Goal: Task Accomplishment & Management: Manage account settings

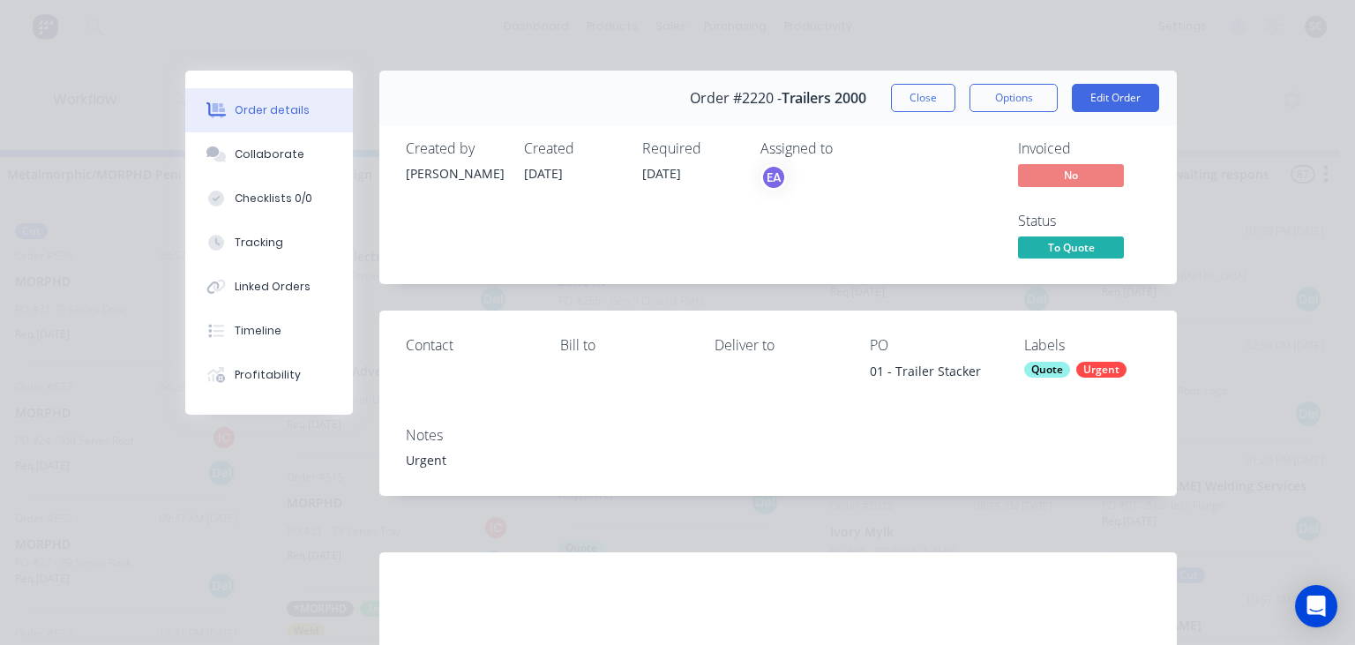
scroll to position [224, 0]
drag, startPoint x: 915, startPoint y: 221, endPoint x: 904, endPoint y: 184, distance: 38.5
click at [914, 220] on div "Assigned to EA" at bounding box center [849, 201] width 176 height 123
click at [930, 111] on button "Close" at bounding box center [923, 98] width 64 height 28
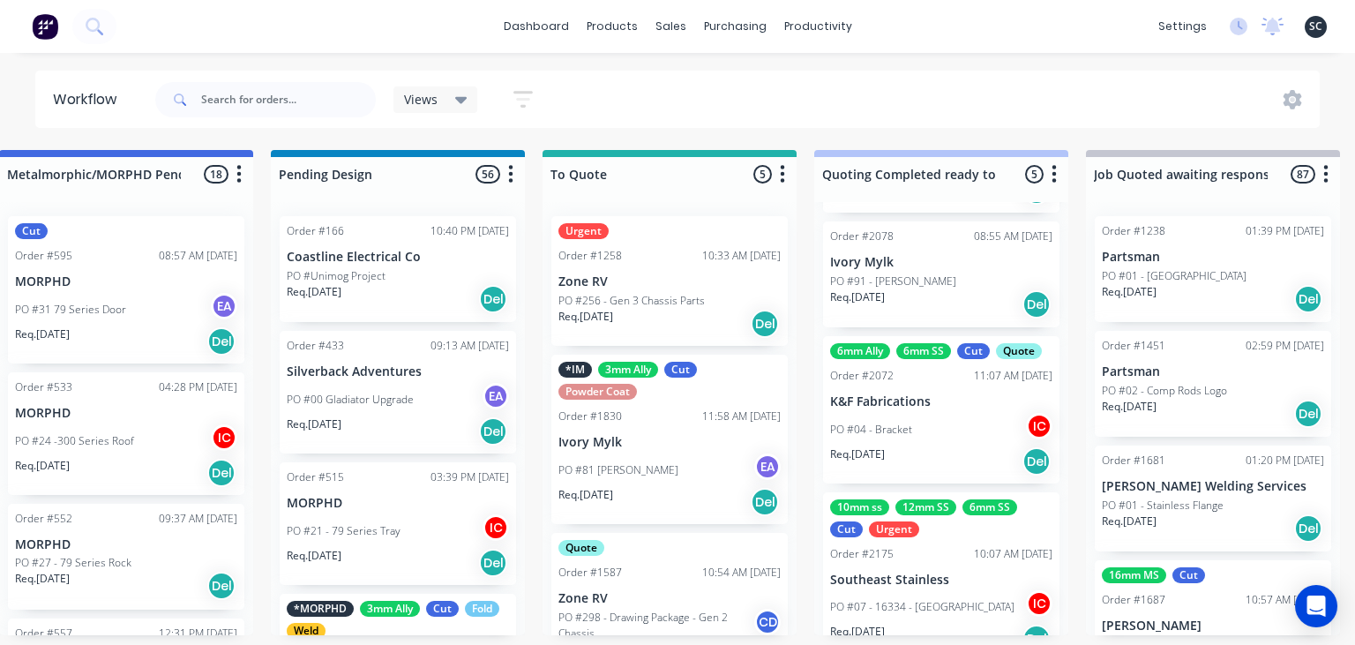
scroll to position [328, 0]
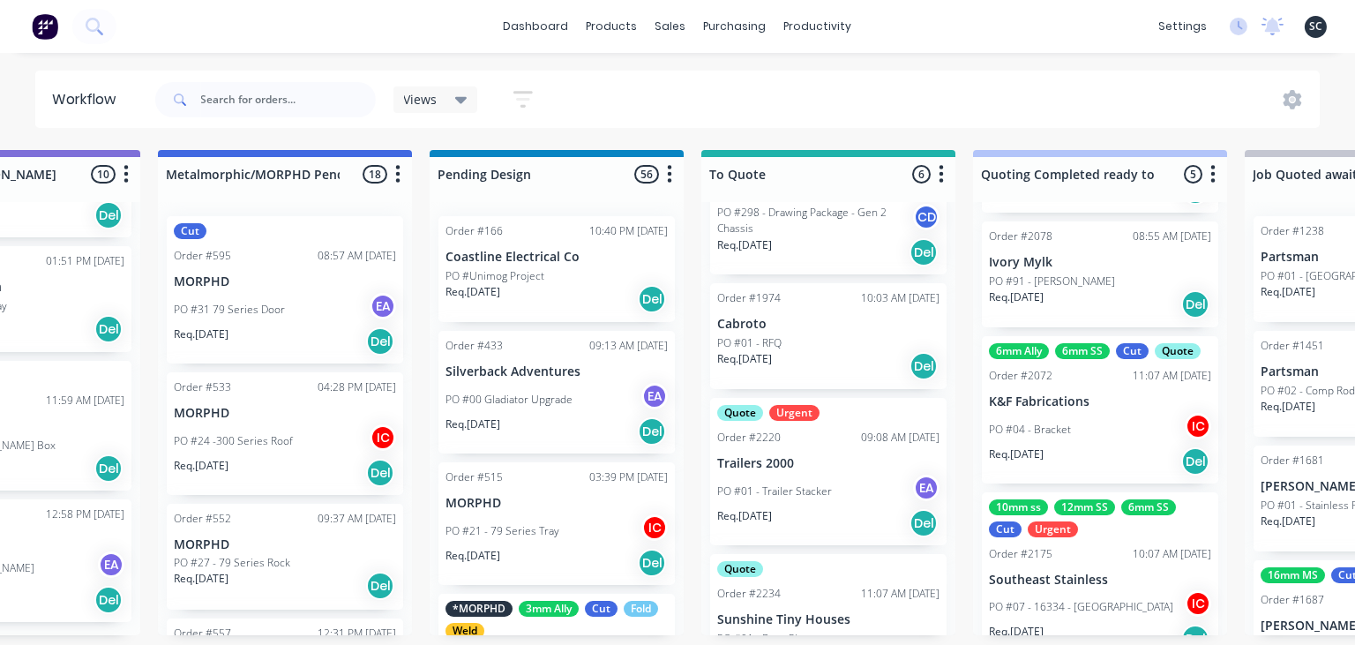
scroll to position [467, 0]
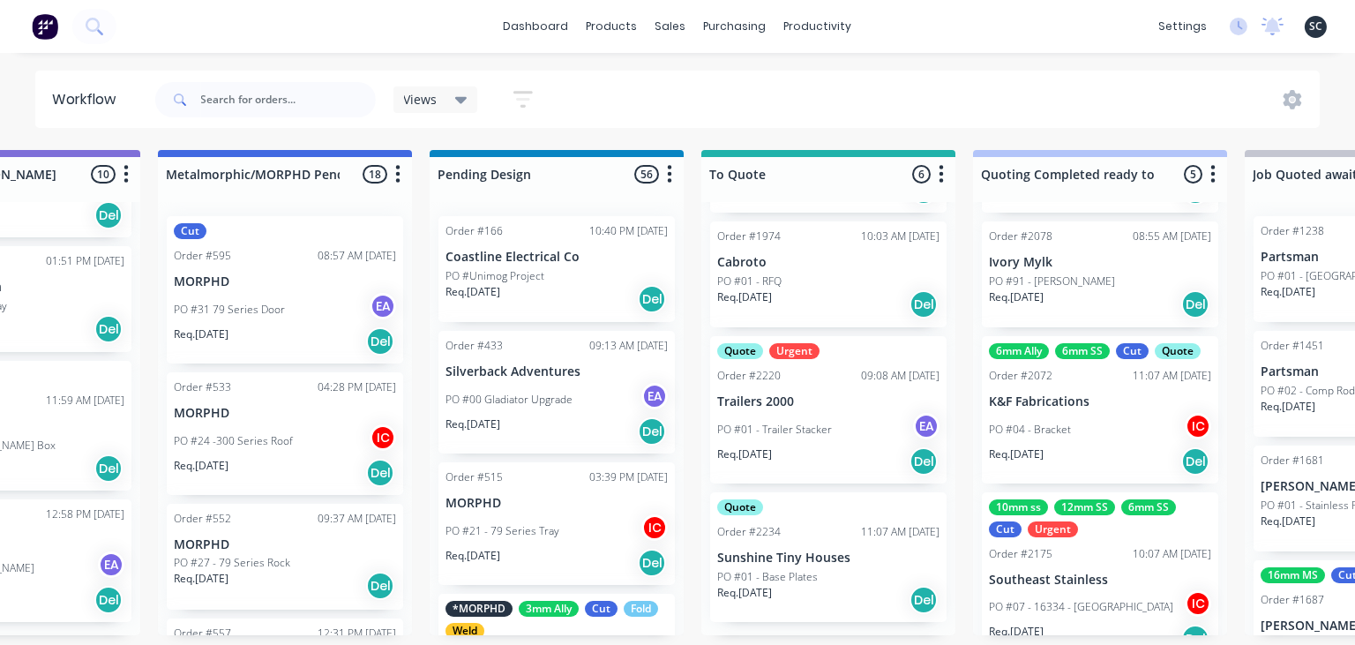
click at [838, 574] on div "PO #01 - Base Plates" at bounding box center [828, 577] width 222 height 16
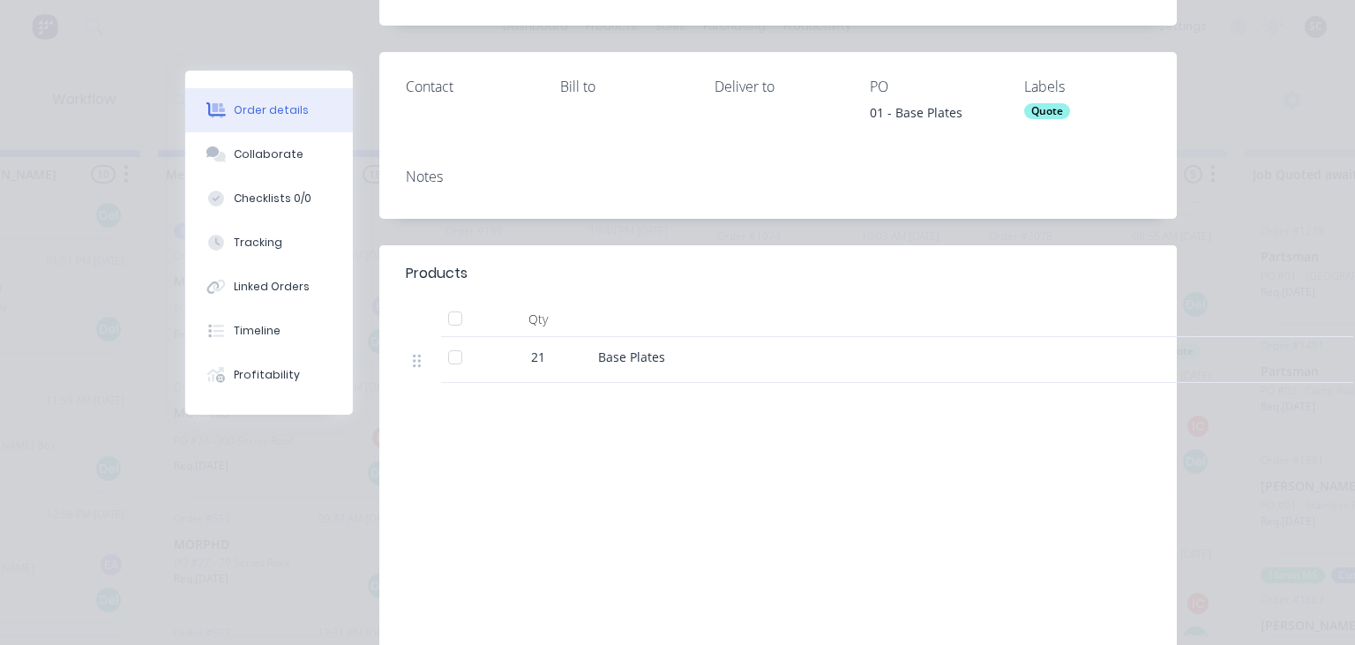
scroll to position [304, 0]
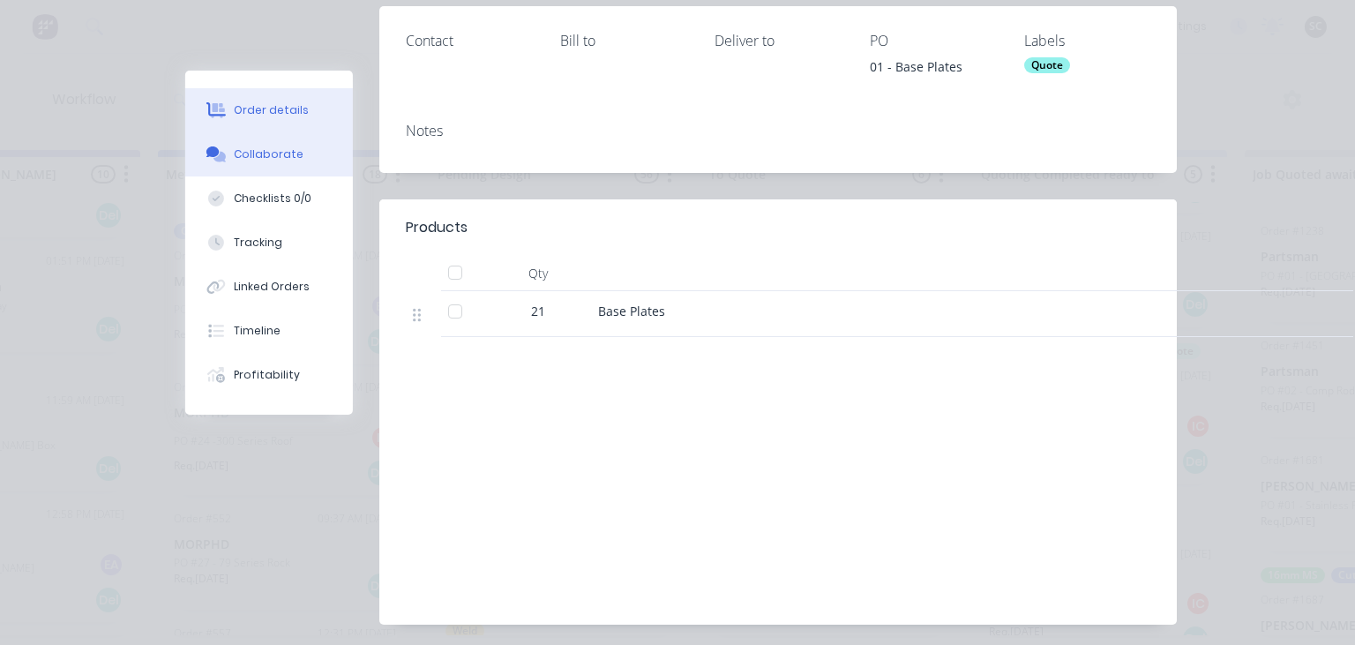
click at [263, 154] on div "Collaborate" at bounding box center [270, 154] width 70 height 16
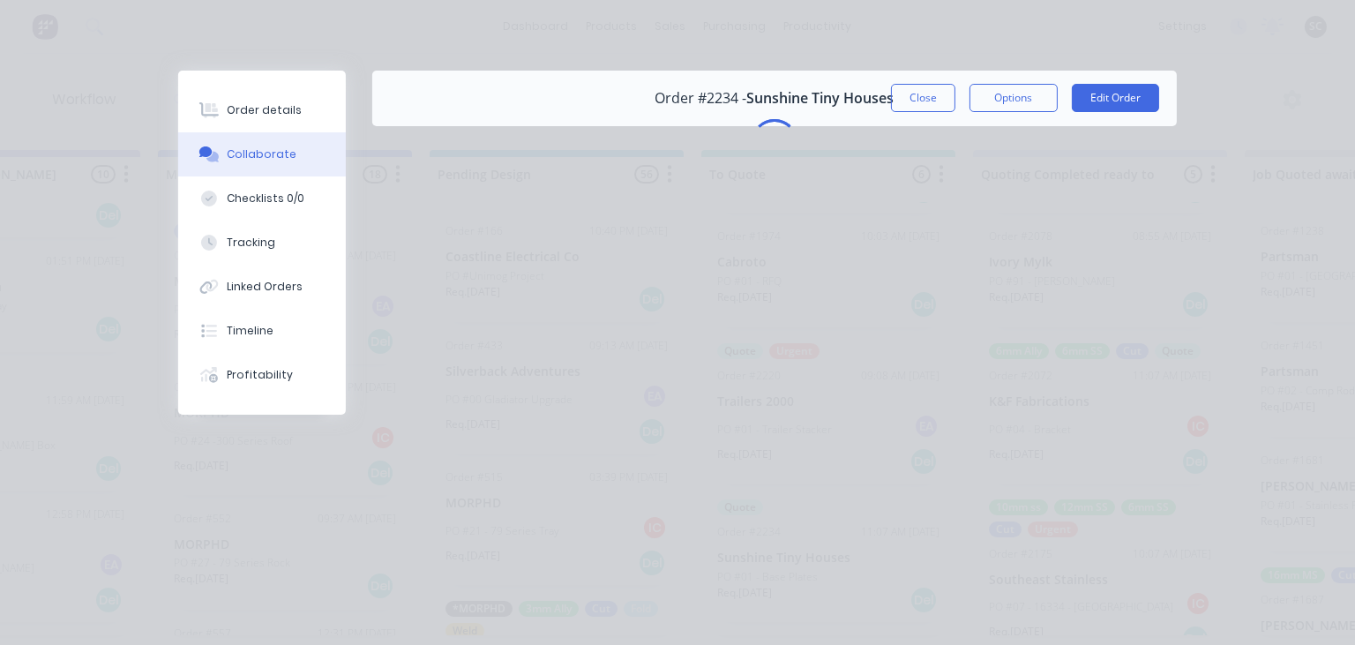
scroll to position [0, 0]
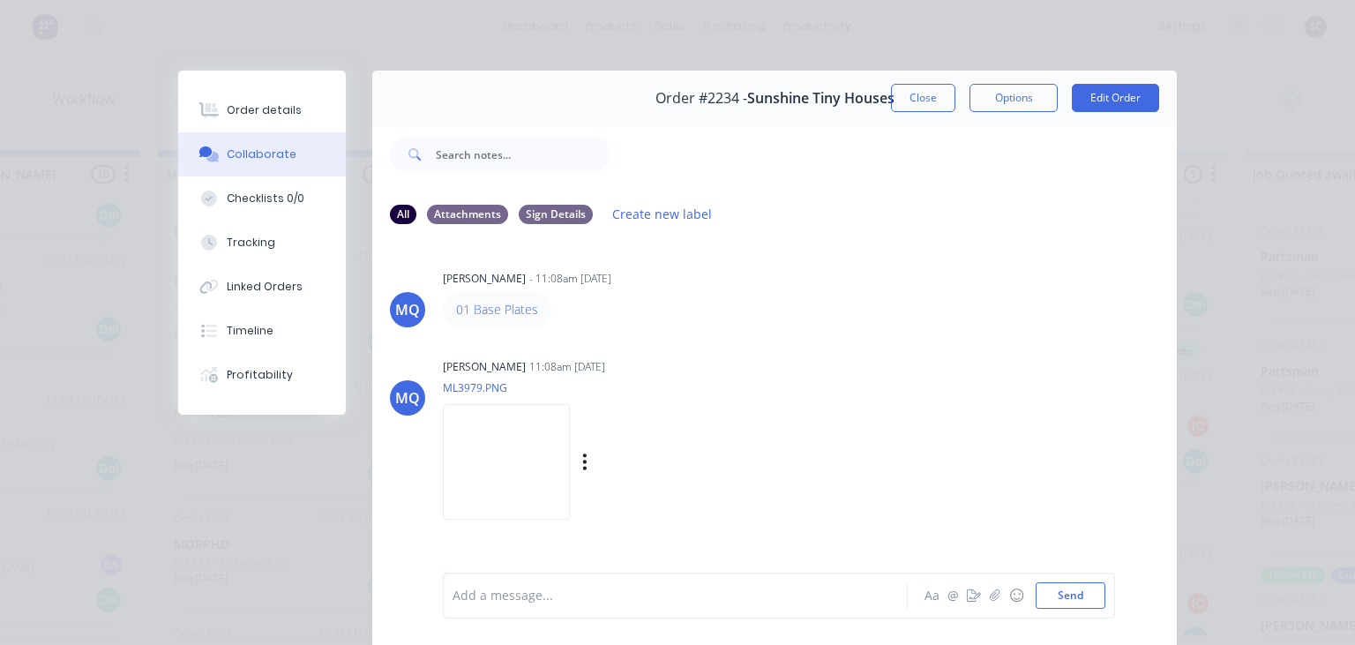
click at [529, 466] on img at bounding box center [506, 462] width 127 height 116
drag, startPoint x: 498, startPoint y: 308, endPoint x: 512, endPoint y: 308, distance: 14.1
click at [803, 340] on div "MQ Milyn Quinones - 11:08am 03/09/25 01 Base Plates MQ Milyn Quinones 11:08am 0…" at bounding box center [774, 405] width 805 height 332
click at [549, 447] on img at bounding box center [506, 462] width 127 height 116
click at [924, 104] on button "Close" at bounding box center [923, 98] width 64 height 28
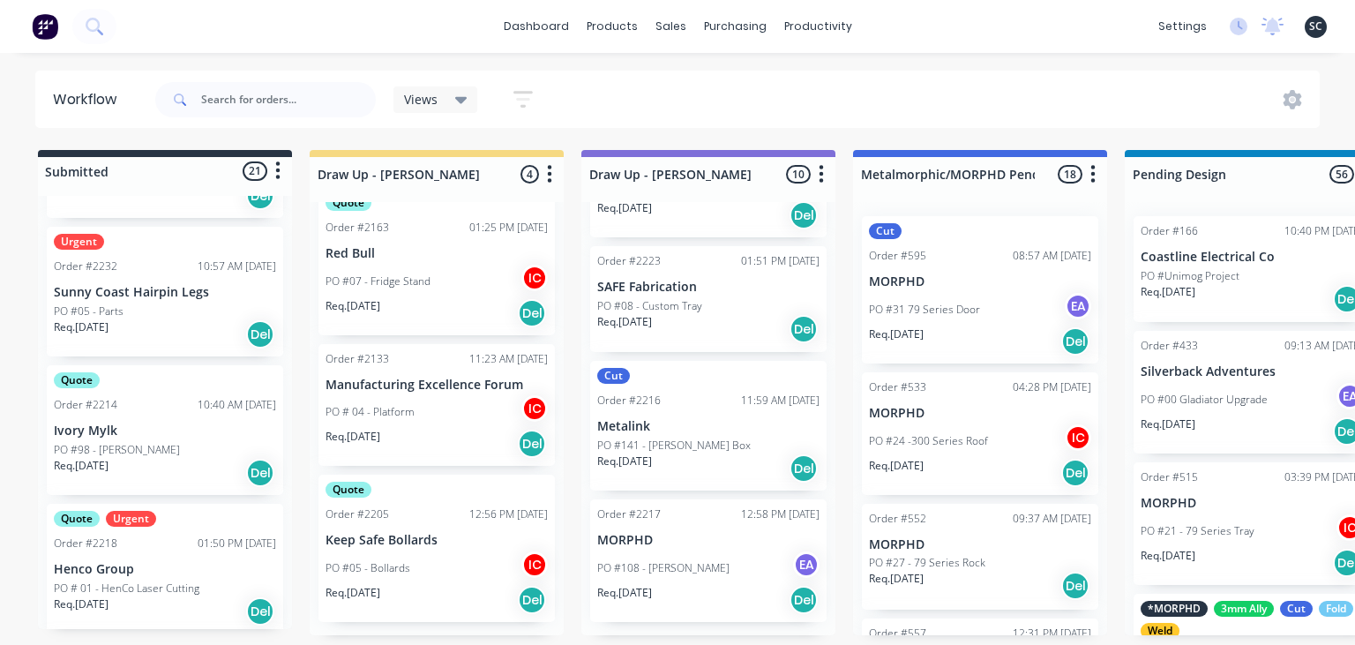
scroll to position [532, 0]
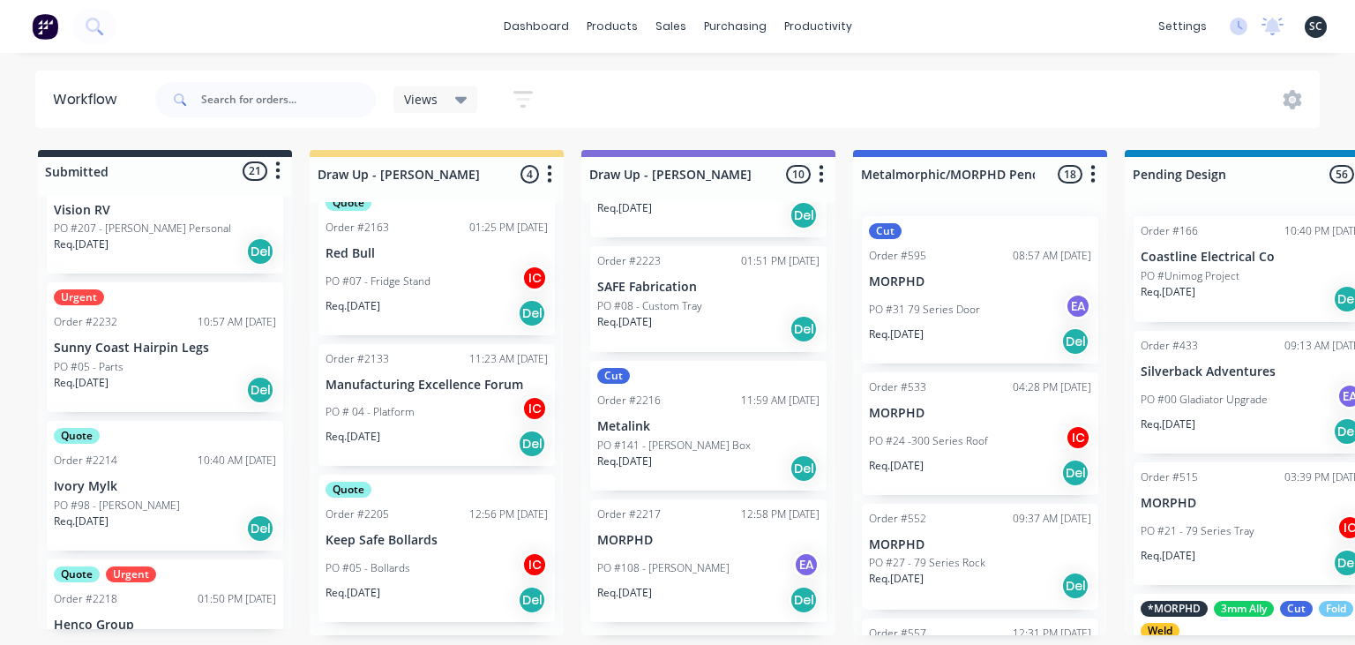
click at [183, 365] on div "PO #05 - Parts" at bounding box center [165, 367] width 222 height 16
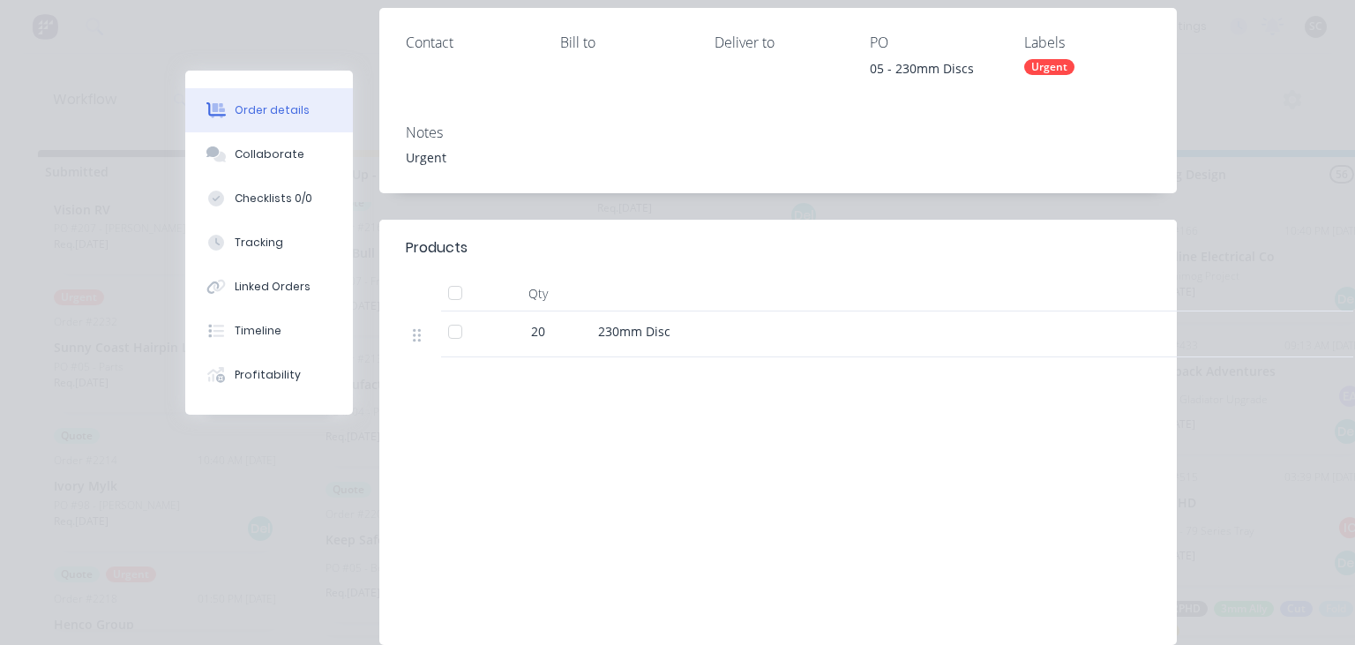
scroll to position [304, 0]
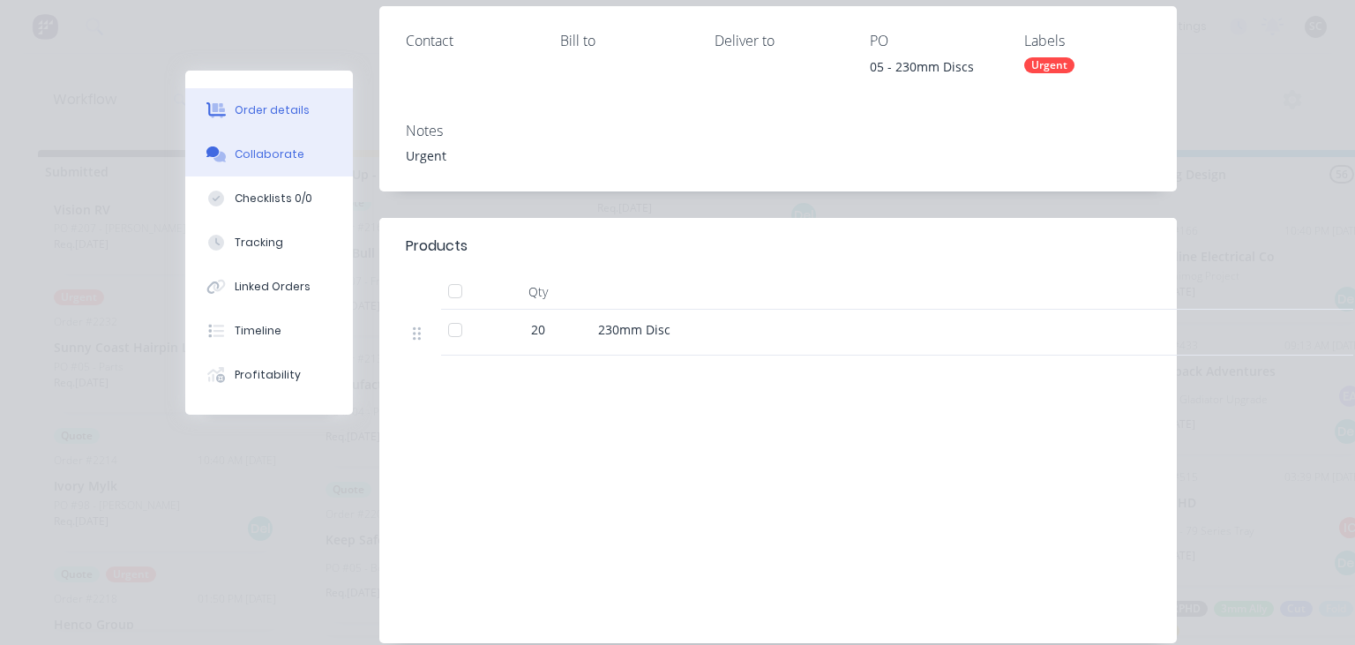
click at [272, 150] on div "Collaborate" at bounding box center [270, 154] width 70 height 16
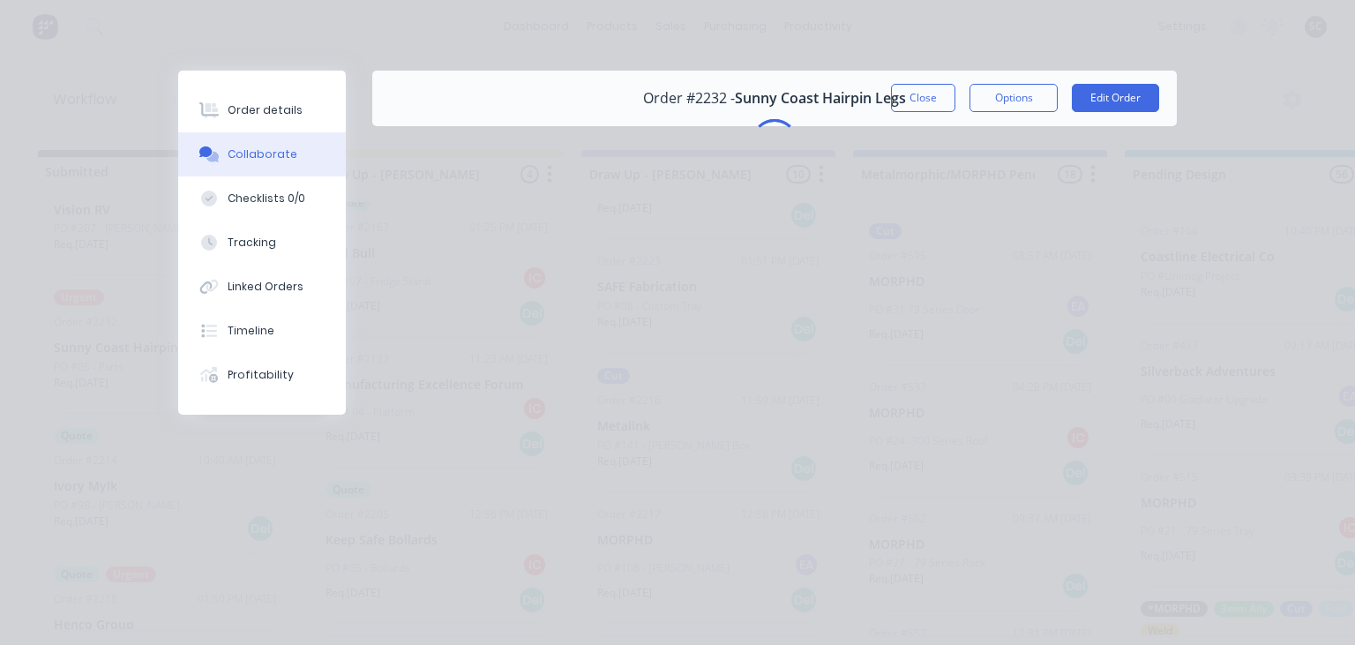
scroll to position [0, 0]
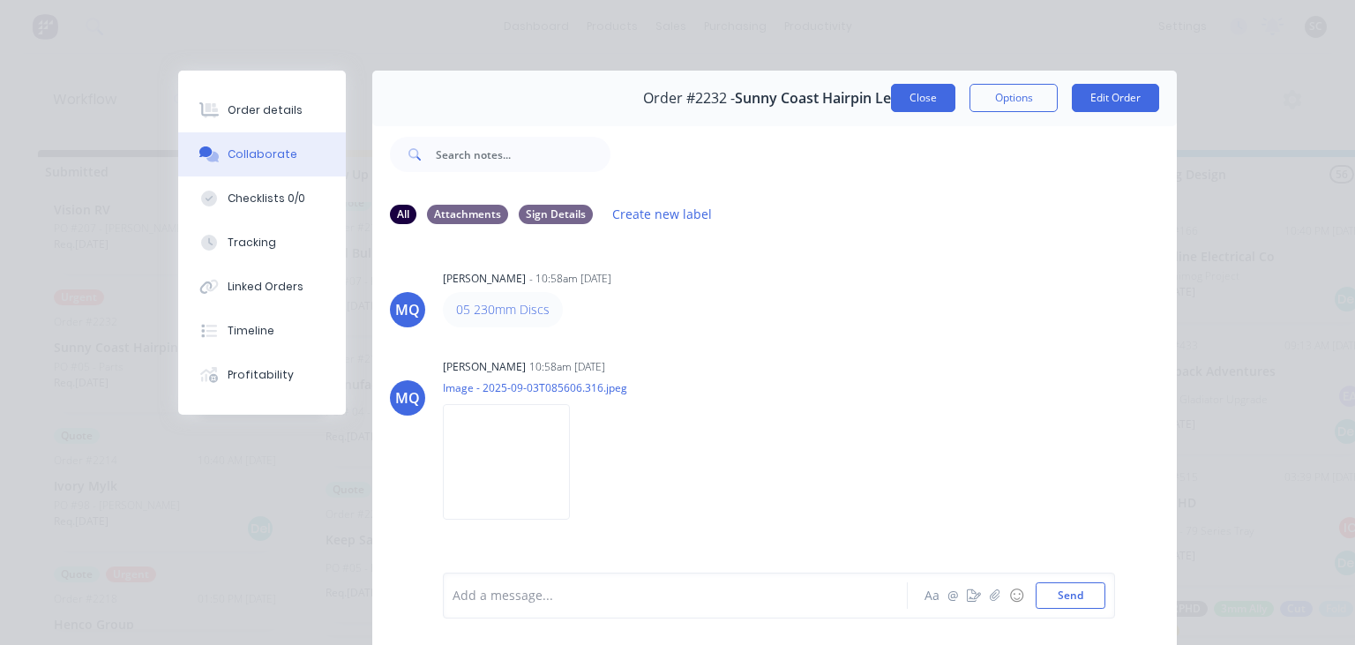
click at [913, 100] on button "Close" at bounding box center [923, 98] width 64 height 28
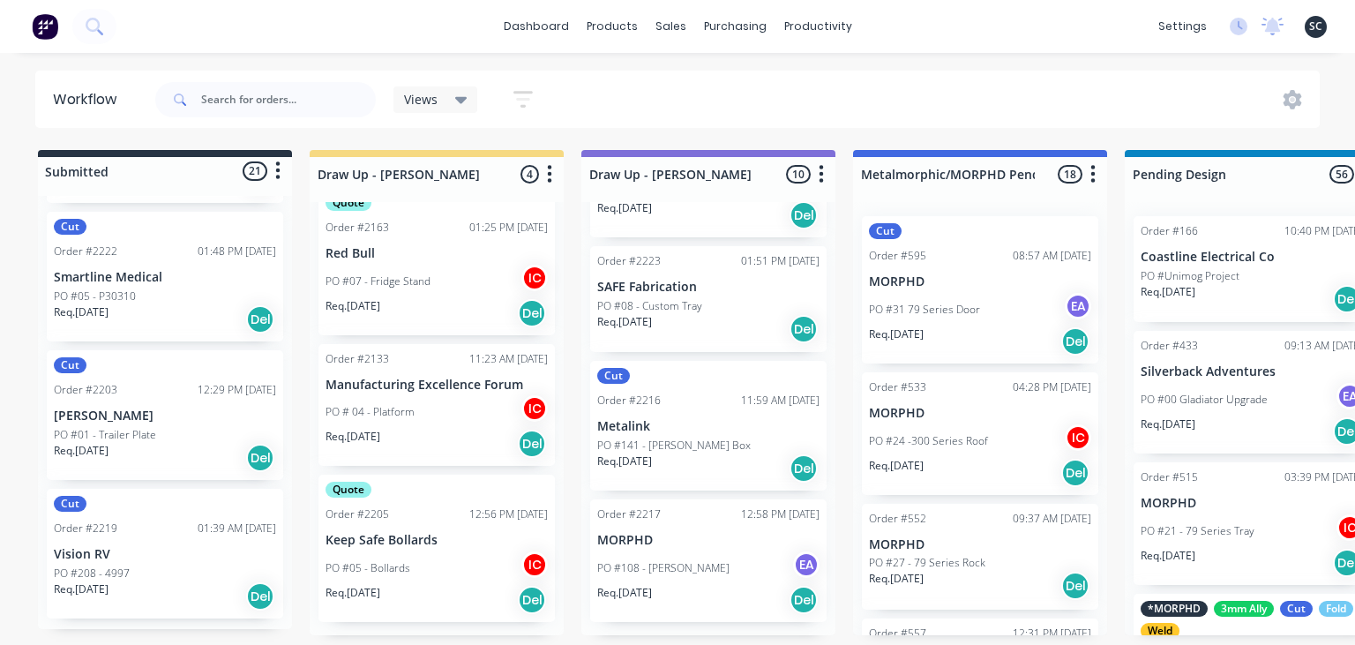
scroll to position [2464, 0]
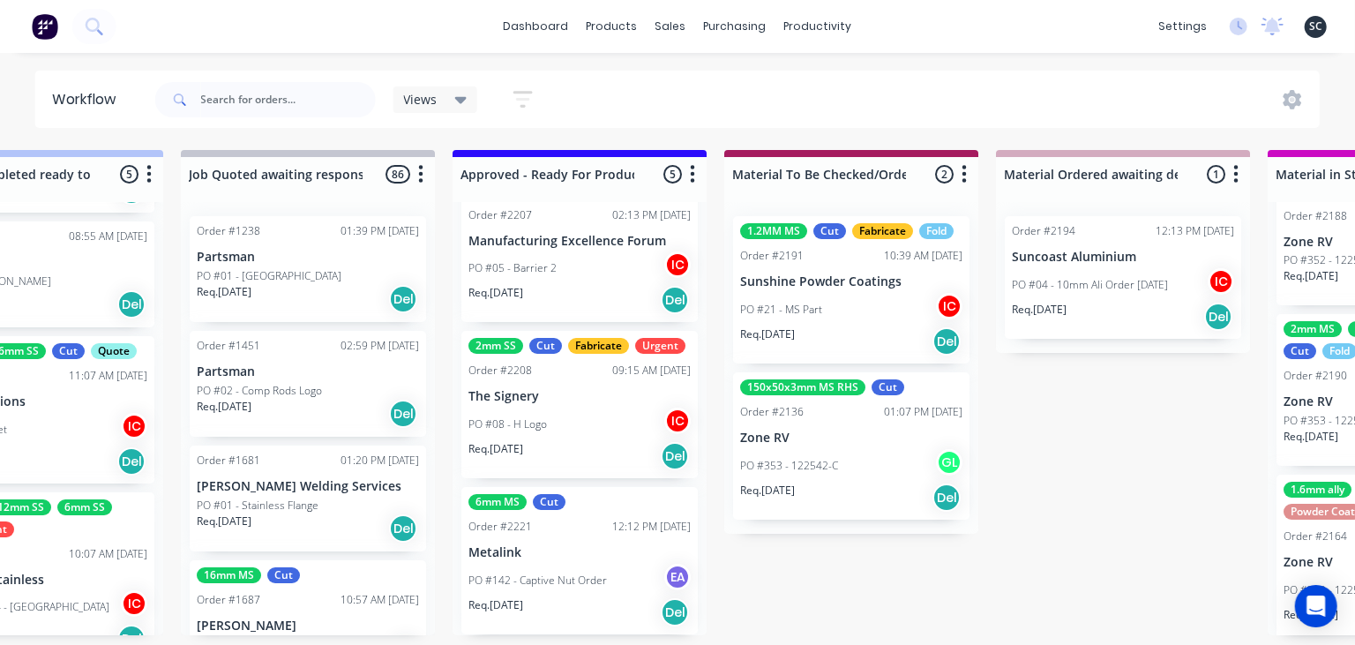
scroll to position [409, 0]
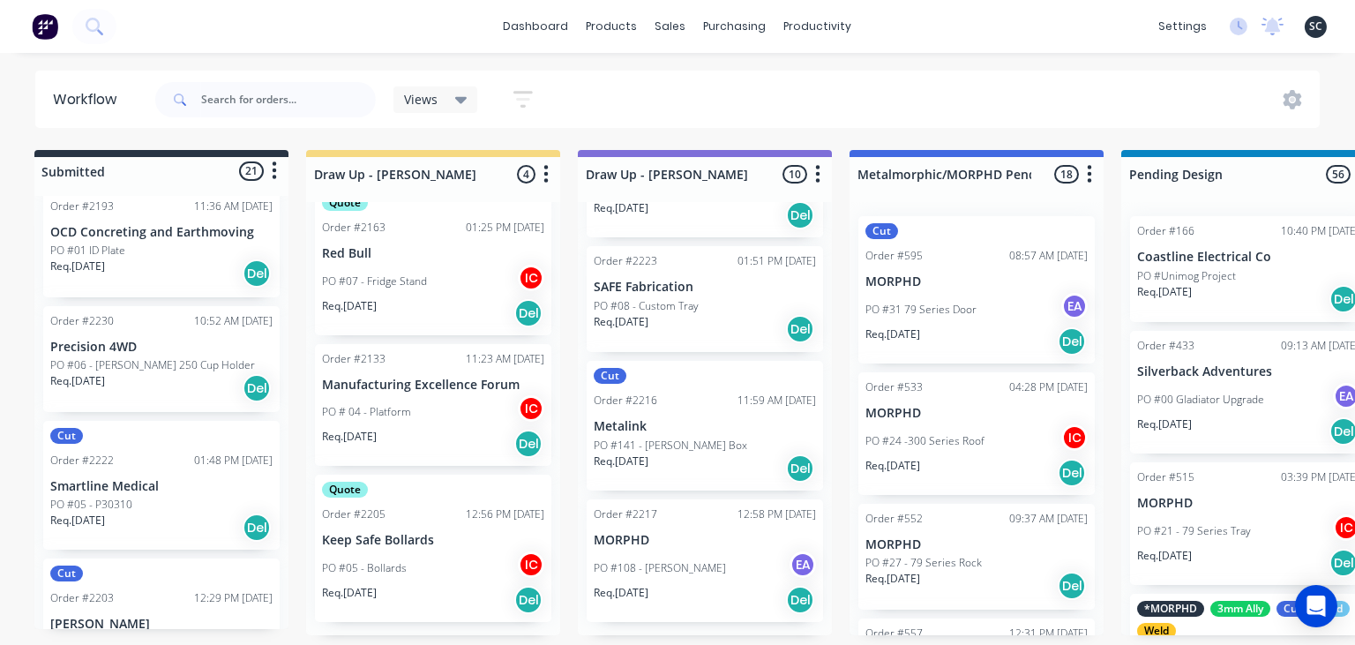
scroll to position [2447, 0]
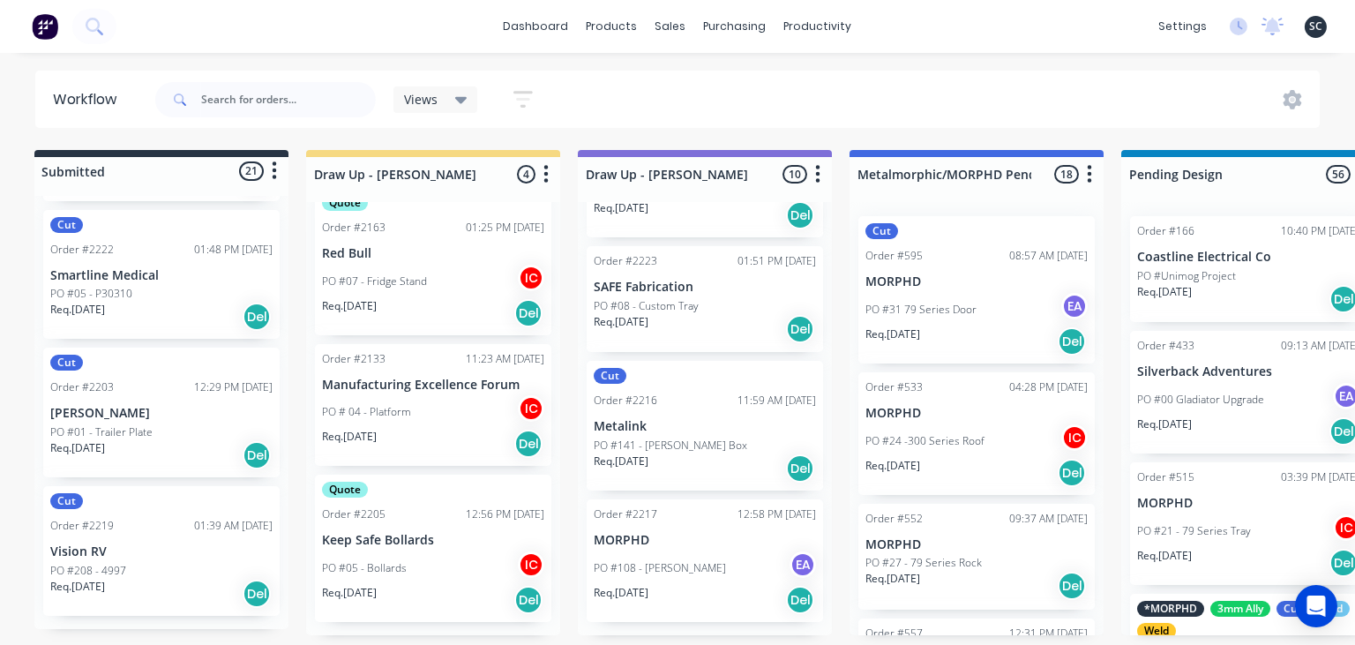
click at [705, 337] on div "Req. 15/09/25 Del" at bounding box center [705, 329] width 222 height 30
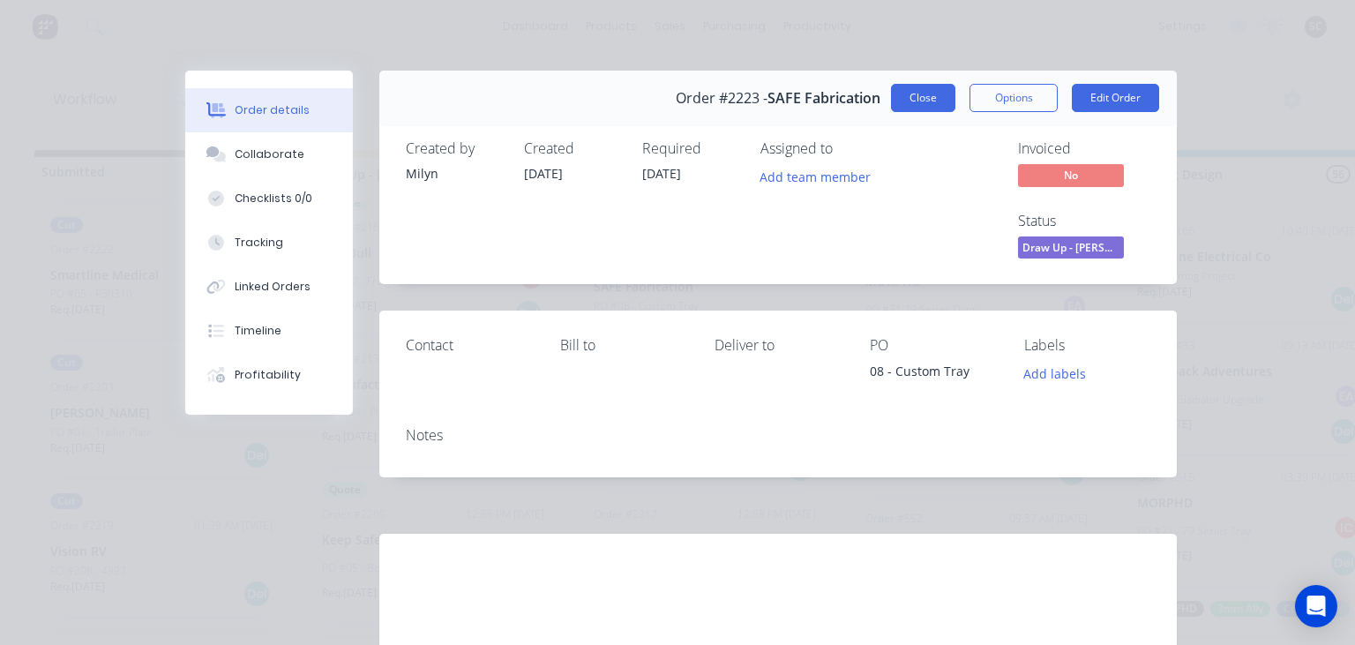
click at [900, 106] on button "Close" at bounding box center [923, 98] width 64 height 28
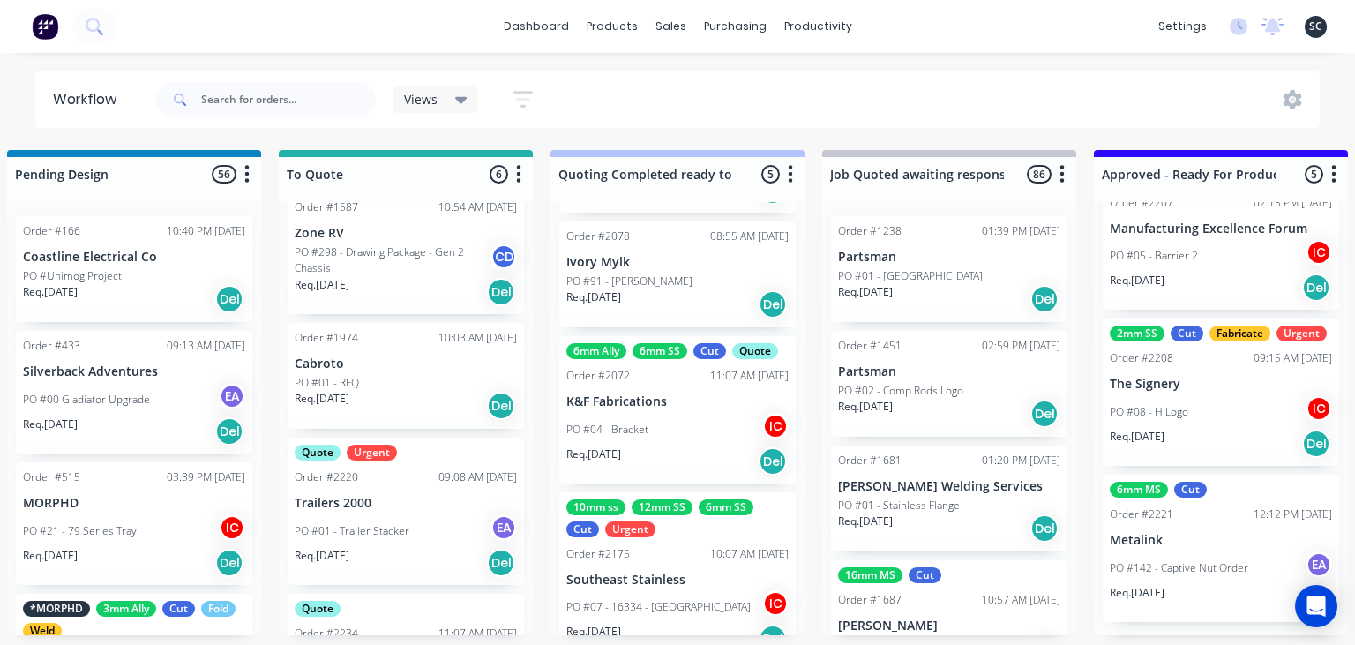
scroll to position [467, 0]
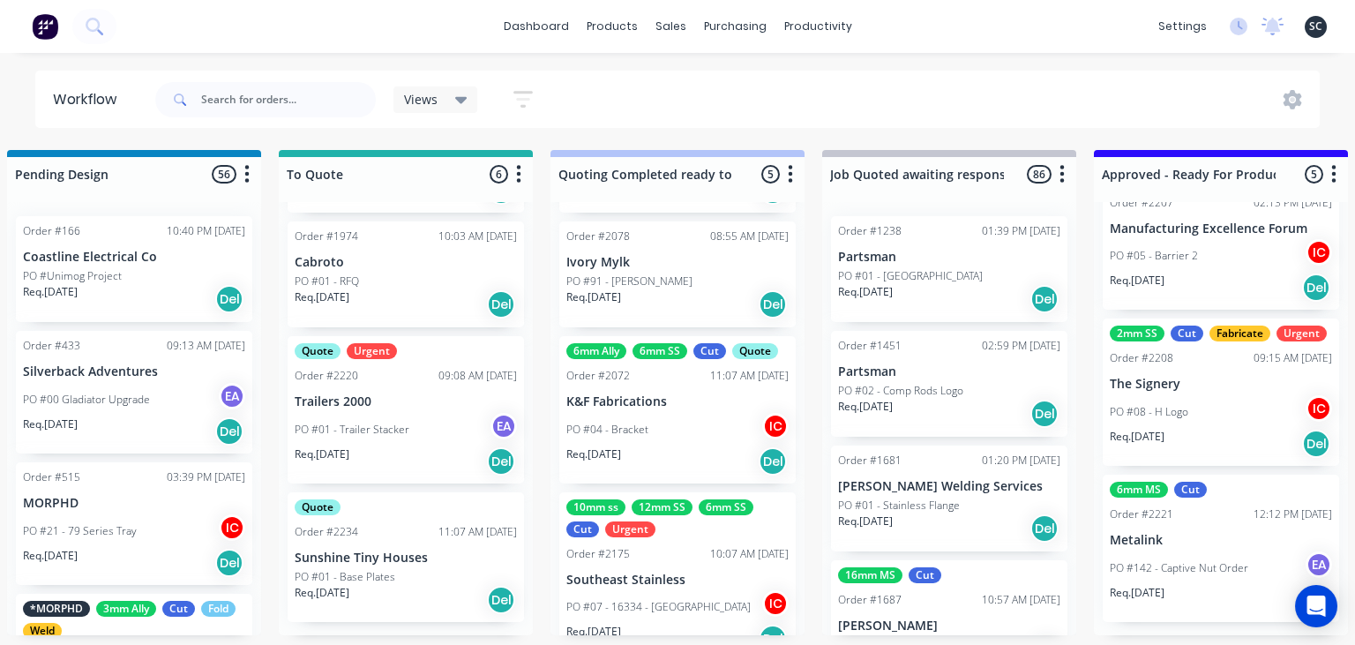
click at [379, 570] on p "PO #01 - Base Plates" at bounding box center [345, 577] width 101 height 16
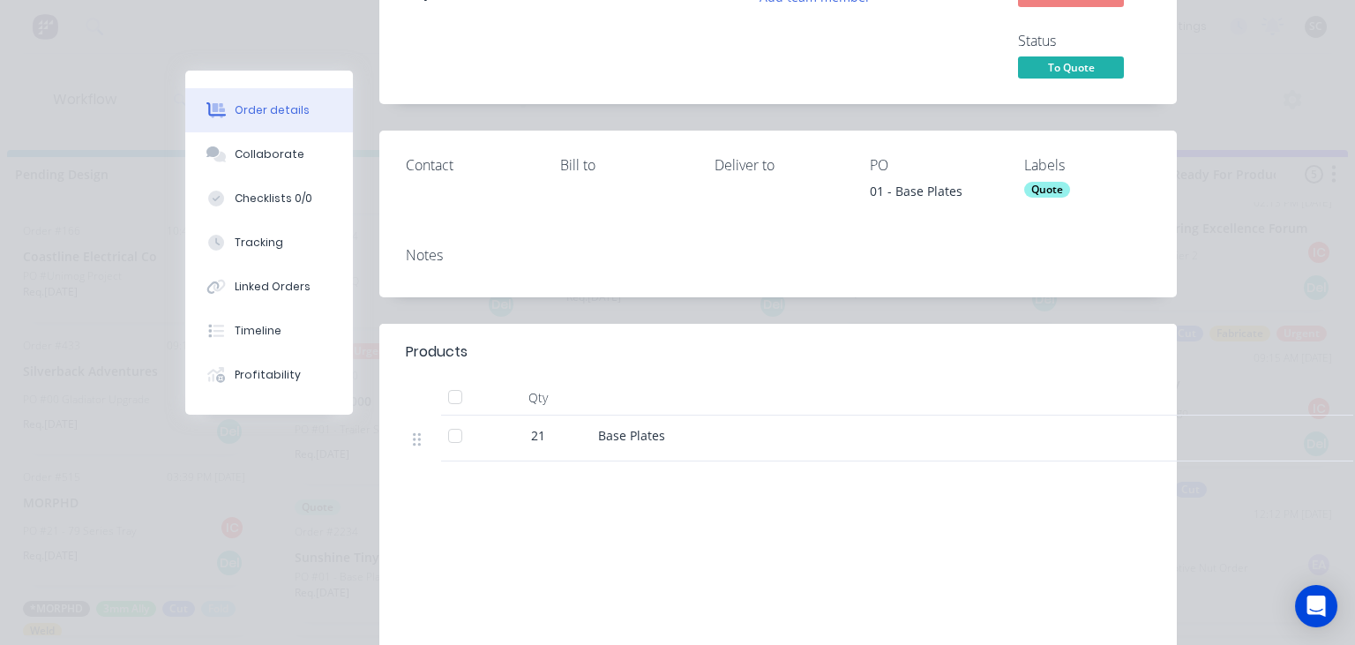
scroll to position [203, 0]
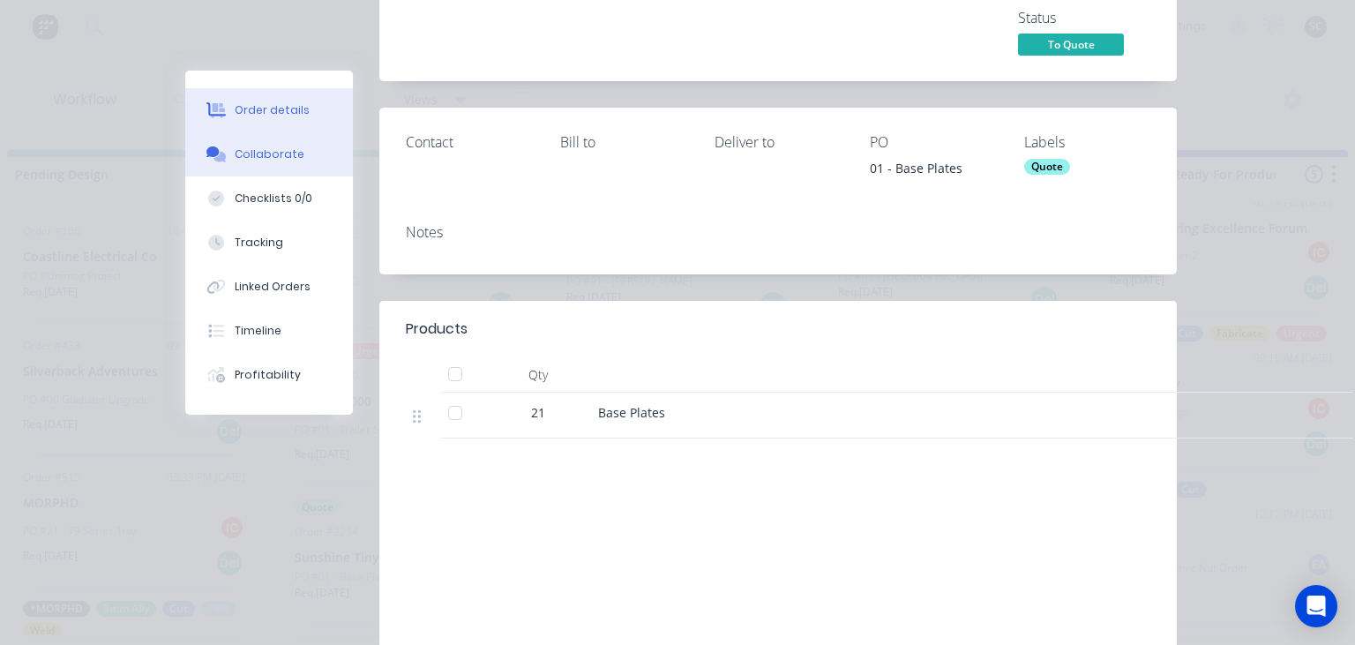
click at [263, 156] on div "Collaborate" at bounding box center [270, 154] width 70 height 16
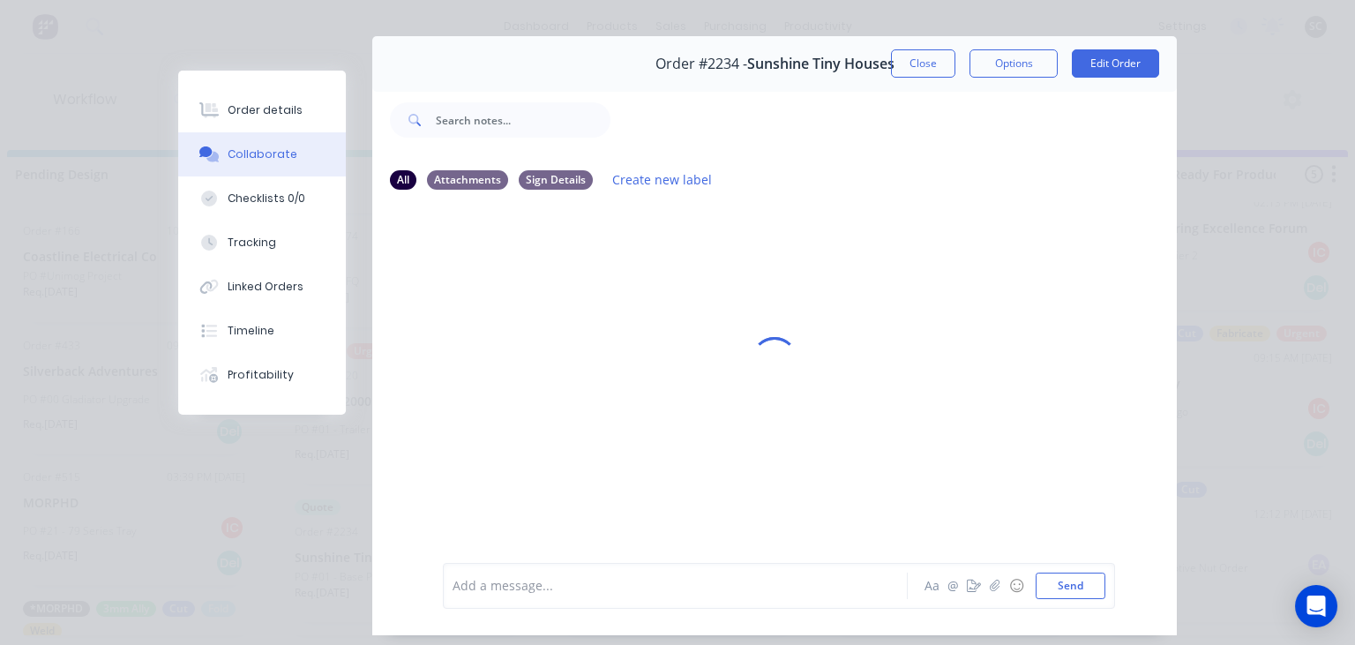
scroll to position [79, 0]
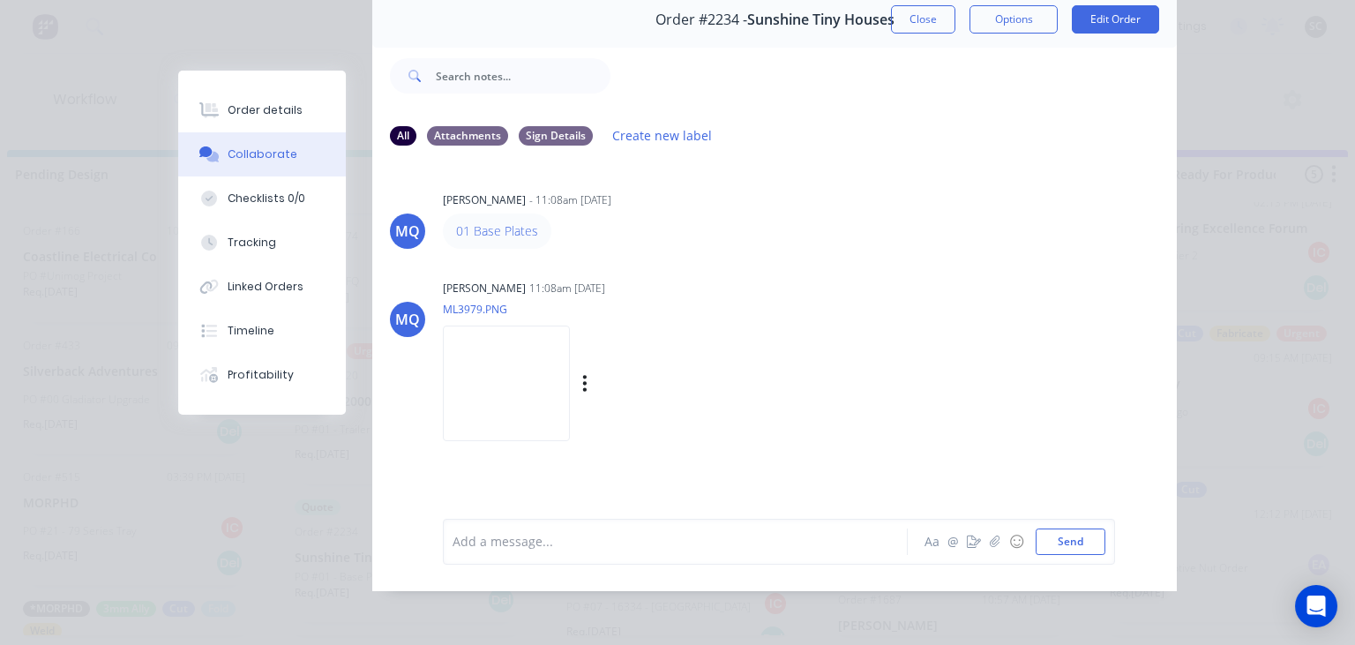
click at [570, 383] on img at bounding box center [506, 384] width 127 height 116
drag, startPoint x: 591, startPoint y: 231, endPoint x: 690, endPoint y: 231, distance: 98.8
click at [690, 231] on div "01 Base Plates" at bounding box center [718, 231] width 551 height 35
copy link "01 Base Plates"
click at [838, 447] on div "MQ Milyn Quinones - 11:08am 03/09/25 01 Base Plates MQ Milyn Quinones 11:08am 0…" at bounding box center [774, 327] width 805 height 332
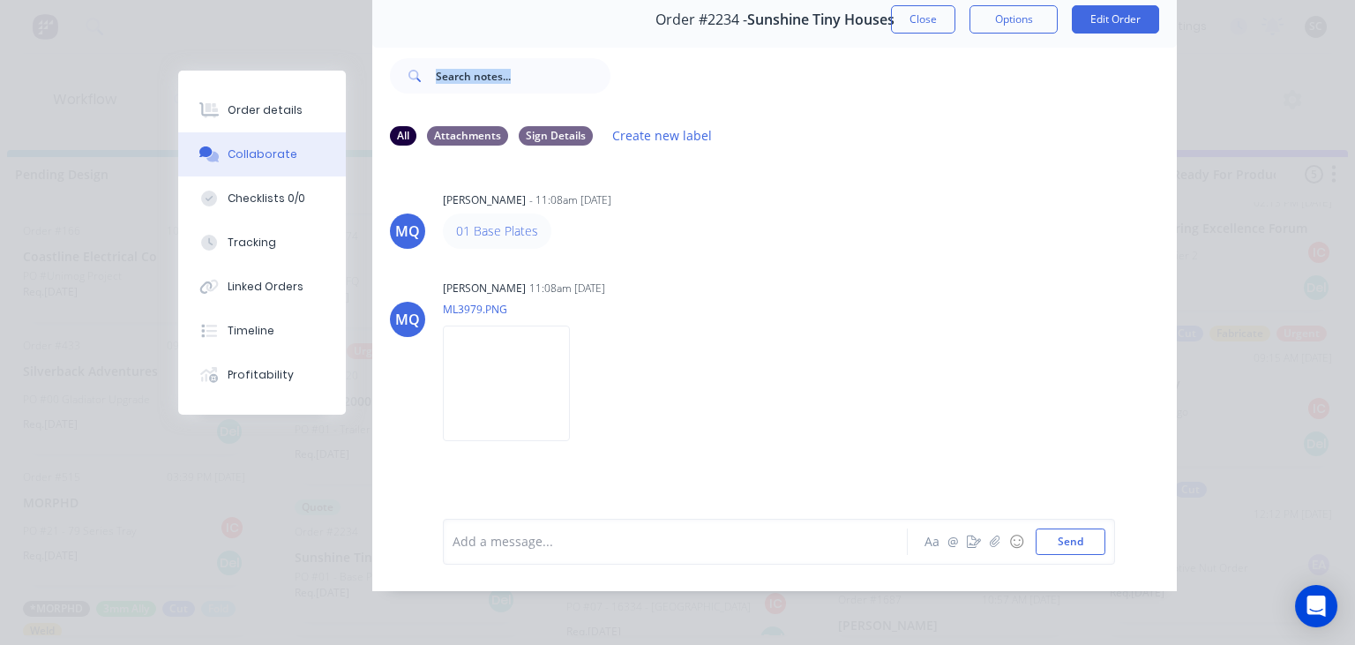
drag, startPoint x: 746, startPoint y: 17, endPoint x: 954, endPoint y: 49, distance: 209.9
click at [954, 49] on div "Order #2234 - Sunshine Tiny Houses Close Options Edit Order All Attachments Sig…" at bounding box center [677, 291] width 999 height 599
copy div
click at [1001, 549] on button "button" at bounding box center [995, 541] width 21 height 21
click at [990, 542] on button "button" at bounding box center [995, 541] width 21 height 21
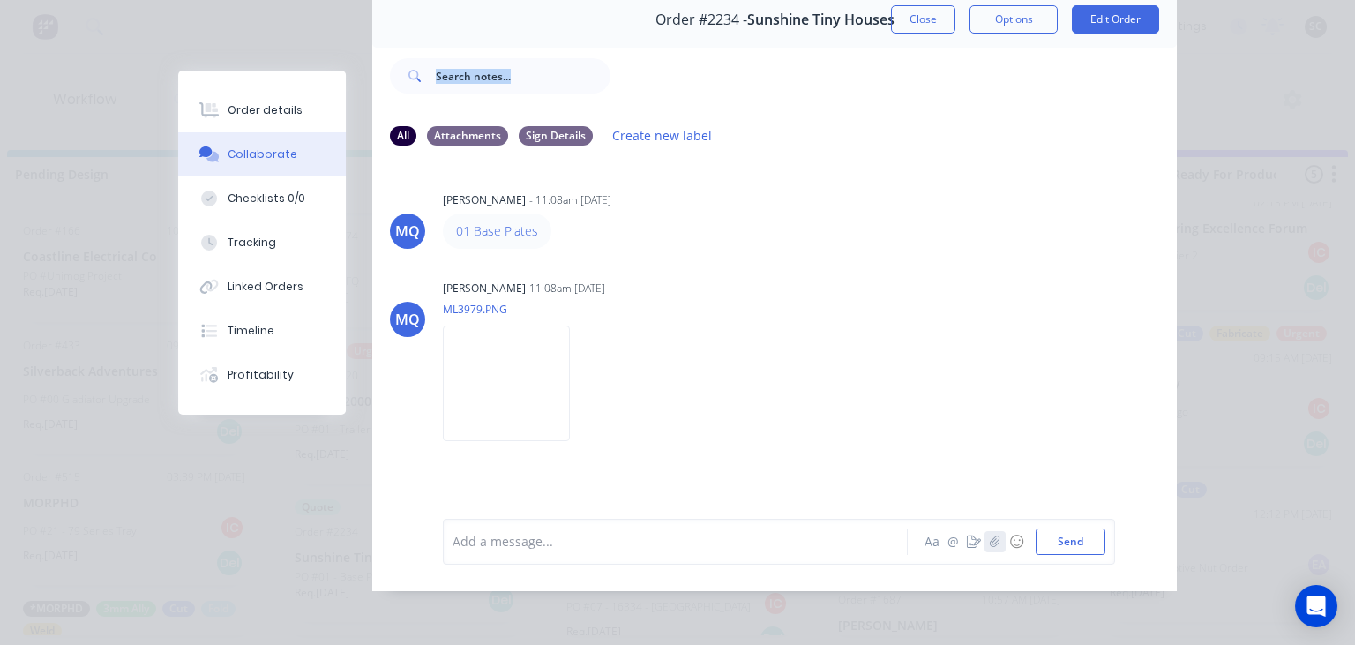
click at [999, 550] on button "button" at bounding box center [995, 541] width 21 height 21
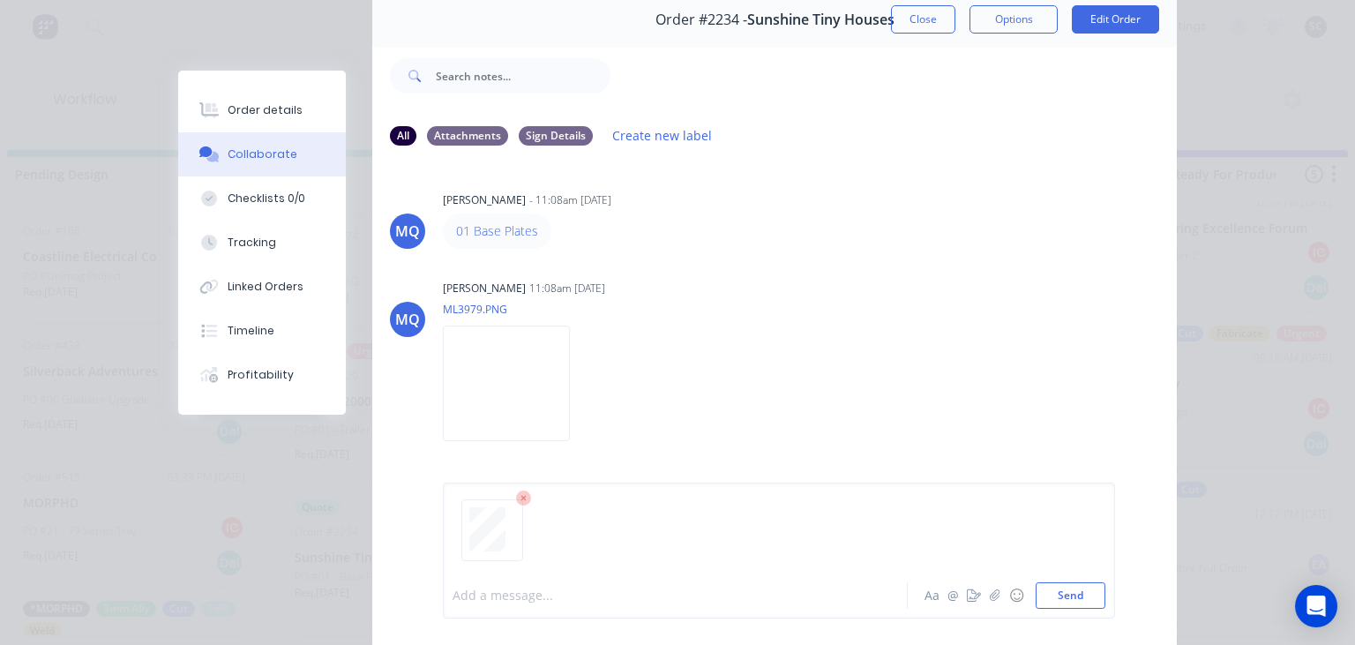
click at [503, 604] on div at bounding box center [681, 596] width 454 height 19
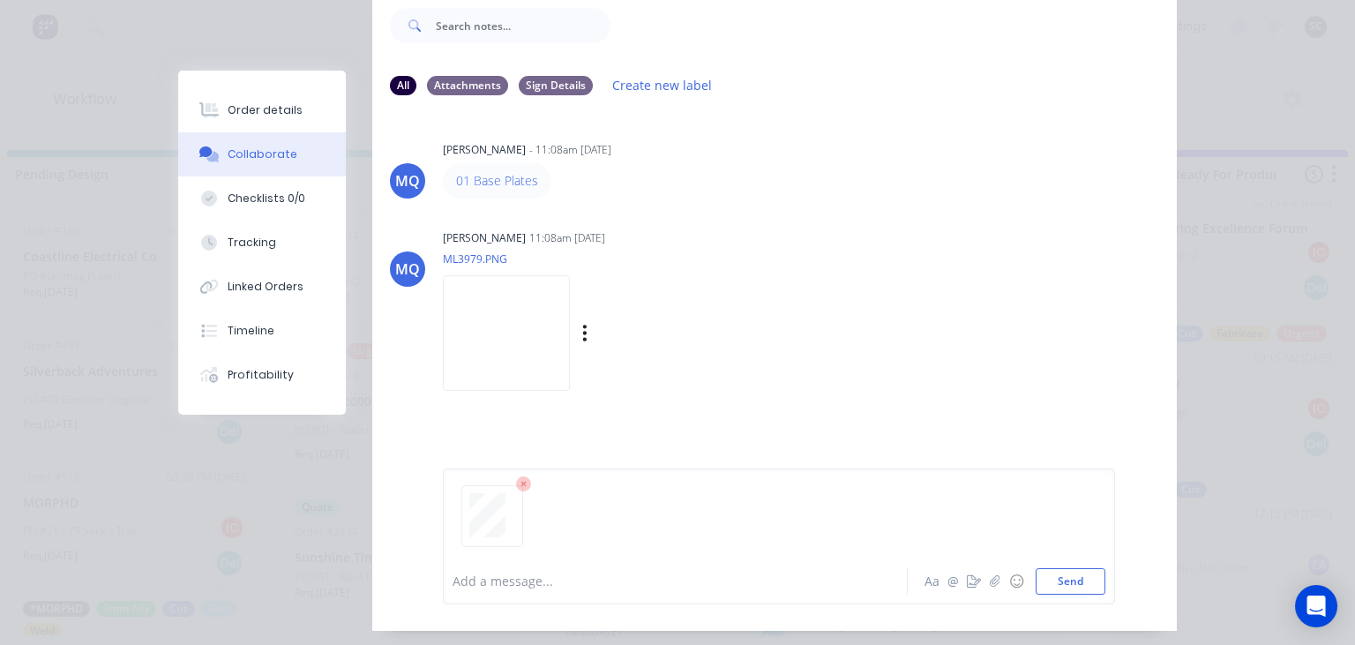
scroll to position [169, 0]
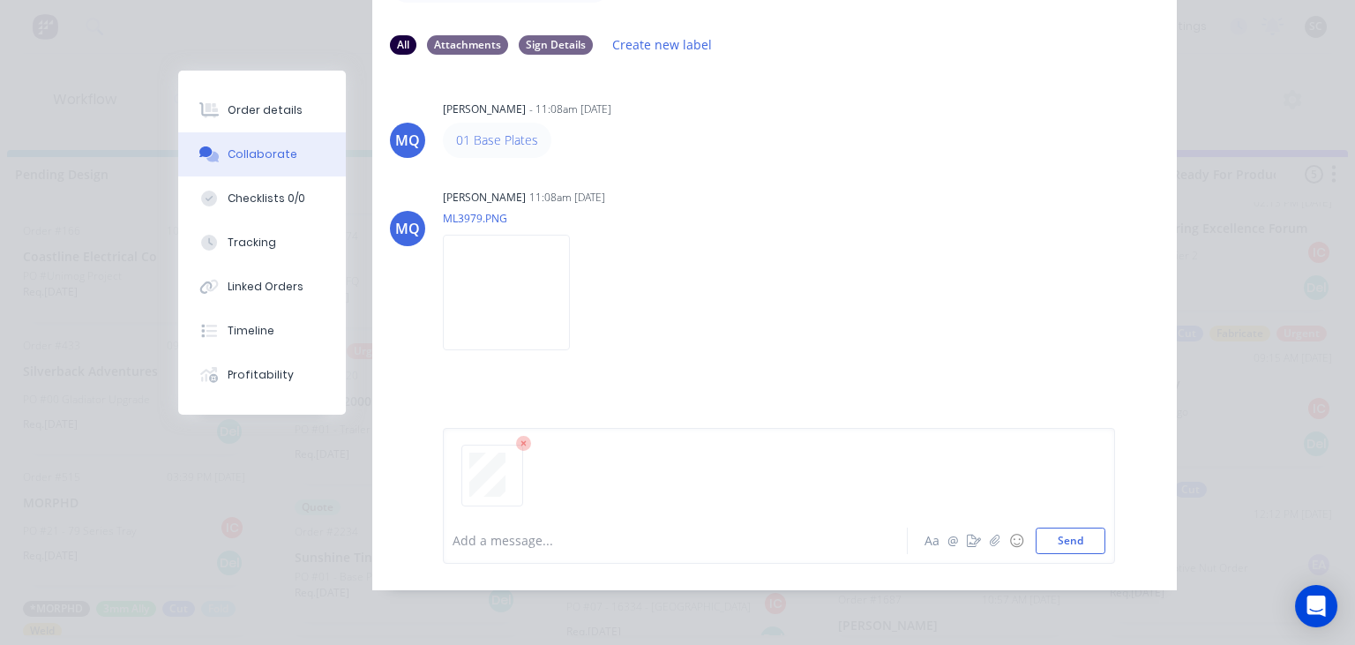
click at [564, 544] on div at bounding box center [681, 540] width 454 height 19
click at [1051, 552] on button "Send" at bounding box center [1071, 541] width 70 height 26
click at [1060, 214] on div "MQ Milyn Quinones 11:08am 03/09/25 ML3979.PNG Labels Download" at bounding box center [774, 263] width 805 height 159
click at [969, 195] on div "MQ Milyn Quinones 11:08am 03/09/25 ML3979.PNG Labels Download" at bounding box center [774, 263] width 805 height 159
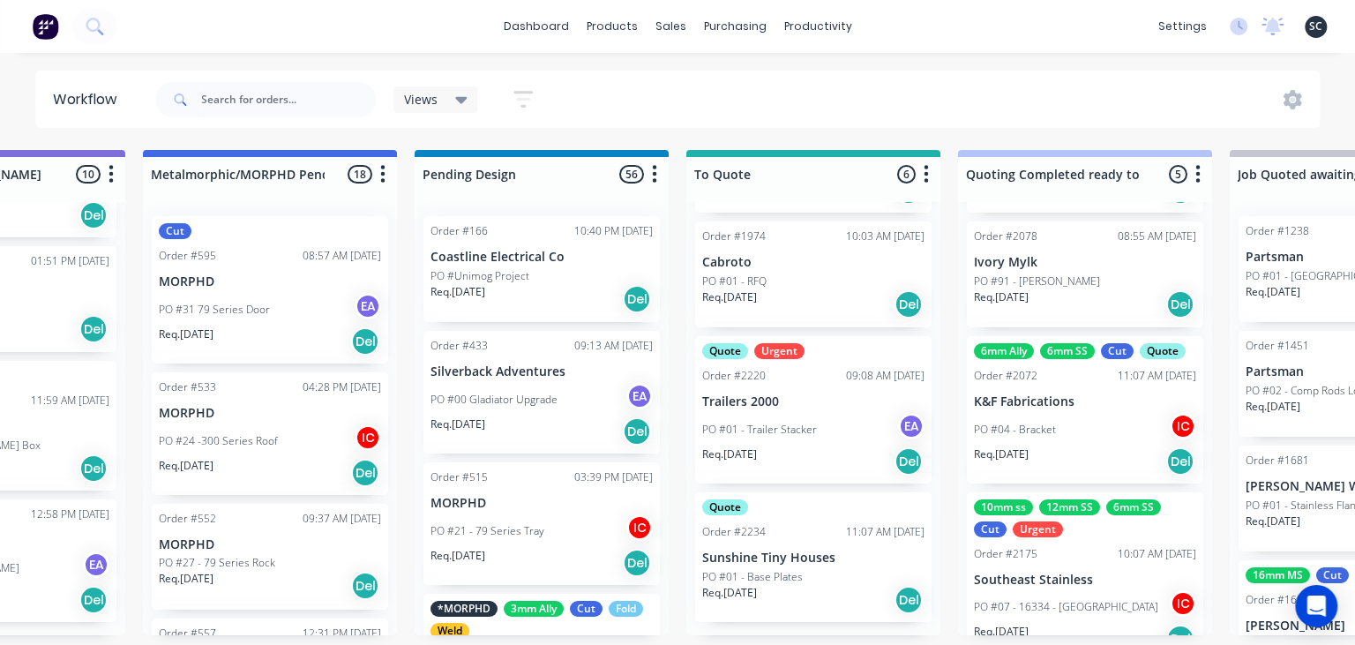
scroll to position [0, 717]
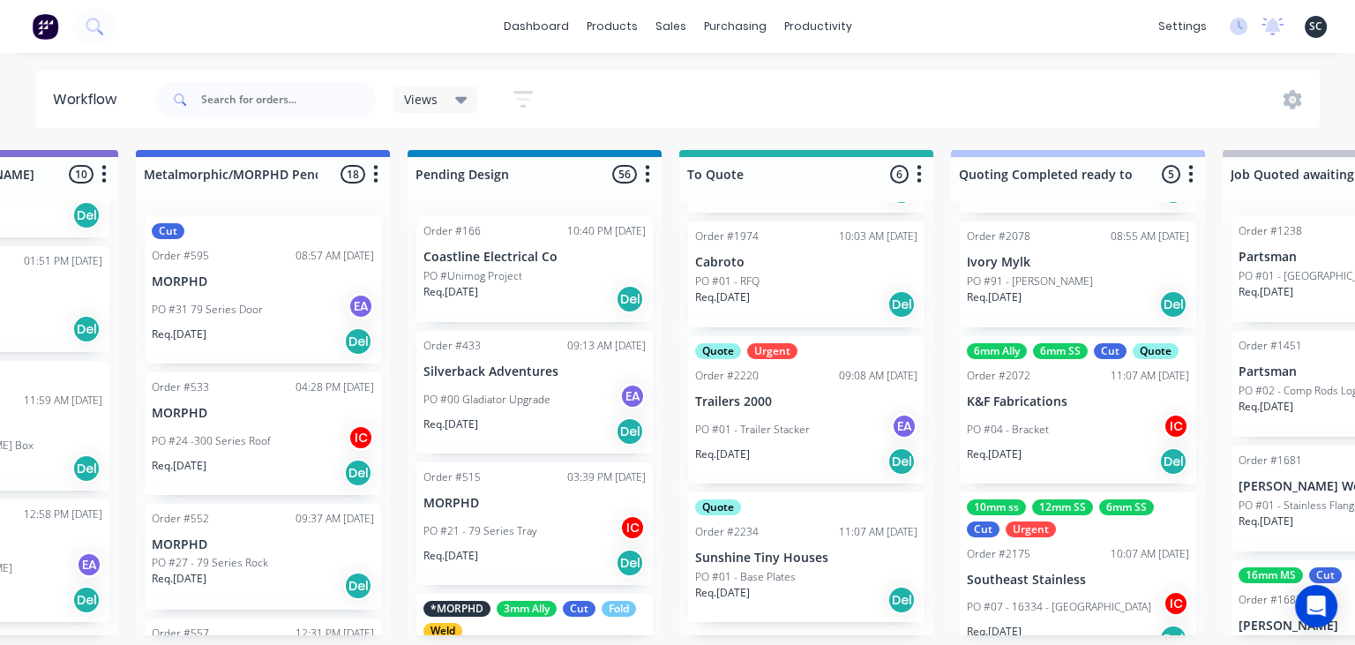
click at [779, 563] on p "Sunshine Tiny Houses" at bounding box center [806, 558] width 222 height 15
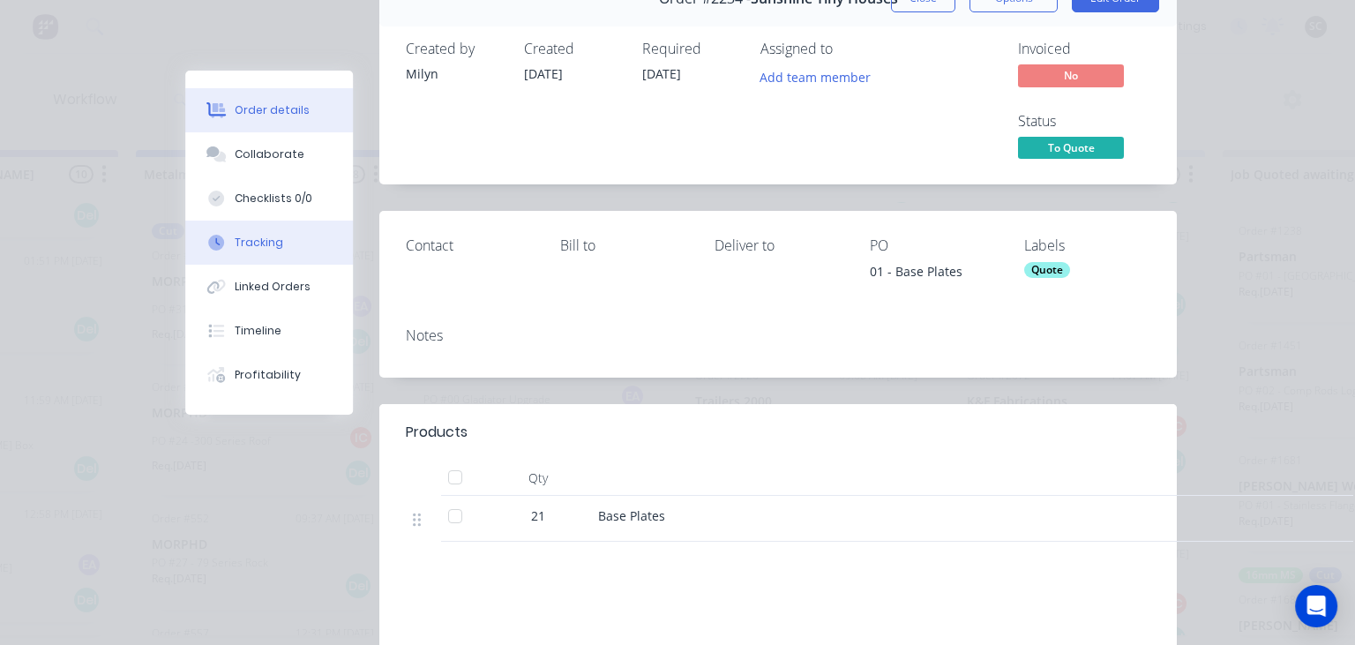
scroll to position [101, 0]
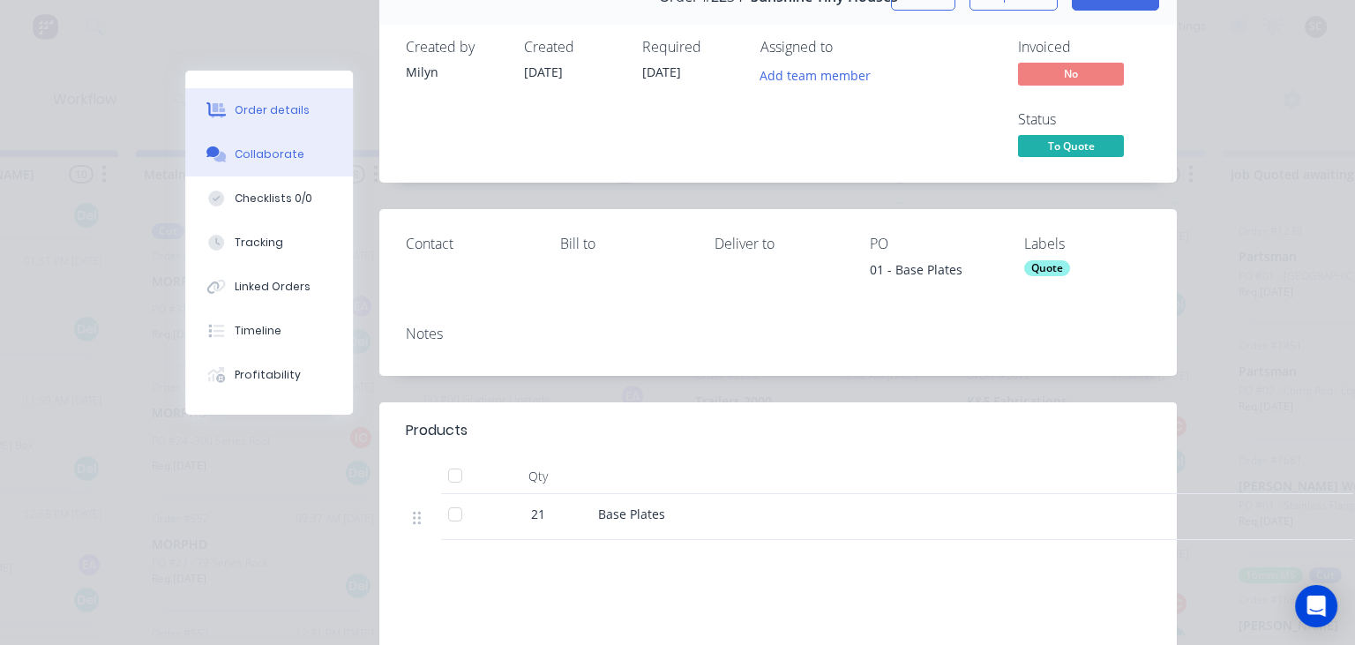
click at [279, 151] on div "Collaborate" at bounding box center [270, 154] width 70 height 16
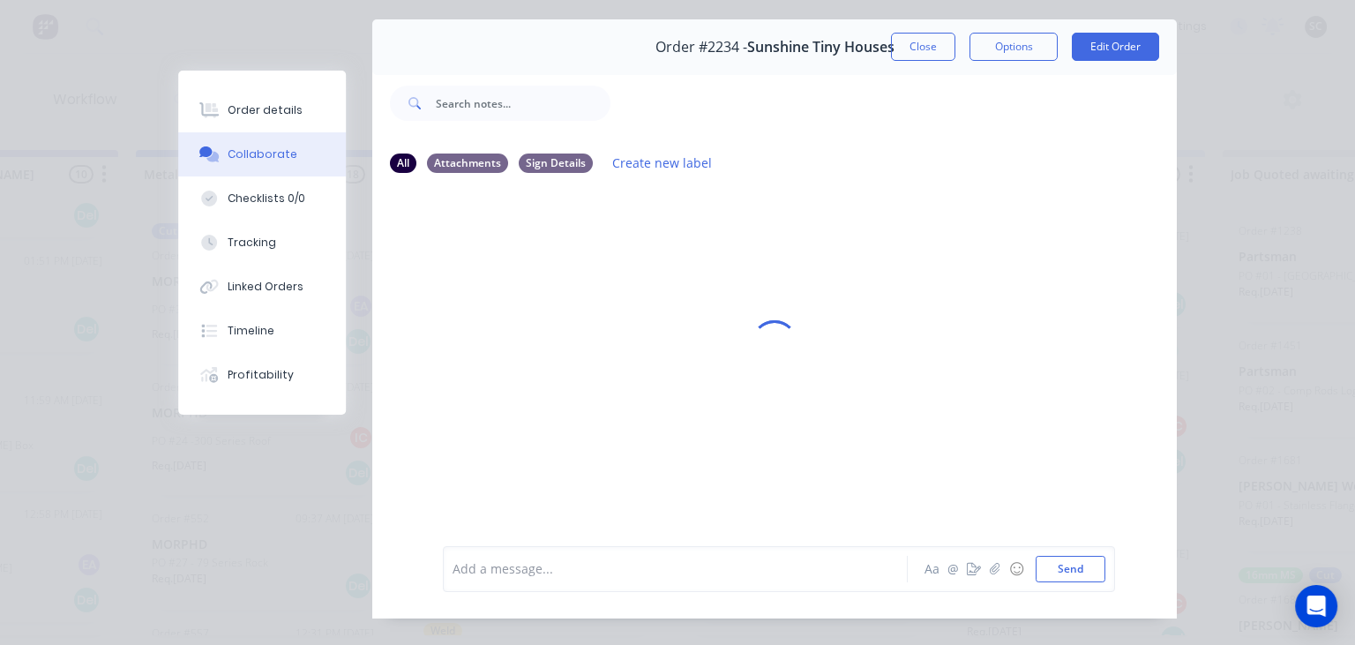
scroll to position [79, 0]
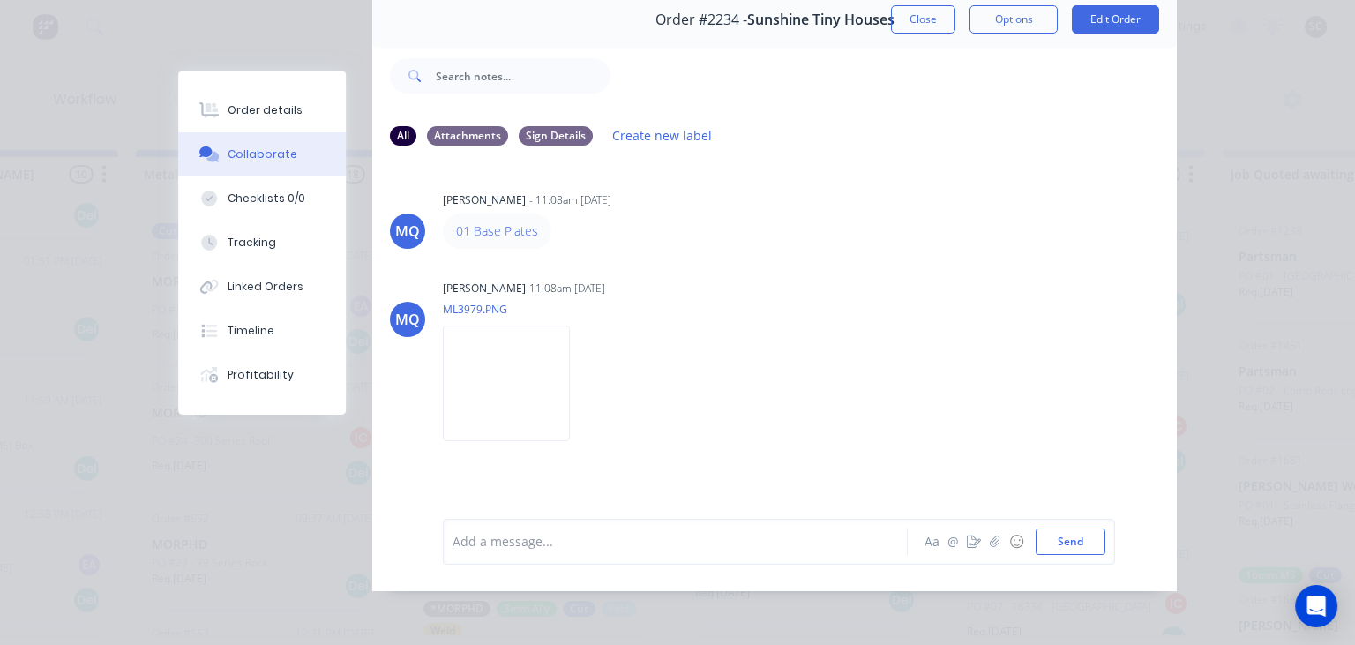
click at [635, 541] on div at bounding box center [681, 541] width 454 height 19
click at [1005, 536] on button "button" at bounding box center [995, 541] width 21 height 21
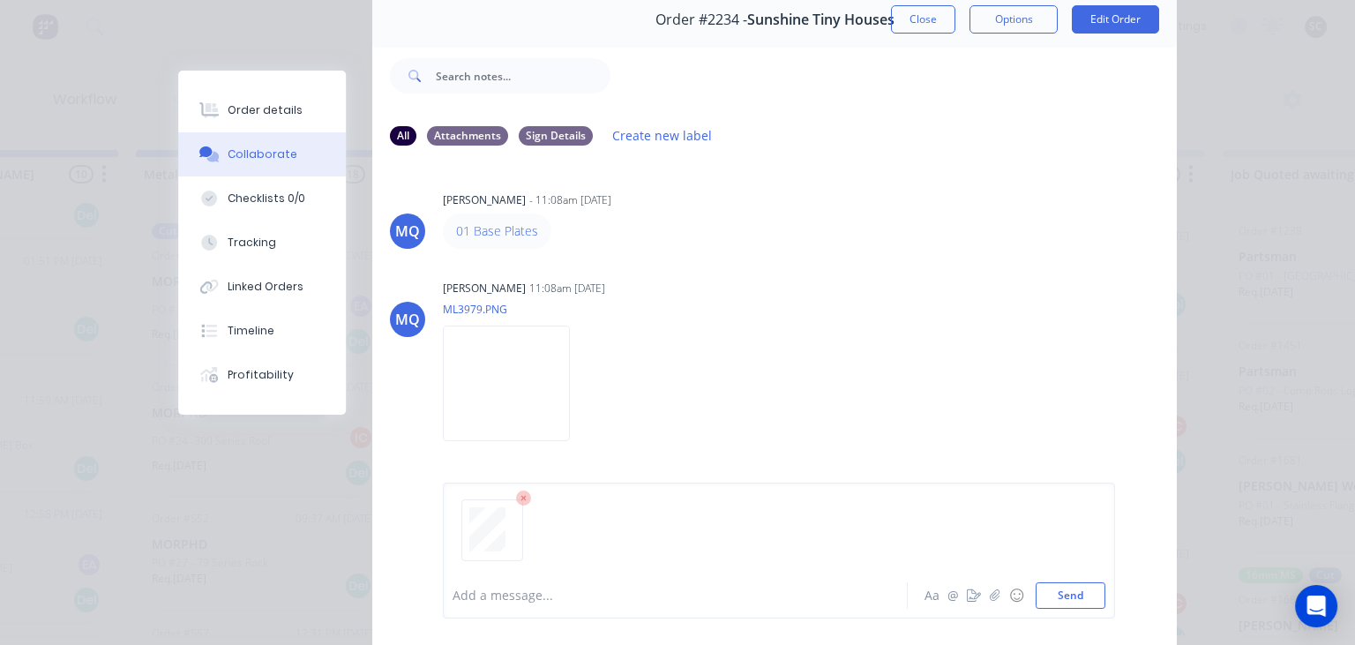
click at [490, 605] on div at bounding box center [681, 596] width 454 height 19
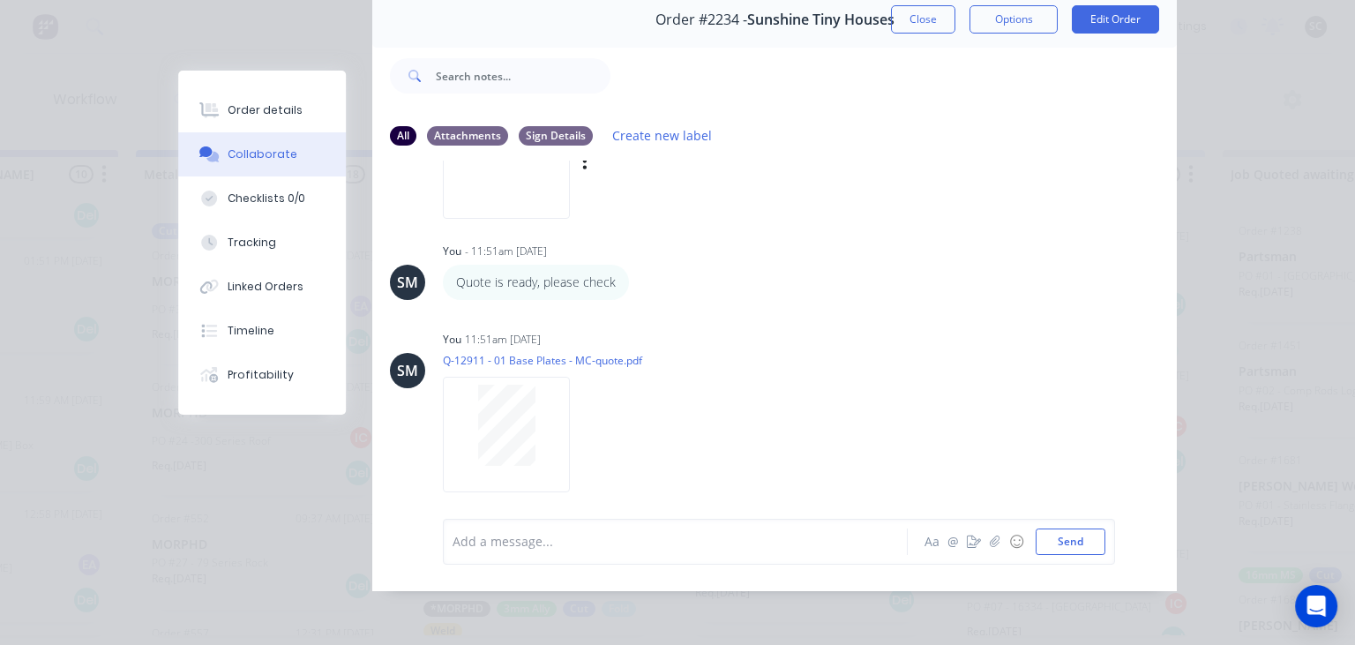
scroll to position [231, 0]
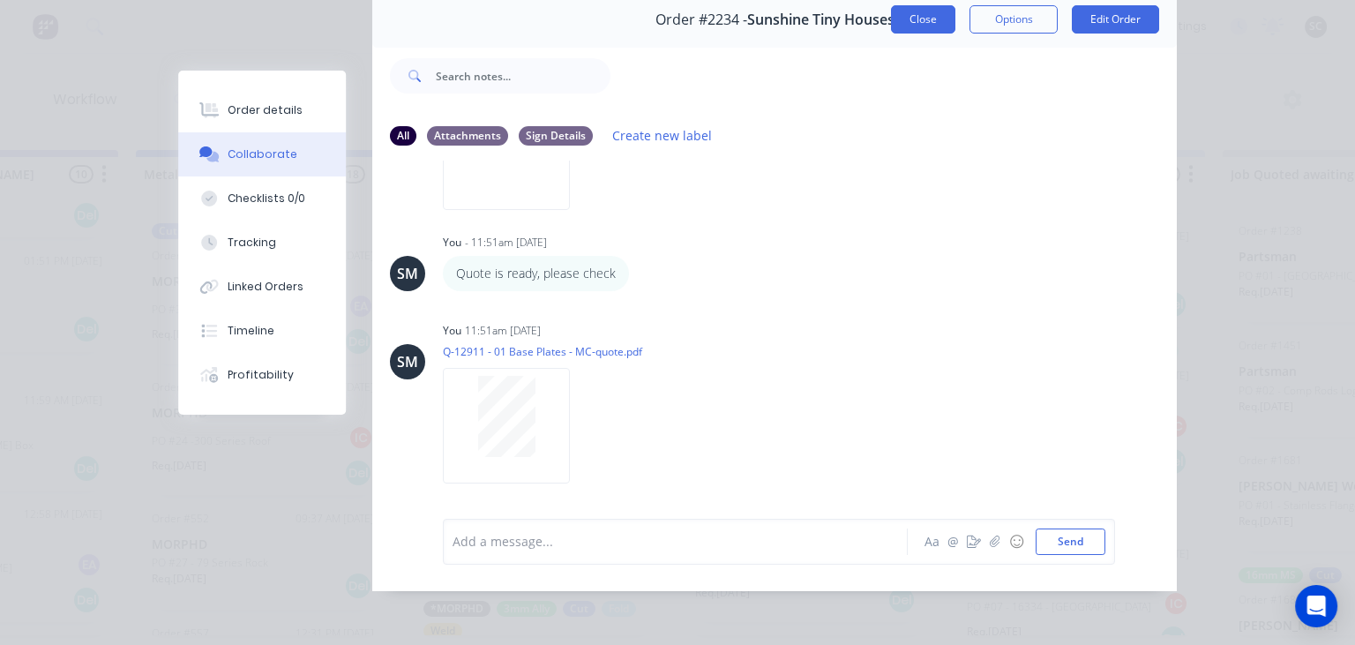
click at [929, 26] on button "Close" at bounding box center [923, 19] width 64 height 28
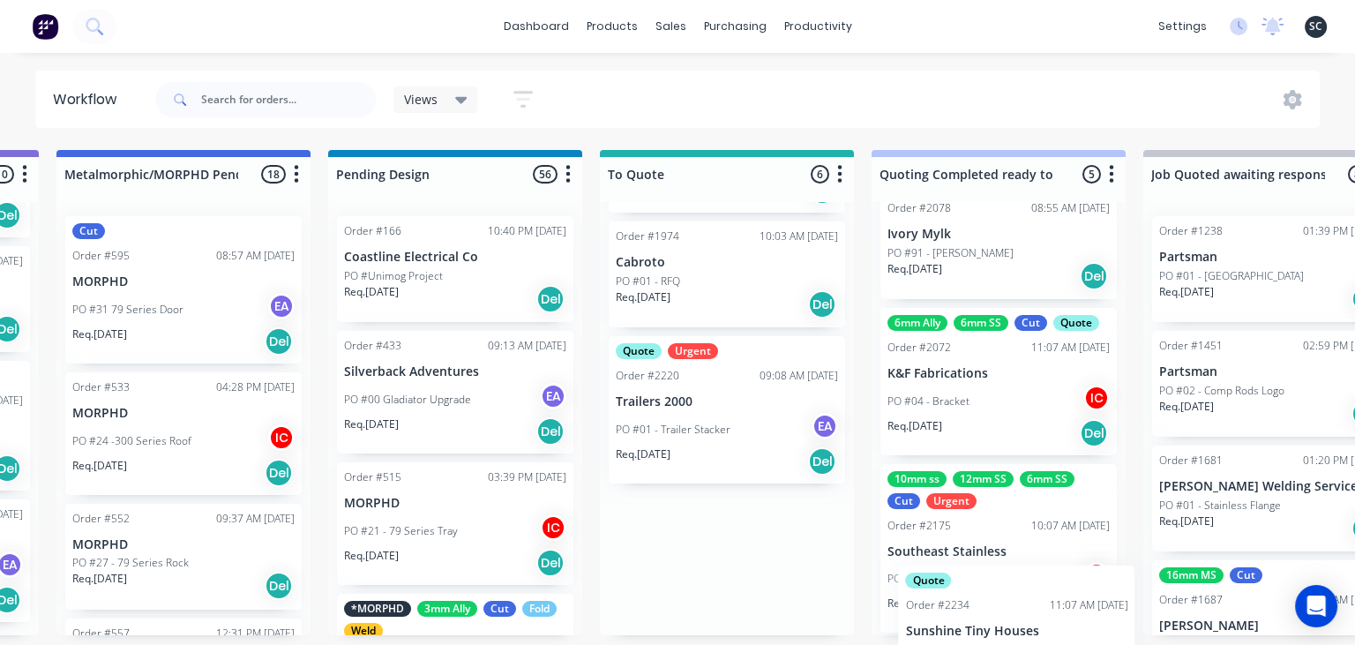
scroll to position [448, 0]
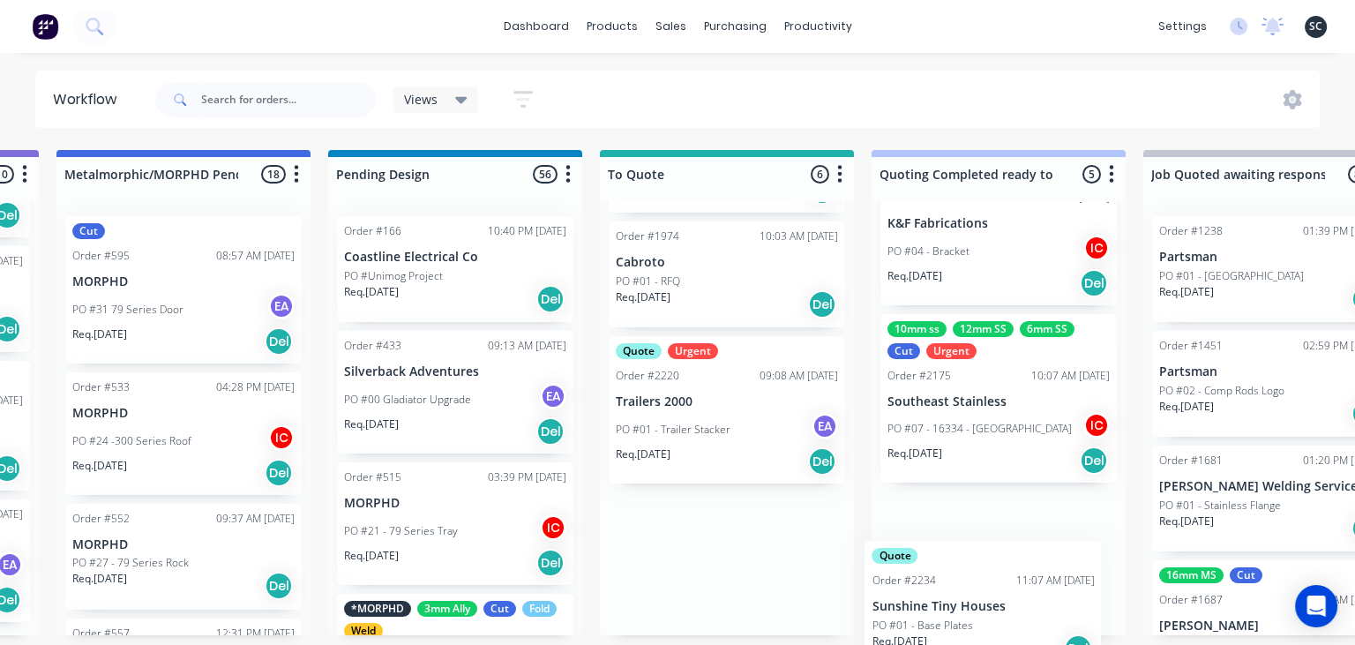
drag, startPoint x: 763, startPoint y: 552, endPoint x: 944, endPoint y: 599, distance: 186.8
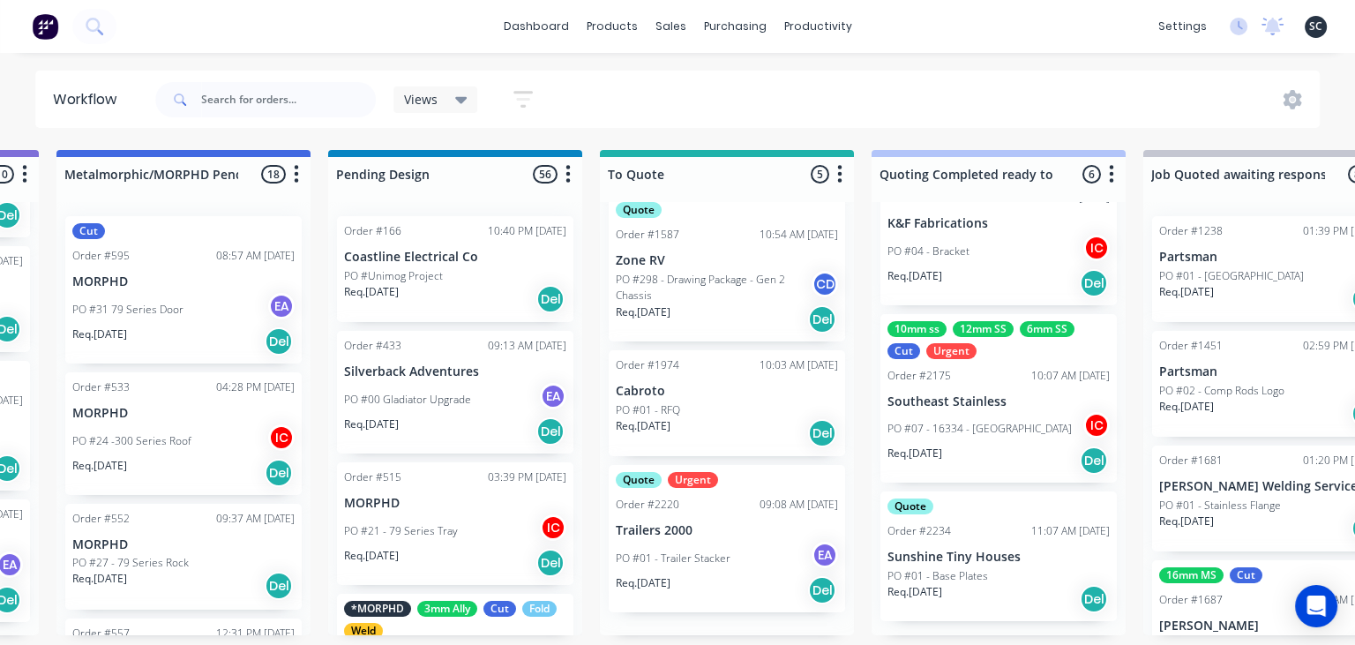
scroll to position [328, 0]
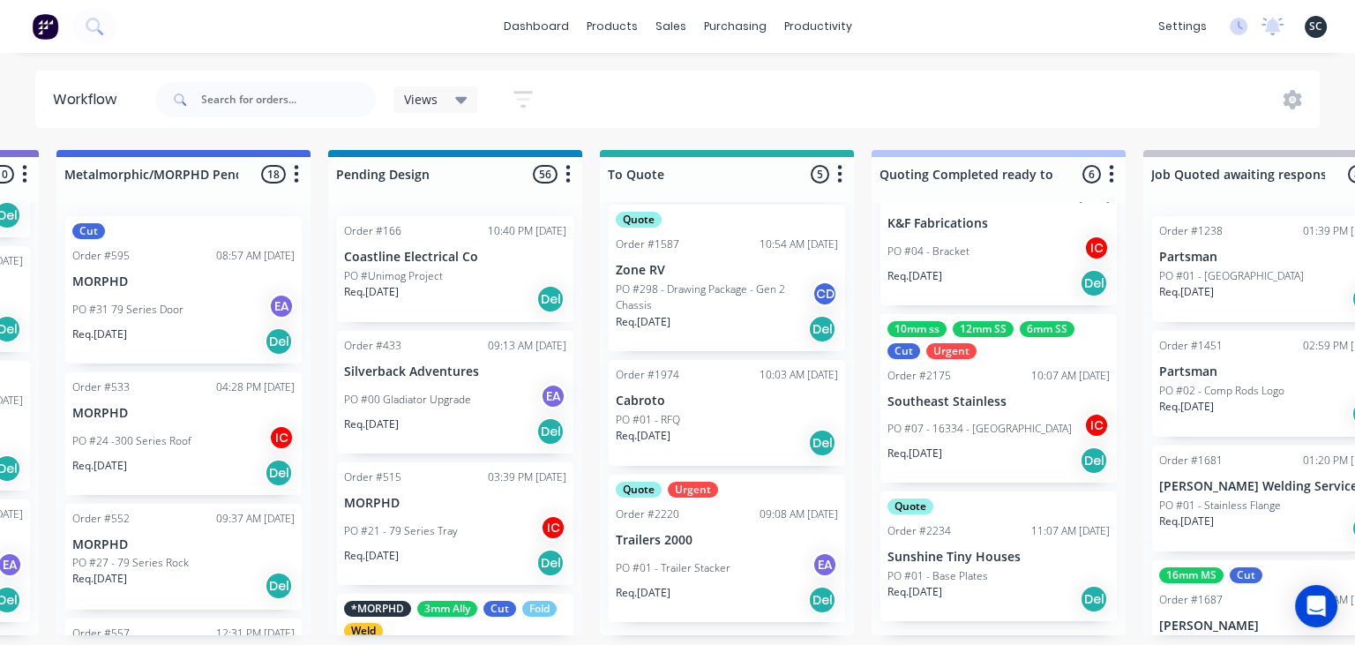
click at [998, 446] on div "Req. 02/09/25 Del" at bounding box center [999, 461] width 222 height 30
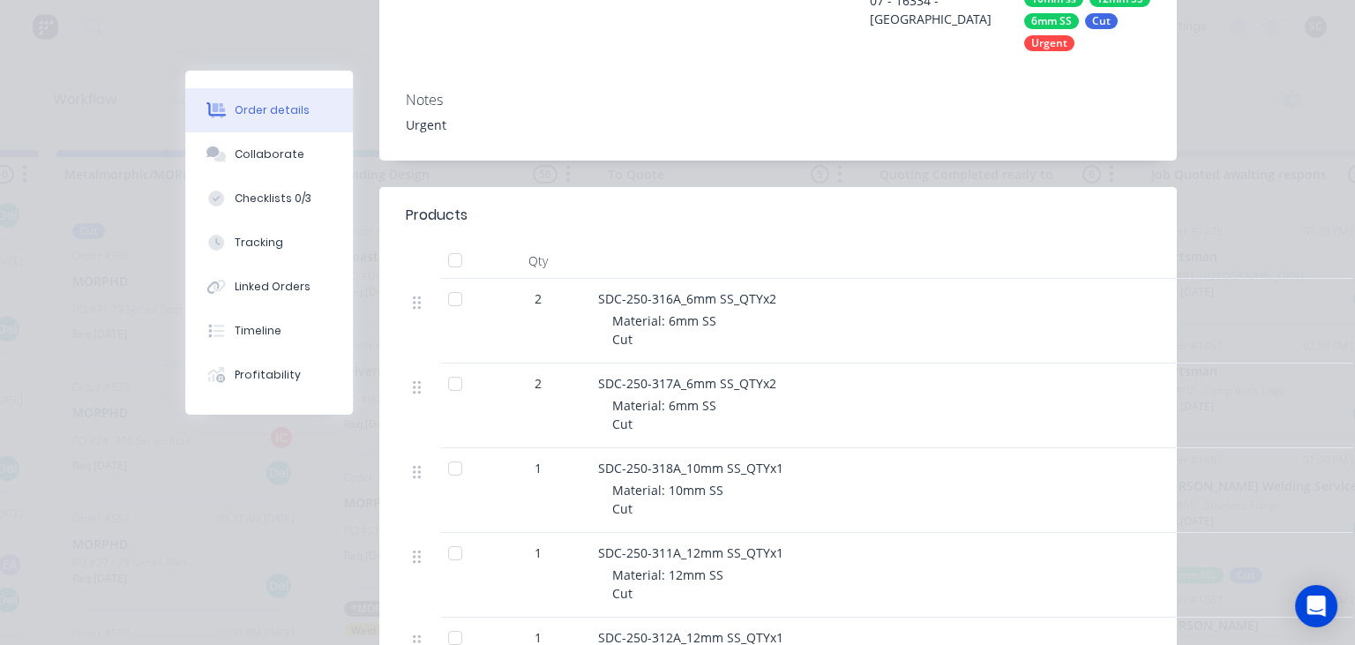
scroll to position [610, 0]
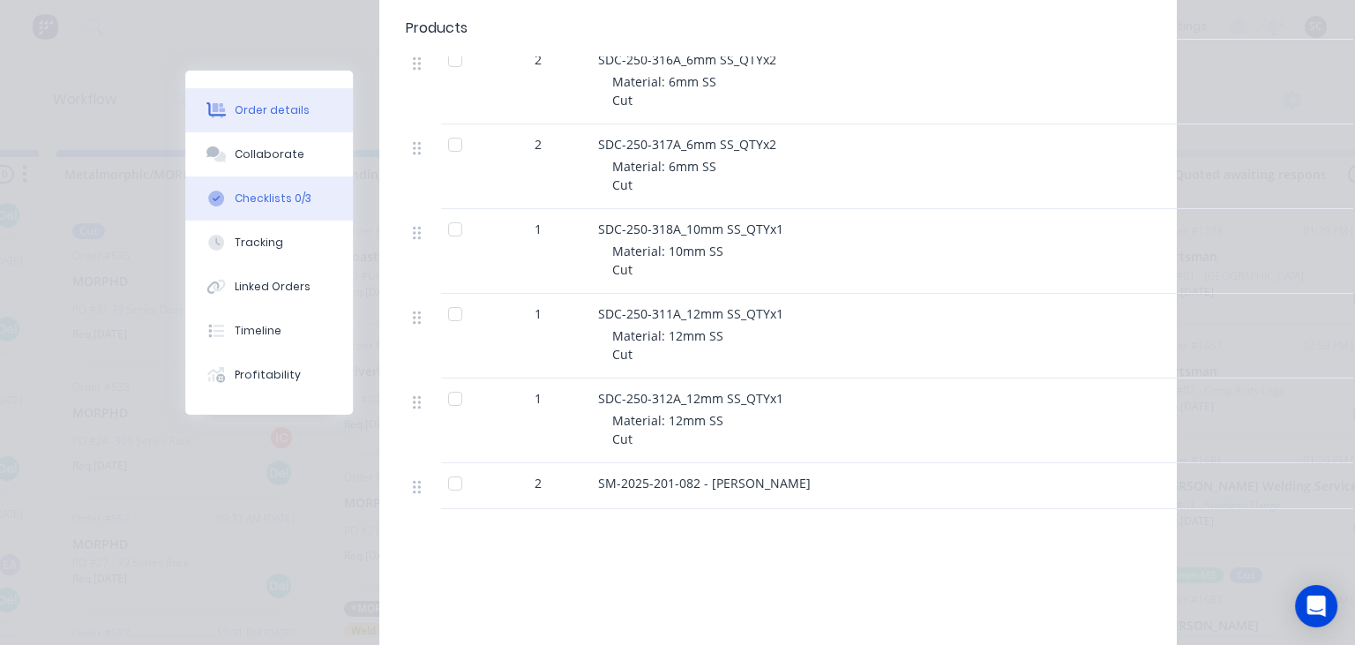
click at [282, 204] on div "Checklists 0/3" at bounding box center [273, 199] width 77 height 16
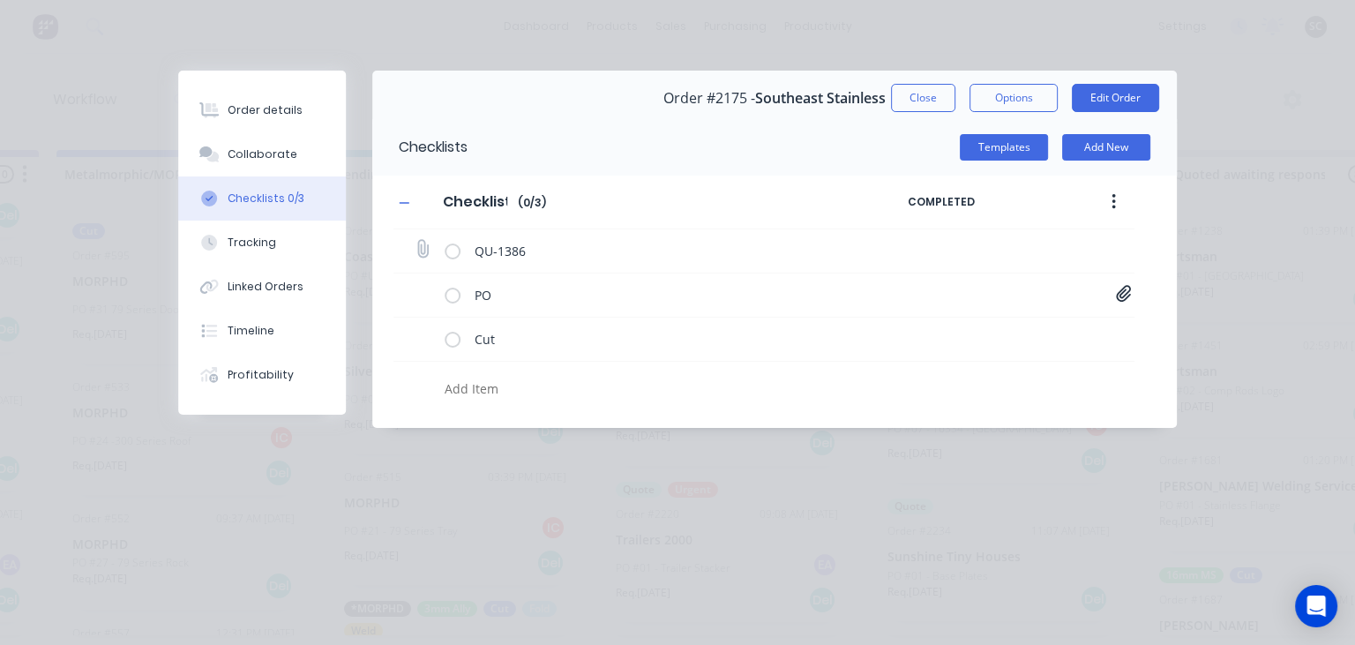
scroll to position [0, 0]
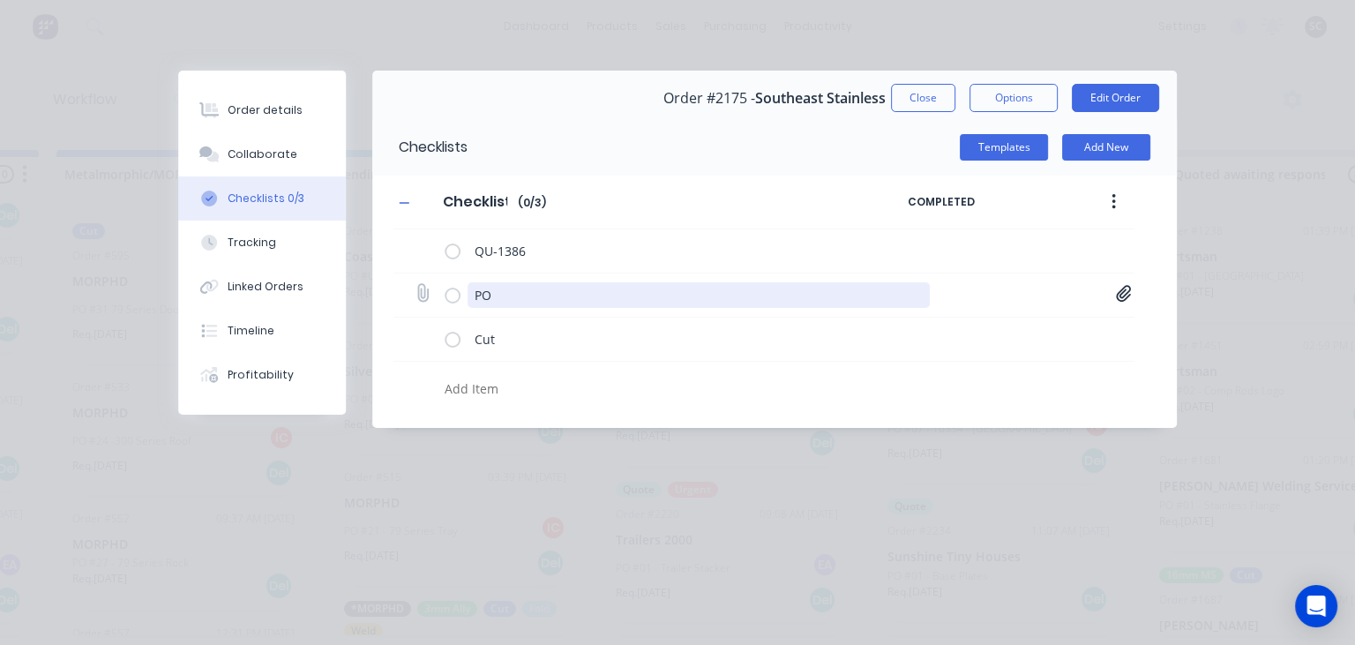
type textarea "x"
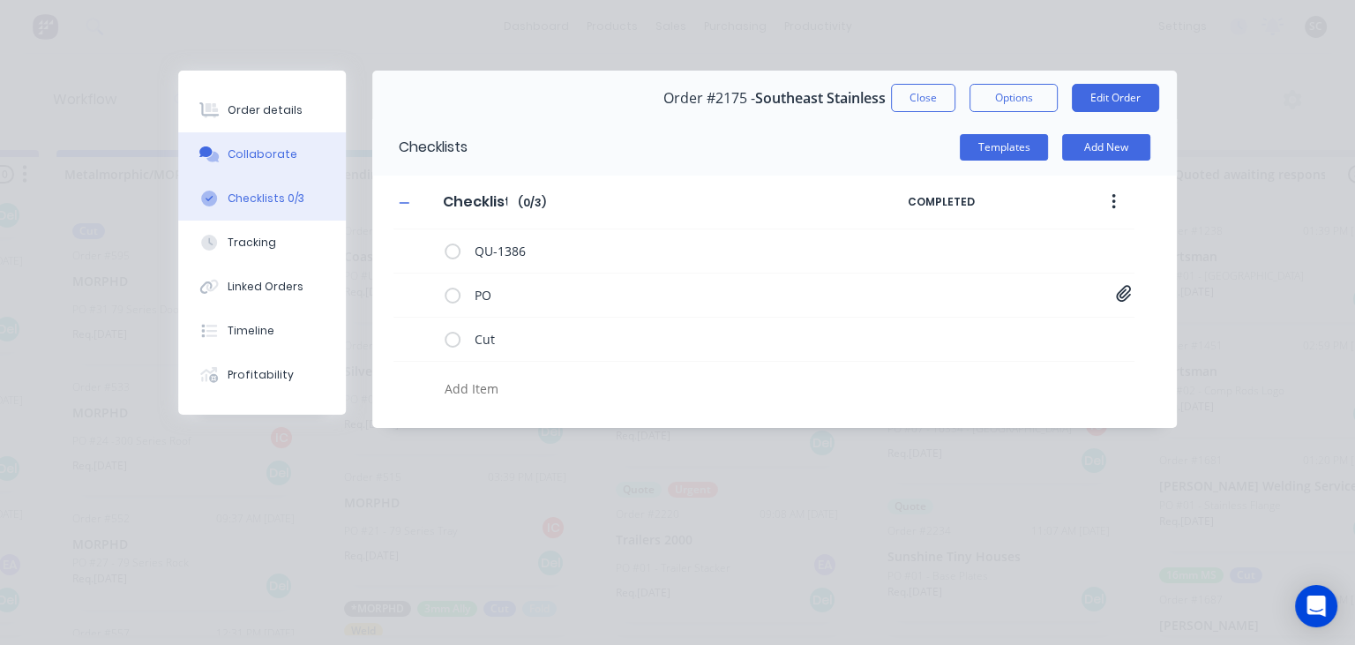
click at [267, 155] on div "Collaborate" at bounding box center [263, 154] width 70 height 16
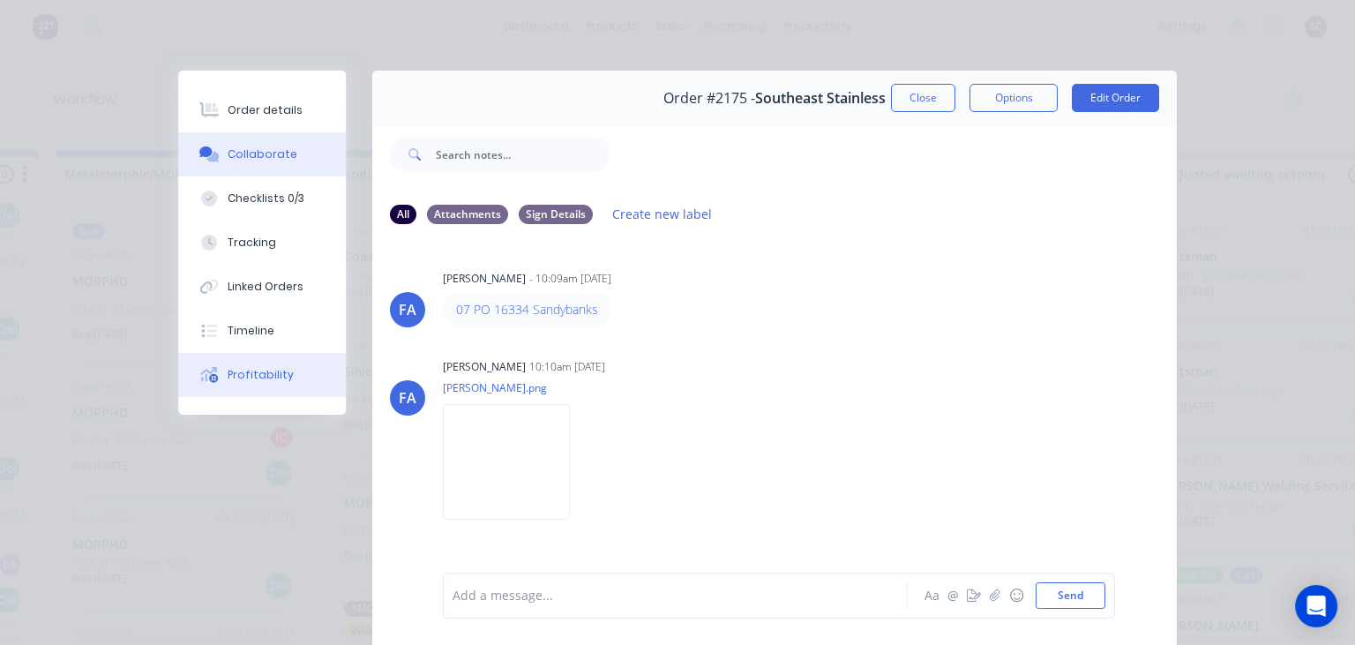
click at [260, 376] on div "Profitability" at bounding box center [261, 375] width 66 height 16
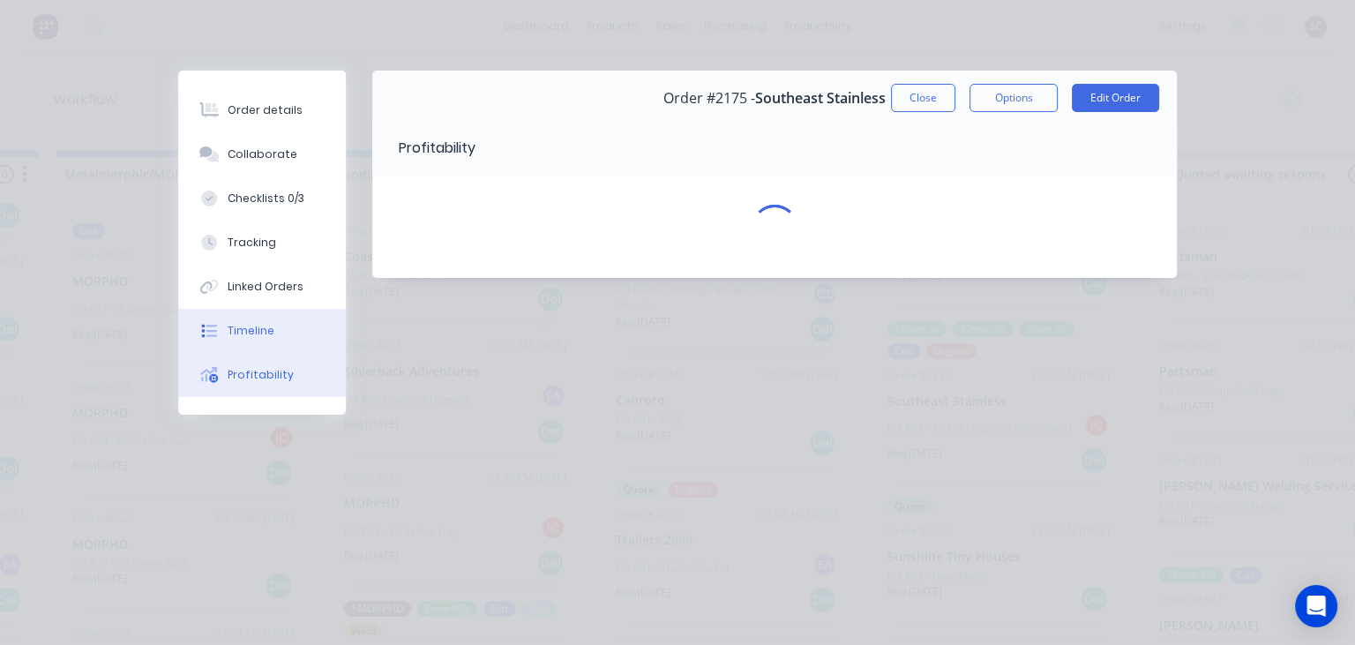
click at [272, 337] on button "Timeline" at bounding box center [262, 331] width 168 height 44
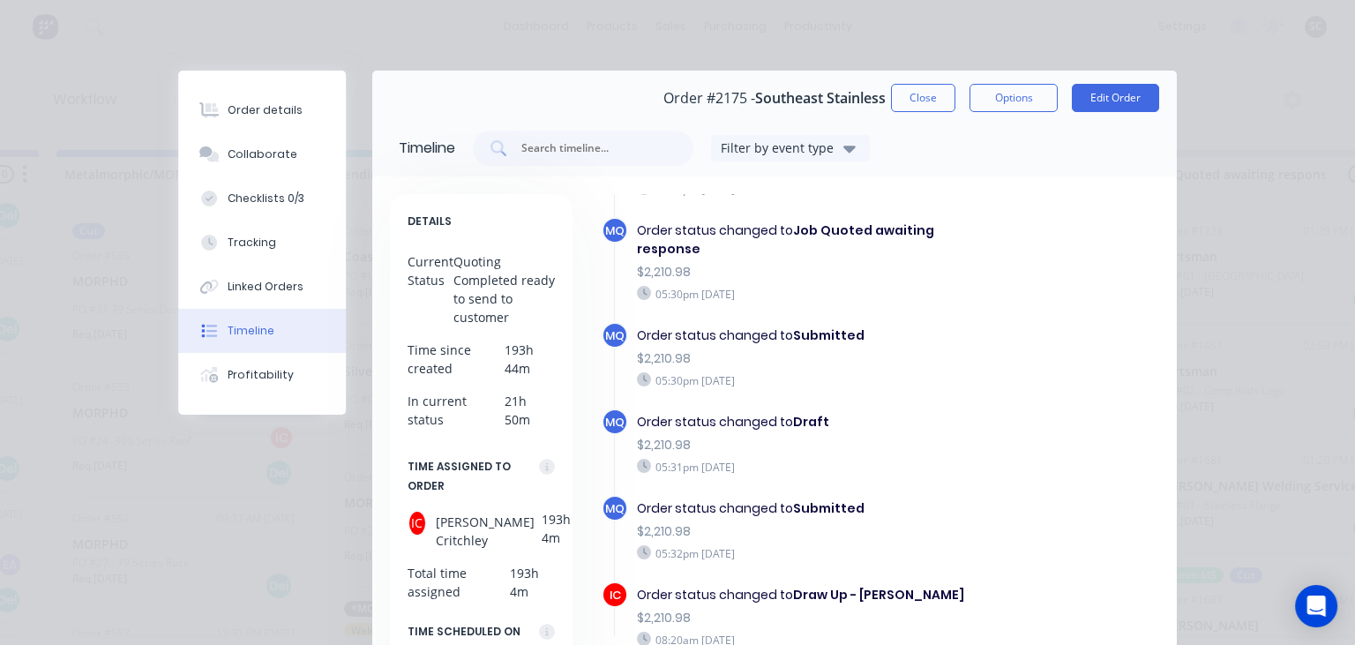
scroll to position [868, 0]
click at [926, 99] on button "Close" at bounding box center [923, 98] width 64 height 28
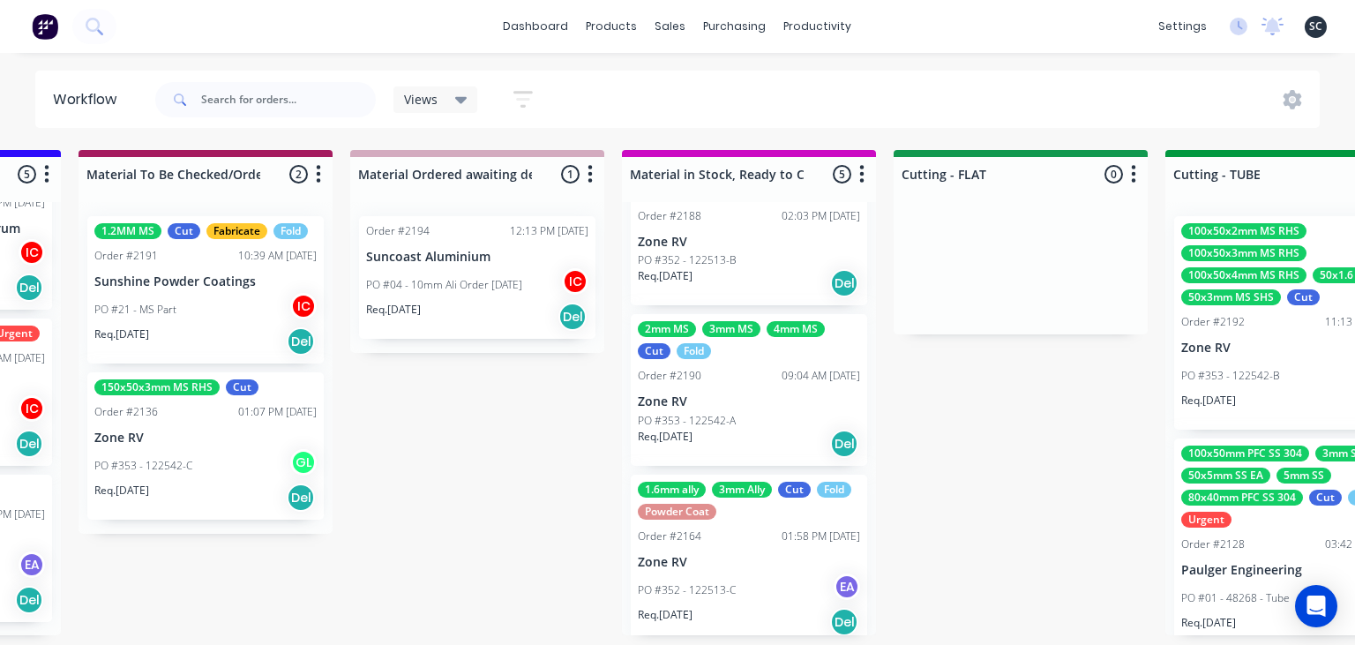
scroll to position [0, 2427]
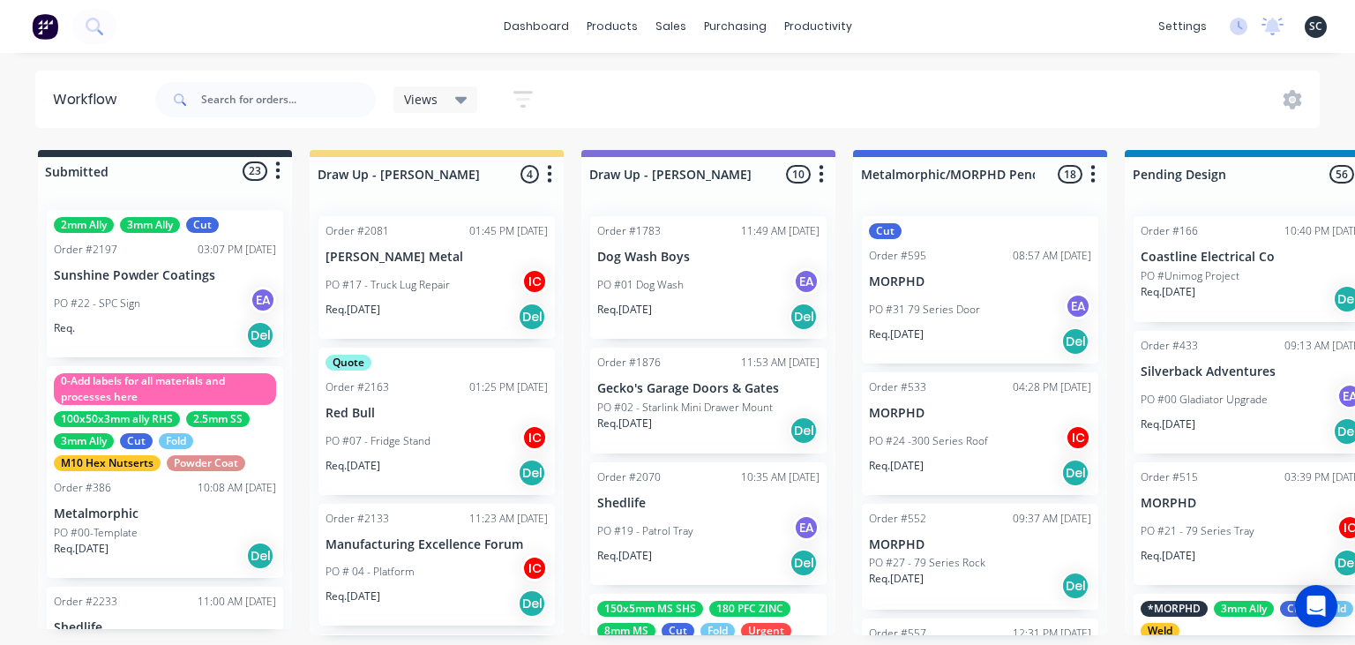
scroll to position [2319, 0]
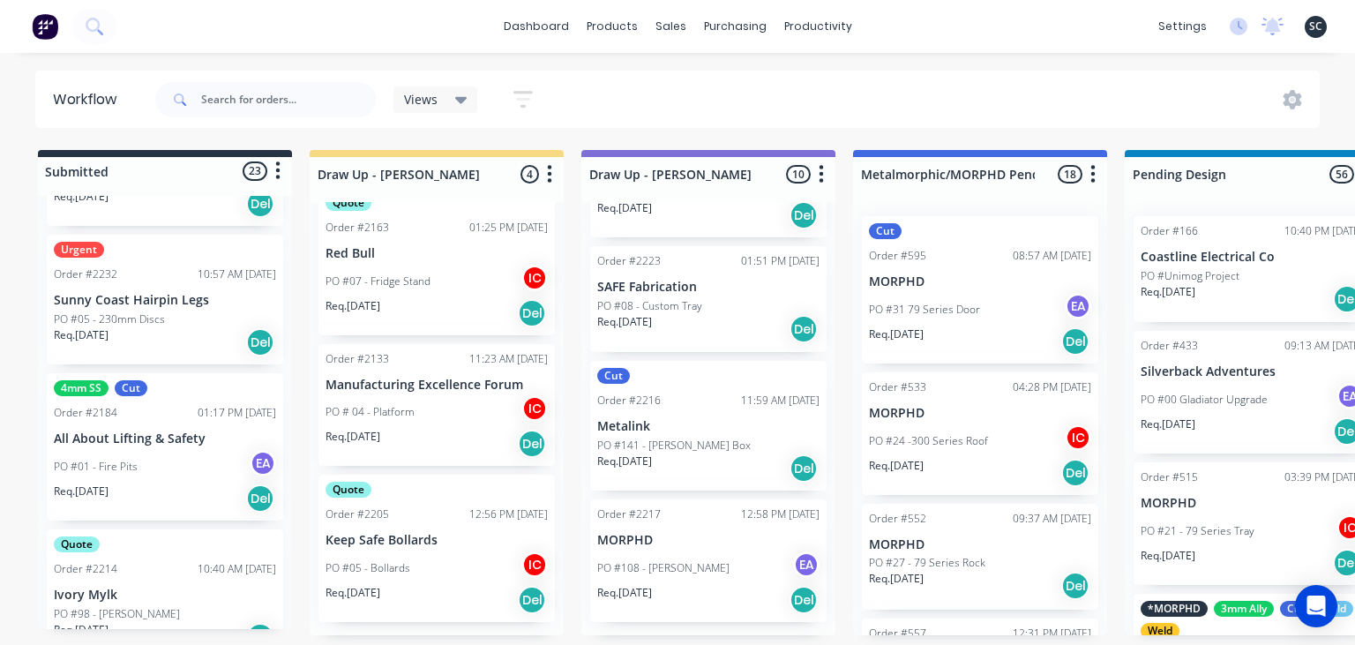
scroll to position [625, 0]
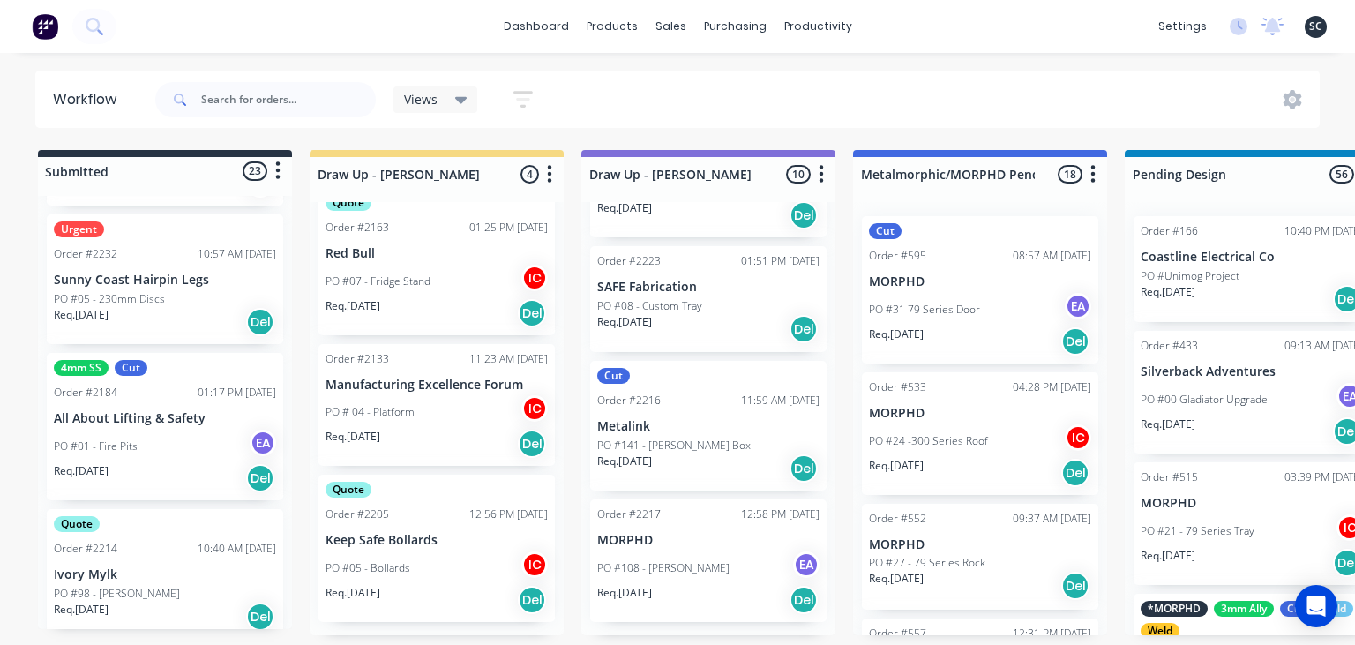
click at [191, 434] on div "PO #01 - Fire Pits EA" at bounding box center [165, 447] width 222 height 34
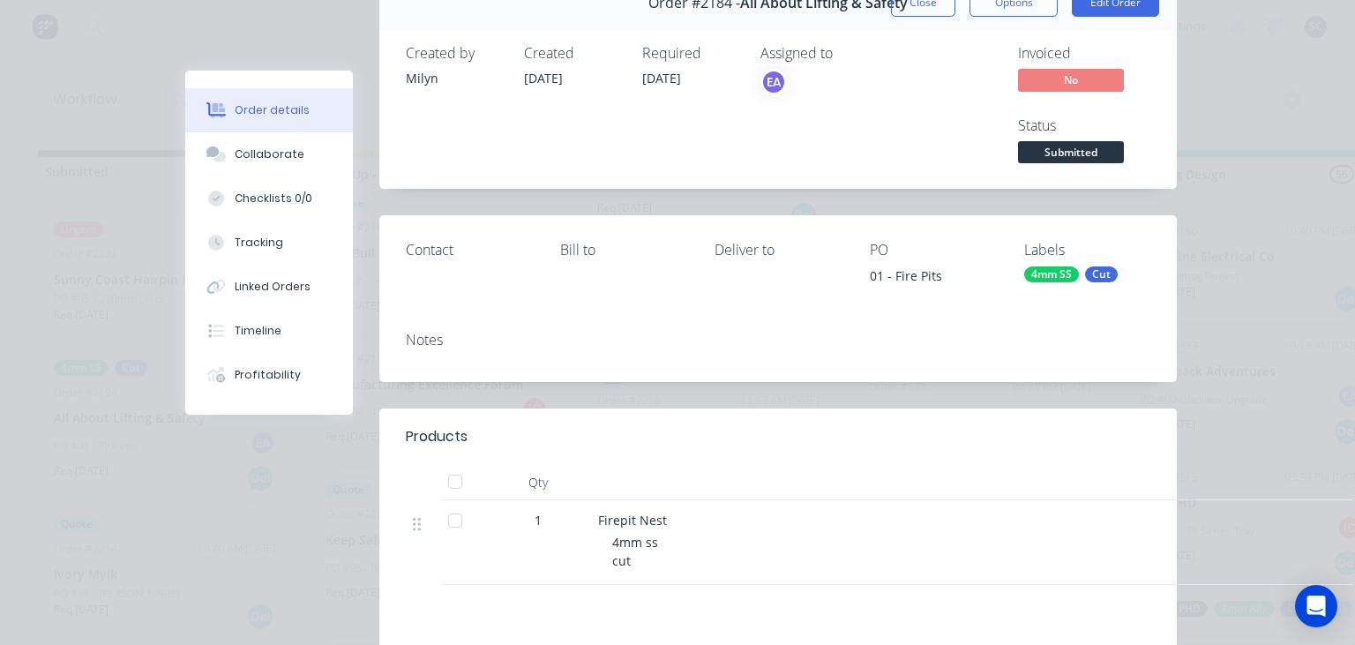
scroll to position [203, 0]
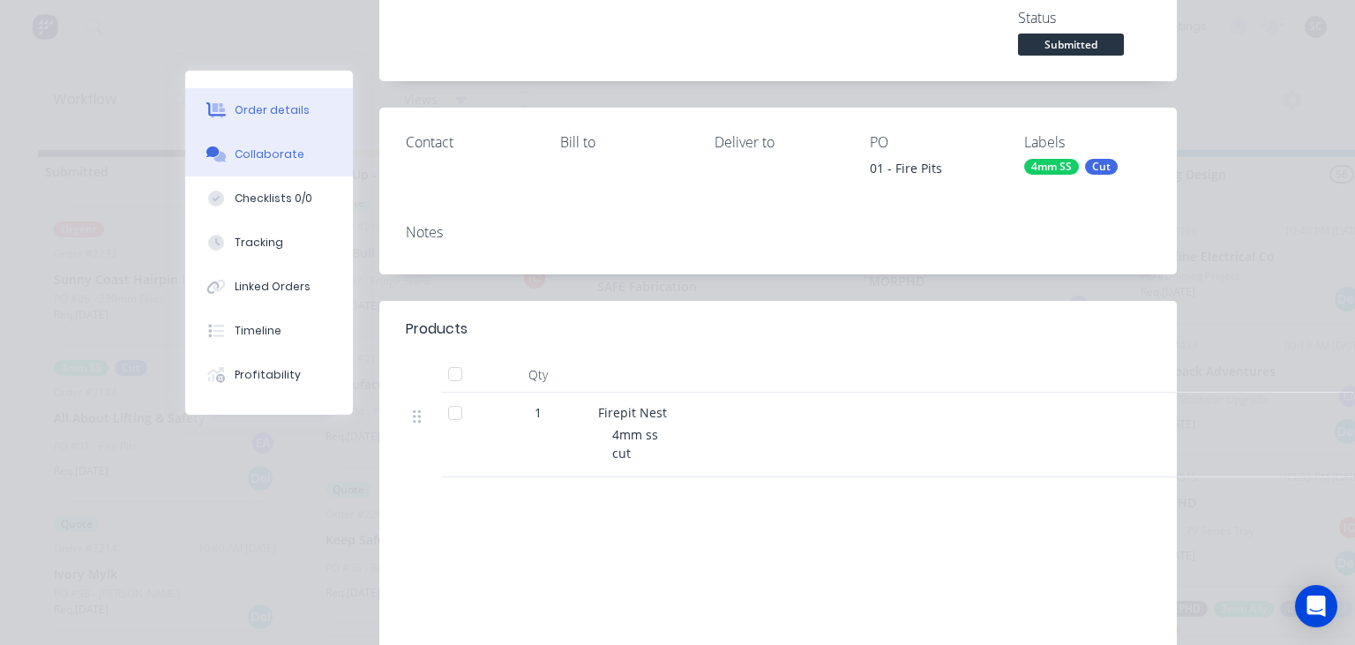
click at [305, 144] on button "Collaborate" at bounding box center [269, 154] width 168 height 44
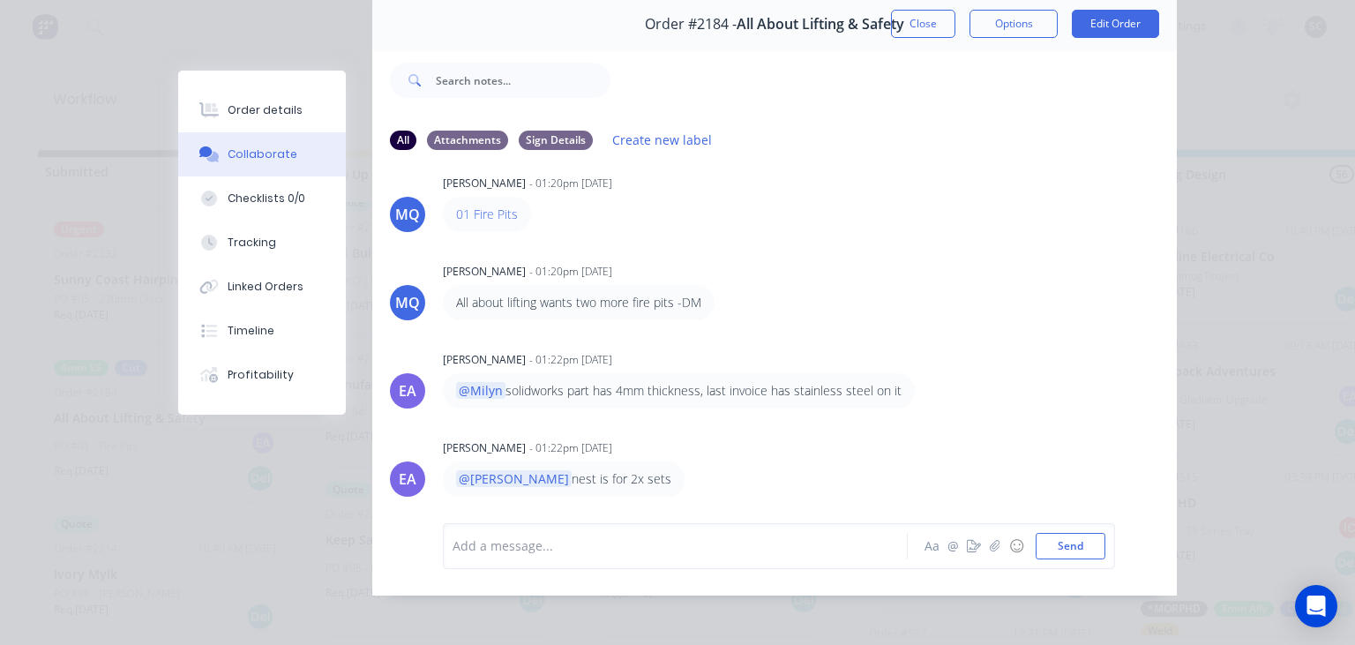
scroll to position [79, 0]
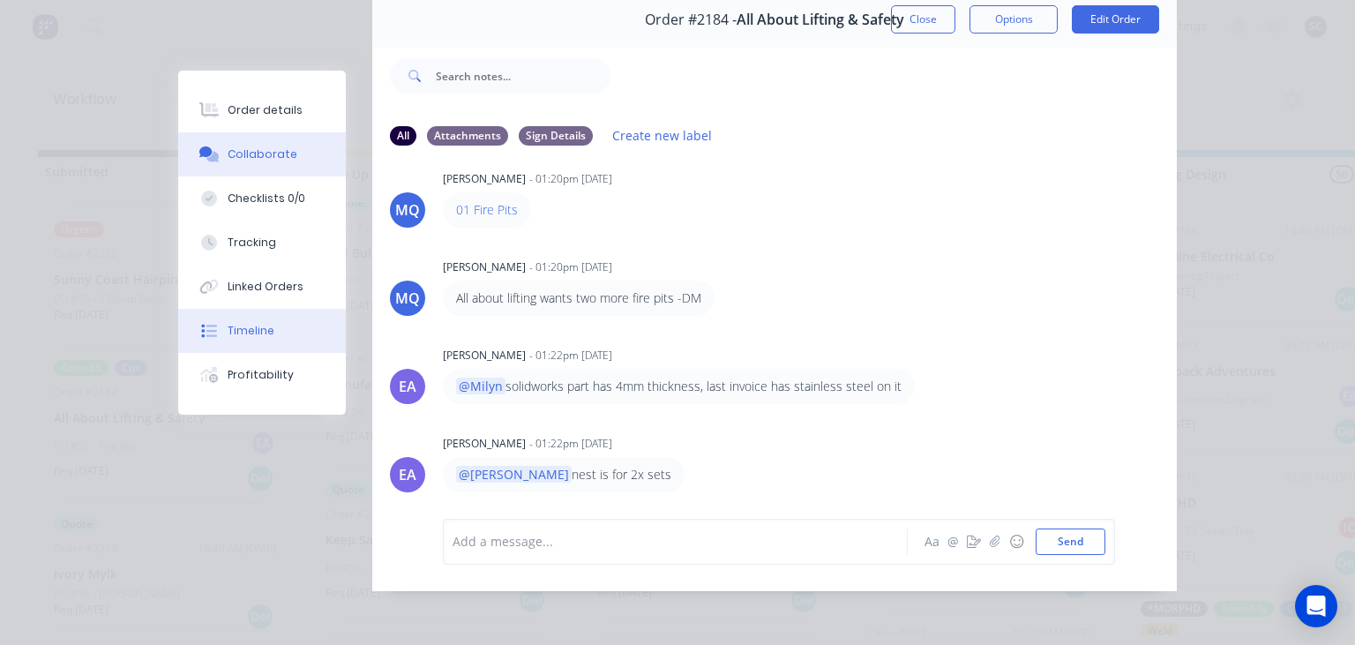
click at [263, 333] on div "Timeline" at bounding box center [251, 331] width 47 height 16
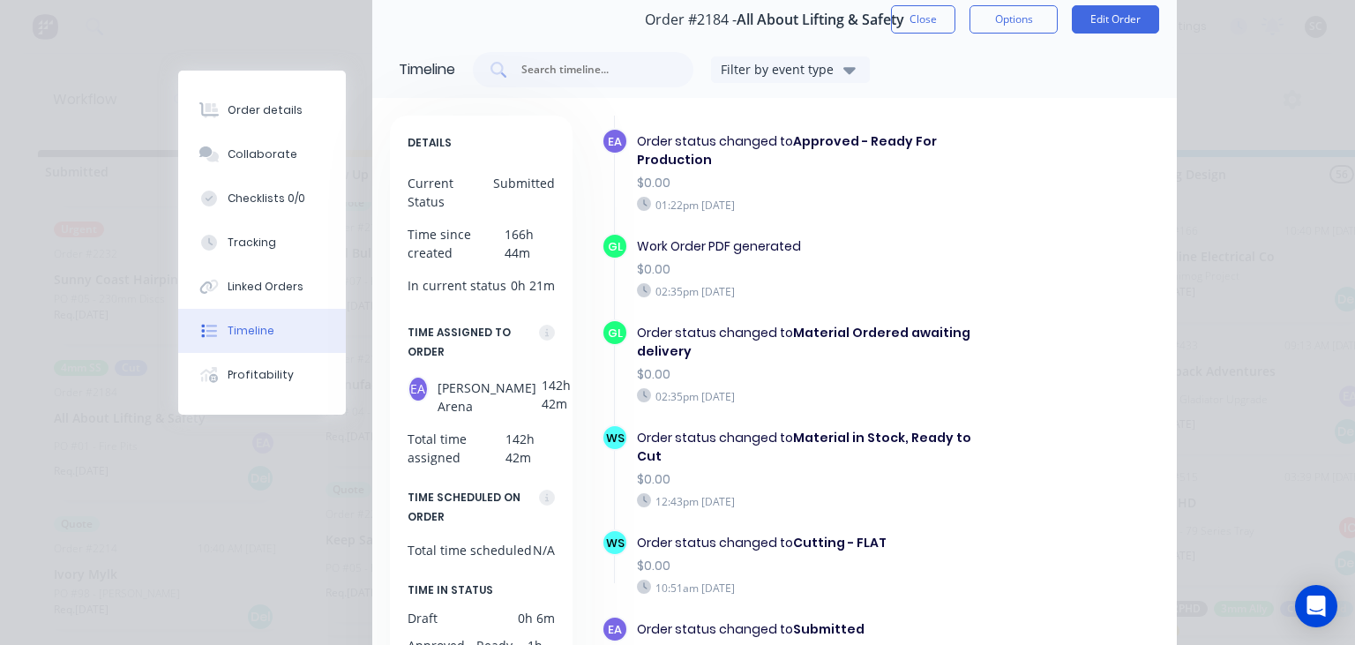
scroll to position [422, 0]
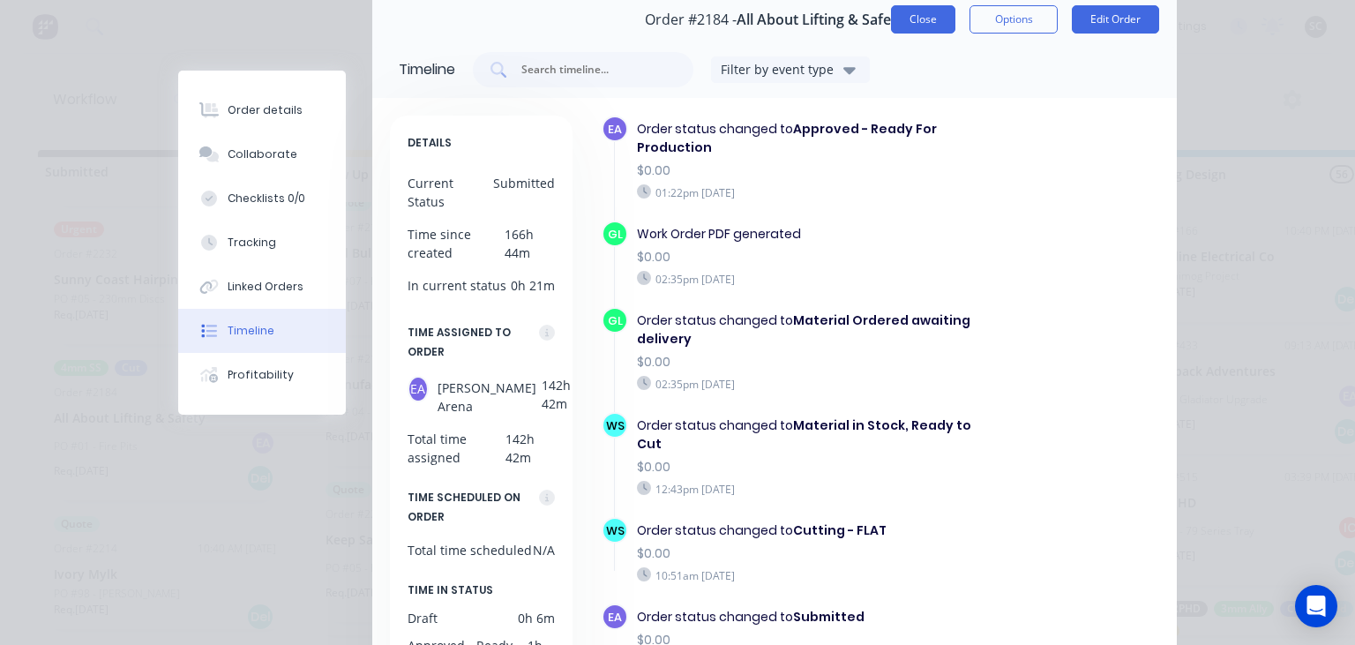
click at [926, 28] on button "Close" at bounding box center [923, 19] width 64 height 28
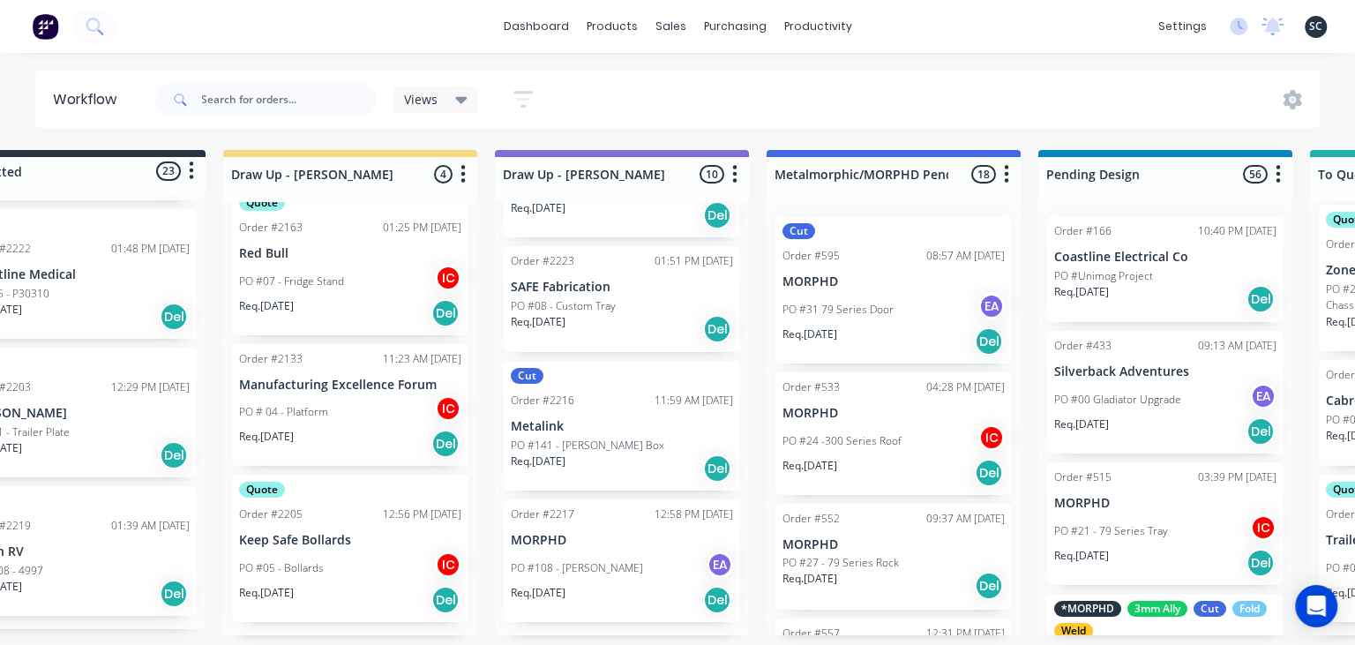
scroll to position [0, 54]
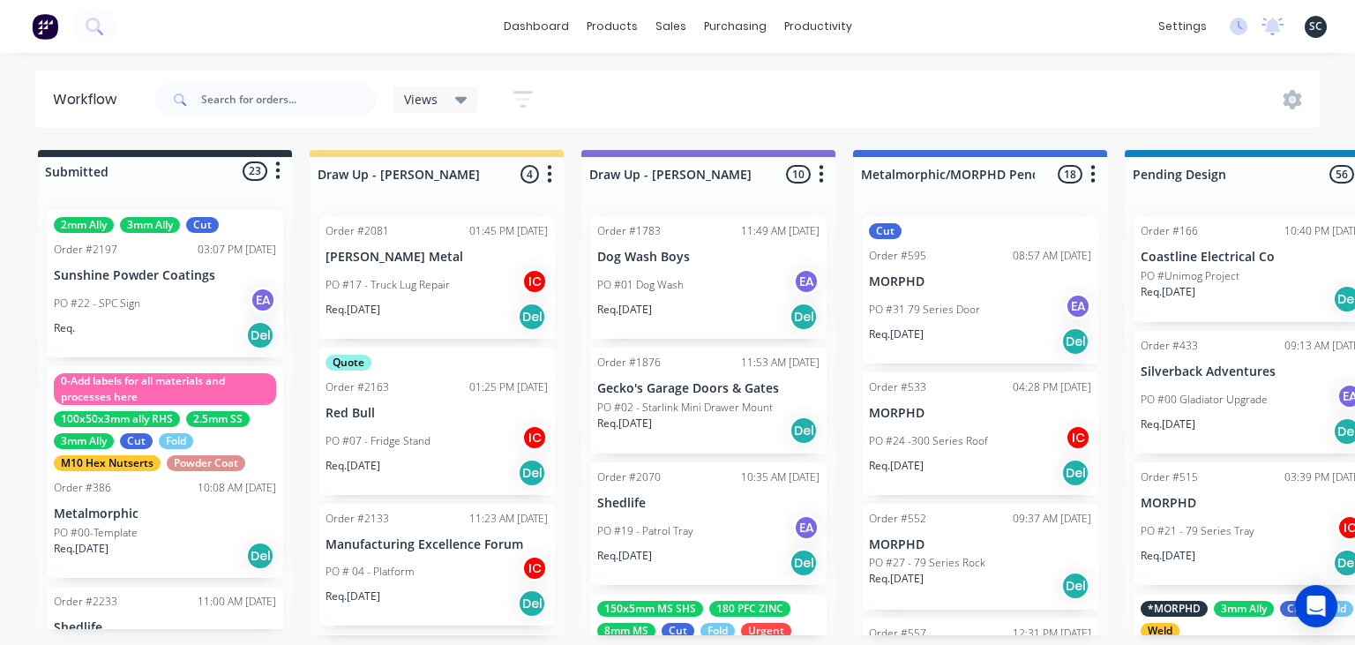
scroll to position [2319, 0]
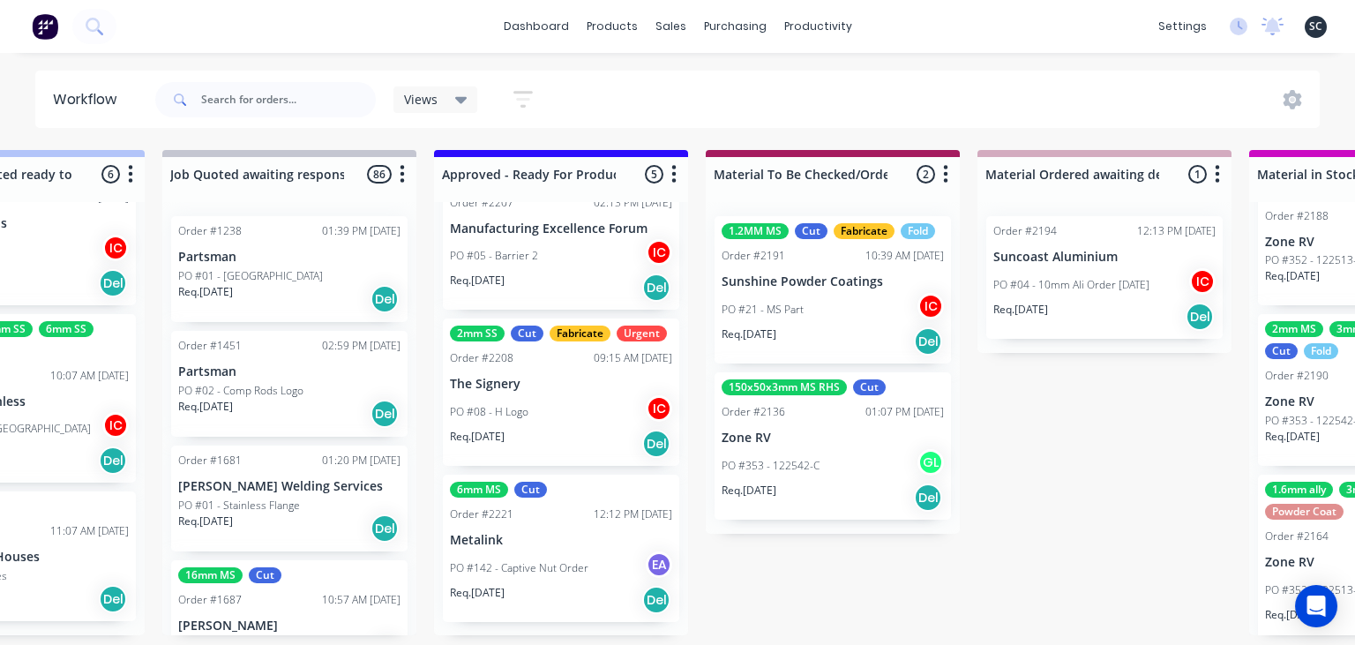
scroll to position [0, 1792]
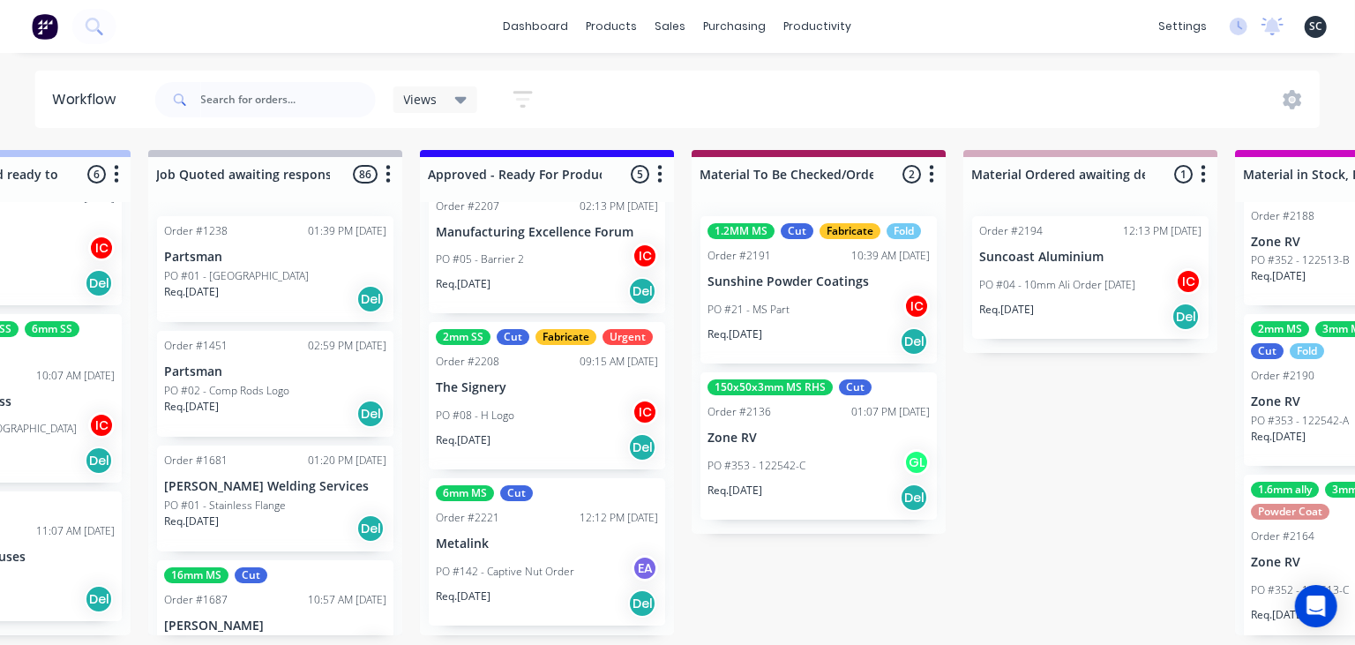
scroll to position [409, 0]
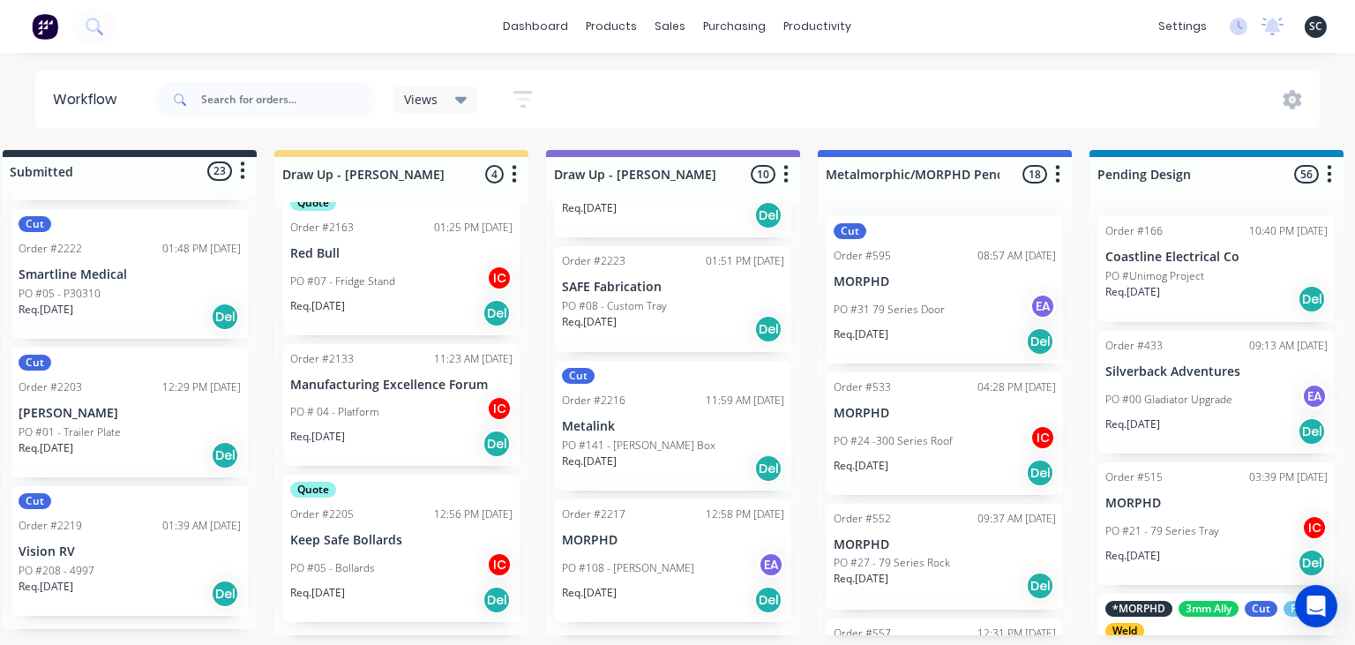
scroll to position [0, 21]
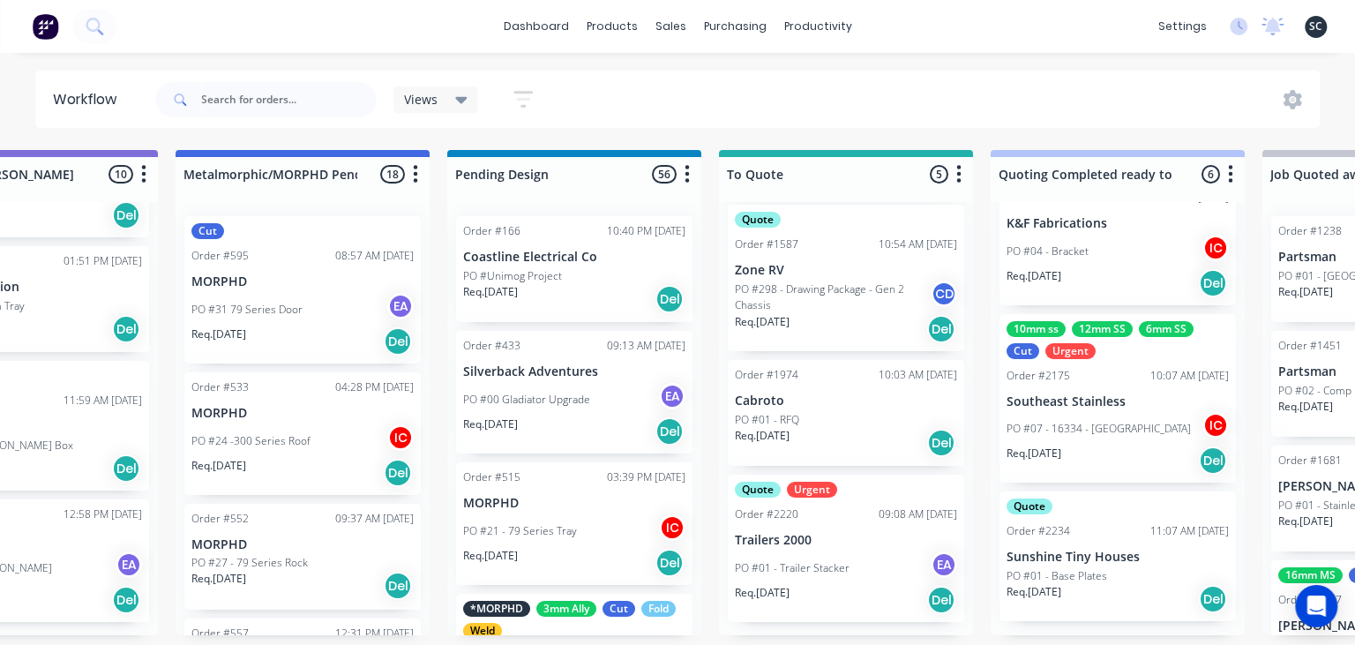
scroll to position [0, 779]
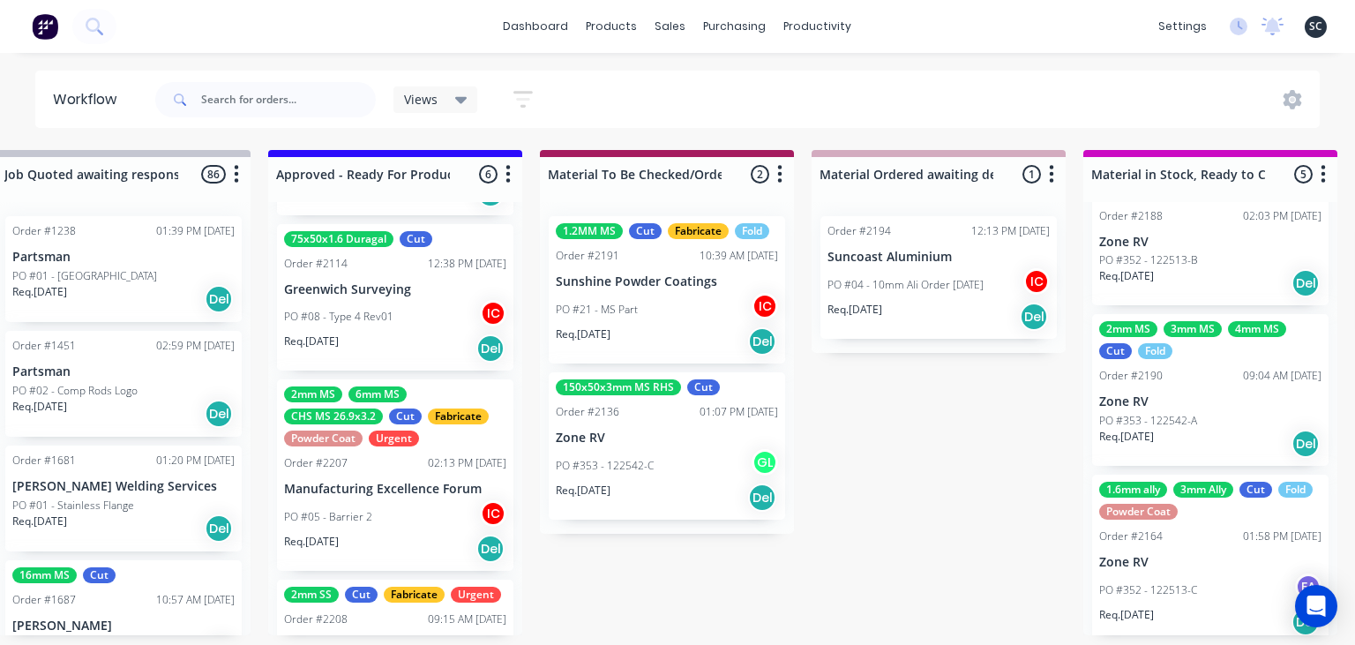
scroll to position [566, 0]
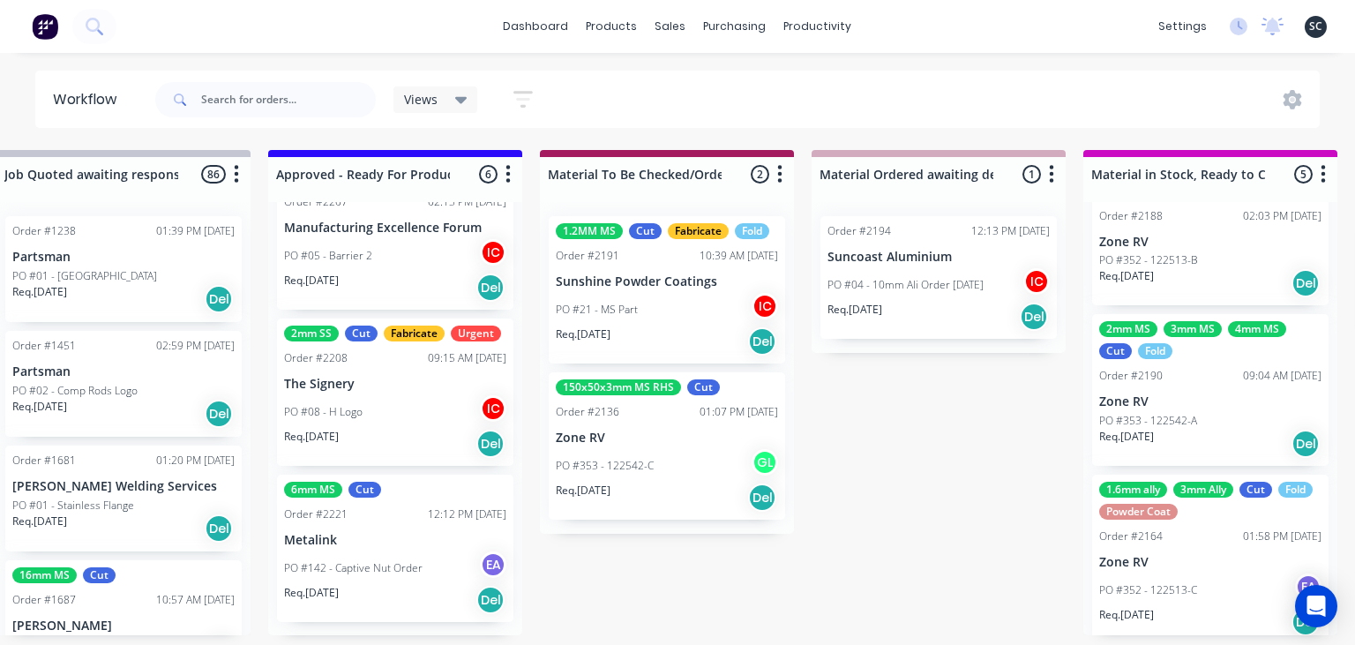
click at [388, 545] on p "Metalink" at bounding box center [395, 540] width 222 height 15
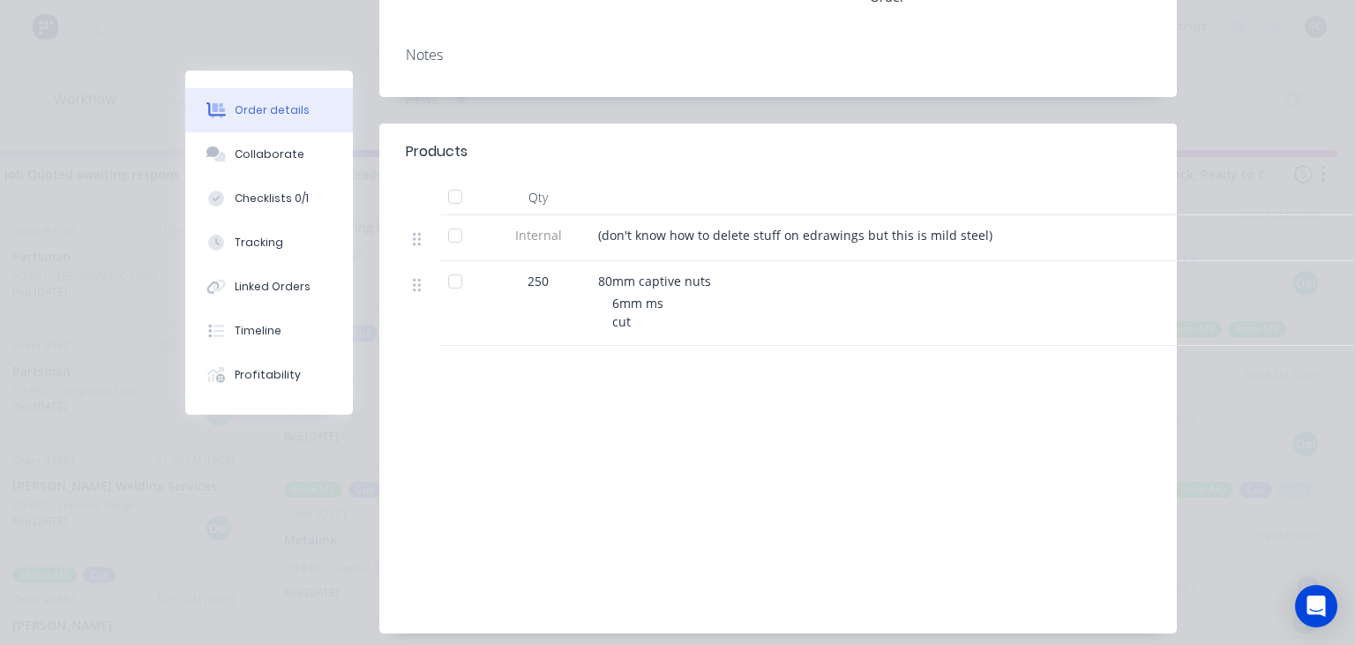
scroll to position [406, 0]
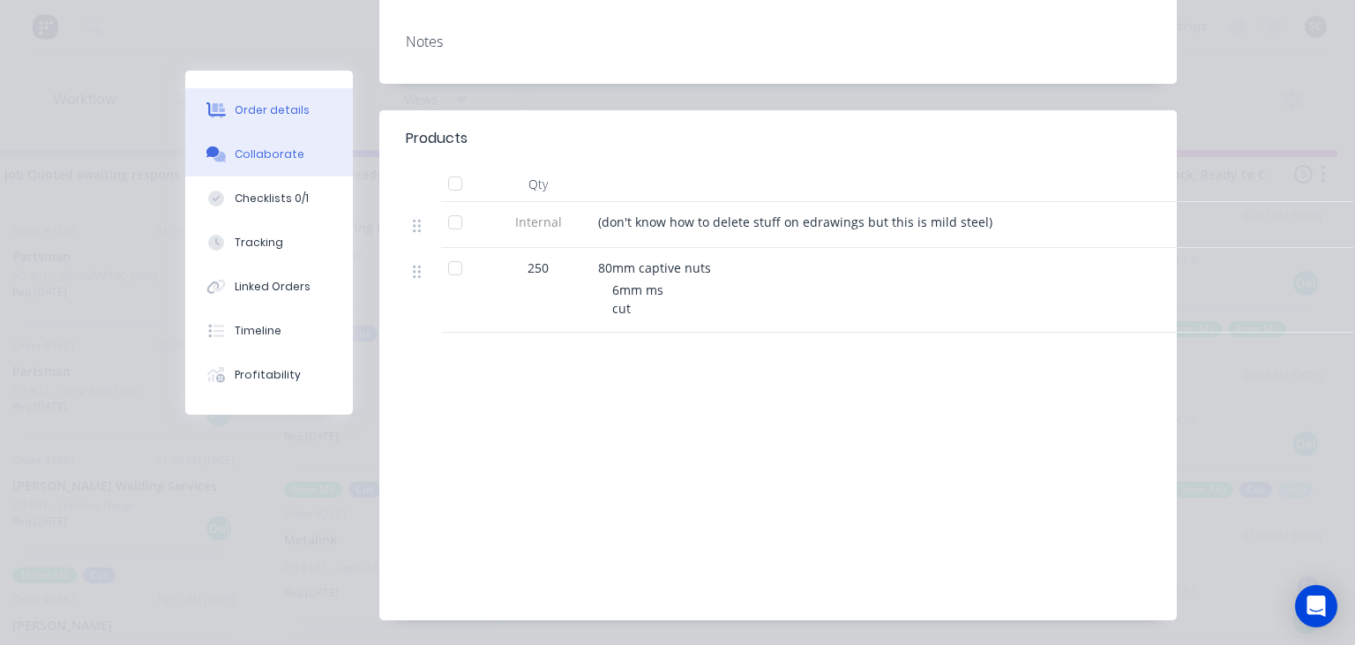
click at [242, 155] on div "Collaborate" at bounding box center [270, 154] width 70 height 16
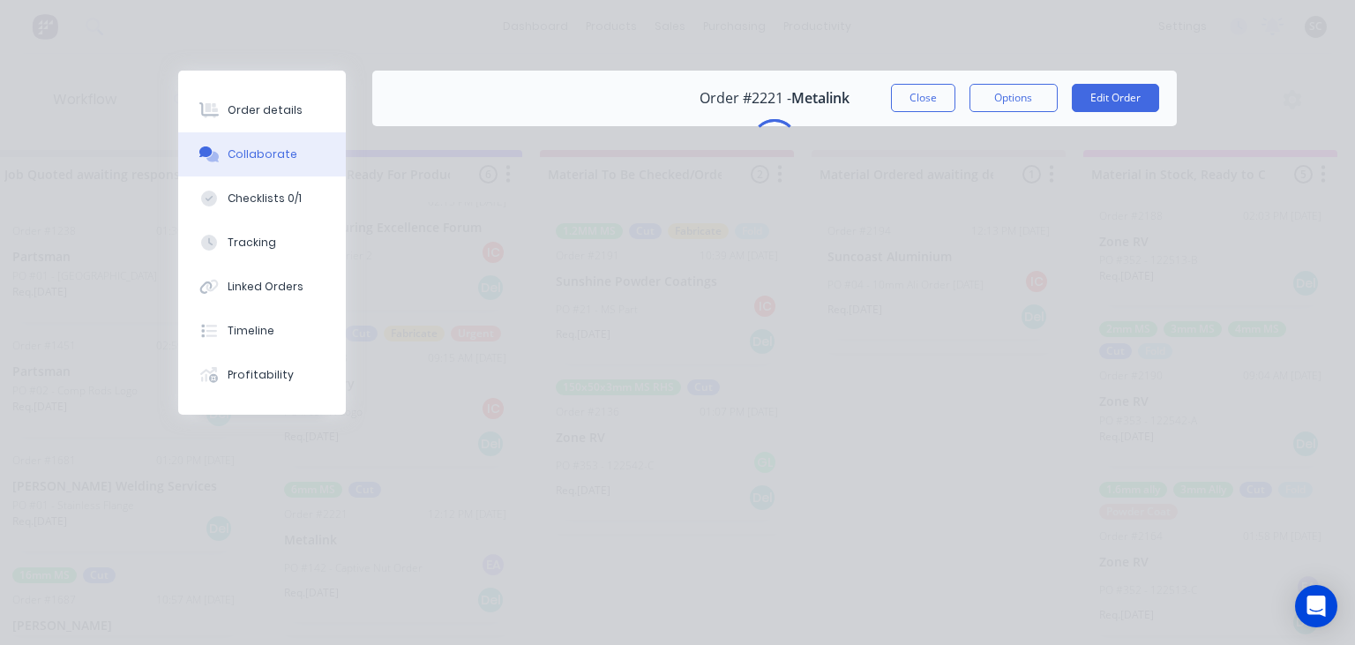
scroll to position [0, 0]
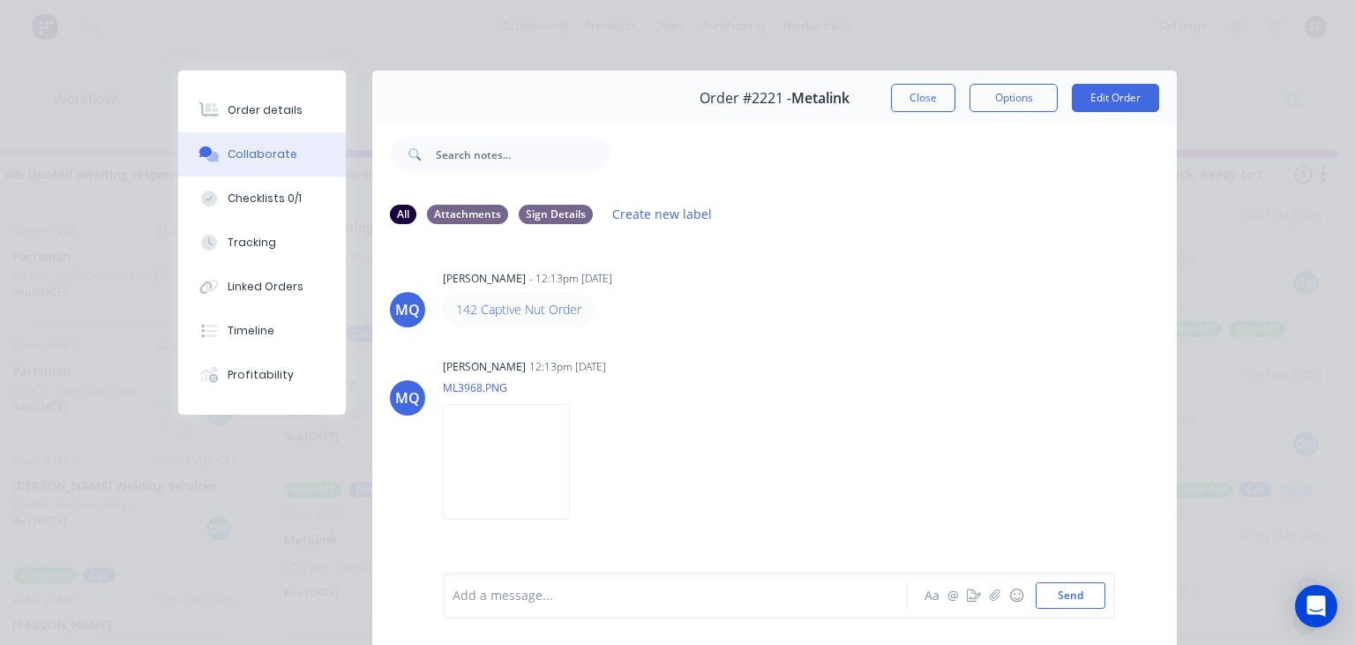
click at [761, 342] on div "MQ Milyn Quinones - 12:13pm 02/09/25 142 Captive Nut Order MQ Milyn Quinones 12…" at bounding box center [774, 405] width 805 height 332
click at [925, 97] on button "Close" at bounding box center [923, 98] width 64 height 28
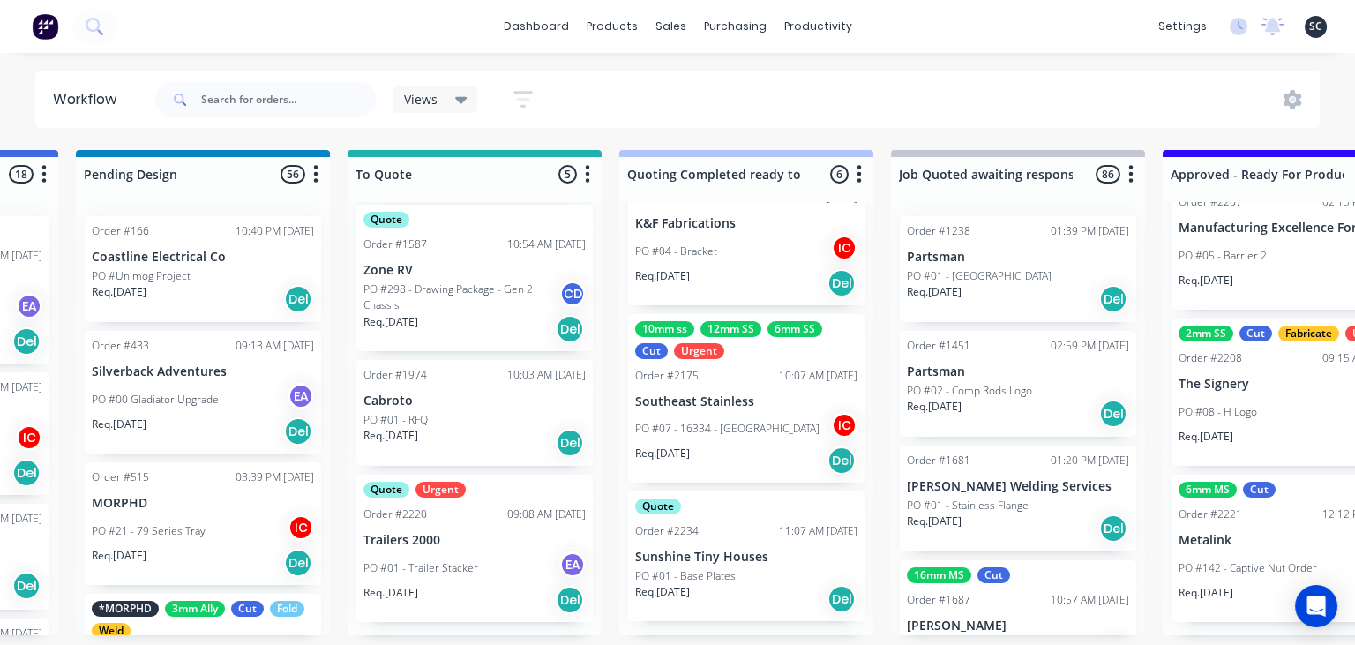
scroll to position [0, 1031]
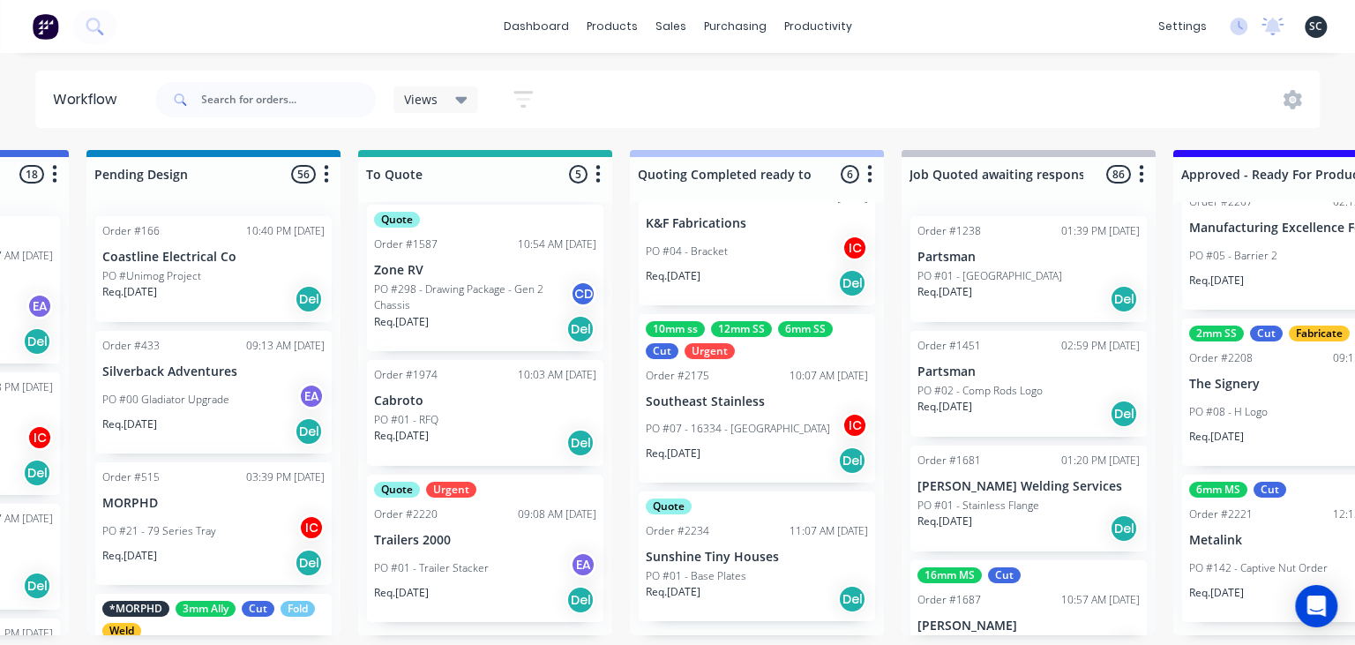
scroll to position [0, 1536]
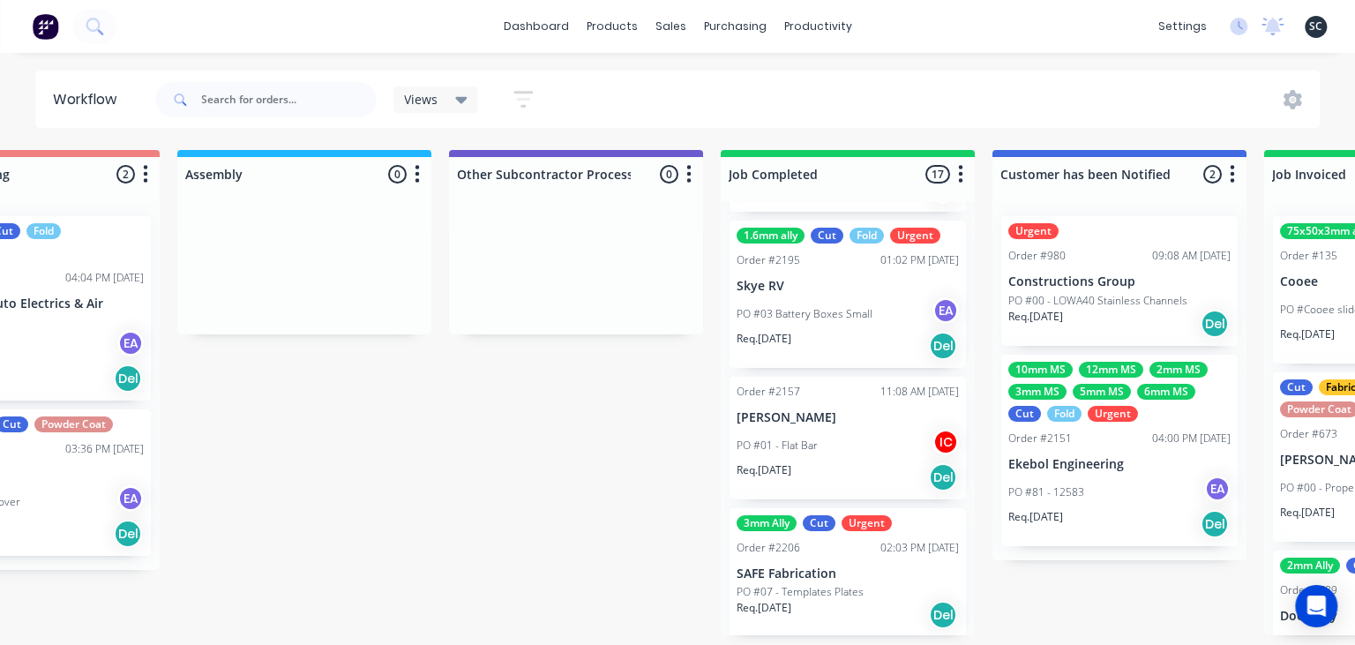
scroll to position [0, 5028]
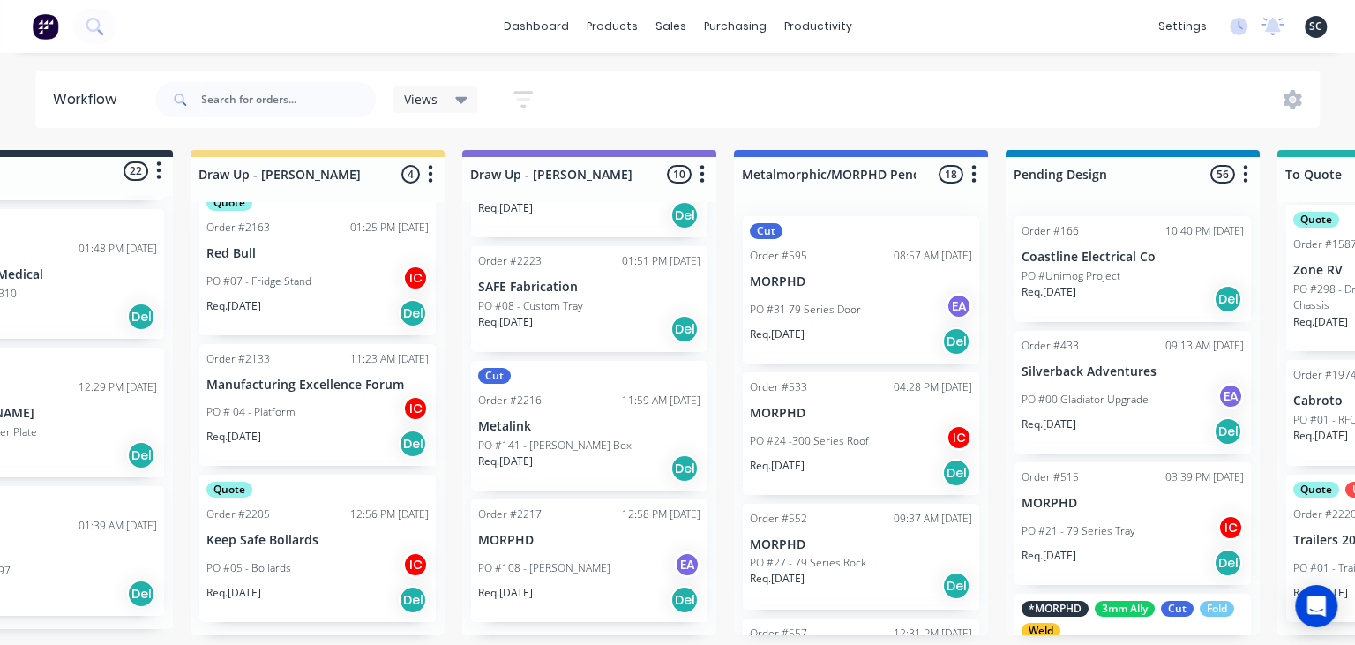
scroll to position [0, 0]
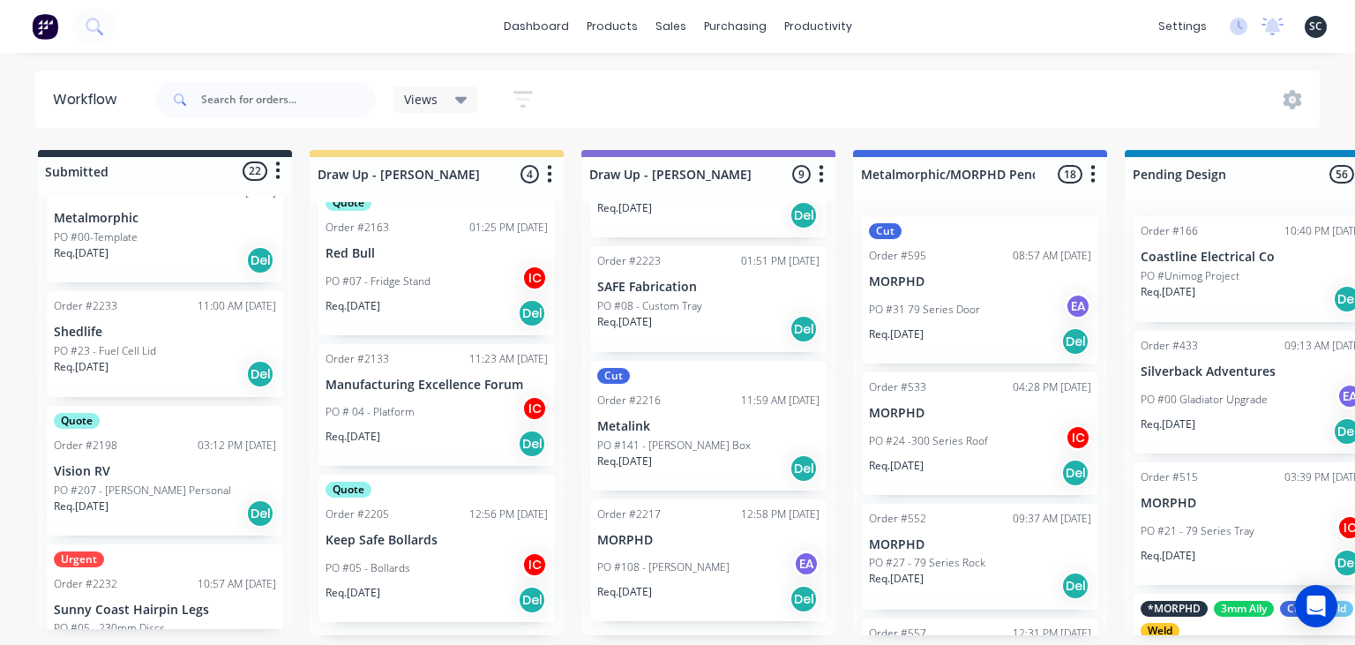
scroll to position [62, 0]
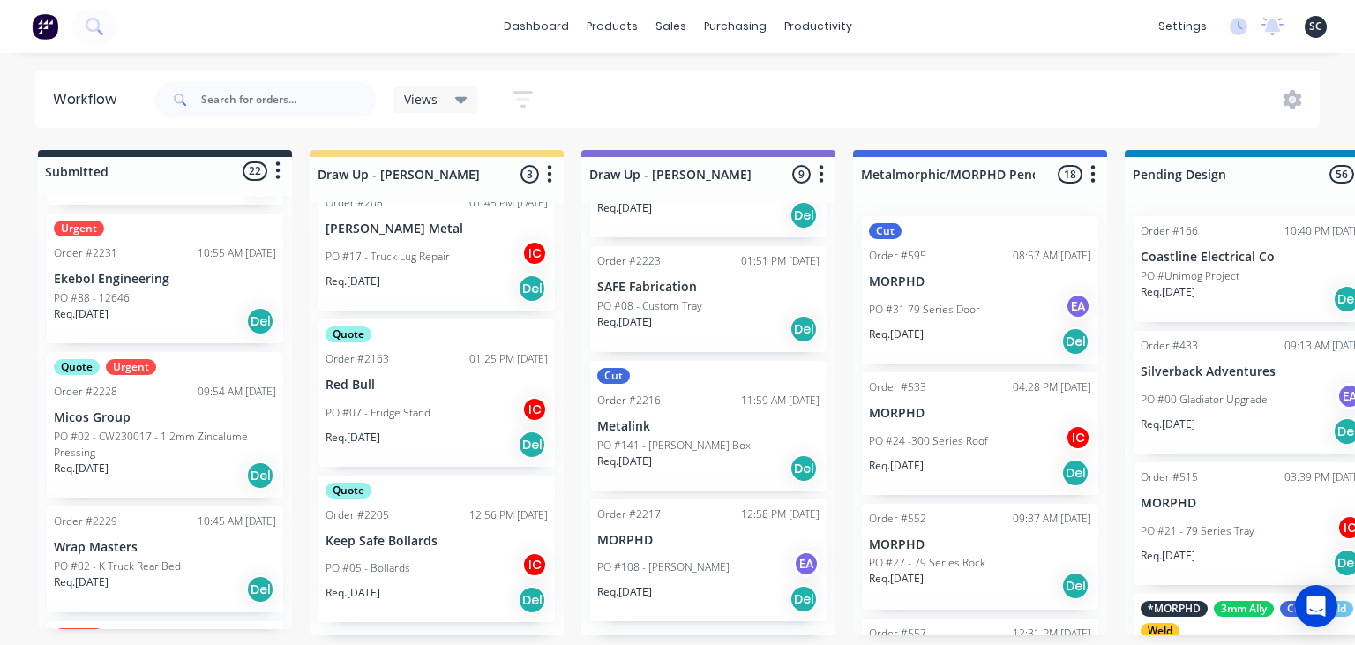
scroll to position [1384, 0]
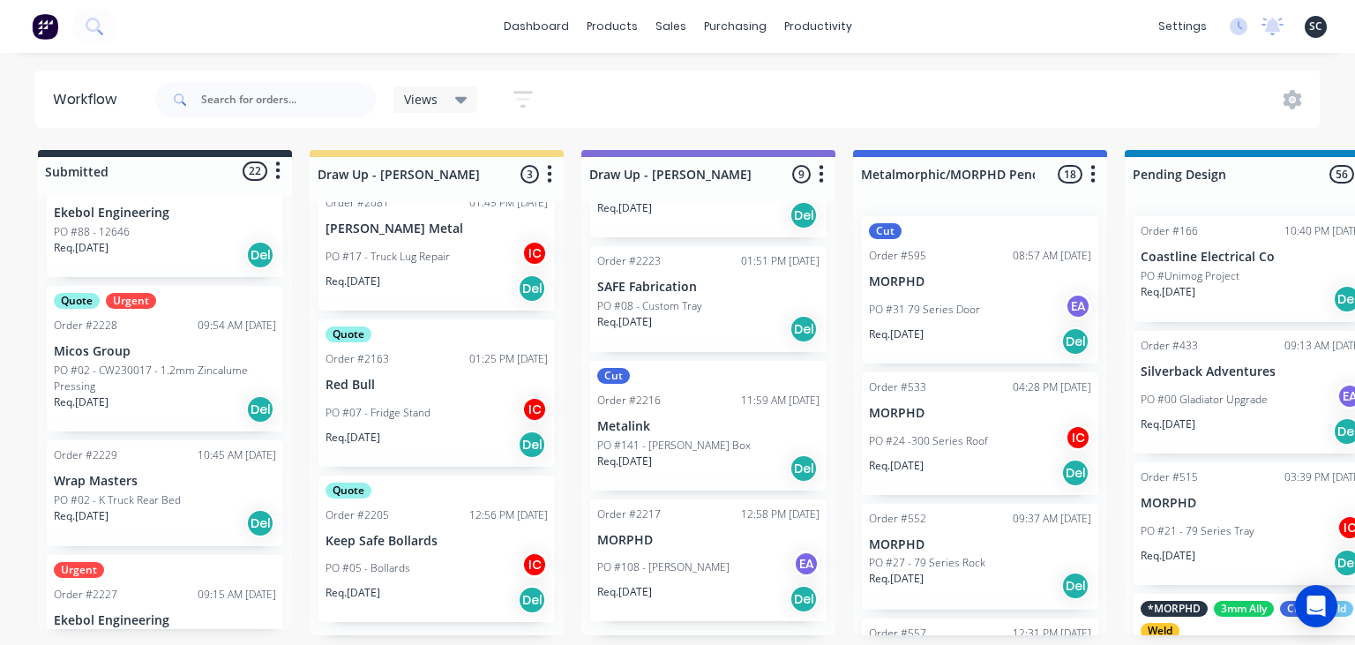
click at [163, 348] on p "Micos Group" at bounding box center [165, 351] width 222 height 15
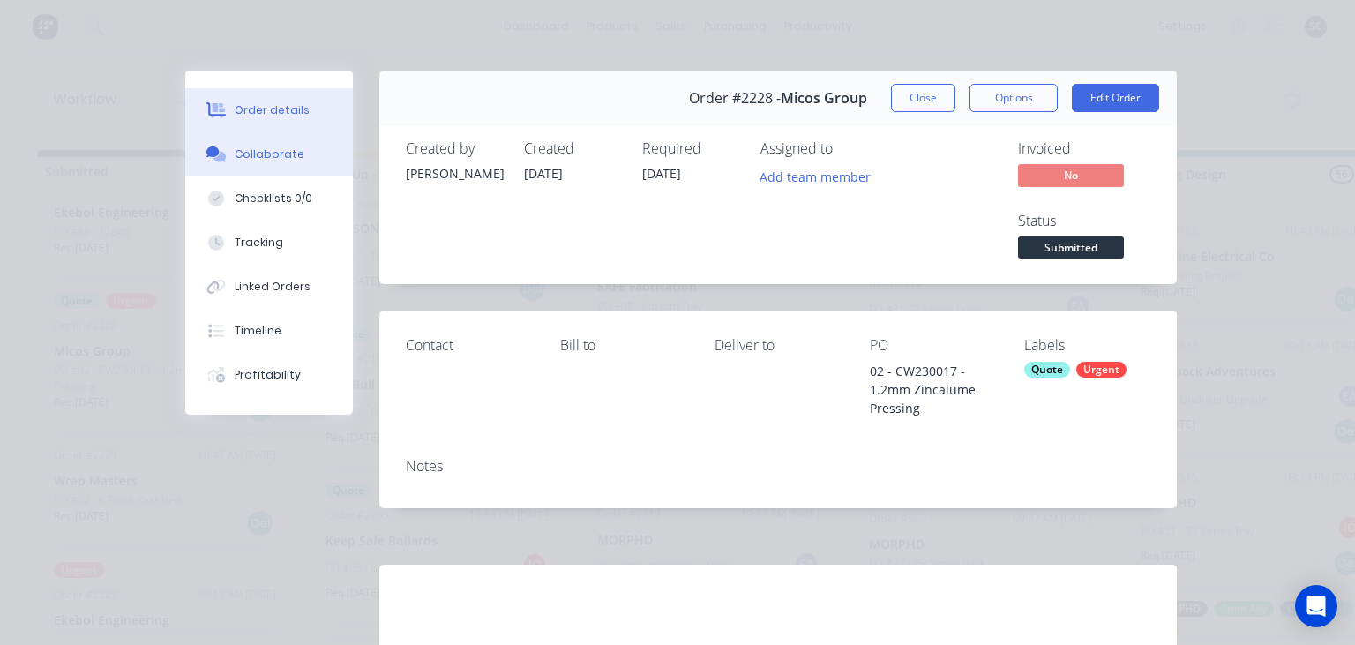
click at [248, 145] on button "Collaborate" at bounding box center [269, 154] width 168 height 44
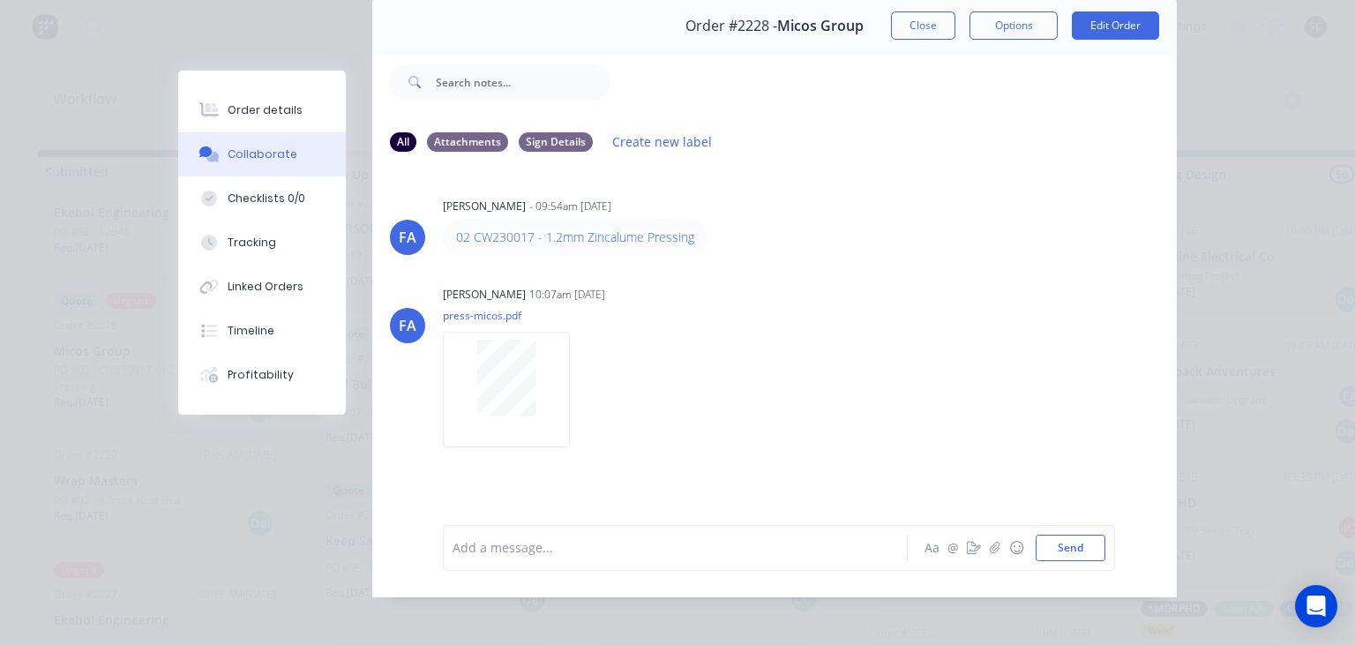
scroll to position [79, 0]
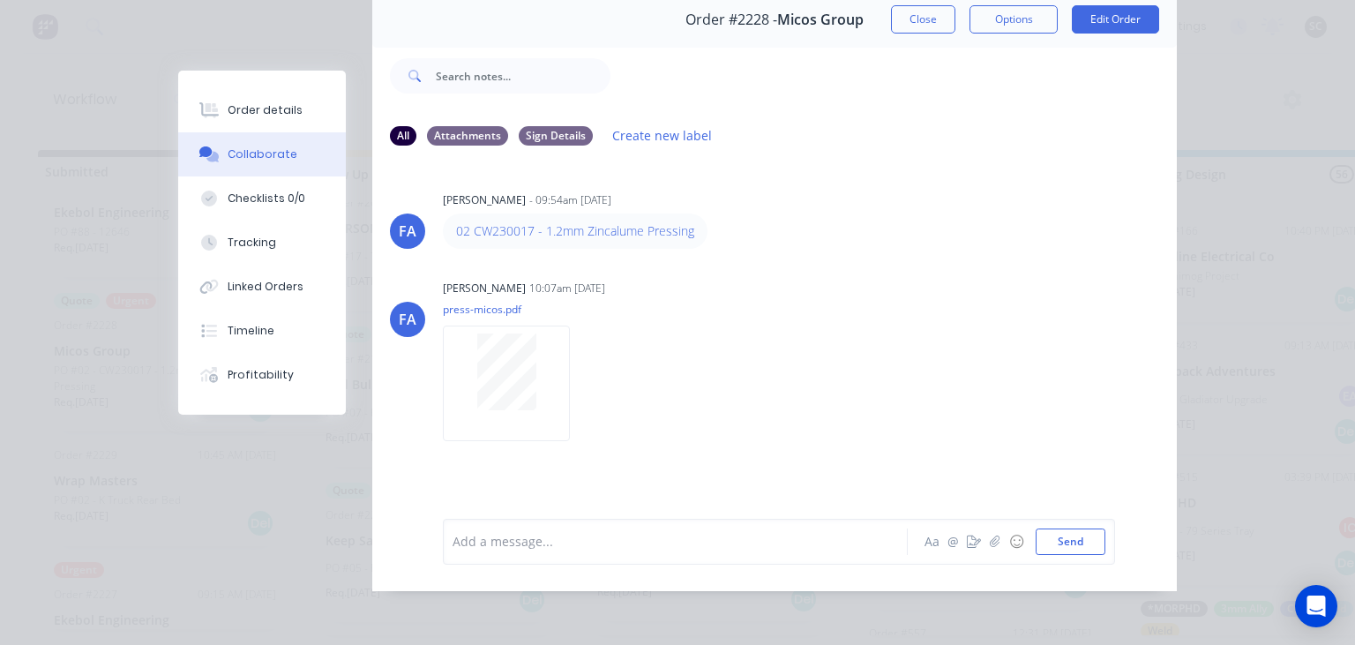
click at [915, 24] on button "Close" at bounding box center [923, 19] width 64 height 28
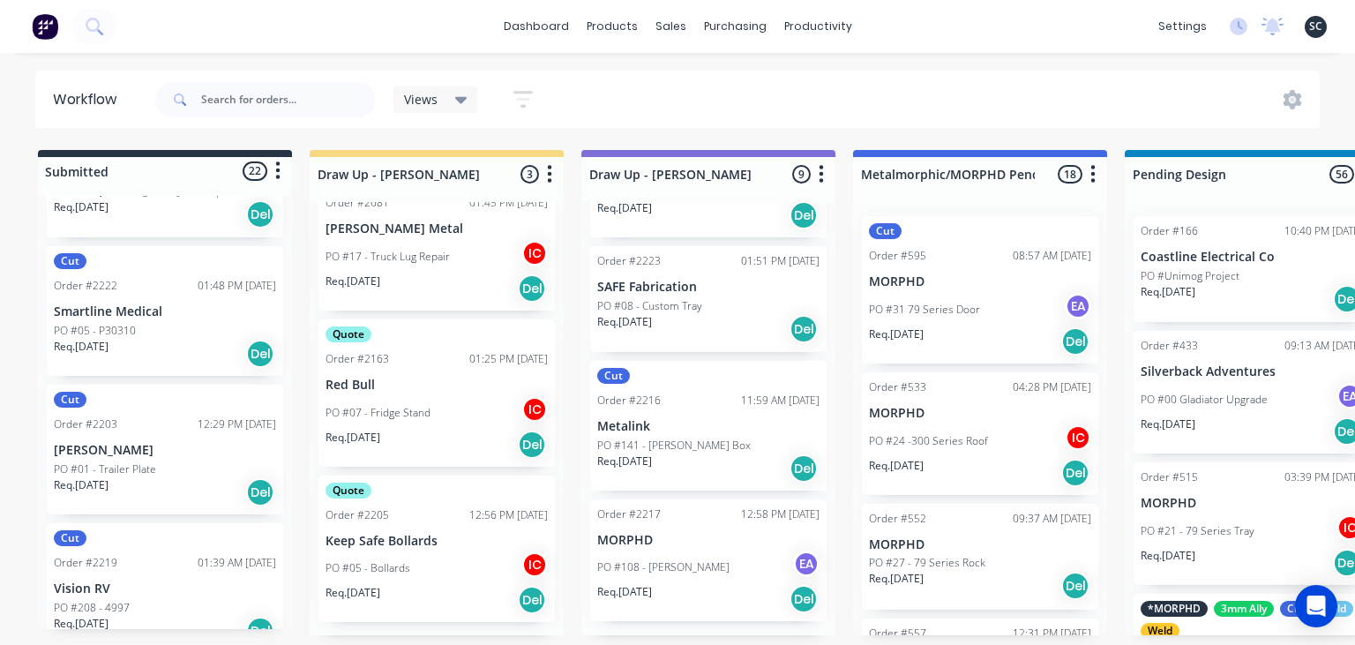
scroll to position [2603, 0]
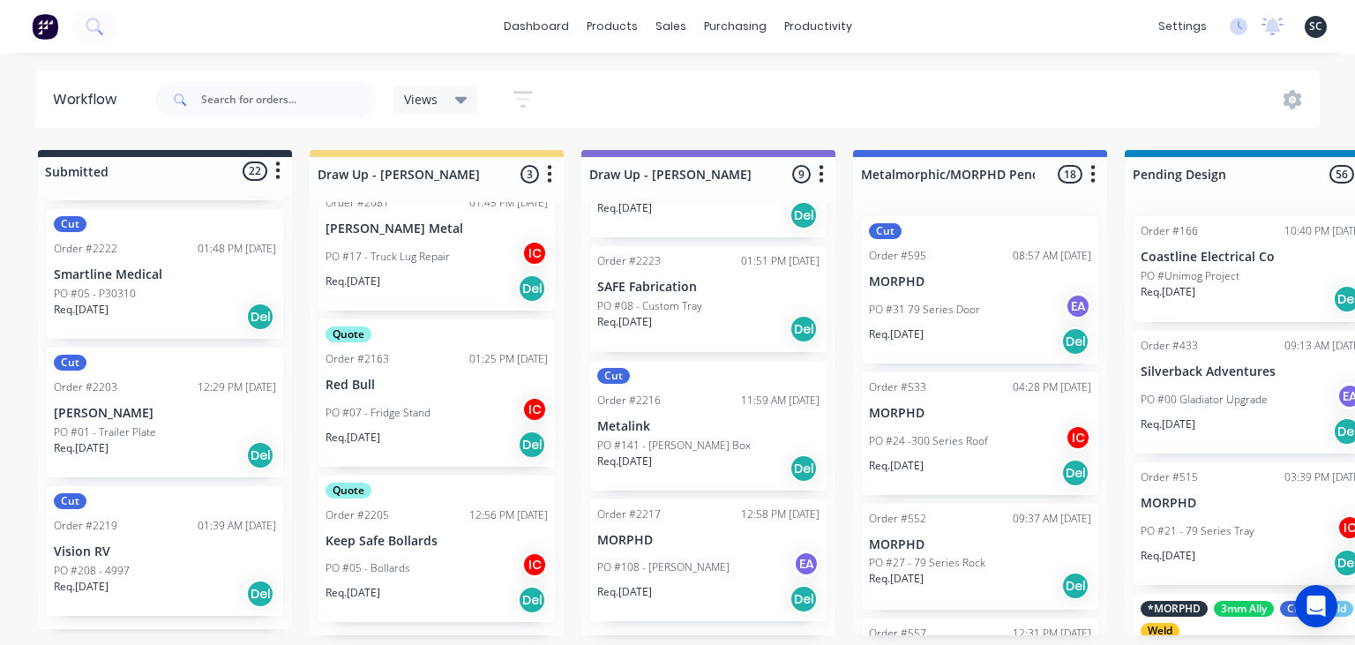
click at [149, 549] on p "Vision RV" at bounding box center [165, 551] width 222 height 15
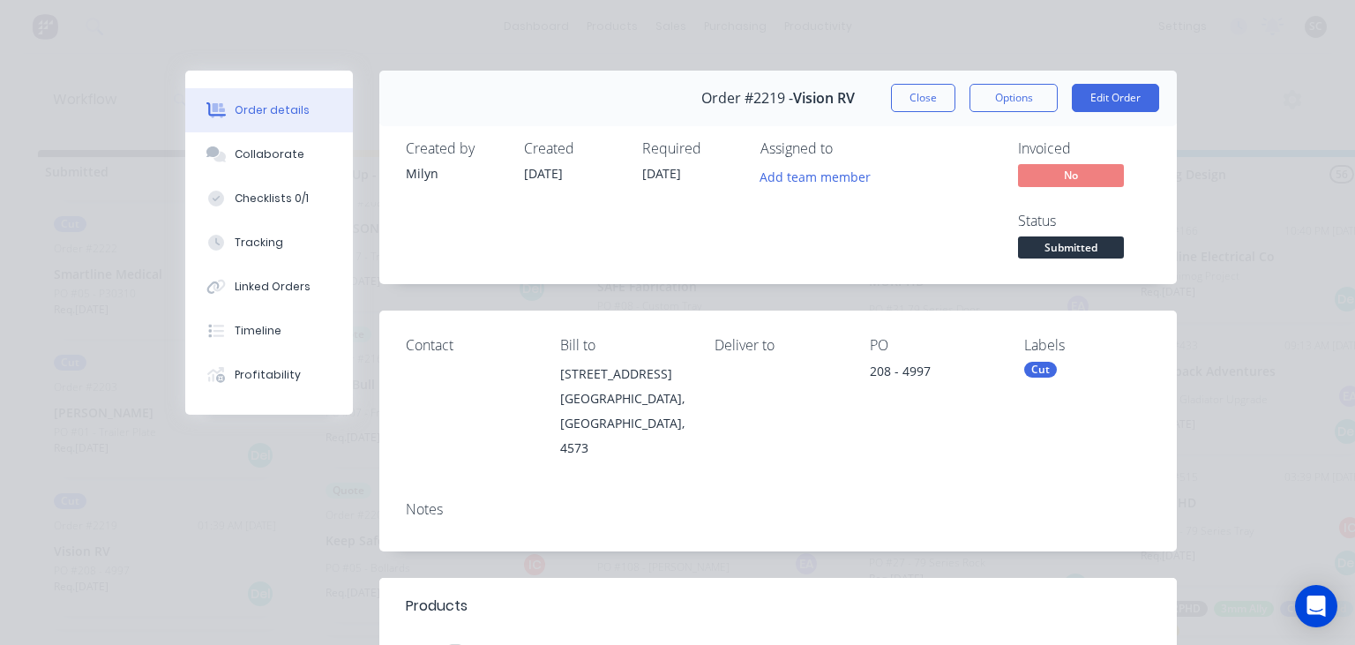
scroll to position [203, 0]
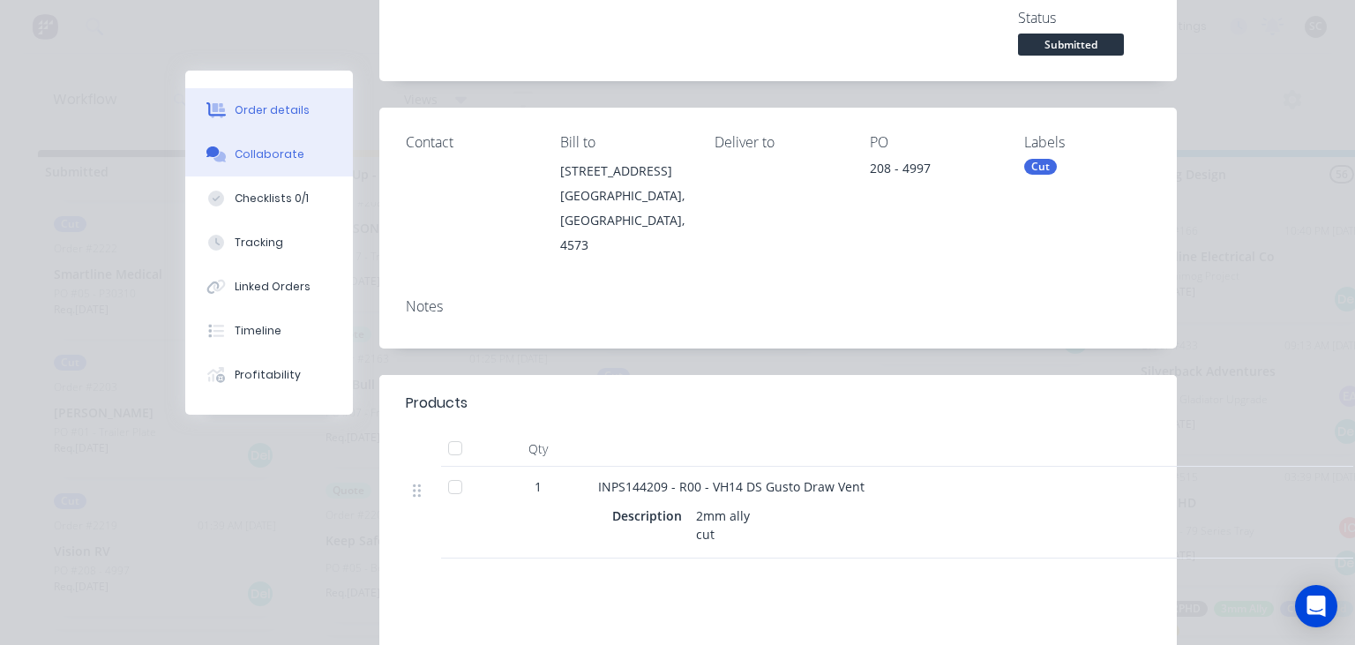
click at [264, 157] on div "Collaborate" at bounding box center [270, 154] width 70 height 16
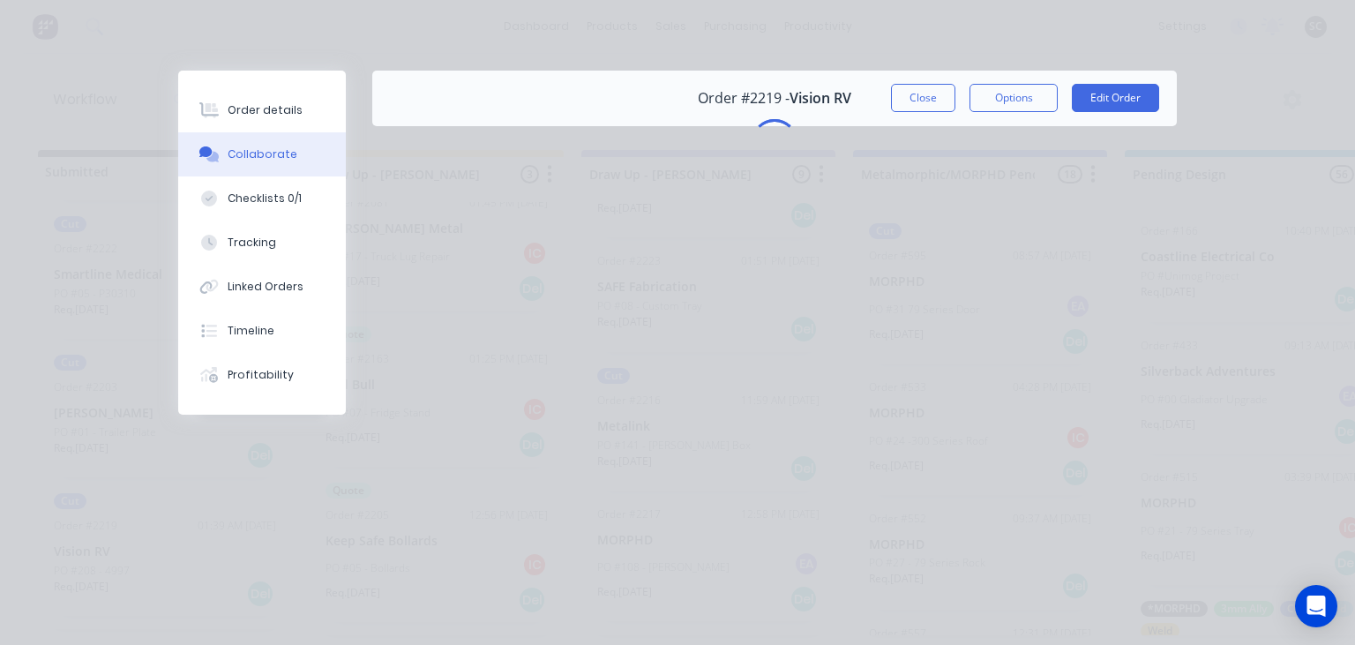
scroll to position [0, 0]
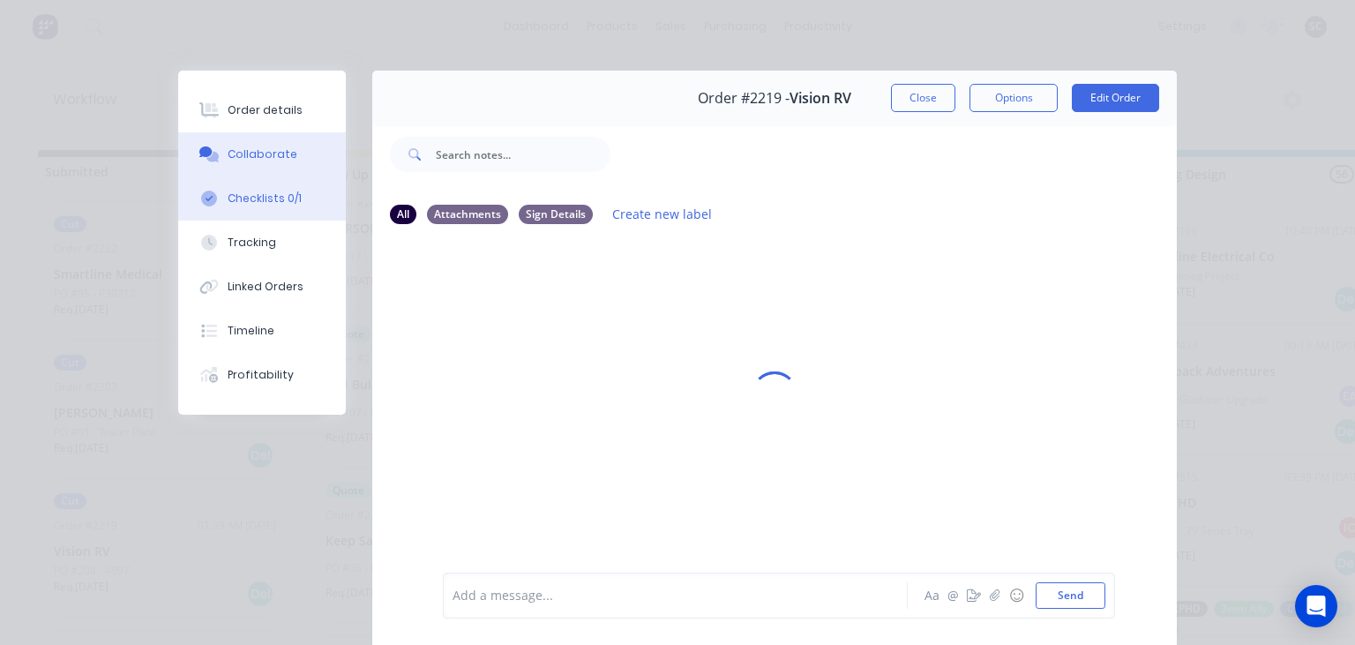
click at [281, 206] on button "Checklists 0/1" at bounding box center [262, 198] width 168 height 44
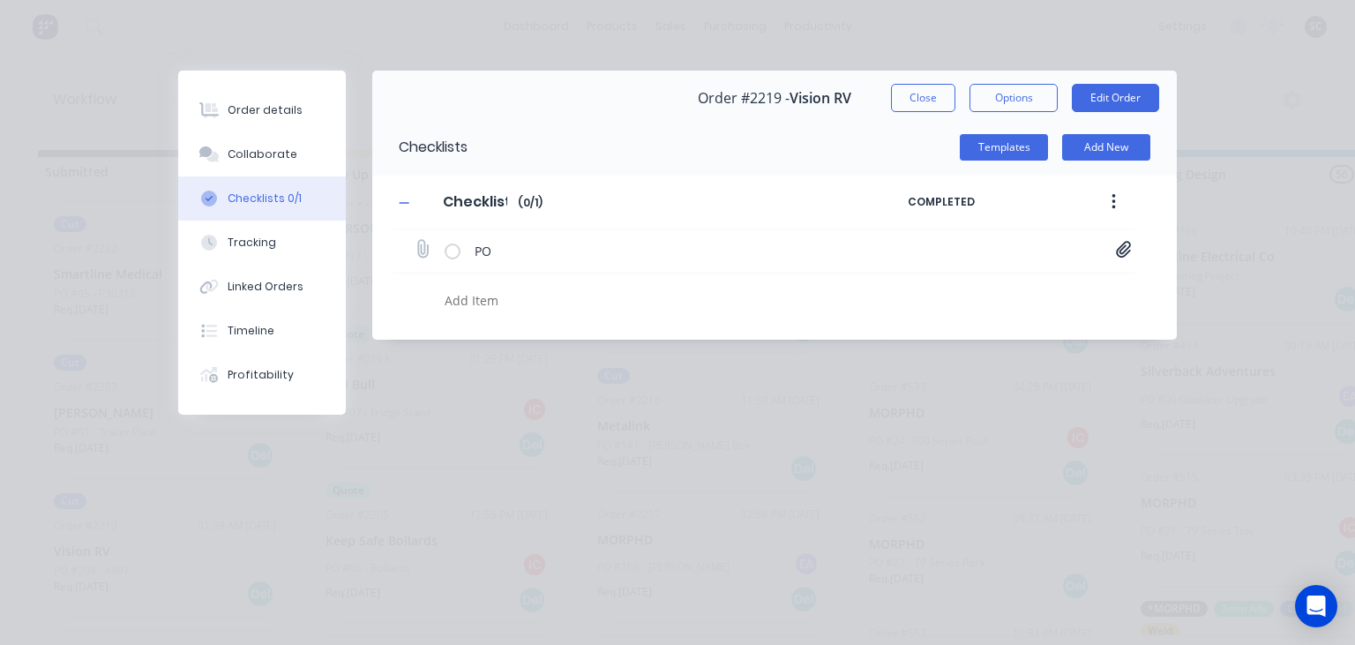
click at [1124, 244] on icon at bounding box center [1124, 250] width 16 height 18
click at [935, 289] on link "PO04997.pdf" at bounding box center [982, 288] width 206 height 19
click at [924, 105] on button "Close" at bounding box center [923, 98] width 64 height 28
type textarea "x"
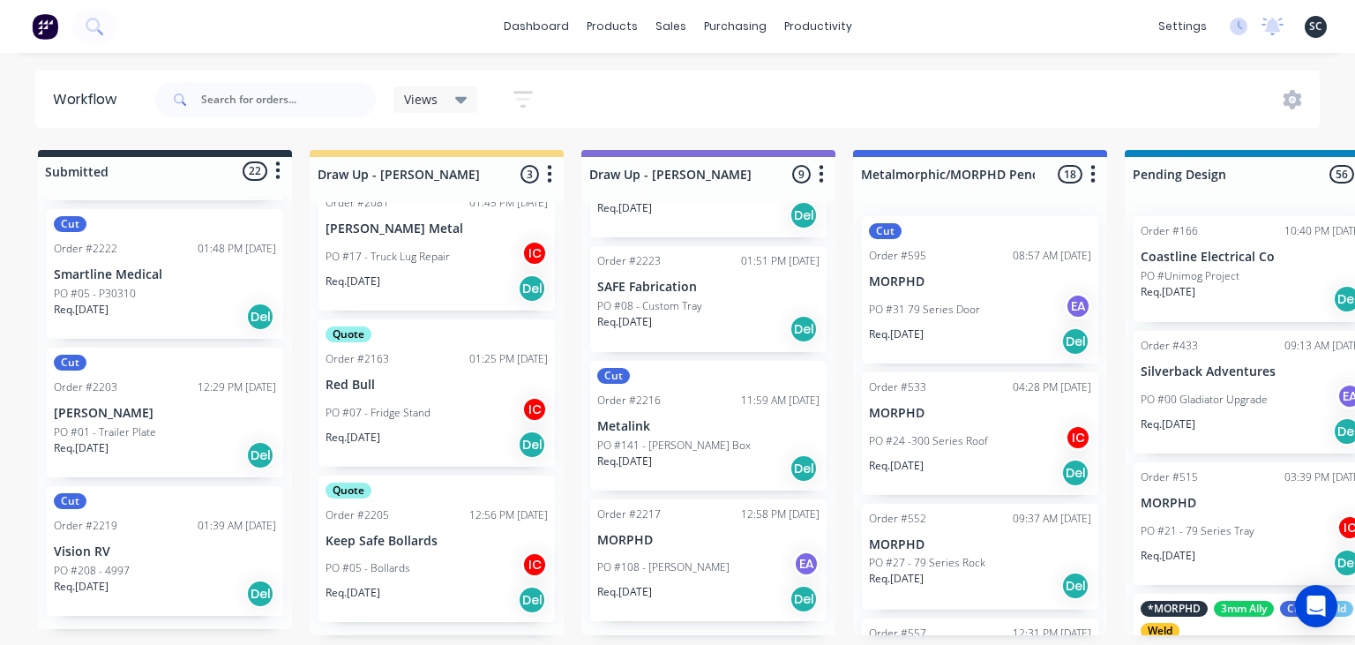
click at [176, 581] on div "Req. 22/09/25 Del" at bounding box center [165, 594] width 222 height 30
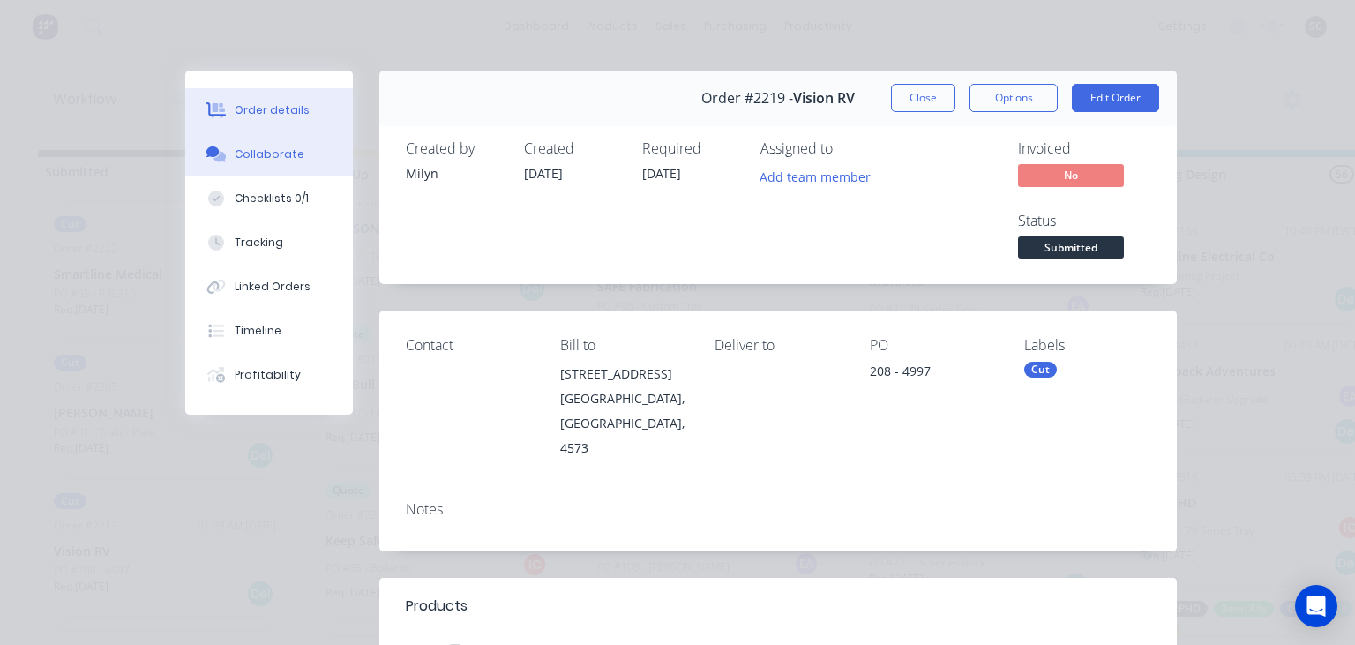
click at [268, 160] on div "Collaborate" at bounding box center [270, 154] width 70 height 16
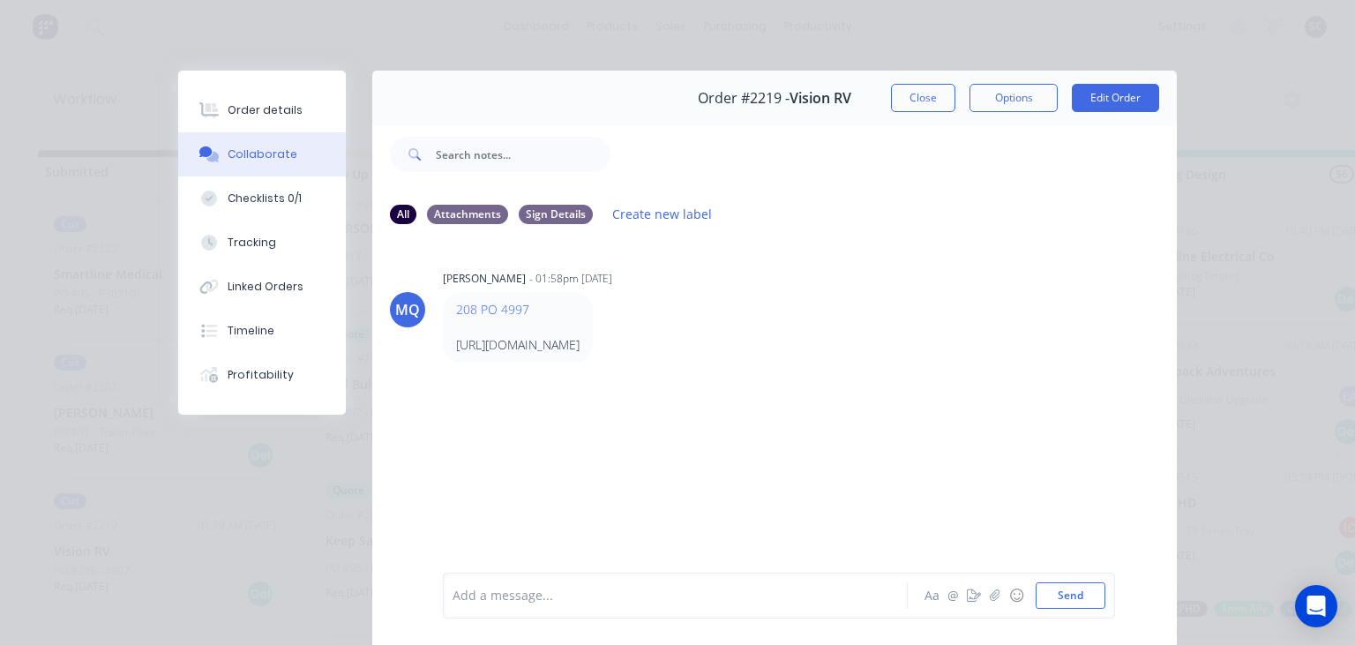
click at [971, 351] on div "208 PO 4997 https://app.mrpeasy.com/link/MzAyNTN6MTBjNDk4MmYzbTA1Y2I" at bounding box center [718, 327] width 551 height 71
click at [923, 107] on button "Close" at bounding box center [923, 98] width 64 height 28
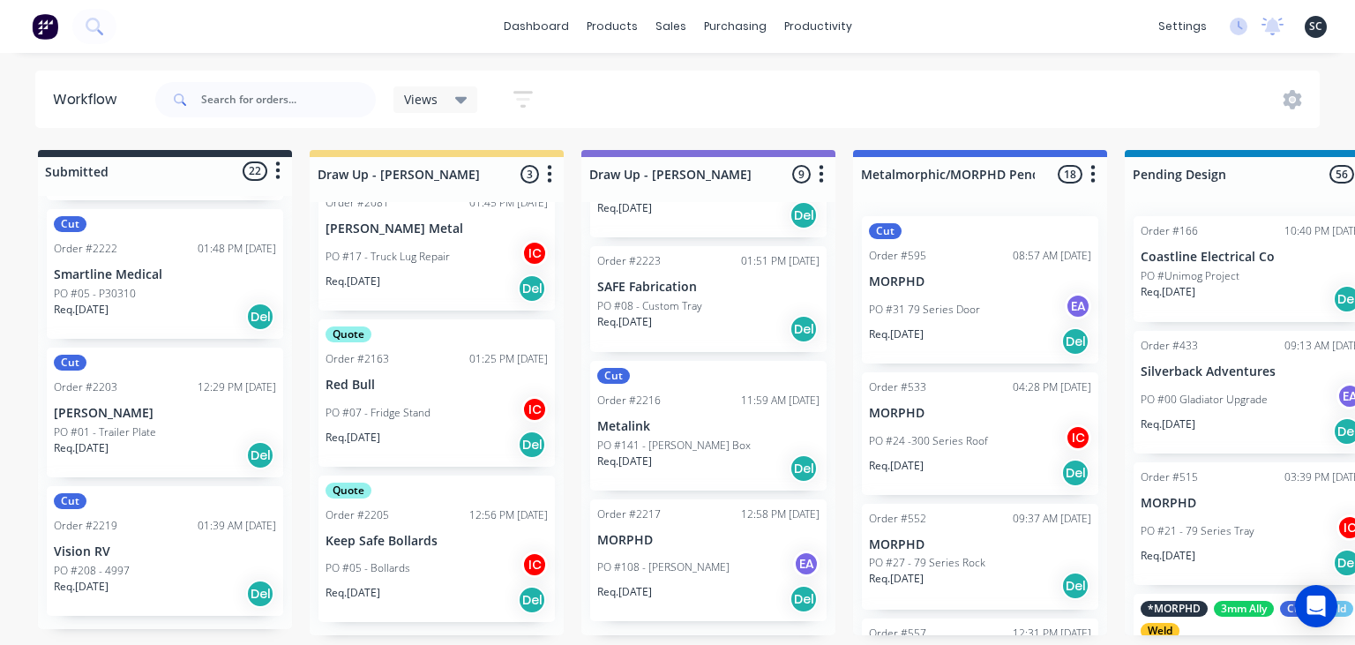
click at [194, 409] on p "[PERSON_NAME]" at bounding box center [165, 413] width 222 height 15
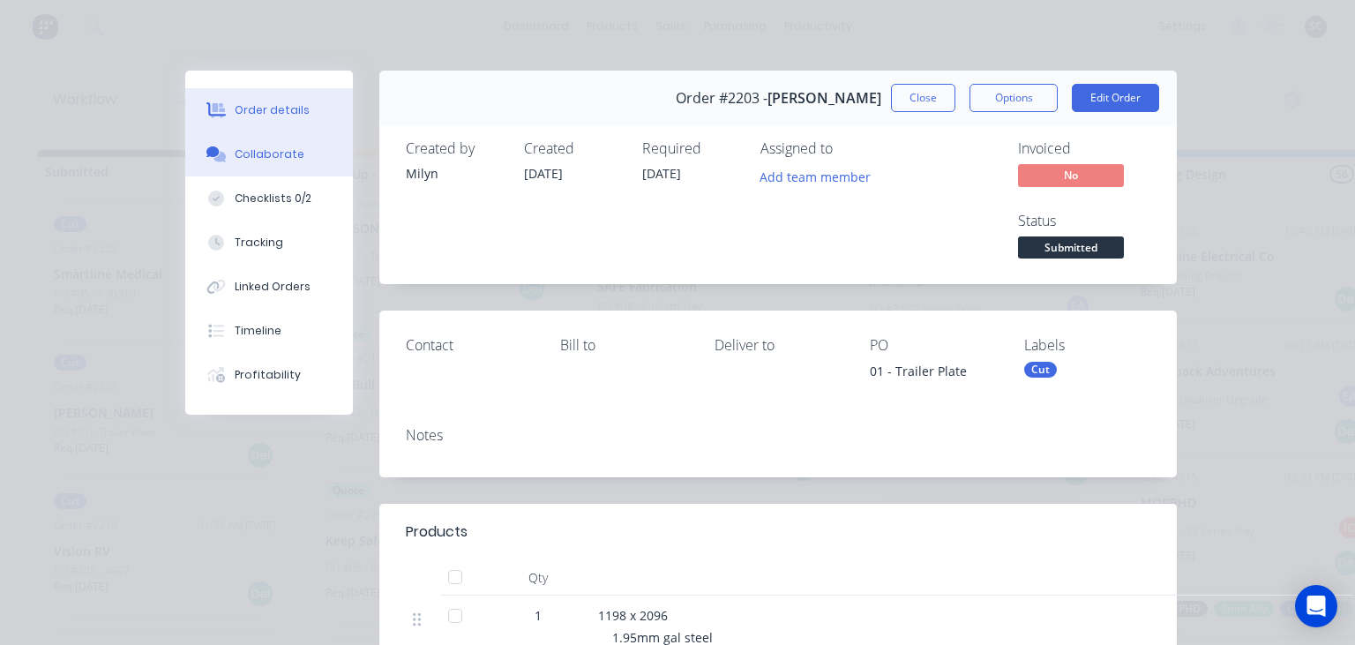
click at [267, 153] on div "Collaborate" at bounding box center [270, 154] width 70 height 16
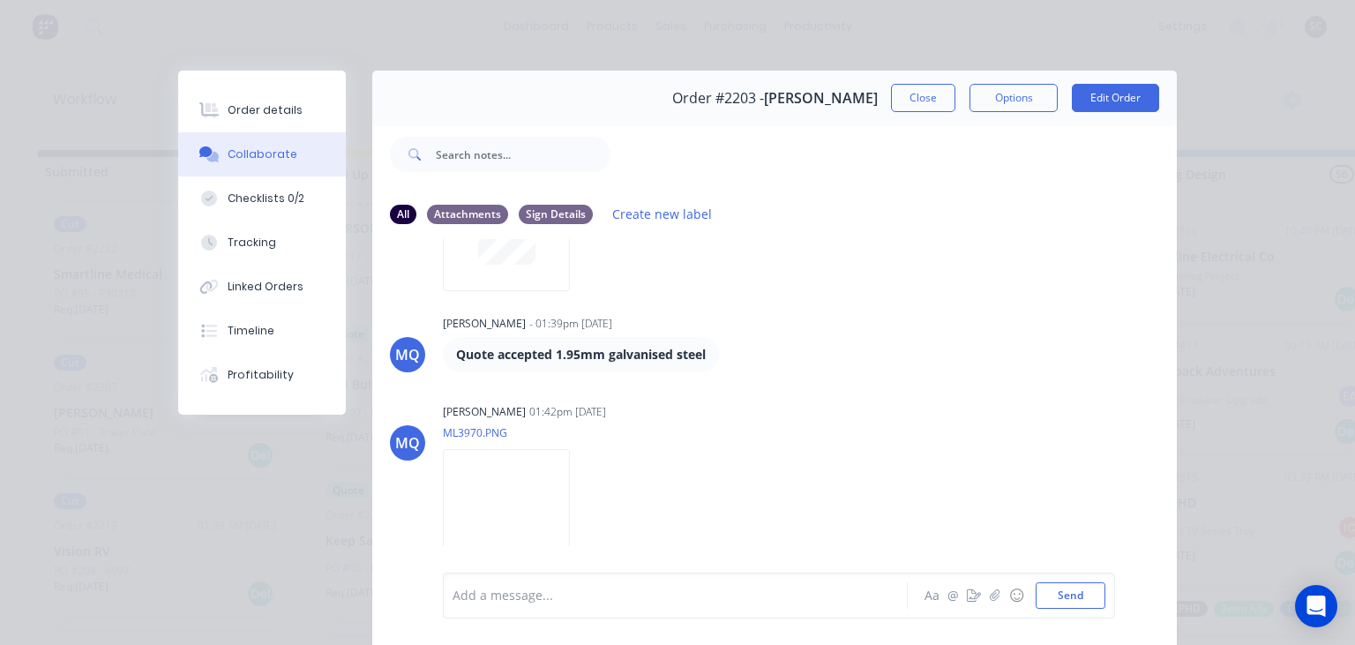
scroll to position [1380, 0]
click at [528, 508] on img at bounding box center [506, 504] width 127 height 116
click at [913, 90] on button "Close" at bounding box center [923, 98] width 64 height 28
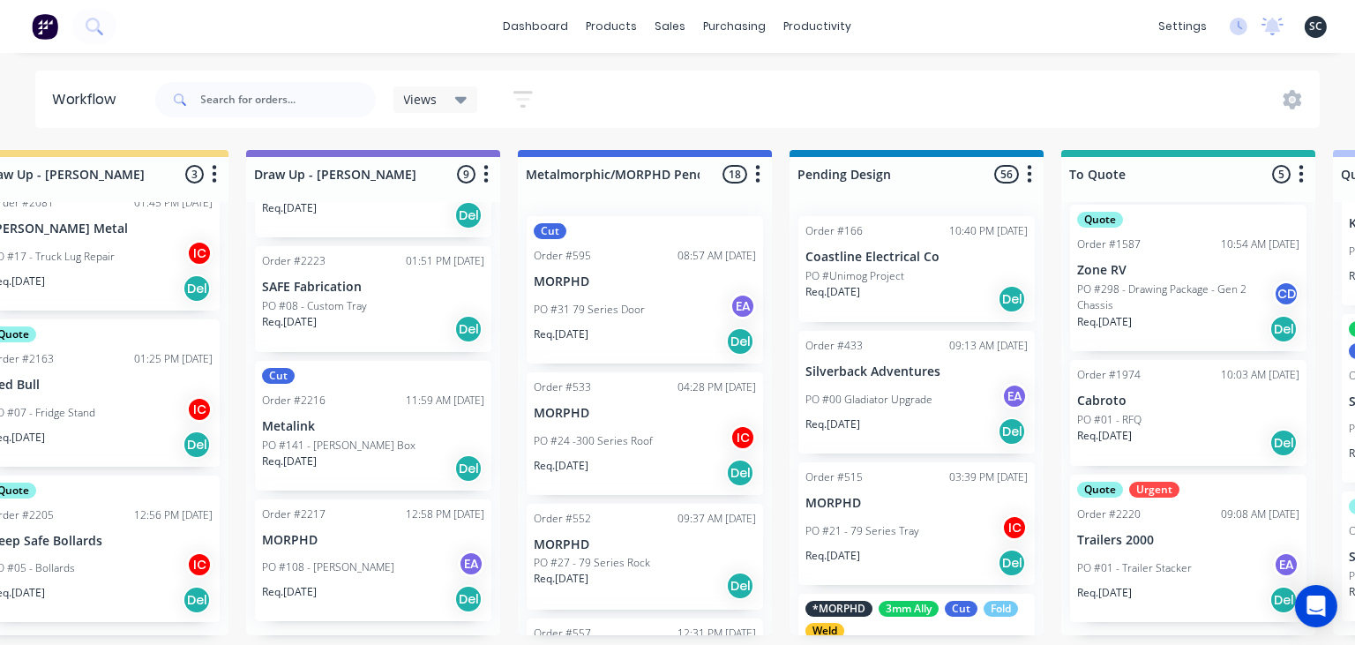
scroll to position [0, 342]
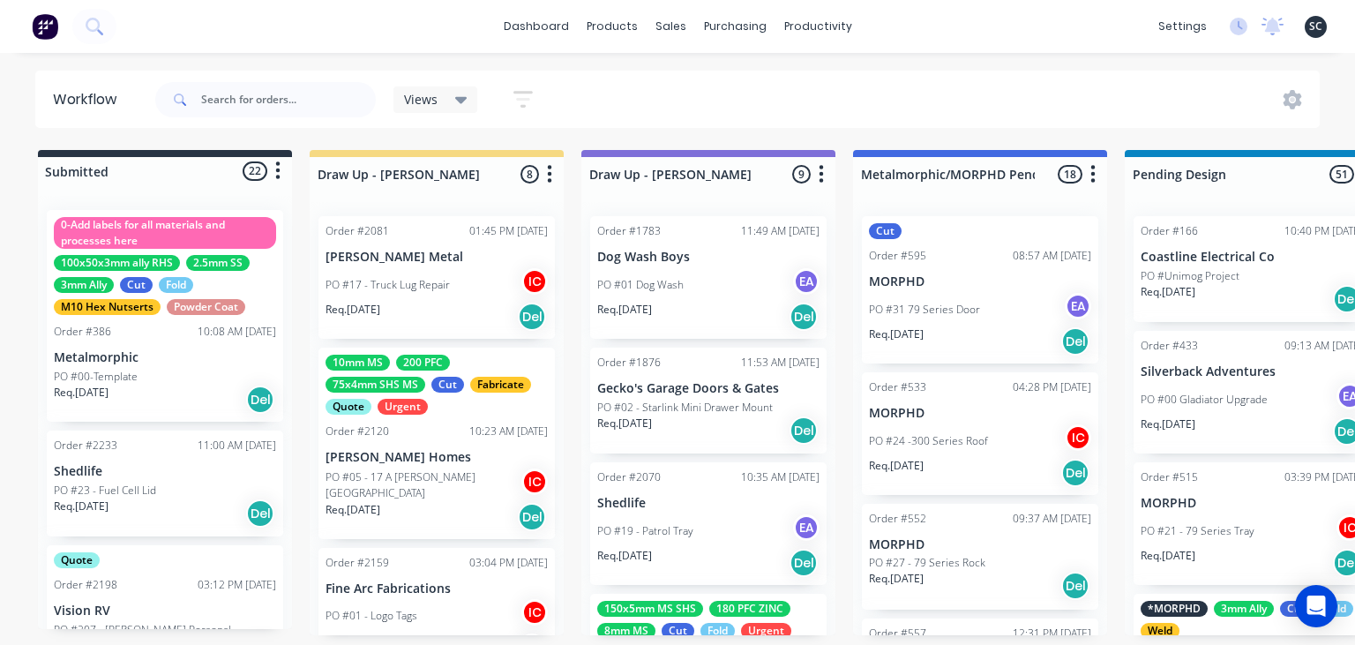
scroll to position [2319, 0]
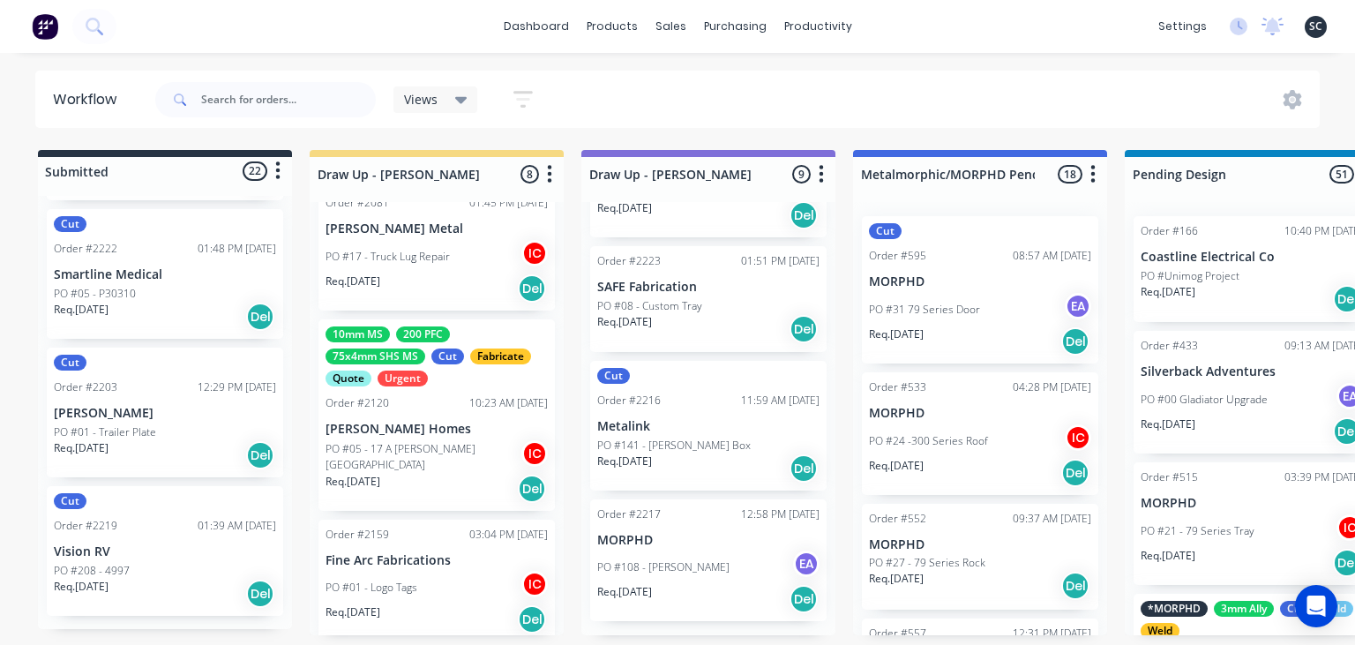
click at [224, 64] on div "dashboard products sales purchasing productivity dashboard products Product Cat…" at bounding box center [677, 269] width 1355 height 539
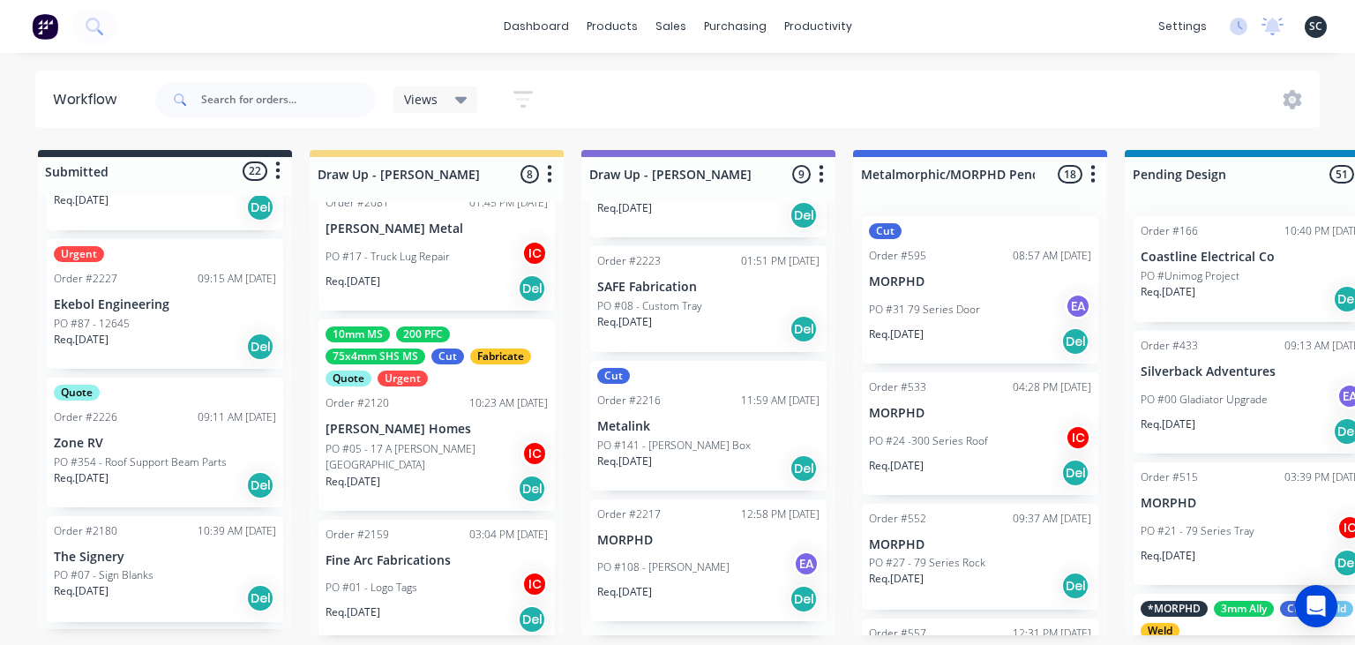
scroll to position [1587, 0]
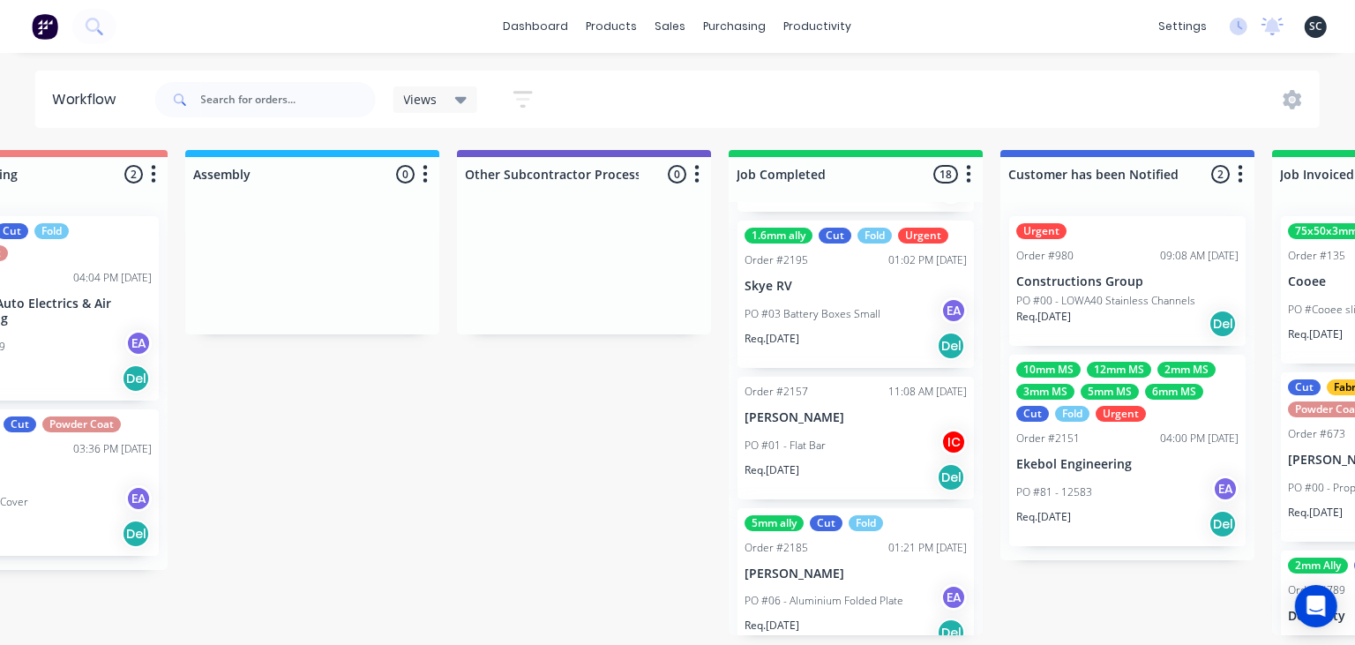
scroll to position [0, 5042]
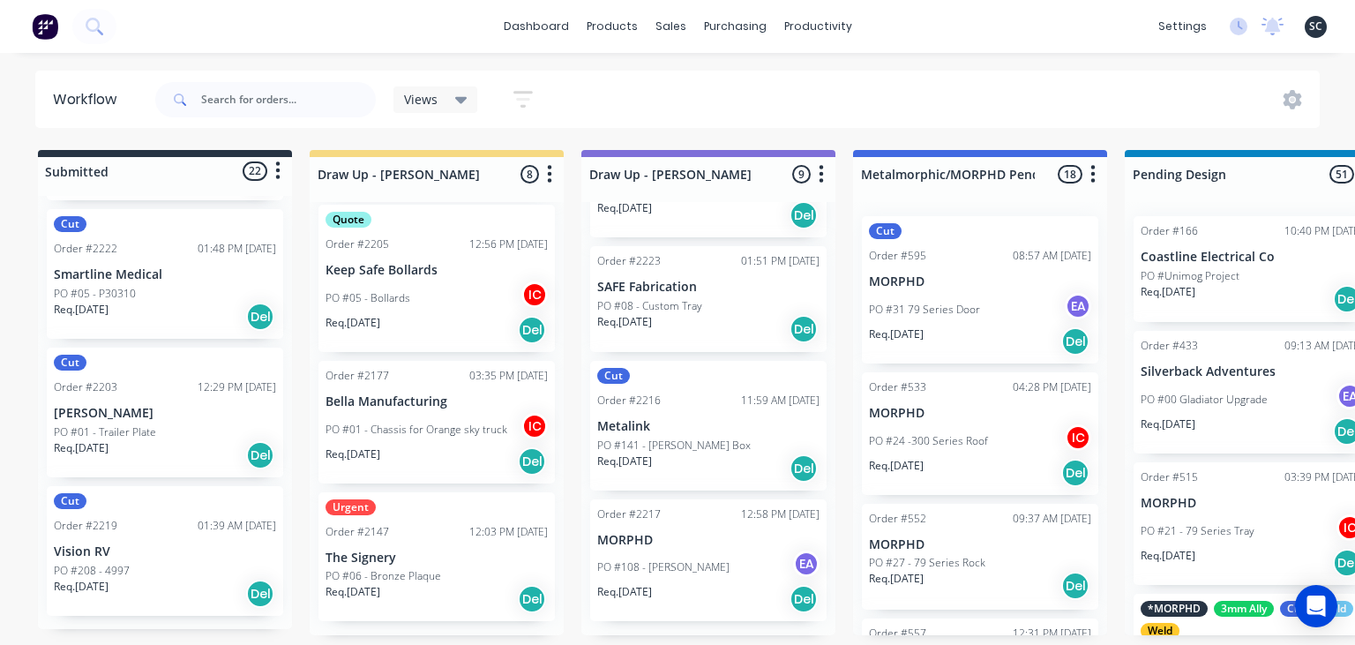
scroll to position [355, 0]
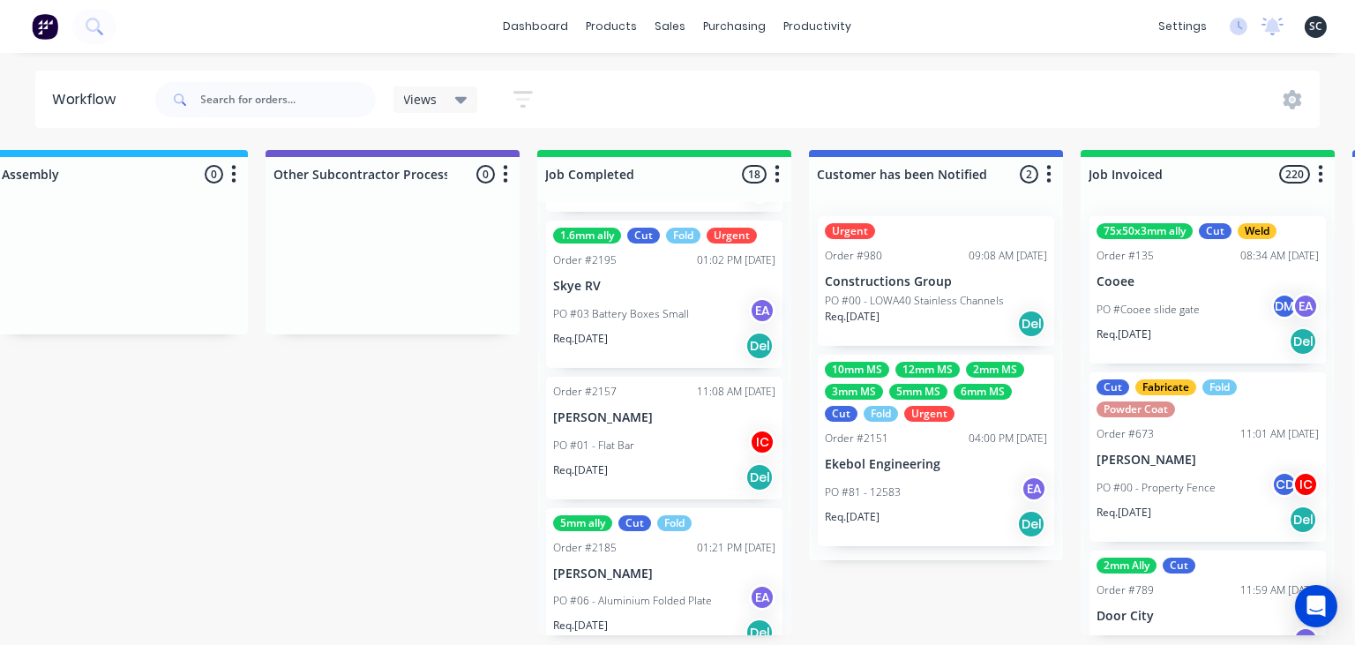
scroll to position [2474, 0]
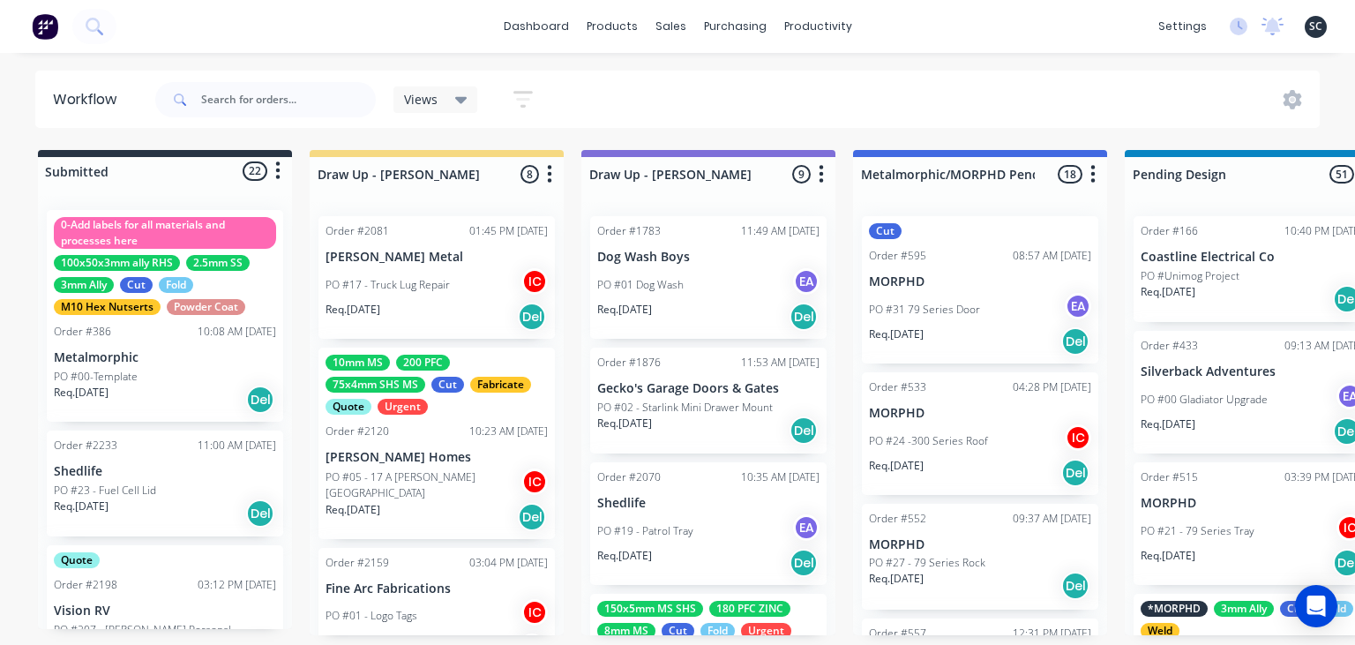
scroll to position [2474, 0]
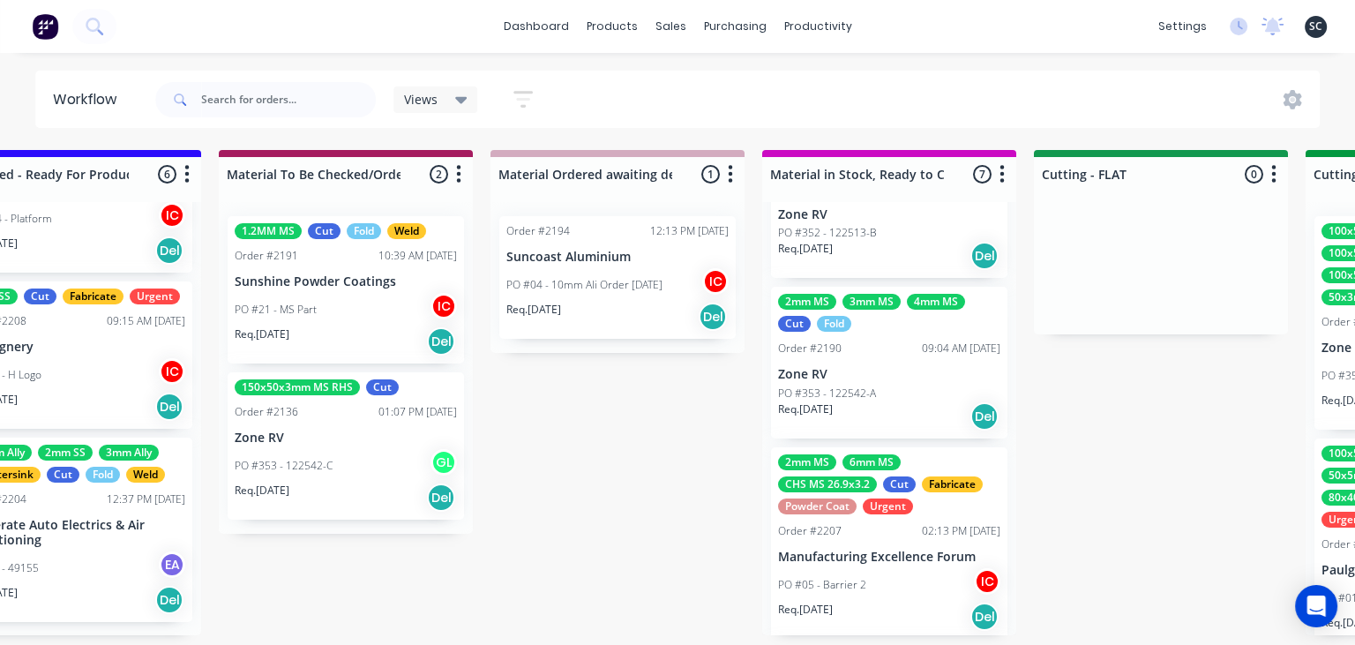
scroll to position [757, 0]
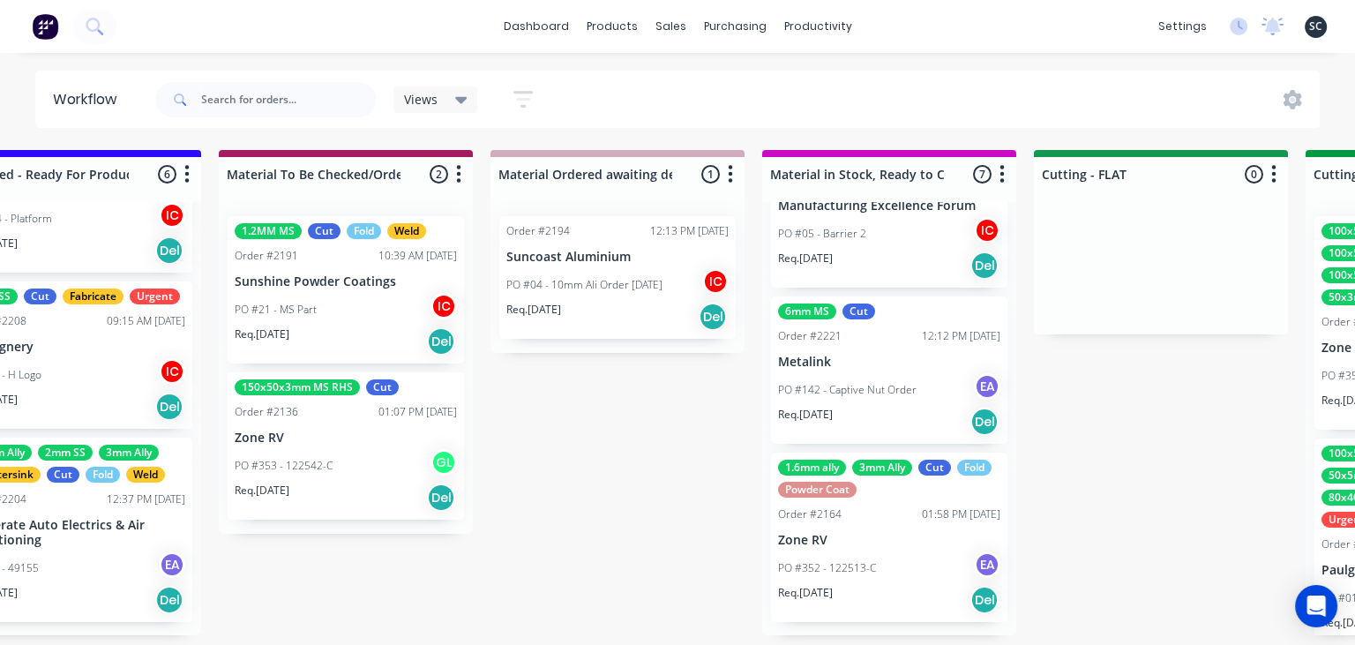
click at [889, 405] on div "PO #142 - Captive Nut Order EA" at bounding box center [889, 390] width 222 height 34
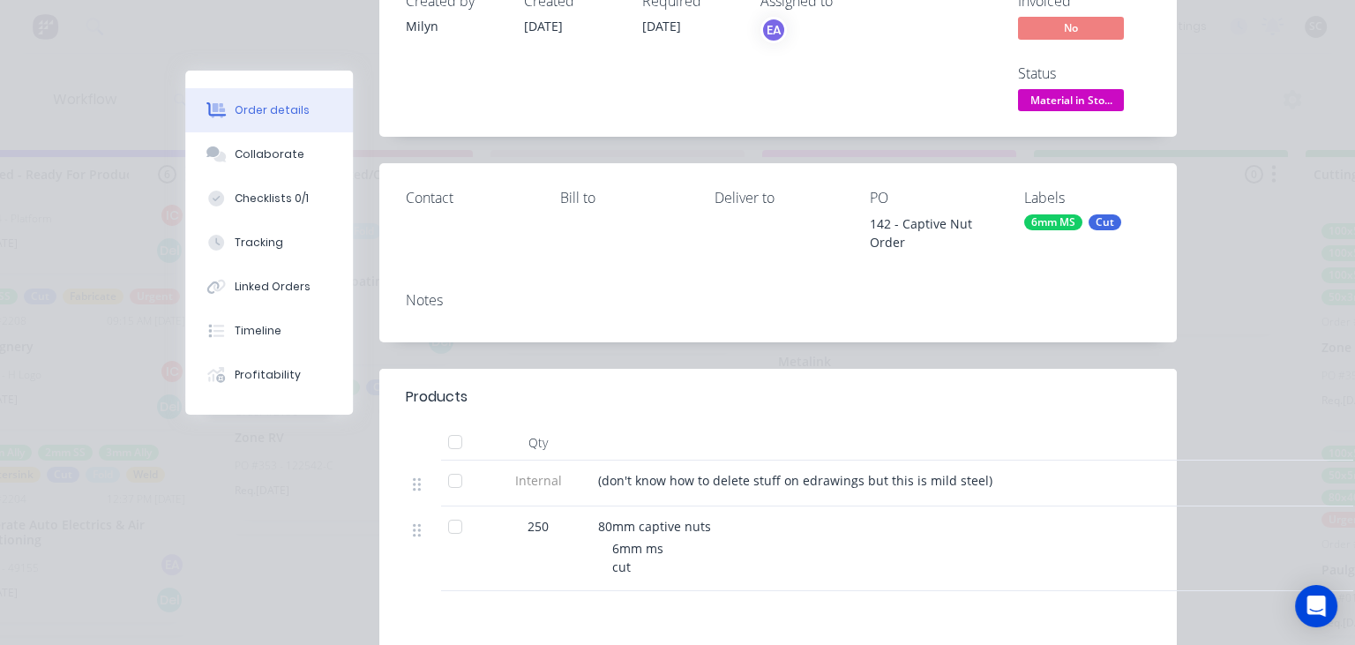
scroll to position [304, 0]
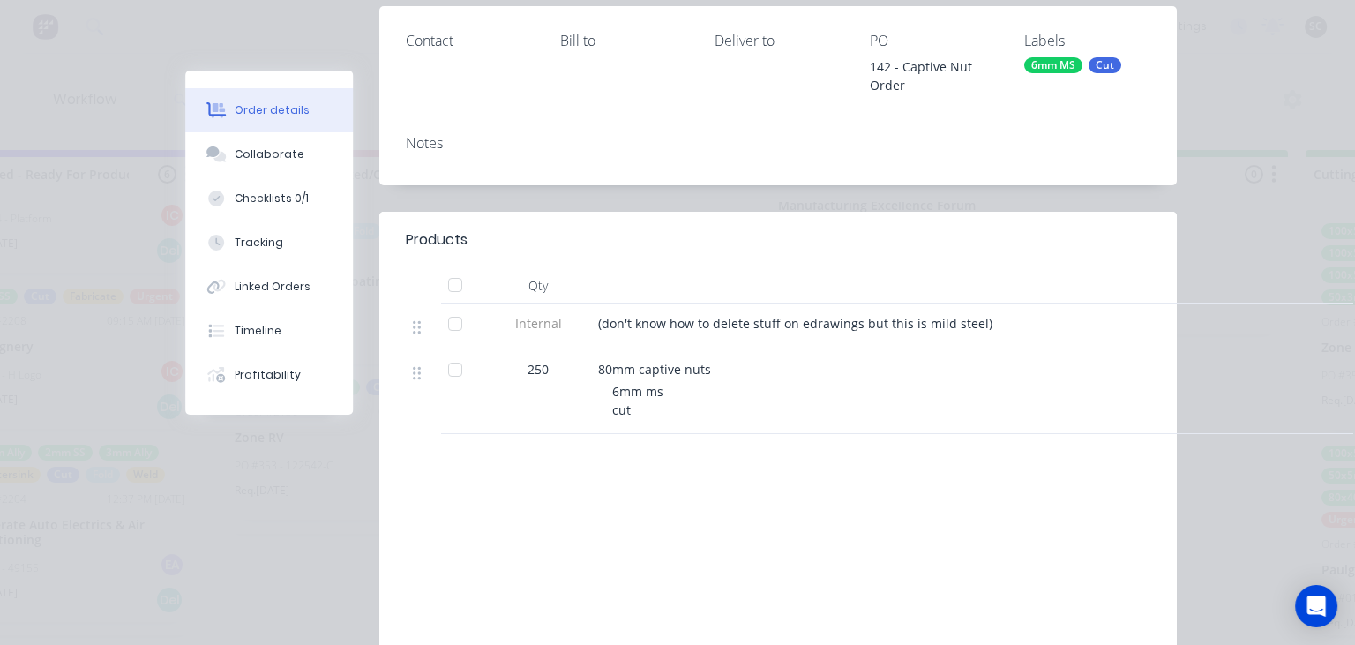
click at [292, 154] on div "Collaborate" at bounding box center [270, 154] width 70 height 16
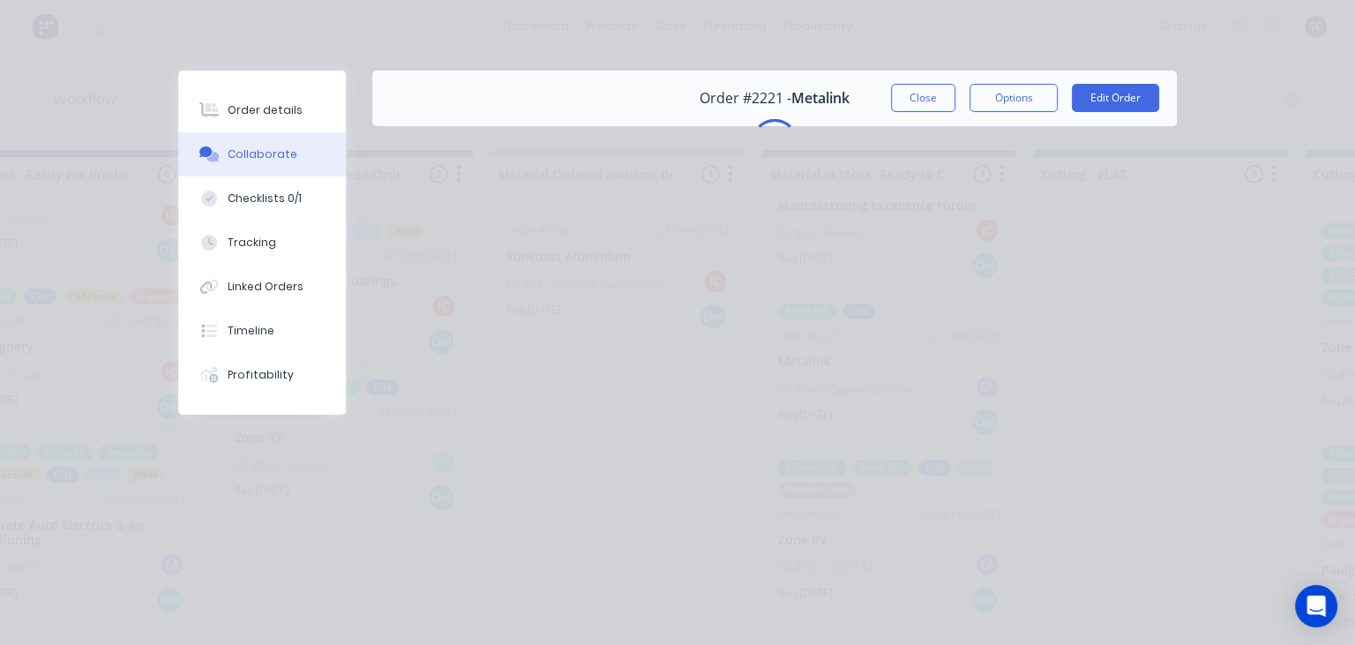
scroll to position [0, 0]
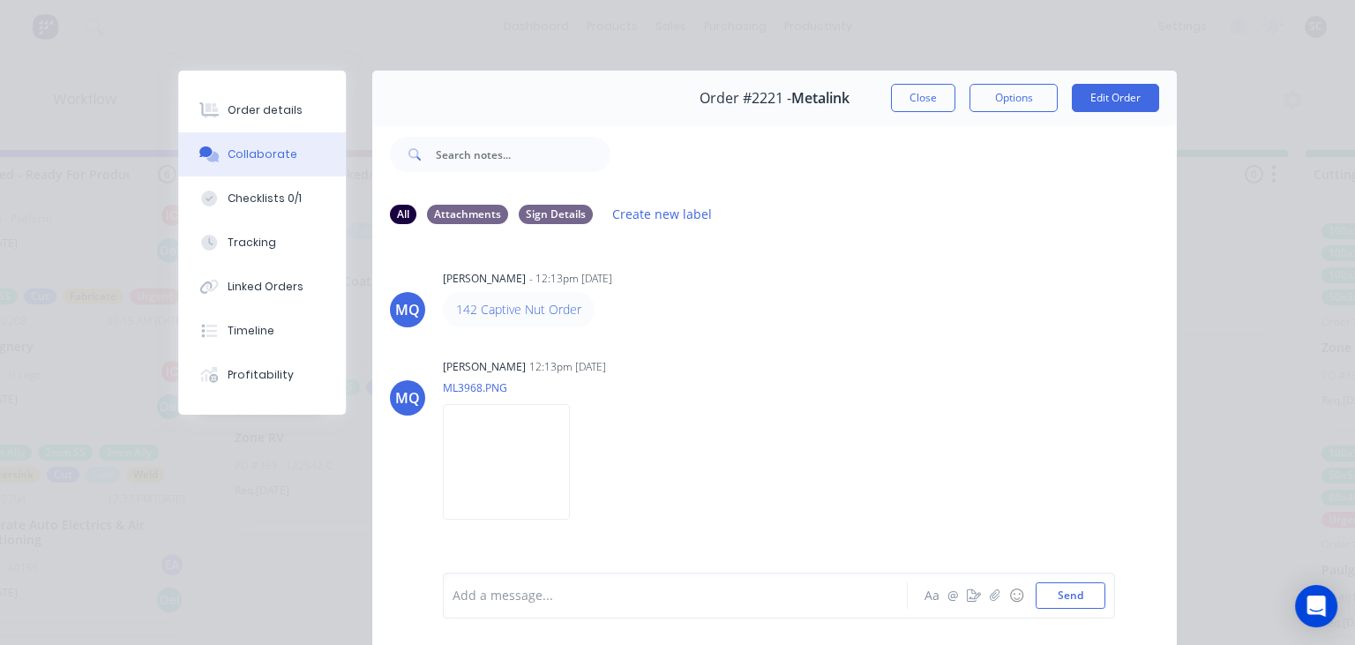
click at [842, 342] on div "MQ Milyn Quinones - 12:13pm 02/09/25 142 Captive Nut Order MQ Milyn Quinones 12…" at bounding box center [774, 405] width 805 height 332
click at [900, 99] on button "Close" at bounding box center [923, 98] width 64 height 28
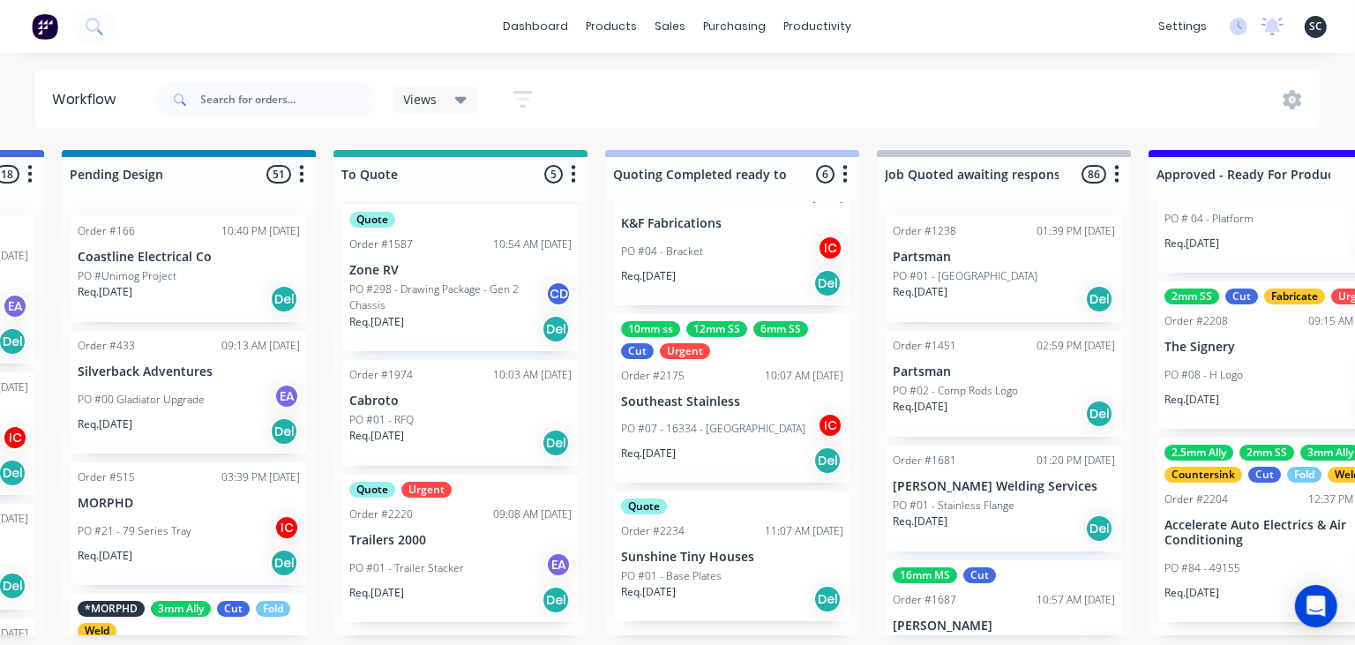
scroll to position [0, 1060]
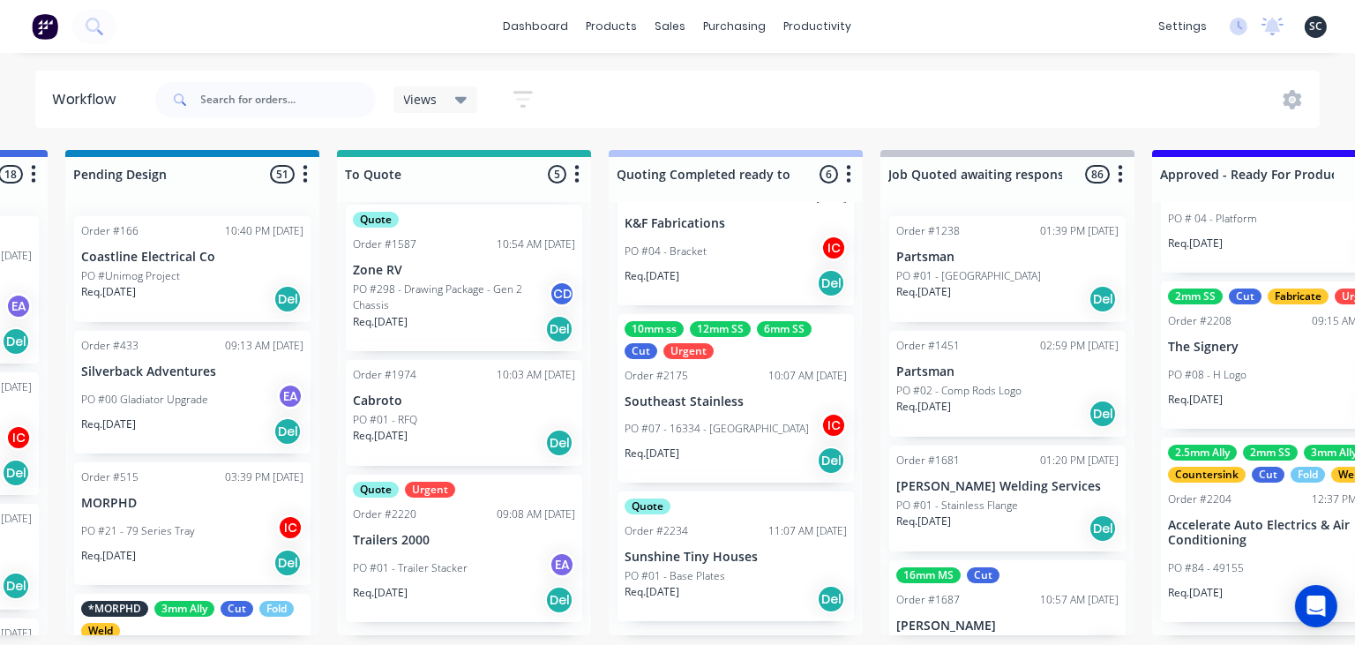
click at [433, 542] on p "Trailers 2000" at bounding box center [464, 540] width 222 height 15
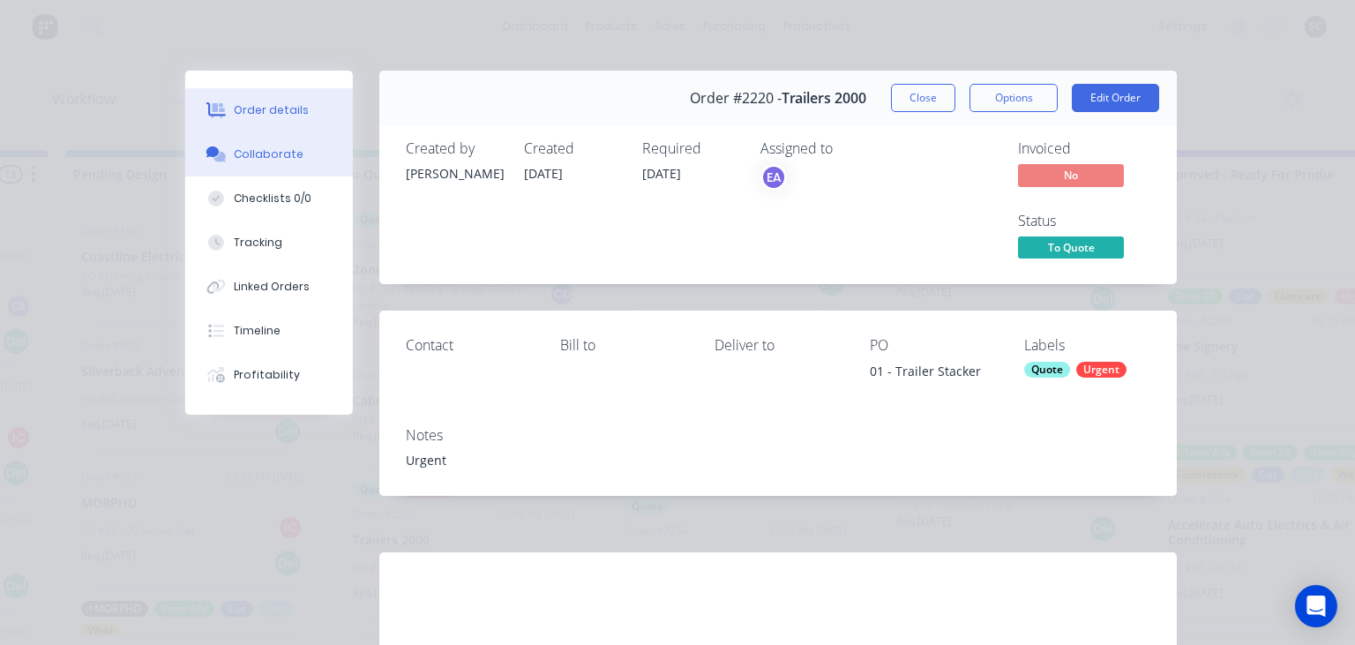
drag, startPoint x: 296, startPoint y: 168, endPoint x: 324, endPoint y: 175, distance: 28.2
click at [296, 168] on button "Collaborate" at bounding box center [269, 154] width 168 height 44
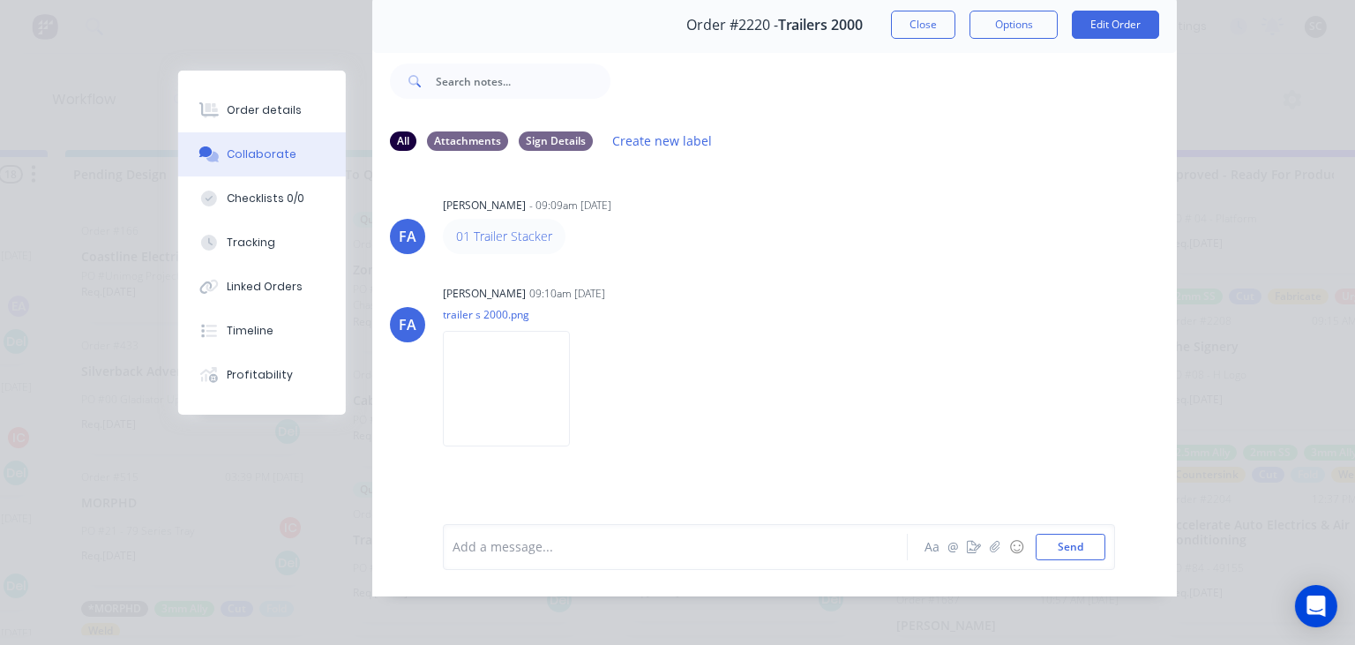
scroll to position [79, 0]
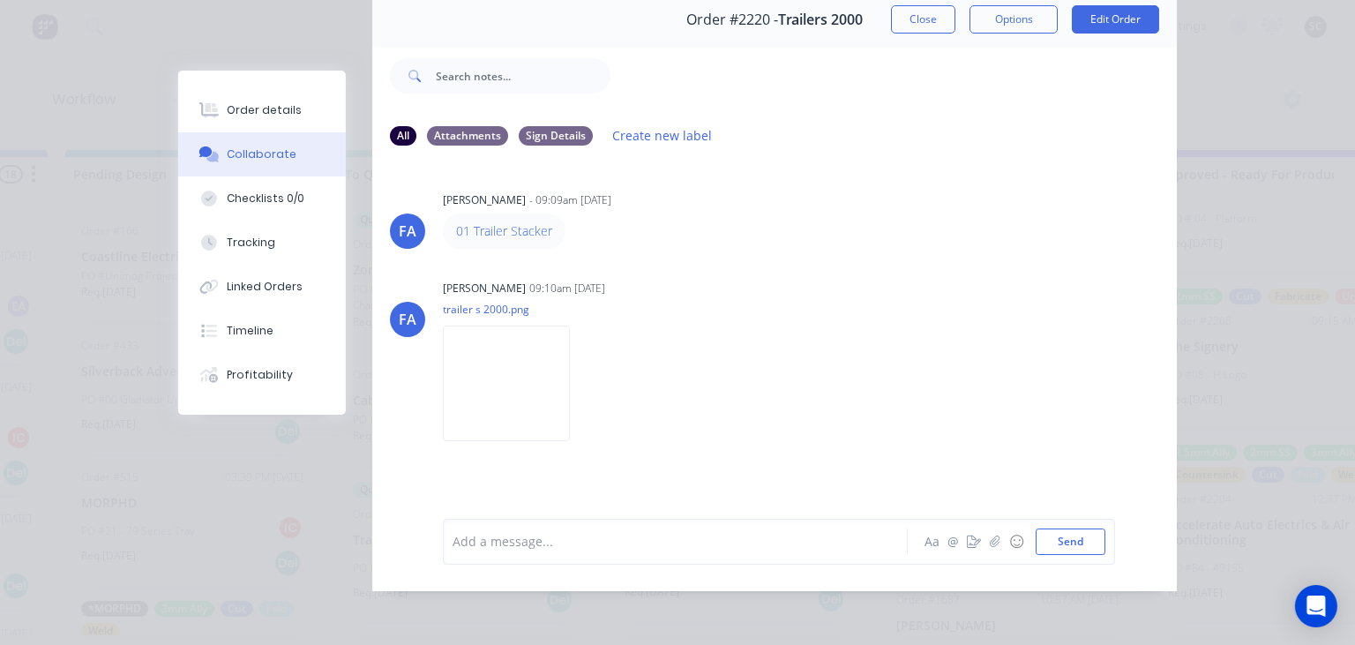
click at [555, 535] on div at bounding box center [681, 541] width 454 height 19
drag, startPoint x: 610, startPoint y: 539, endPoint x: 711, endPoint y: 539, distance: 101.5
click at [711, 539] on div "The total assembly price is: 3388.86 Cut only" at bounding box center [681, 541] width 454 height 19
click at [750, 529] on div "The total assembly price is: 3388.86 Cut only" at bounding box center [680, 542] width 454 height 26
click at [755, 540] on div "The total assembly price is: 3388.86 Cut only" at bounding box center [681, 541] width 454 height 19
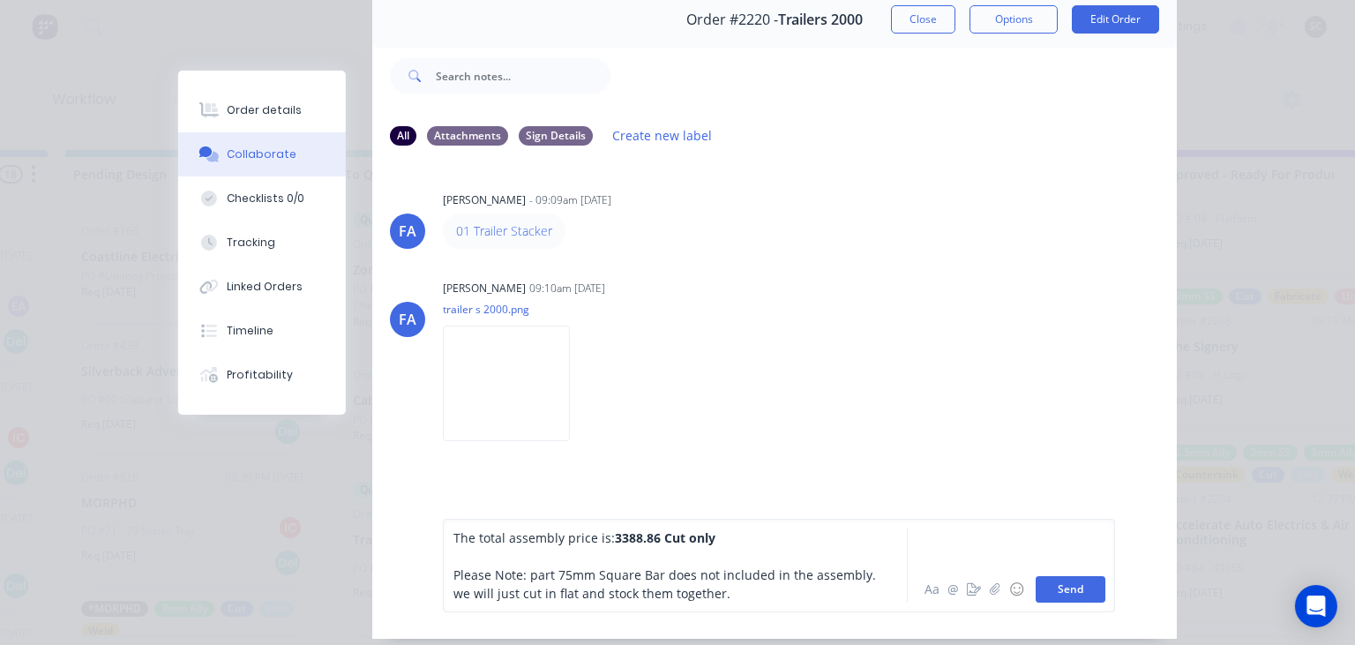
click at [1059, 589] on button "Send" at bounding box center [1071, 589] width 70 height 26
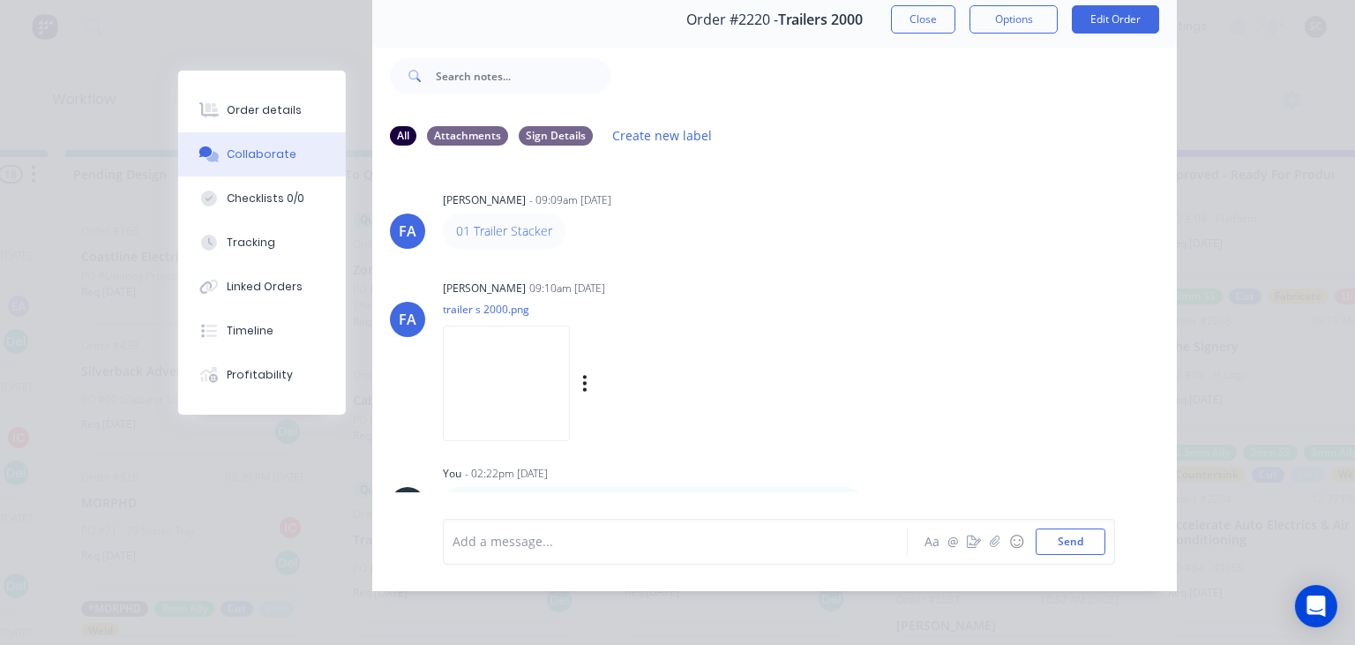
scroll to position [84, 0]
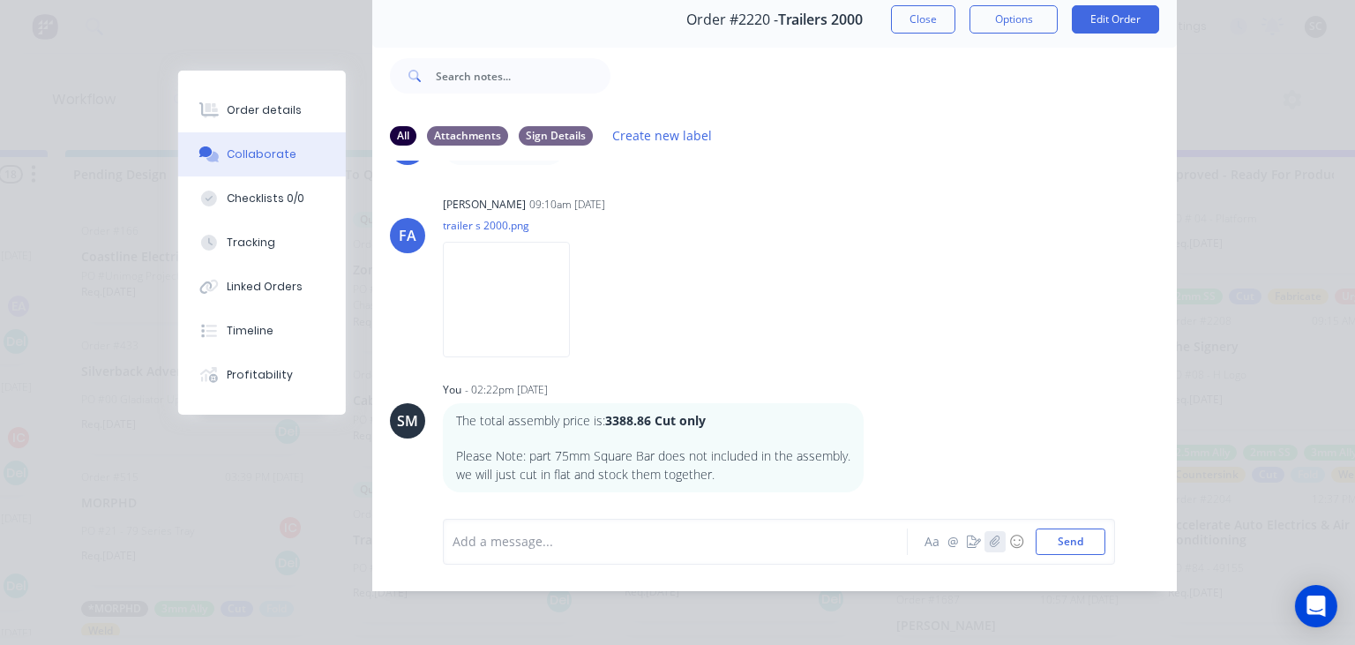
click at [991, 546] on icon "button" at bounding box center [995, 542] width 11 height 12
click at [596, 545] on div at bounding box center [681, 541] width 454 height 19
click at [994, 539] on icon "button" at bounding box center [995, 542] width 11 height 12
click at [995, 546] on icon "button" at bounding box center [995, 541] width 10 height 11
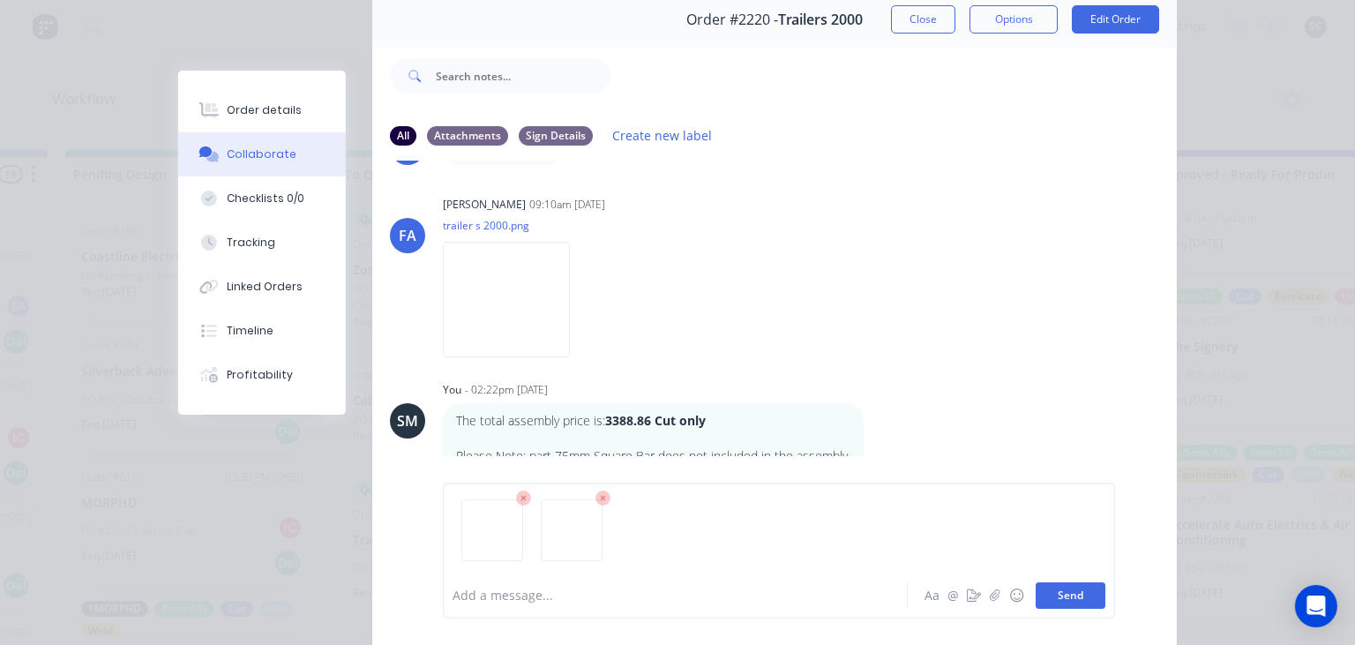
click at [1076, 599] on button "Send" at bounding box center [1071, 595] width 70 height 26
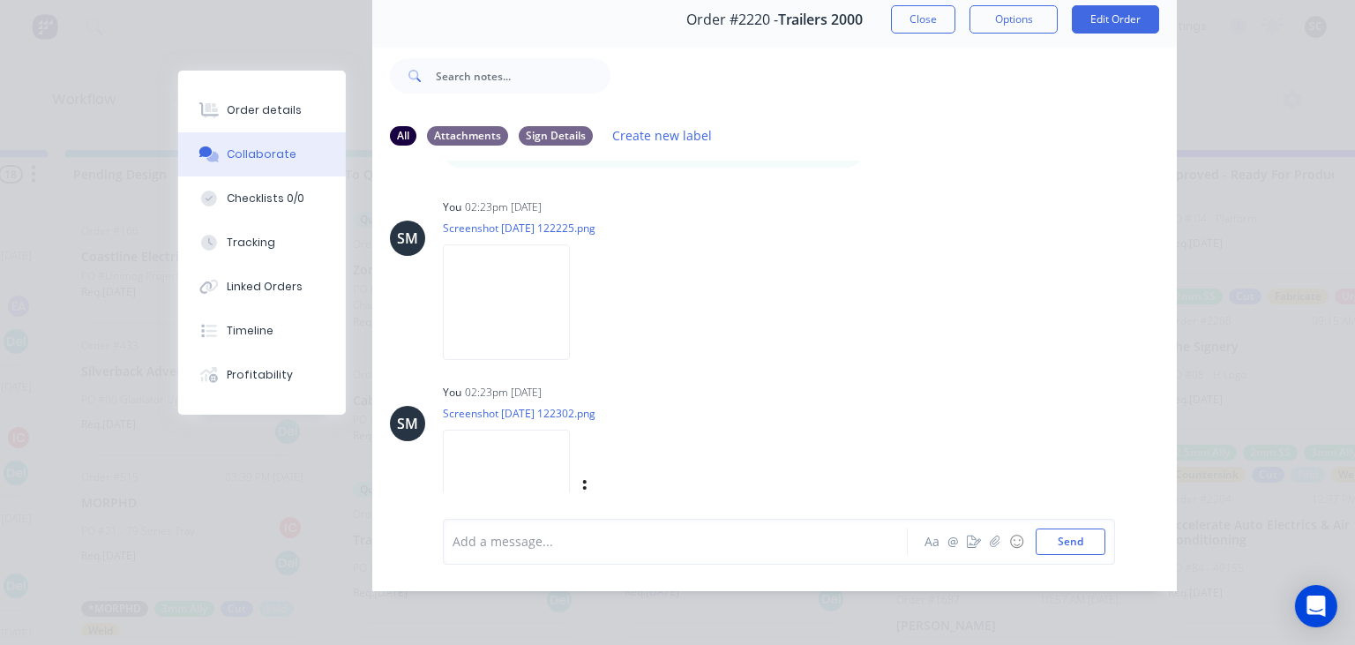
scroll to position [427, 0]
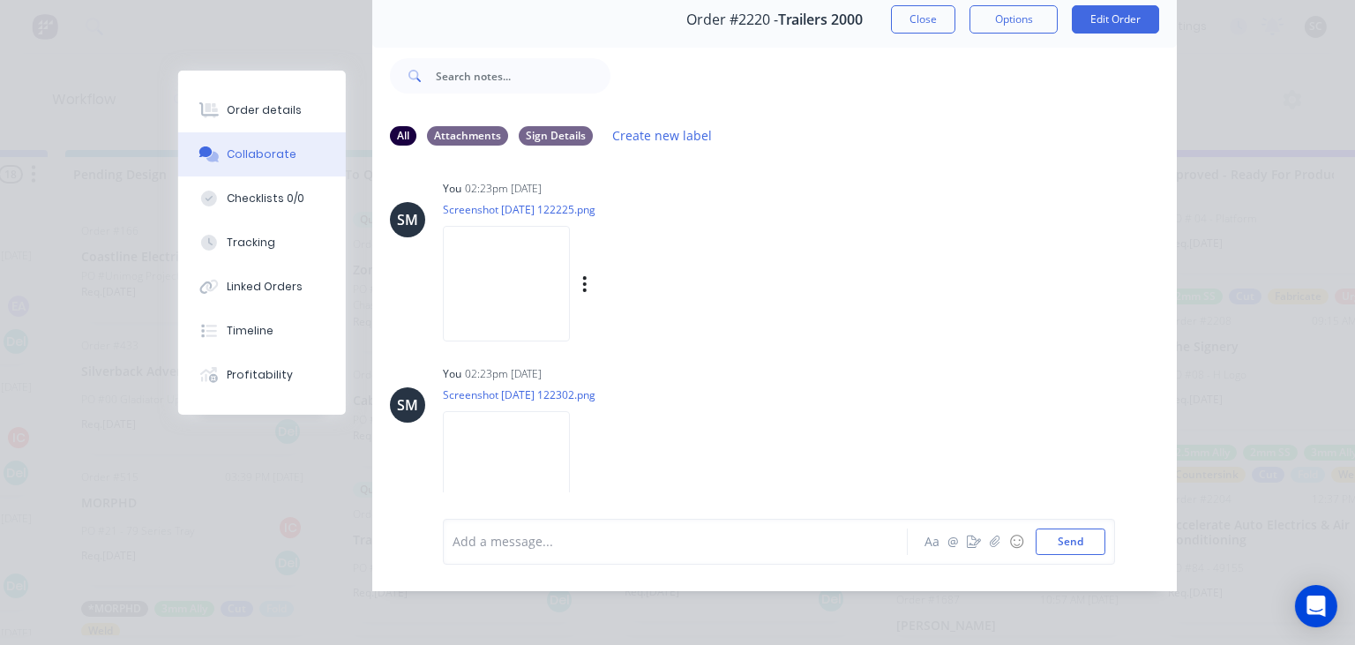
click at [507, 262] on img at bounding box center [506, 284] width 127 height 116
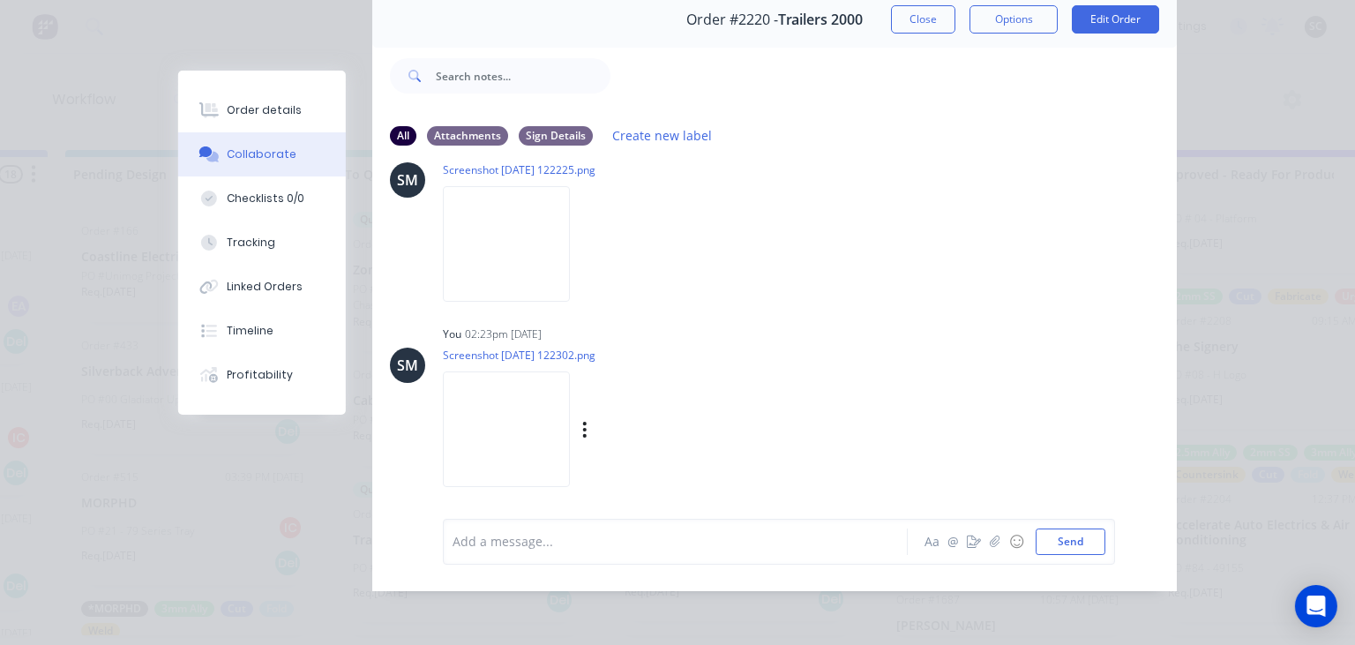
scroll to position [469, 0]
click at [529, 272] on img at bounding box center [506, 242] width 127 height 116
click at [536, 425] on img at bounding box center [506, 427] width 127 height 116
click at [918, 22] on button "Close" at bounding box center [923, 19] width 64 height 28
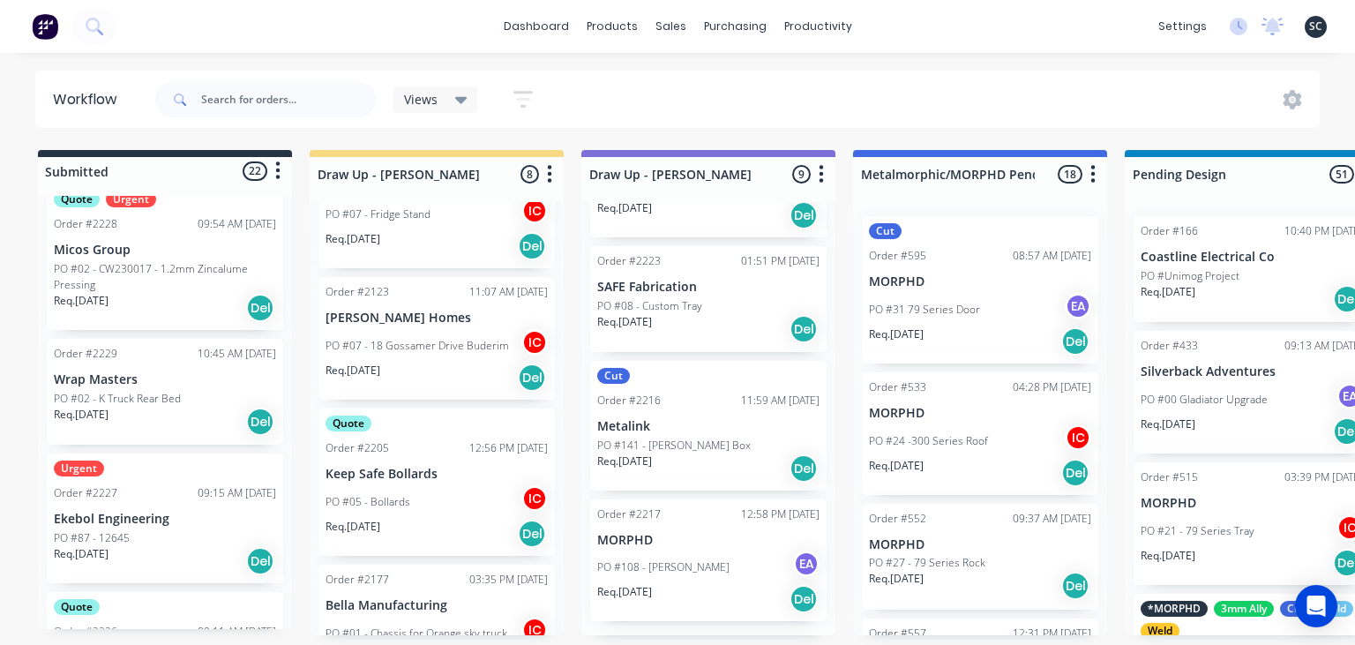
scroll to position [456, 0]
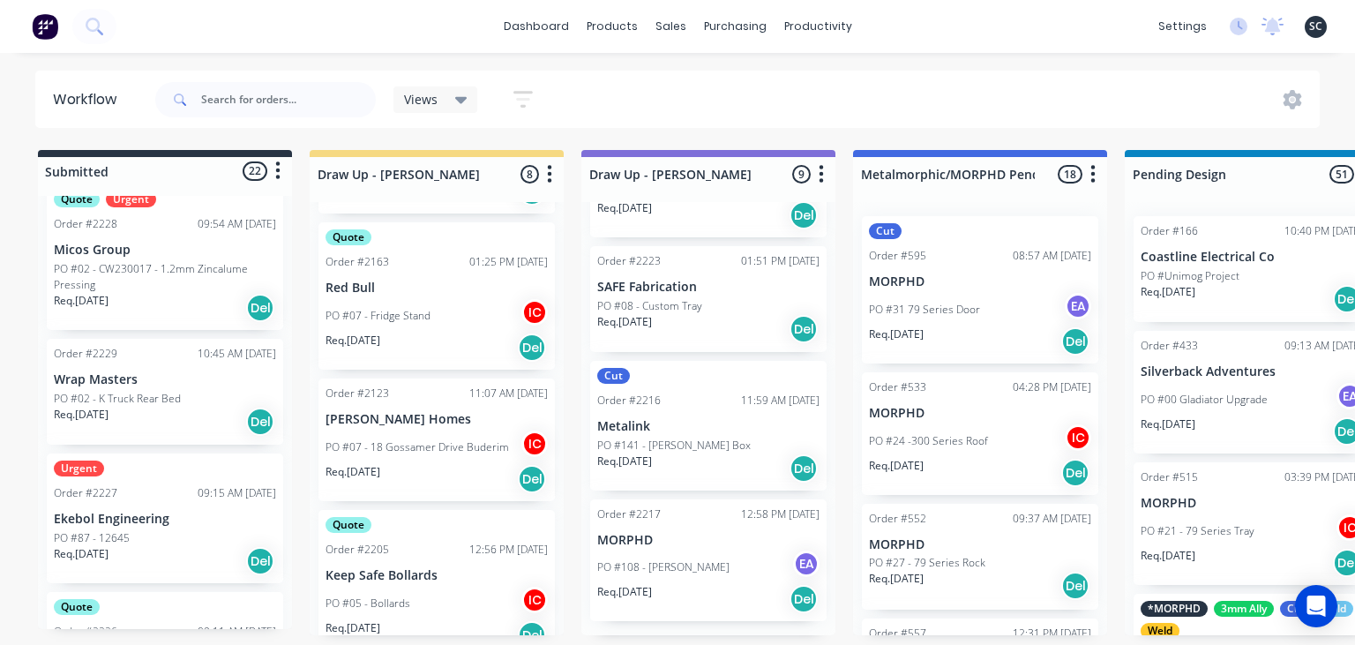
click at [443, 436] on div "PO #07 - 18 Gossamer Drive Buderim IC" at bounding box center [437, 448] width 222 height 34
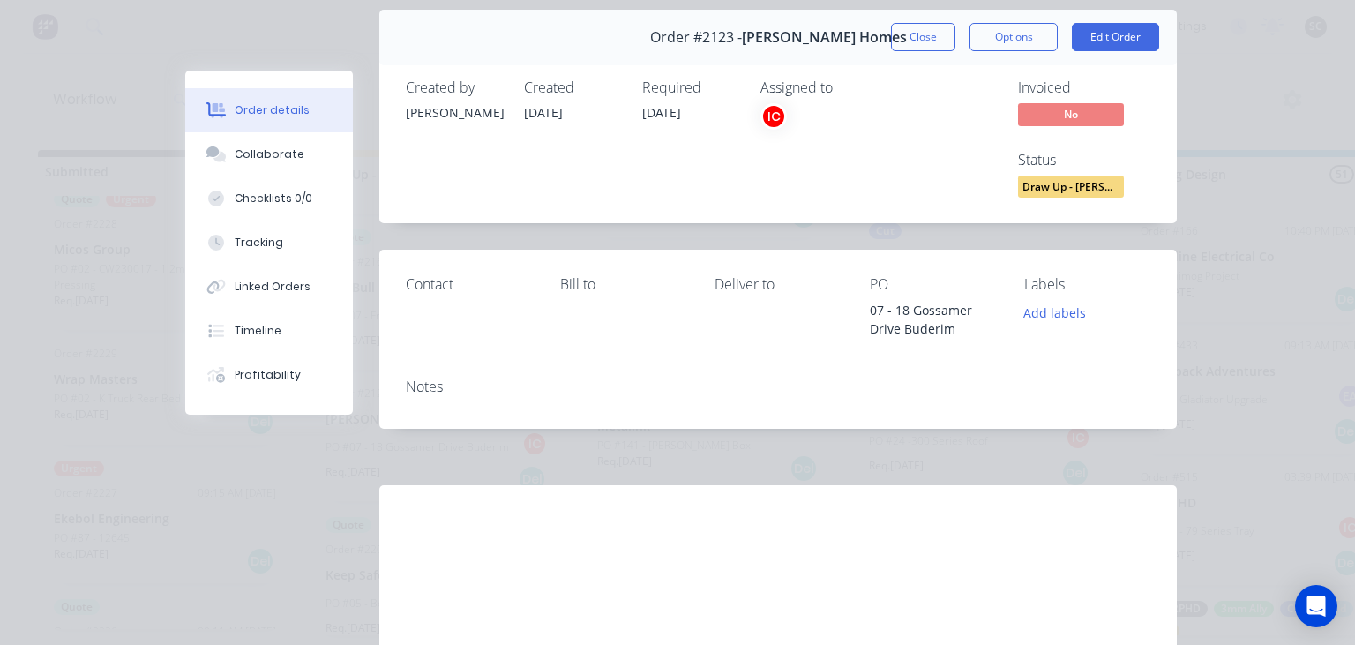
scroll to position [101, 0]
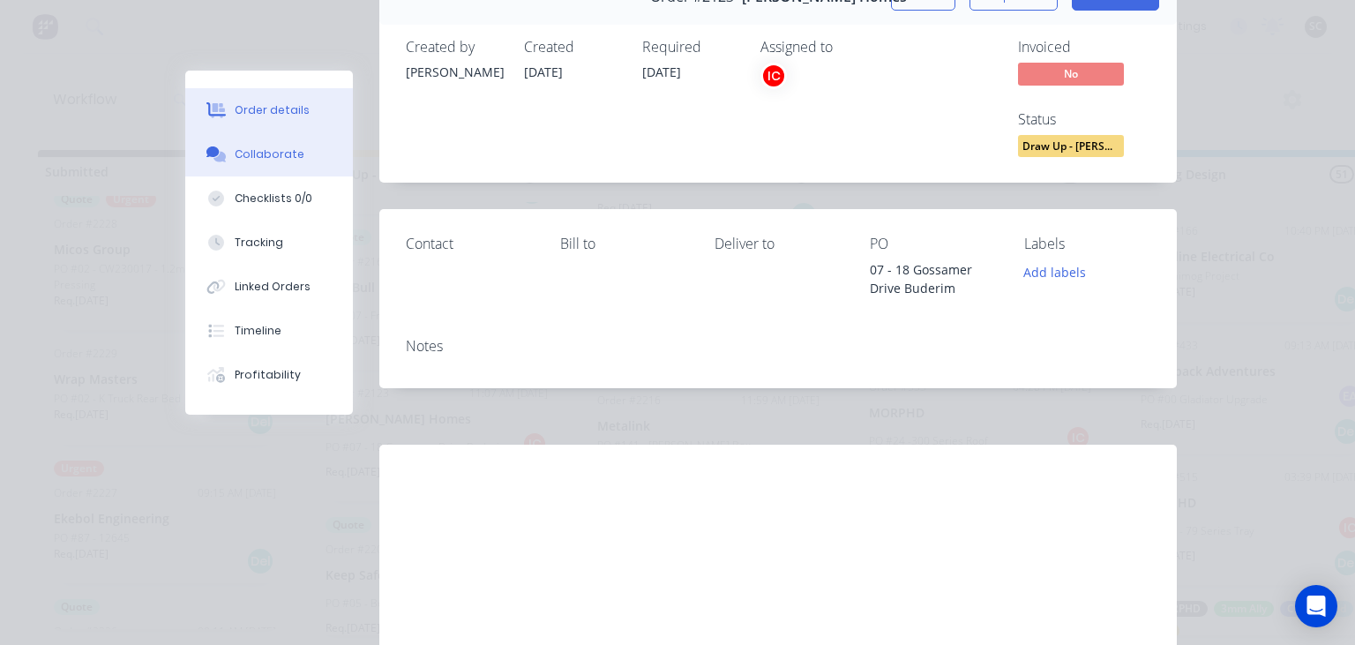
click at [283, 150] on div "Collaborate" at bounding box center [270, 154] width 70 height 16
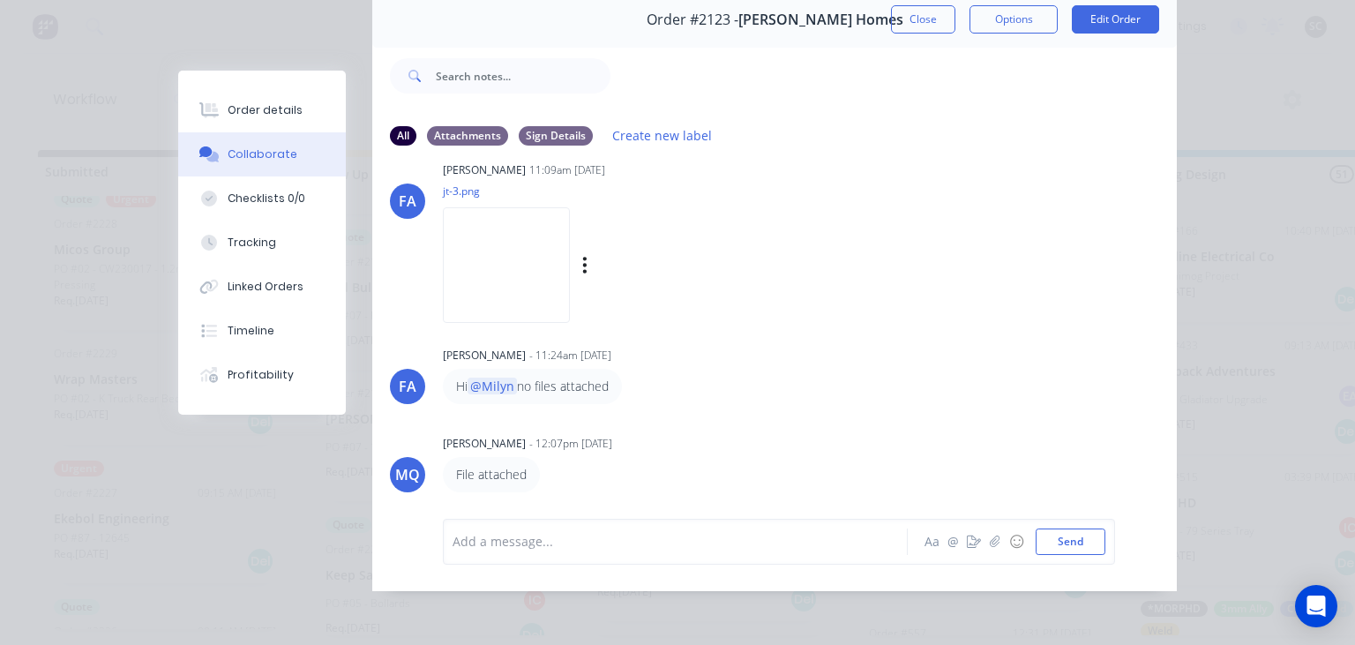
scroll to position [0, 0]
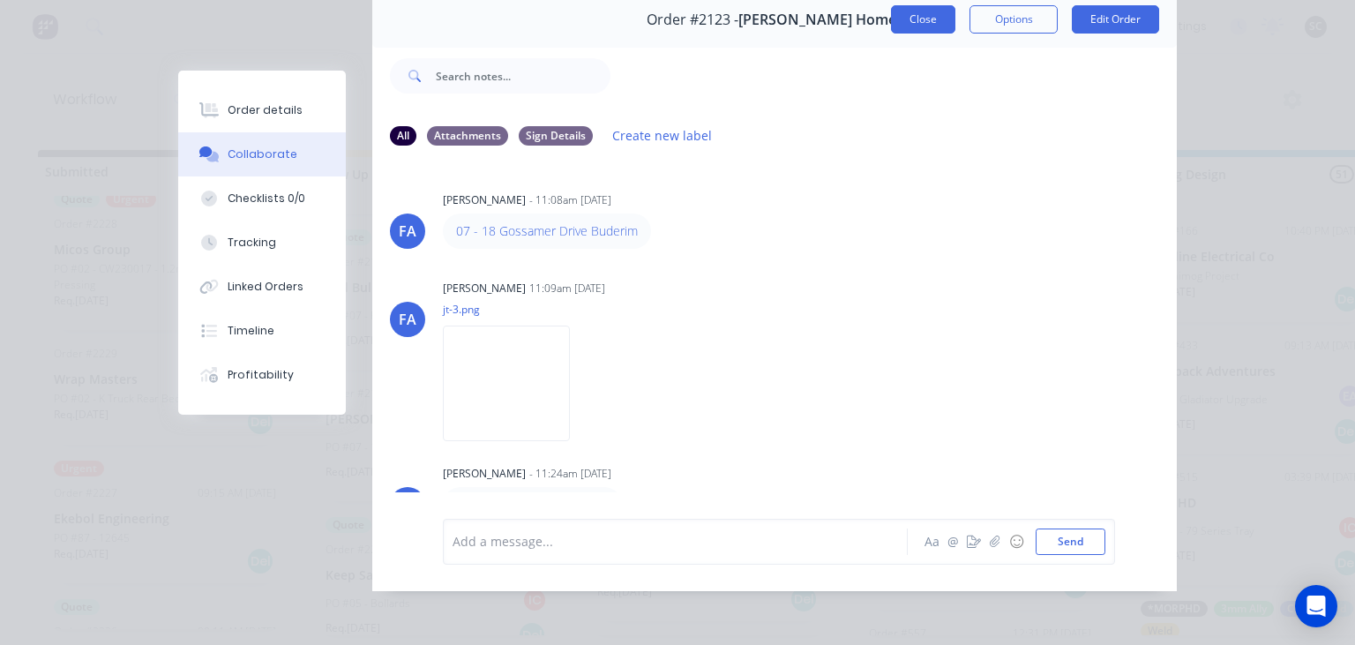
click at [916, 9] on button "Close" at bounding box center [923, 19] width 64 height 28
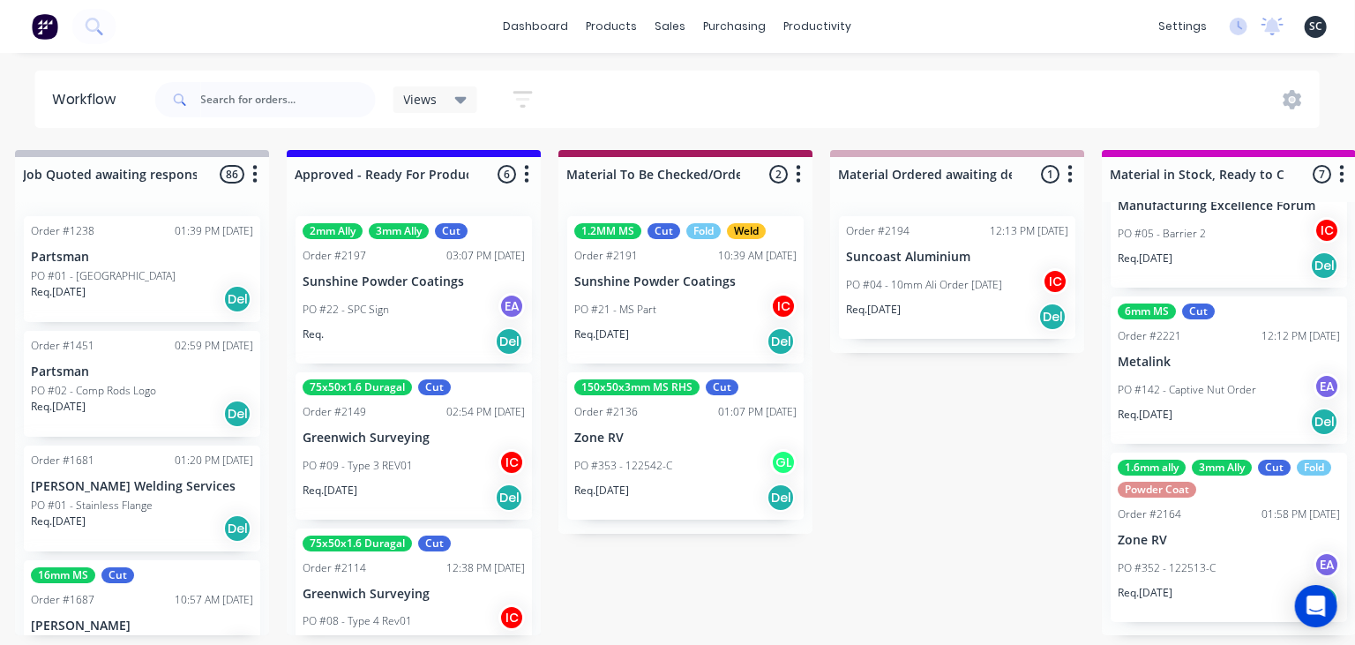
click at [430, 312] on div "PO #22 - SPC Sign EA" at bounding box center [414, 310] width 222 height 34
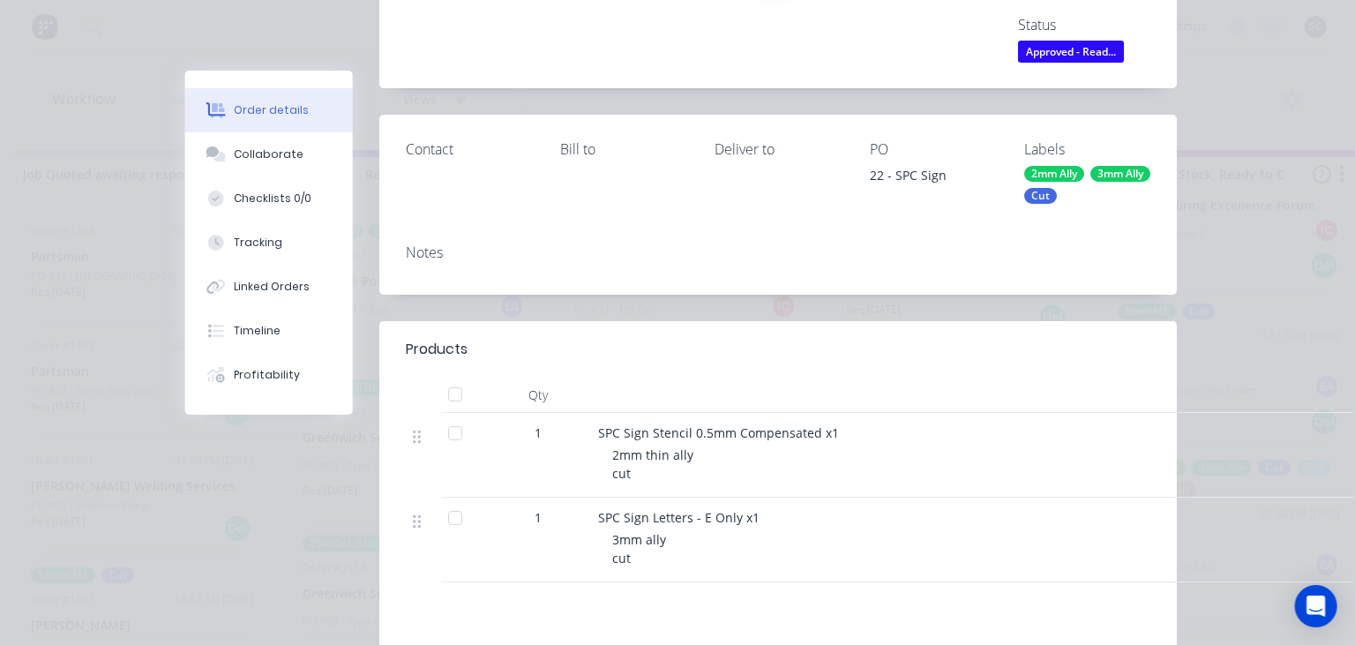
scroll to position [203, 0]
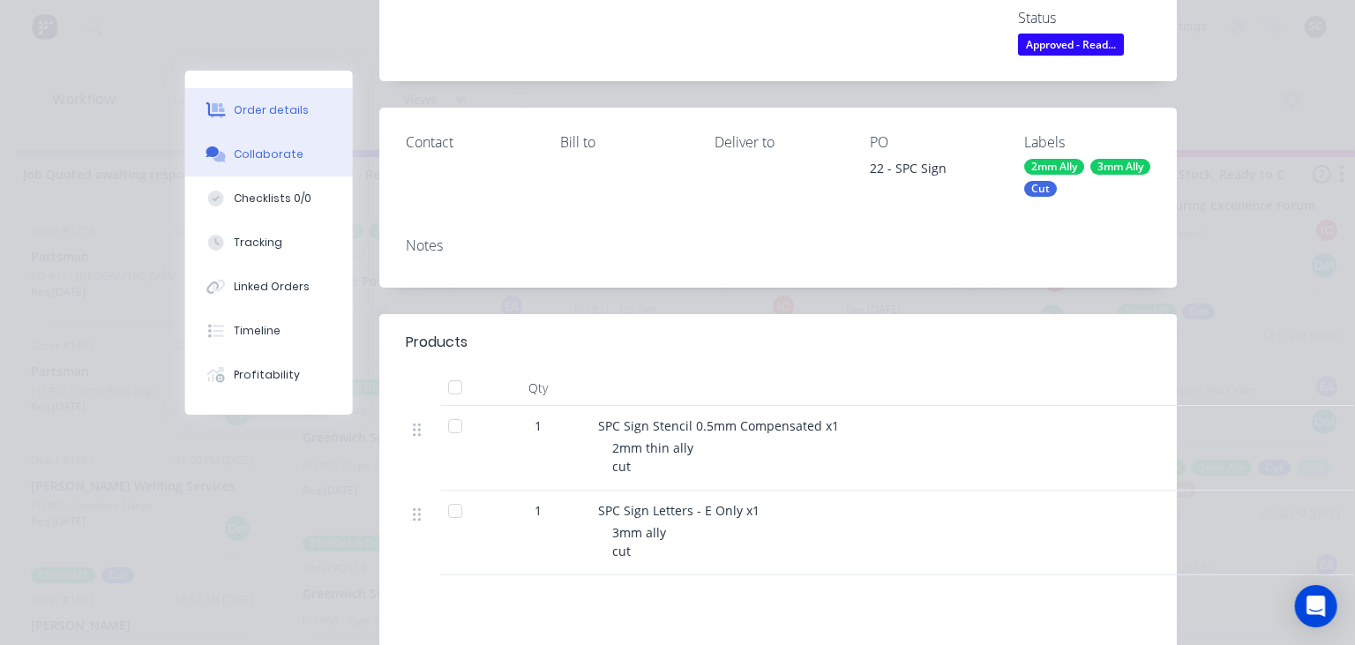
click at [297, 166] on button "Collaborate" at bounding box center [269, 154] width 168 height 44
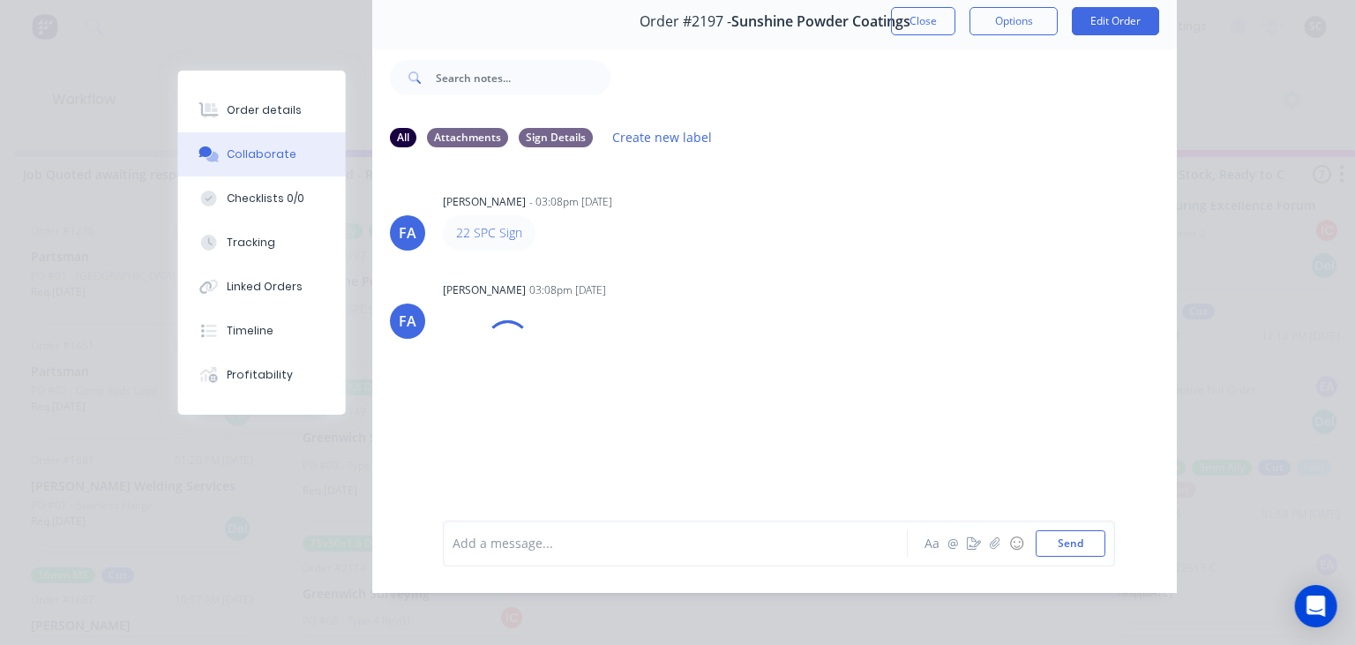
scroll to position [79, 0]
click at [917, 31] on button "Close" at bounding box center [923, 19] width 64 height 28
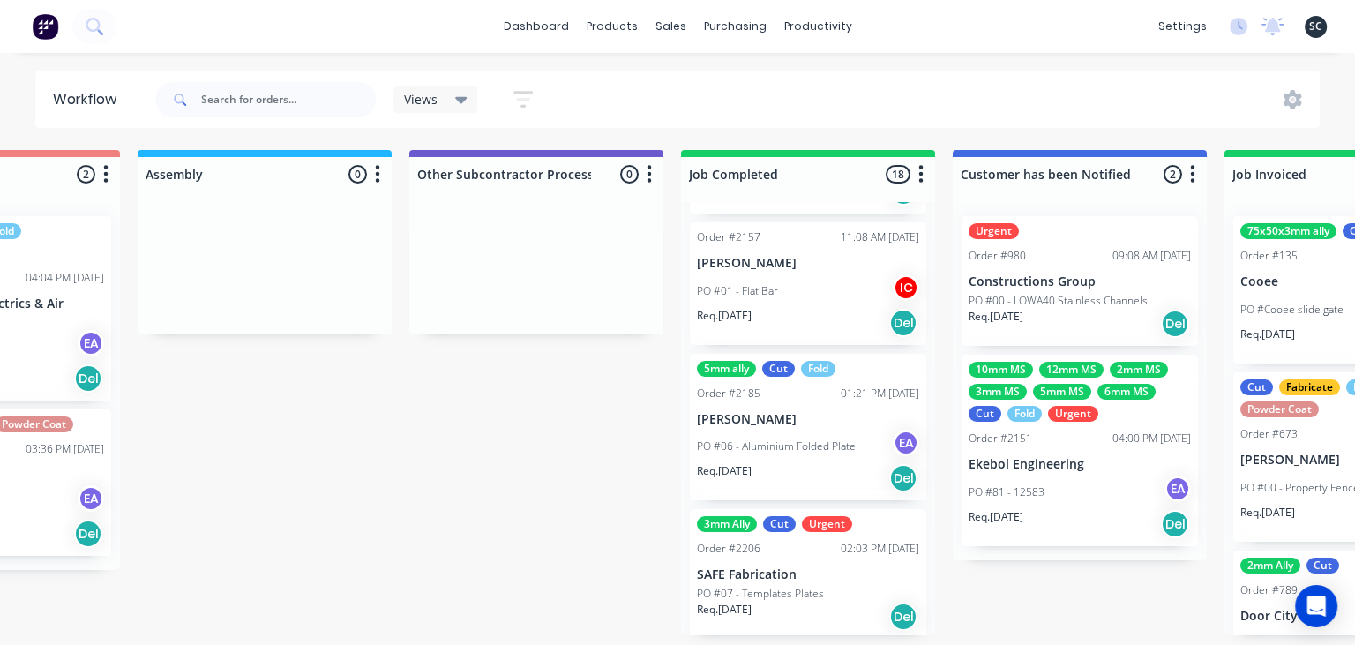
scroll to position [2474, 0]
click at [1091, 488] on div "PO #81 - 12583 EA" at bounding box center [1080, 493] width 222 height 34
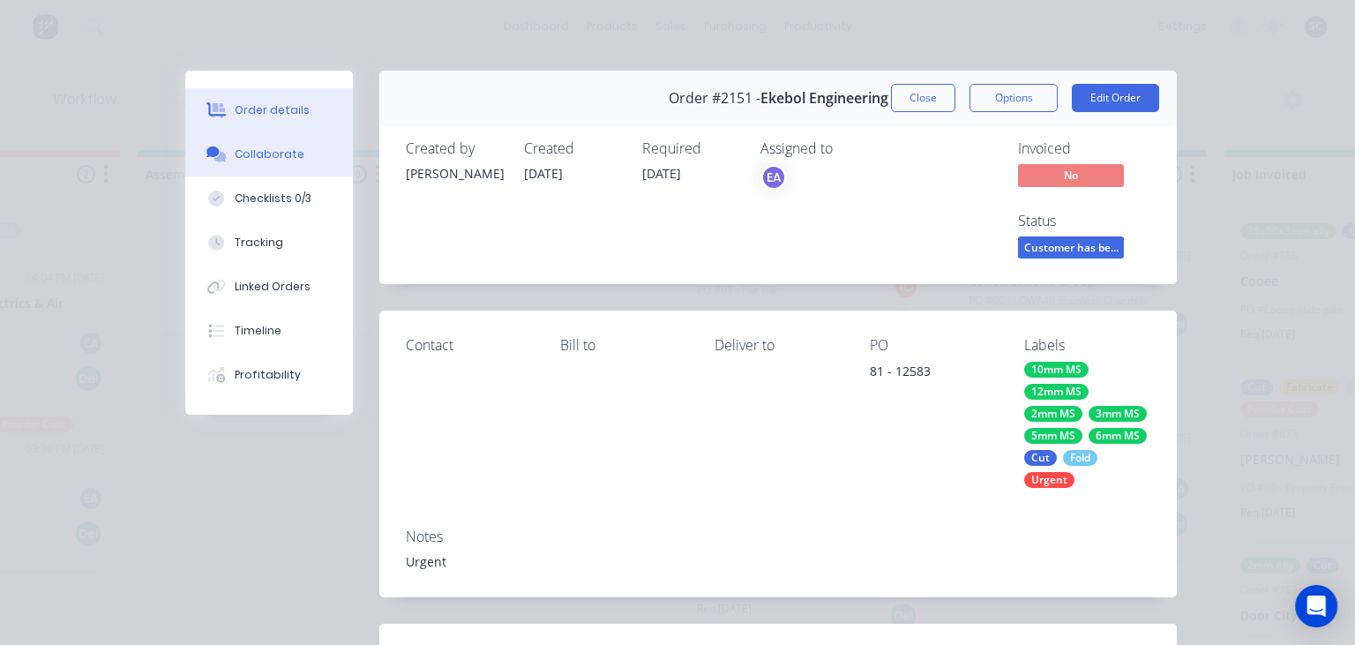
click at [281, 158] on div "Collaborate" at bounding box center [270, 154] width 70 height 16
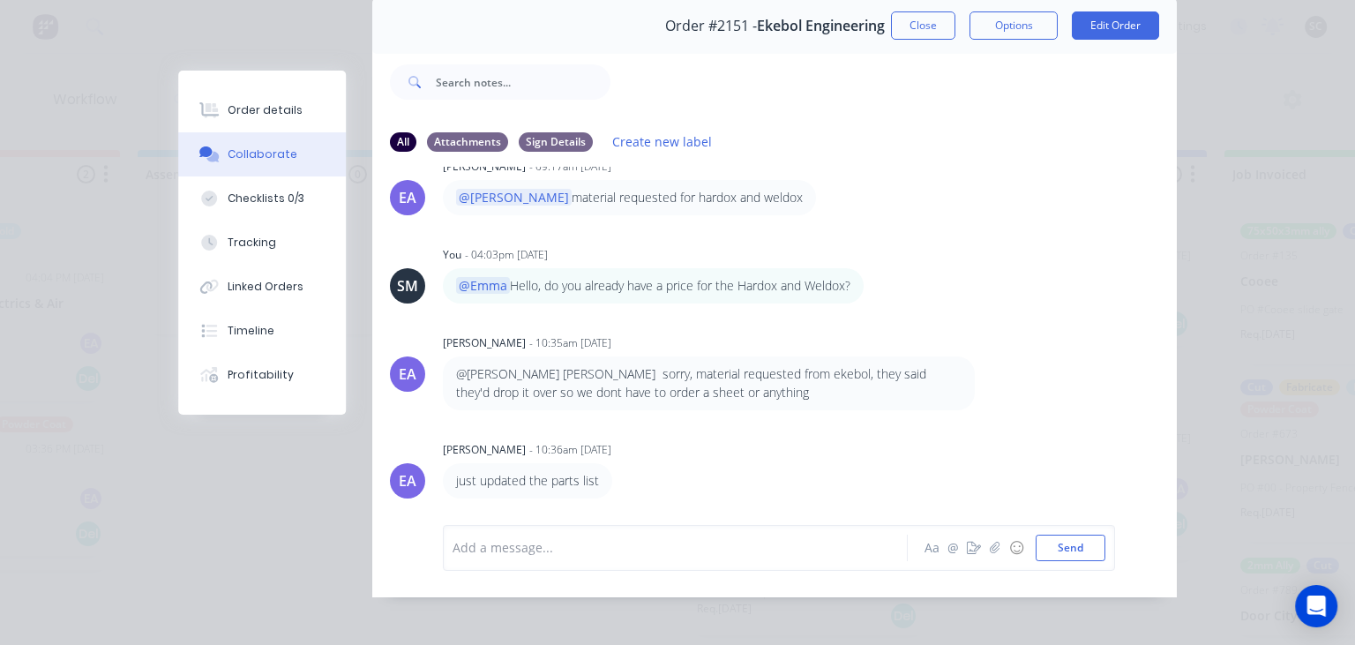
scroll to position [79, 0]
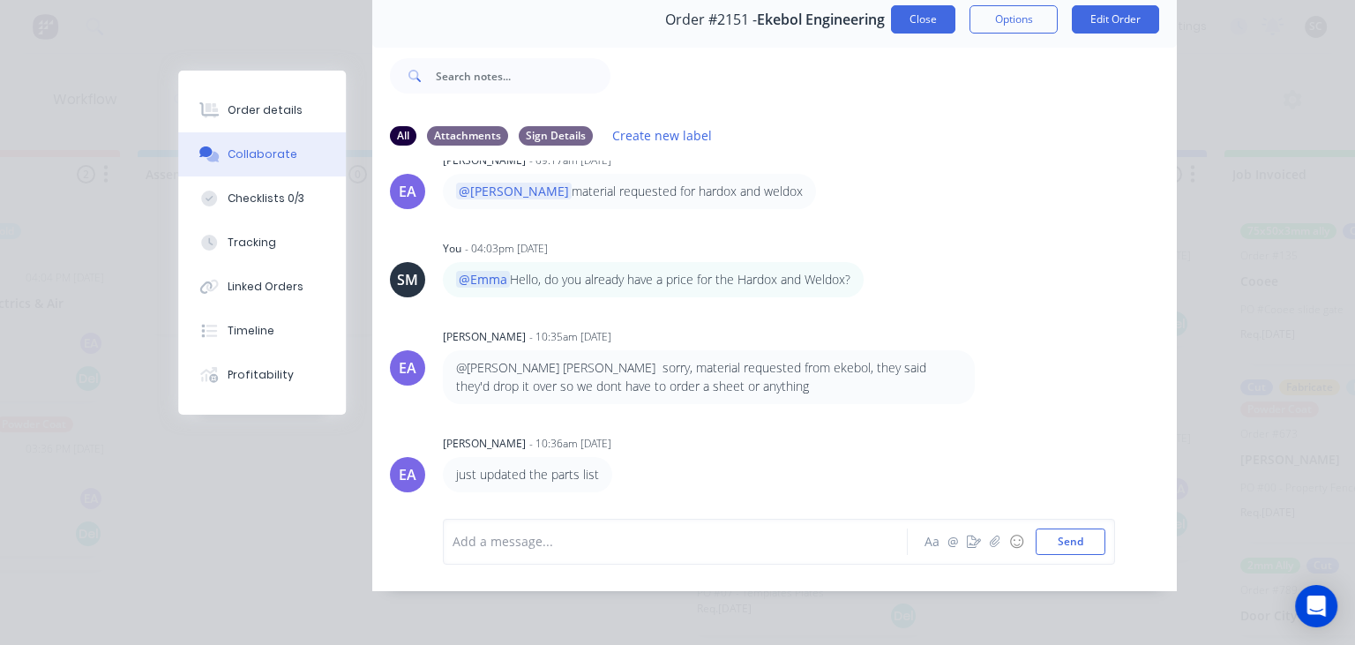
click at [911, 15] on button "Close" at bounding box center [923, 19] width 64 height 28
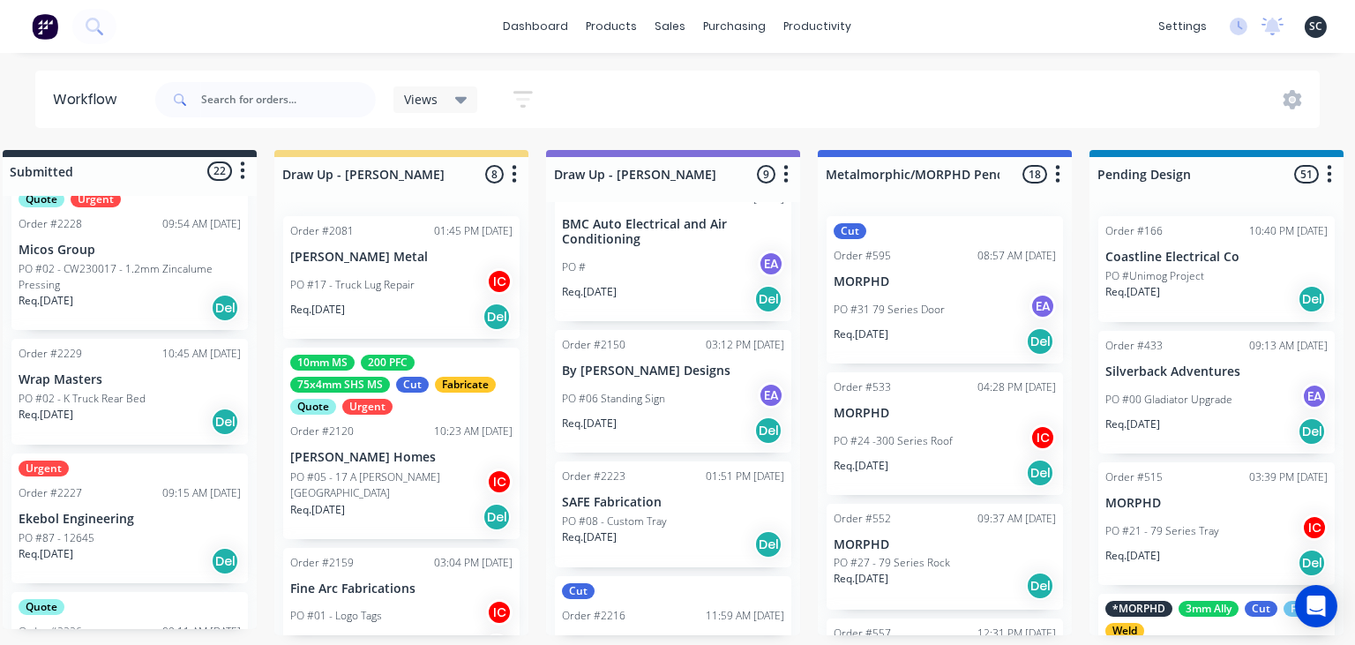
scroll to position [0, 25]
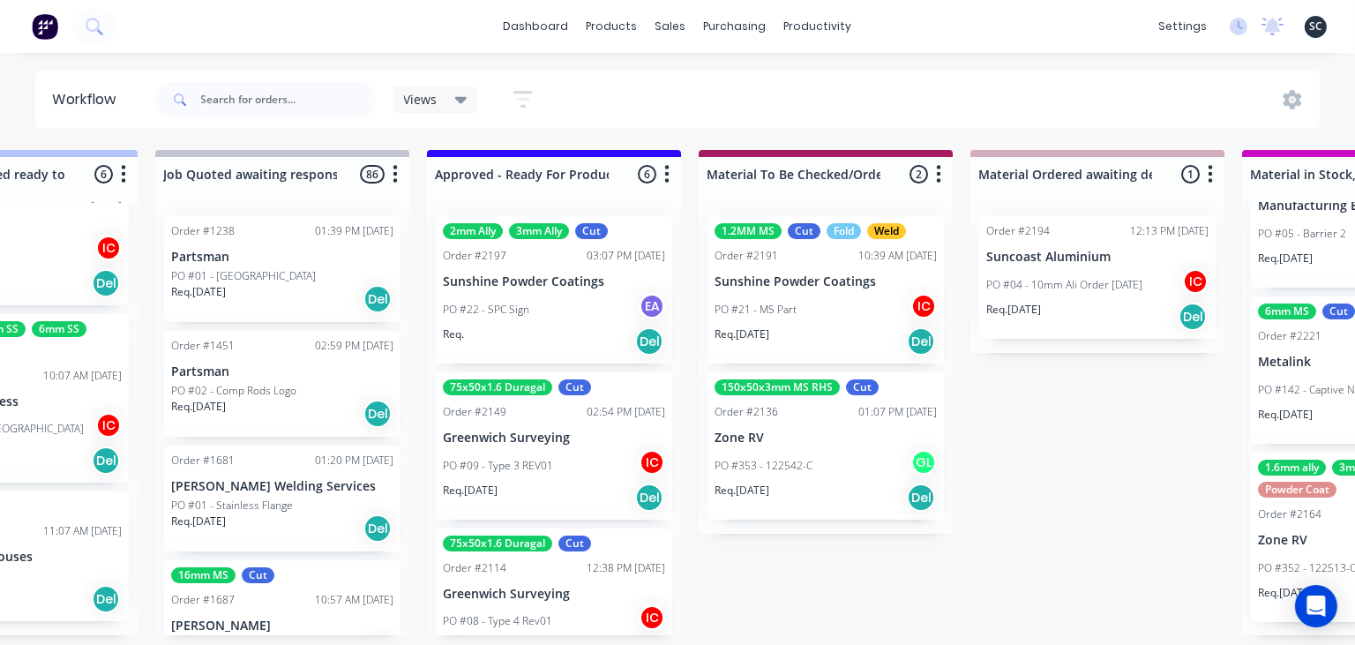
click at [506, 296] on div "PO #22 - SPC Sign EA" at bounding box center [554, 310] width 222 height 34
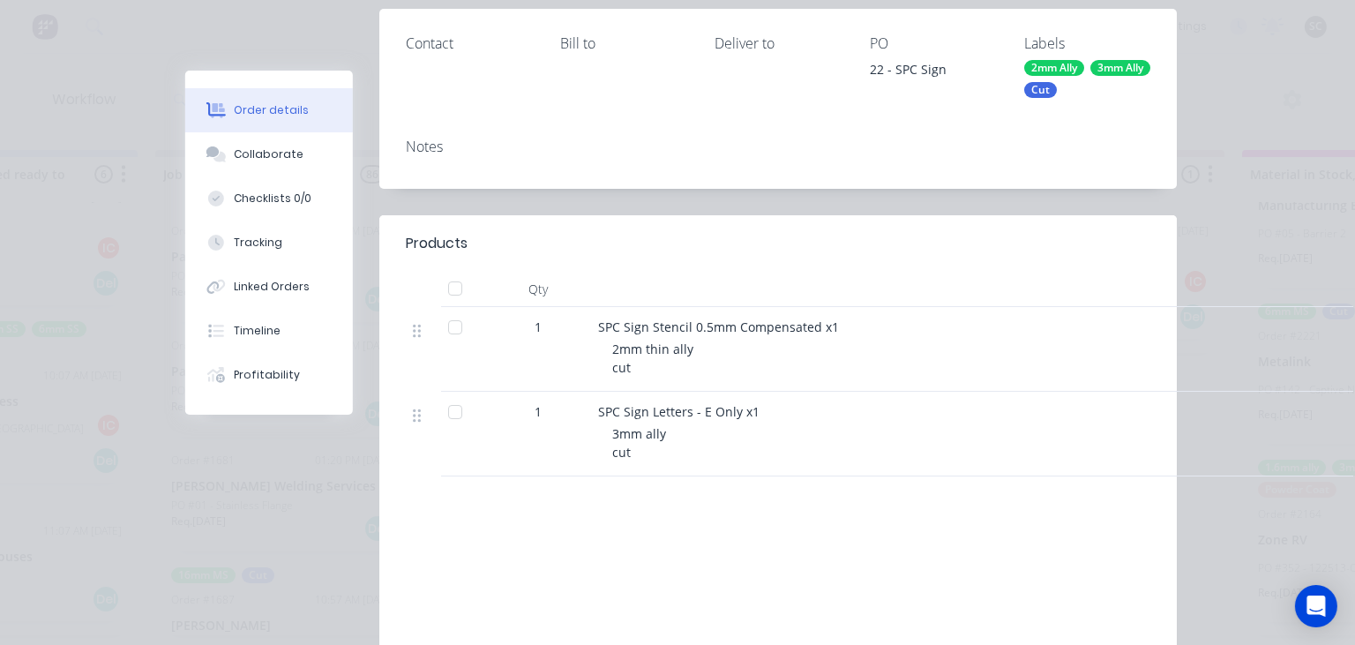
scroll to position [304, 0]
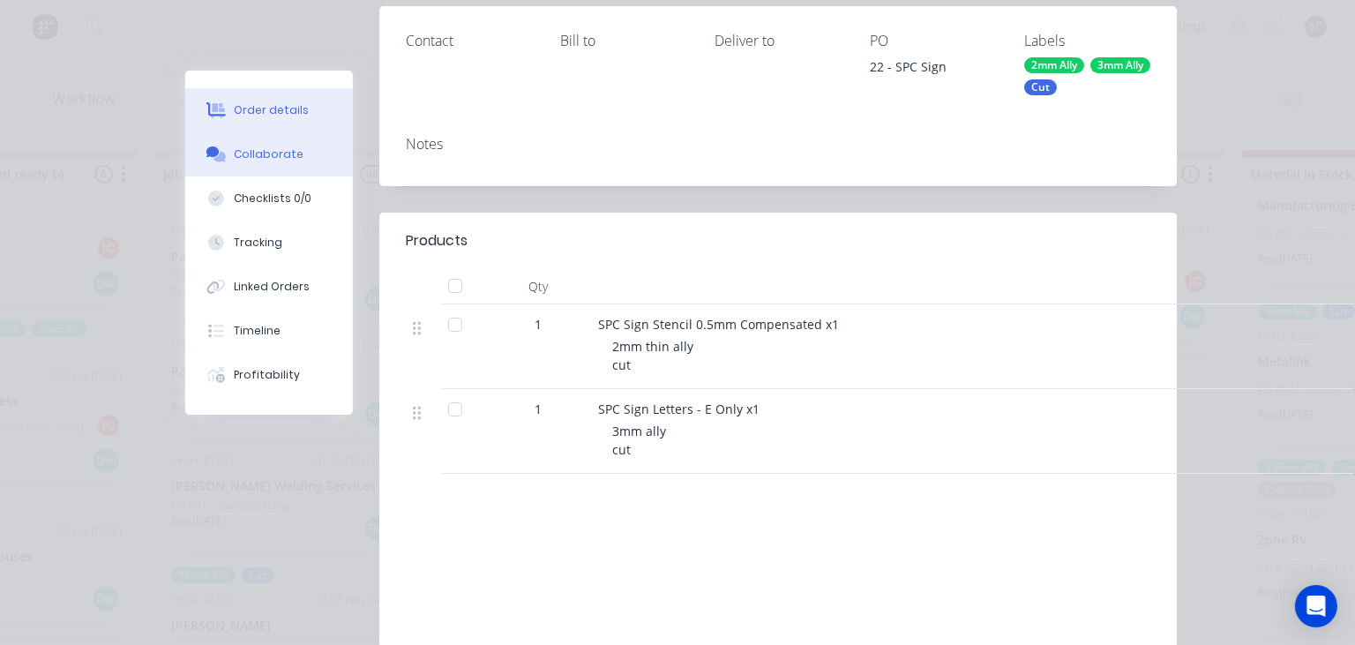
click at [284, 160] on div "Collaborate" at bounding box center [270, 154] width 70 height 16
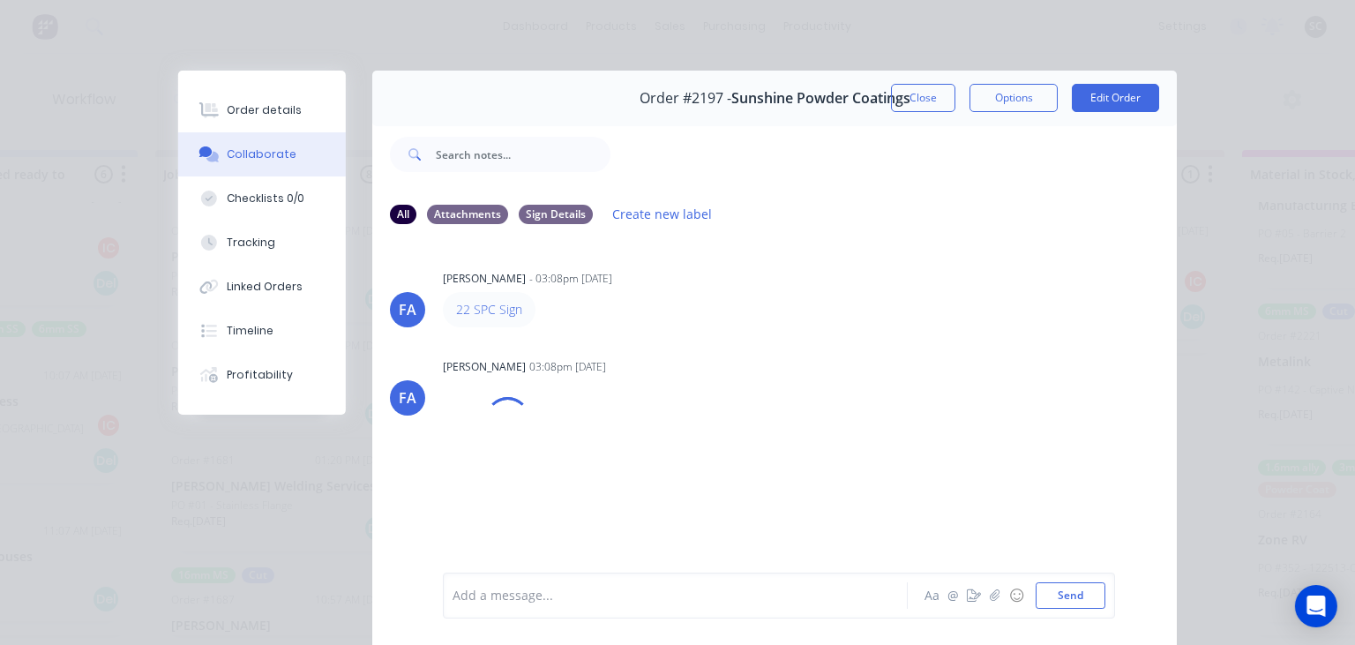
scroll to position [79, 0]
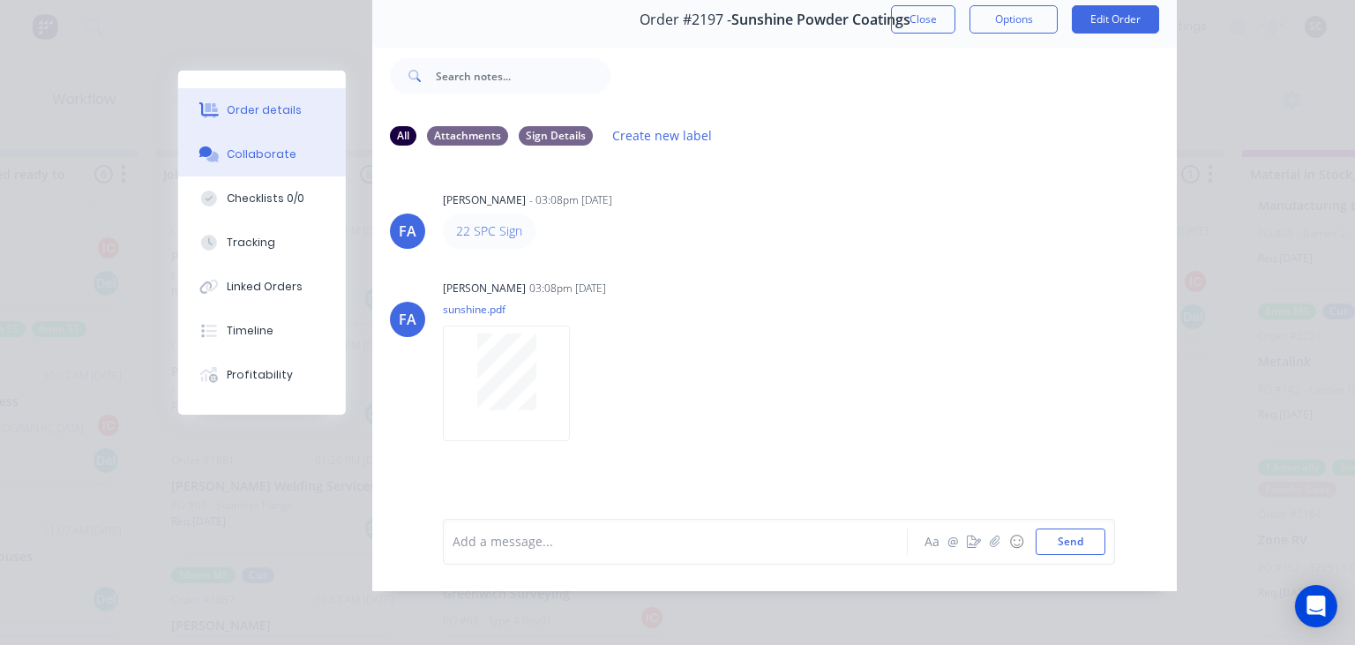
click at [267, 107] on div "Order details" at bounding box center [265, 110] width 75 height 16
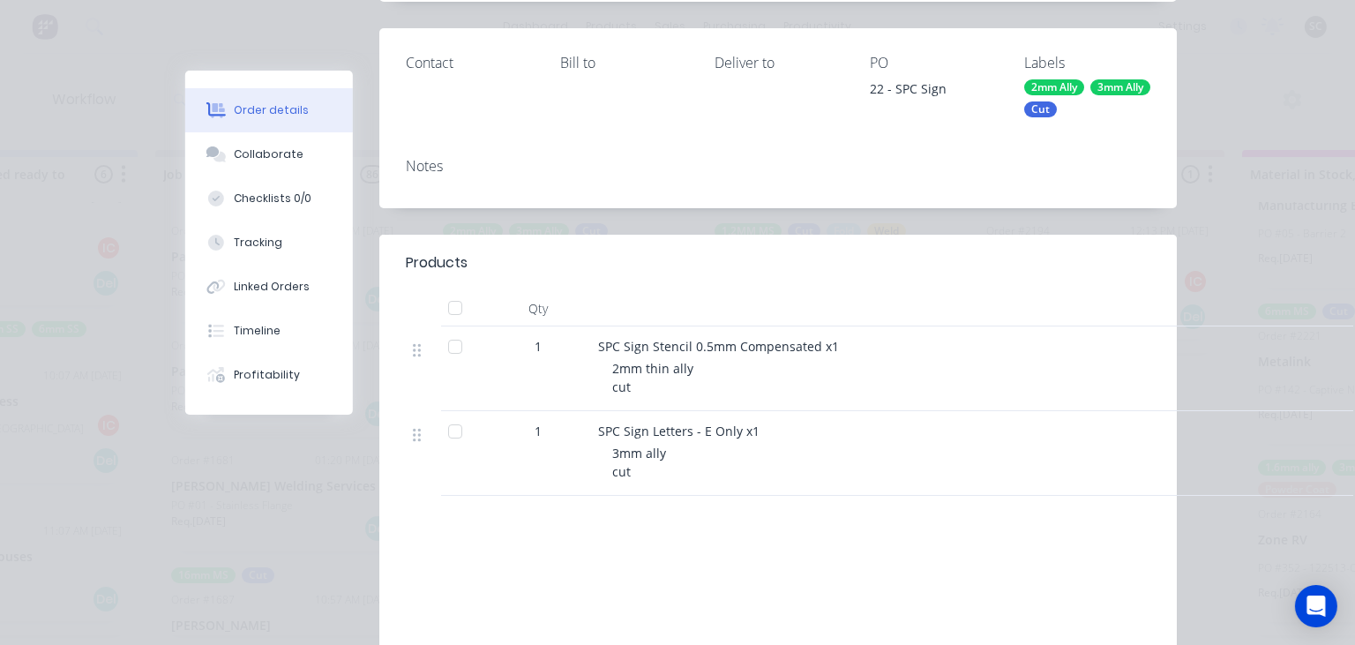
scroll to position [0, 0]
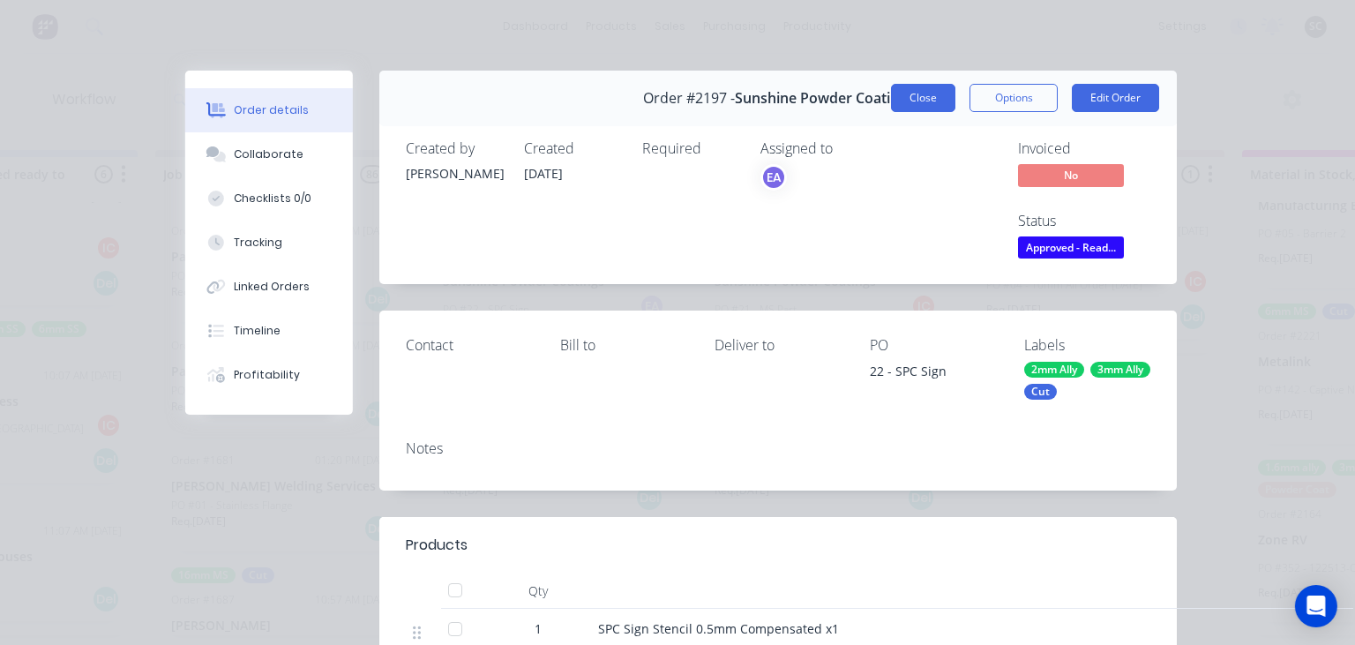
click at [926, 105] on button "Close" at bounding box center [923, 98] width 64 height 28
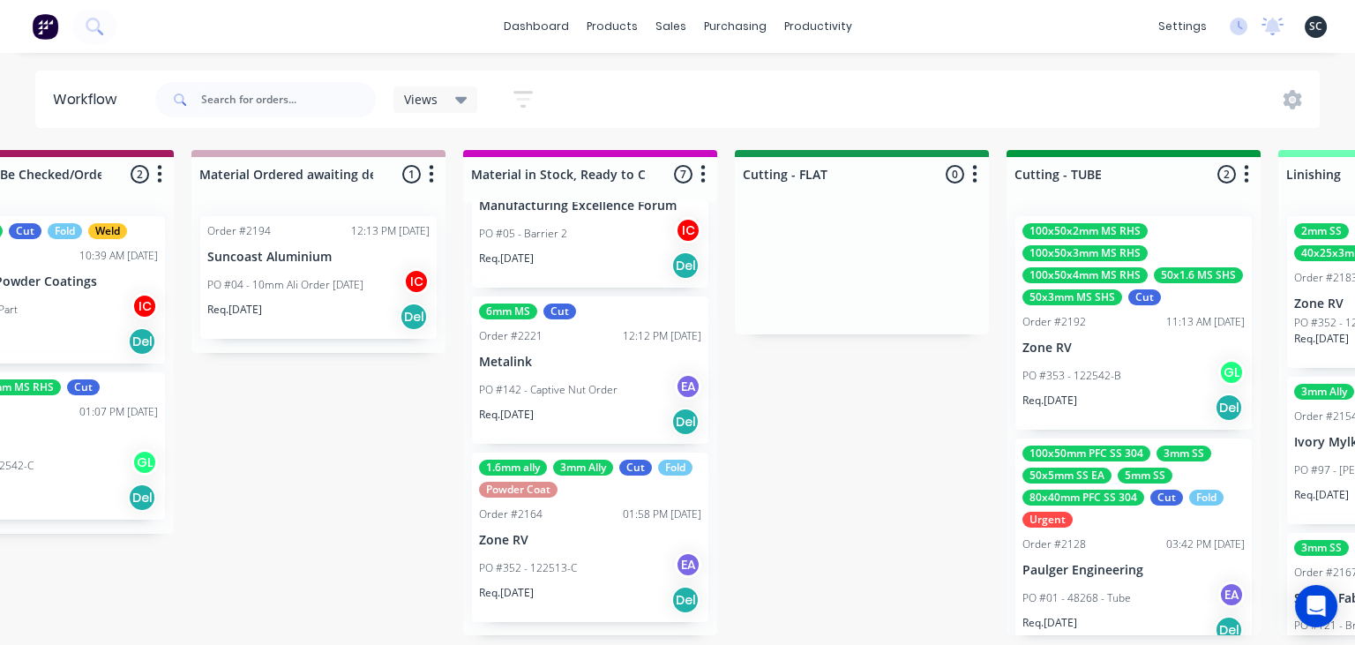
scroll to position [0, 2582]
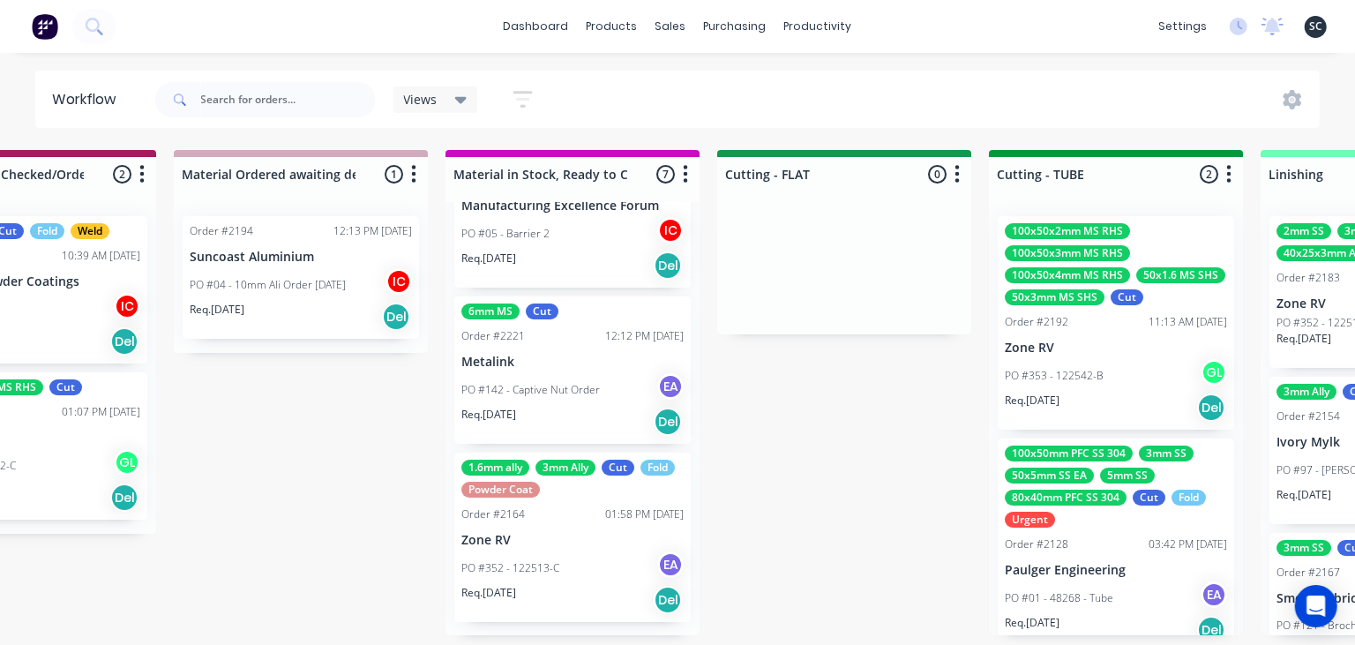
click at [576, 407] on div "Req. 16/09/25 Del" at bounding box center [572, 422] width 222 height 30
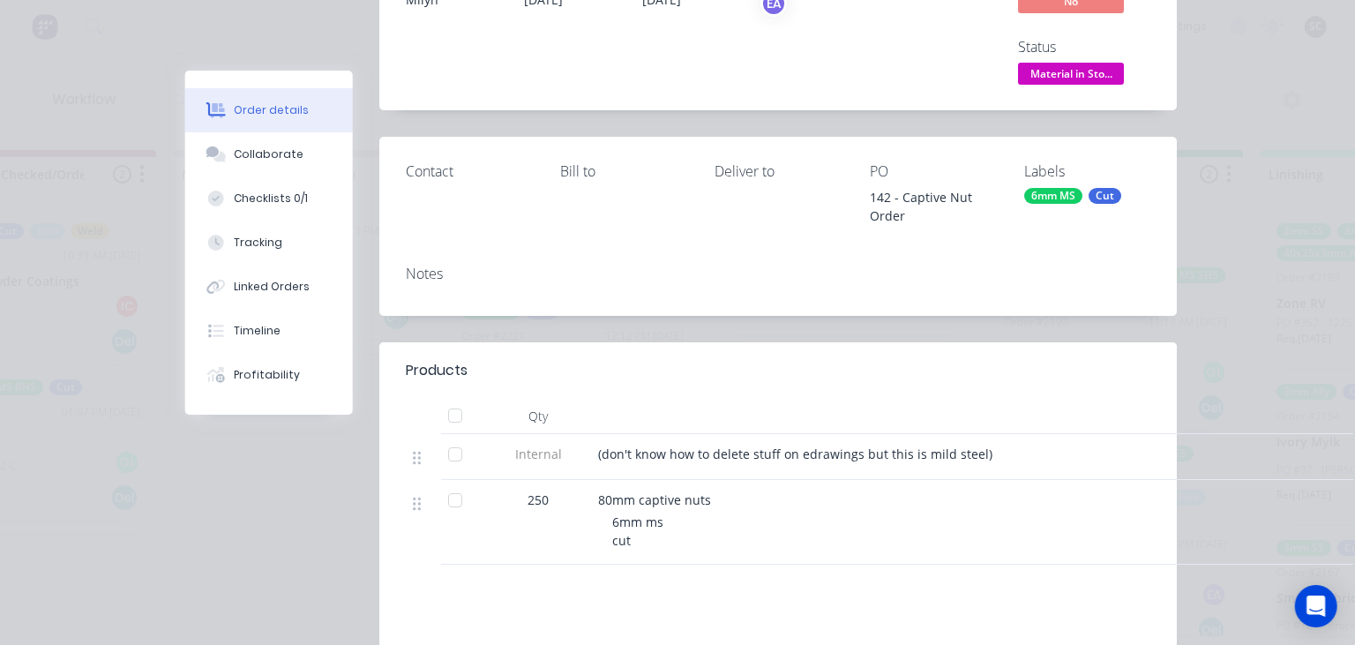
scroll to position [203, 0]
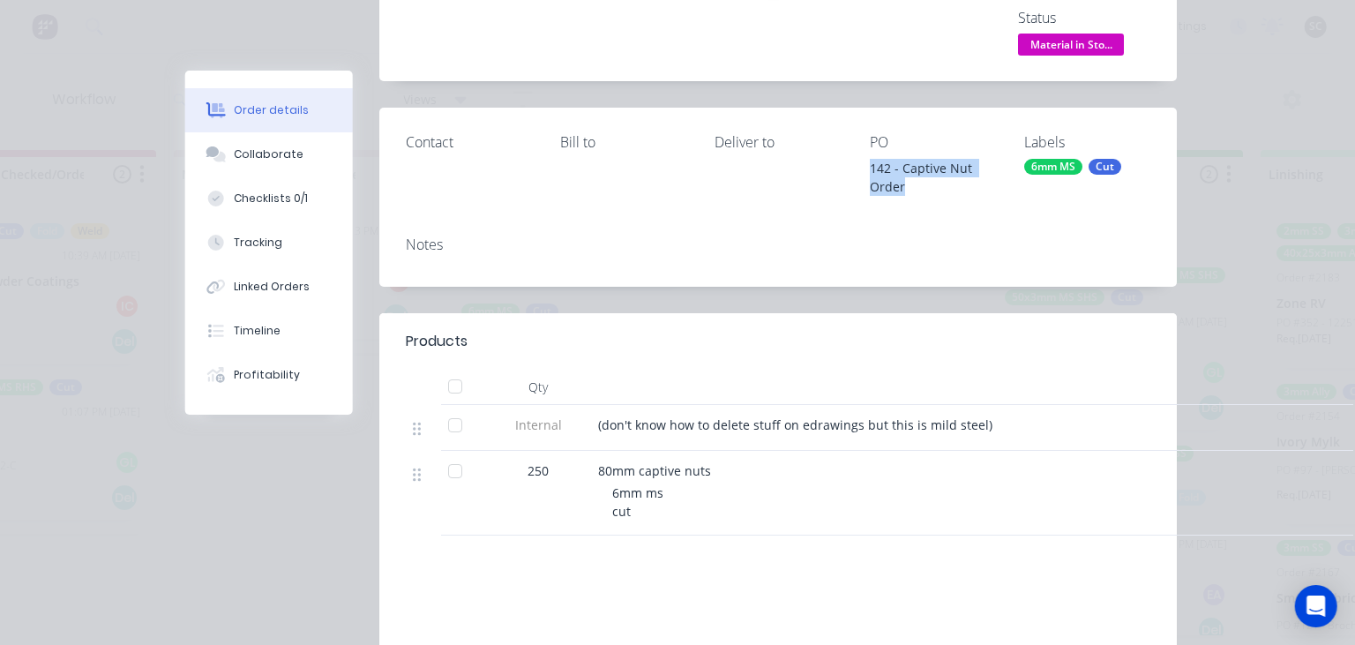
drag, startPoint x: 886, startPoint y: 164, endPoint x: 974, endPoint y: 185, distance: 90.7
click at [974, 185] on div "Contact Bill to Deliver to PO 142 - Captive Nut Order Labels 6mm MS Cut" at bounding box center [778, 165] width 798 height 114
drag, startPoint x: 949, startPoint y: 170, endPoint x: 967, endPoint y: 169, distance: 18.6
copy div "142 - Captive Nut Order"
click at [995, 482] on div "80mm captive nuts 6mm ms cut" at bounding box center [944, 493] width 706 height 85
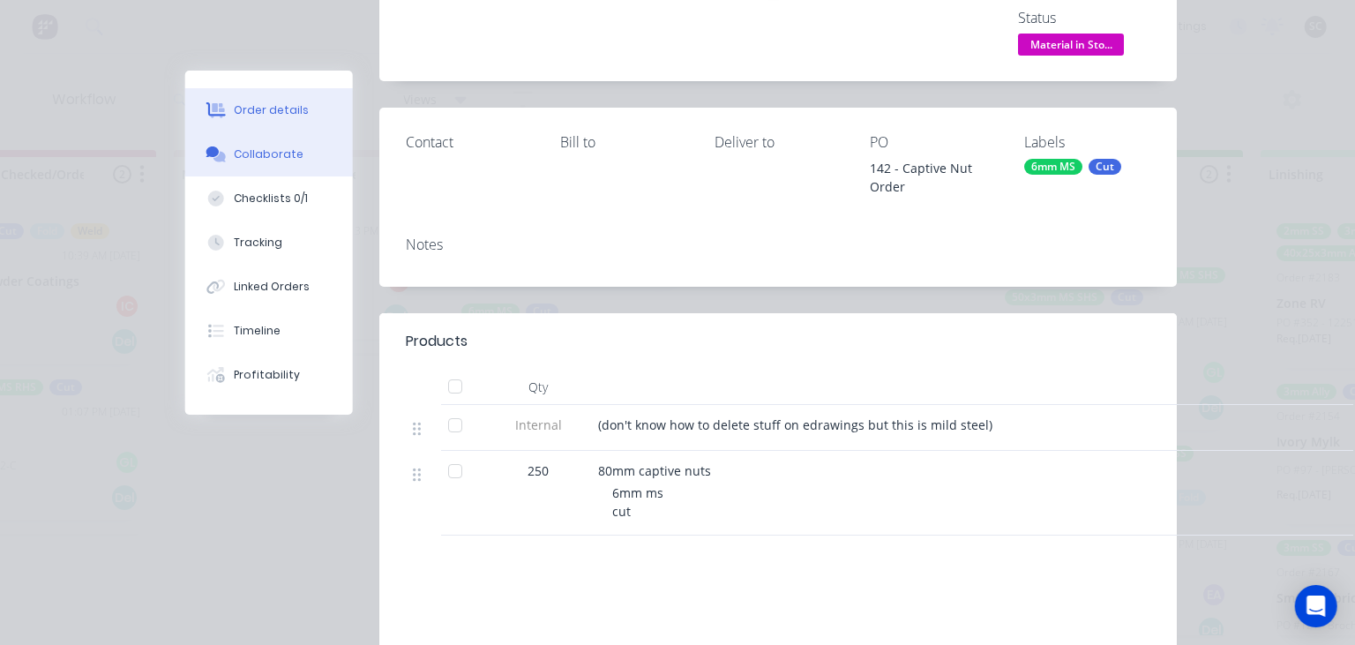
click at [285, 161] on div "Collaborate" at bounding box center [270, 154] width 70 height 16
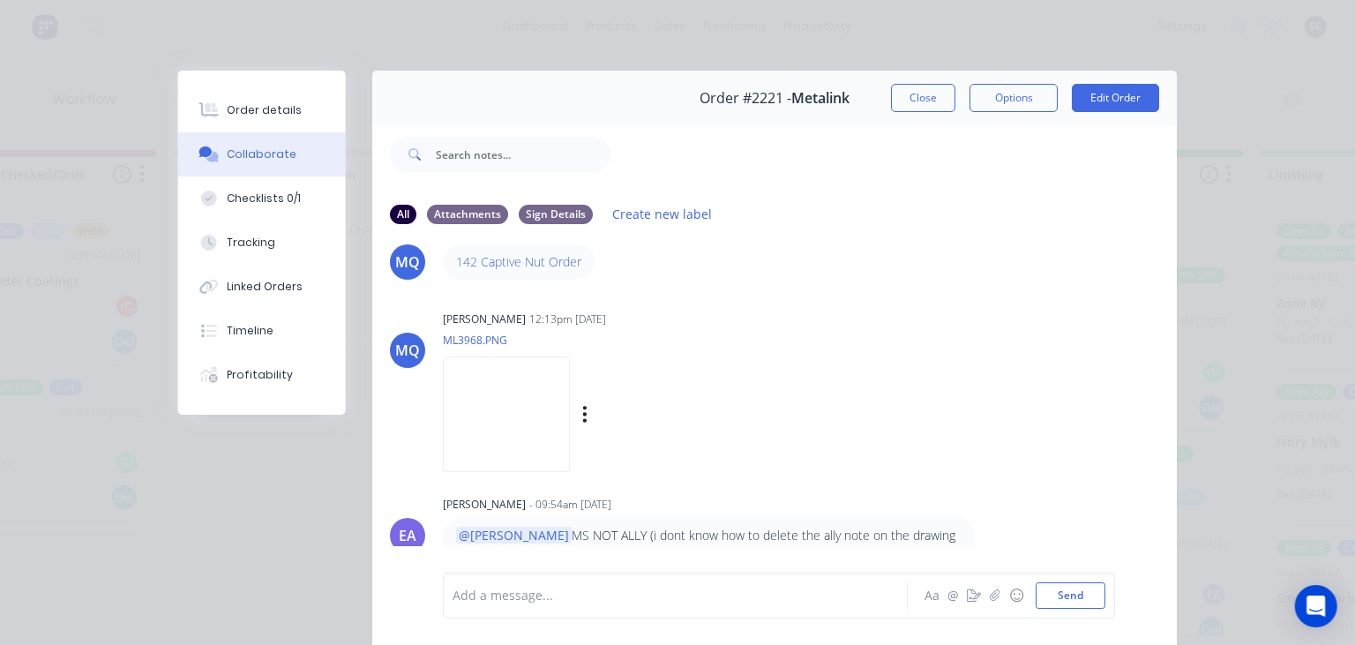
scroll to position [79, 0]
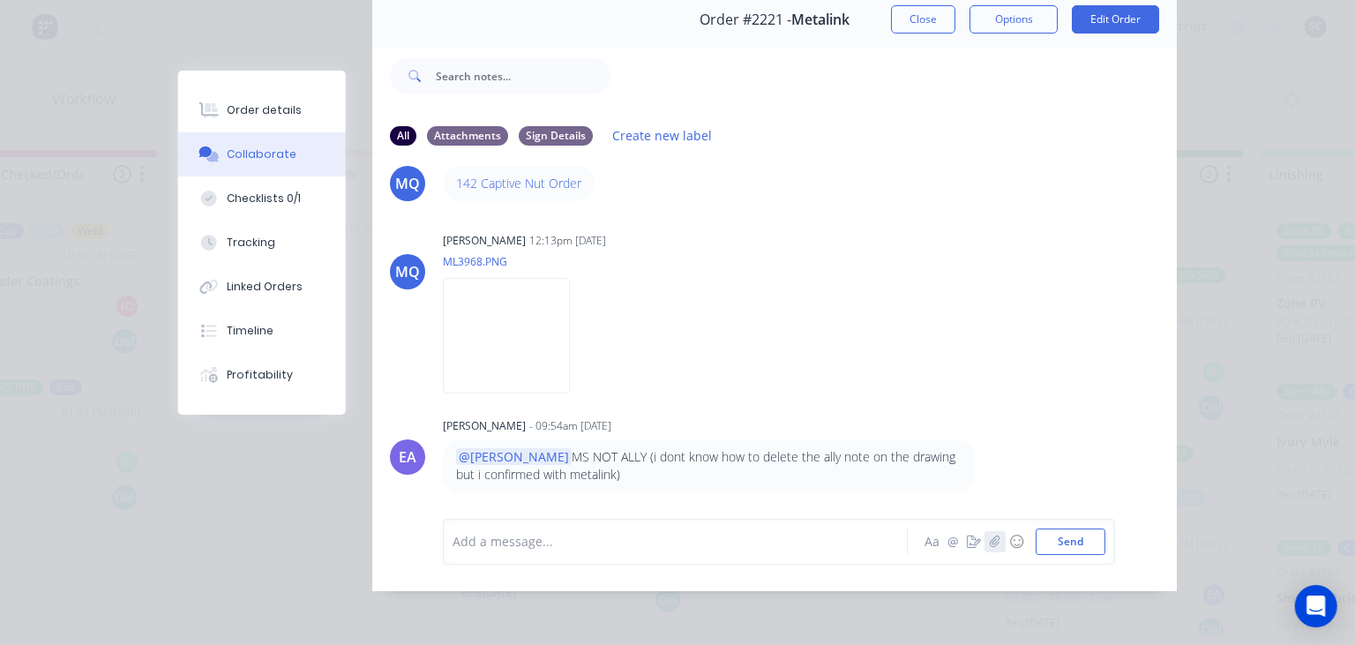
click at [994, 544] on icon "button" at bounding box center [995, 542] width 11 height 12
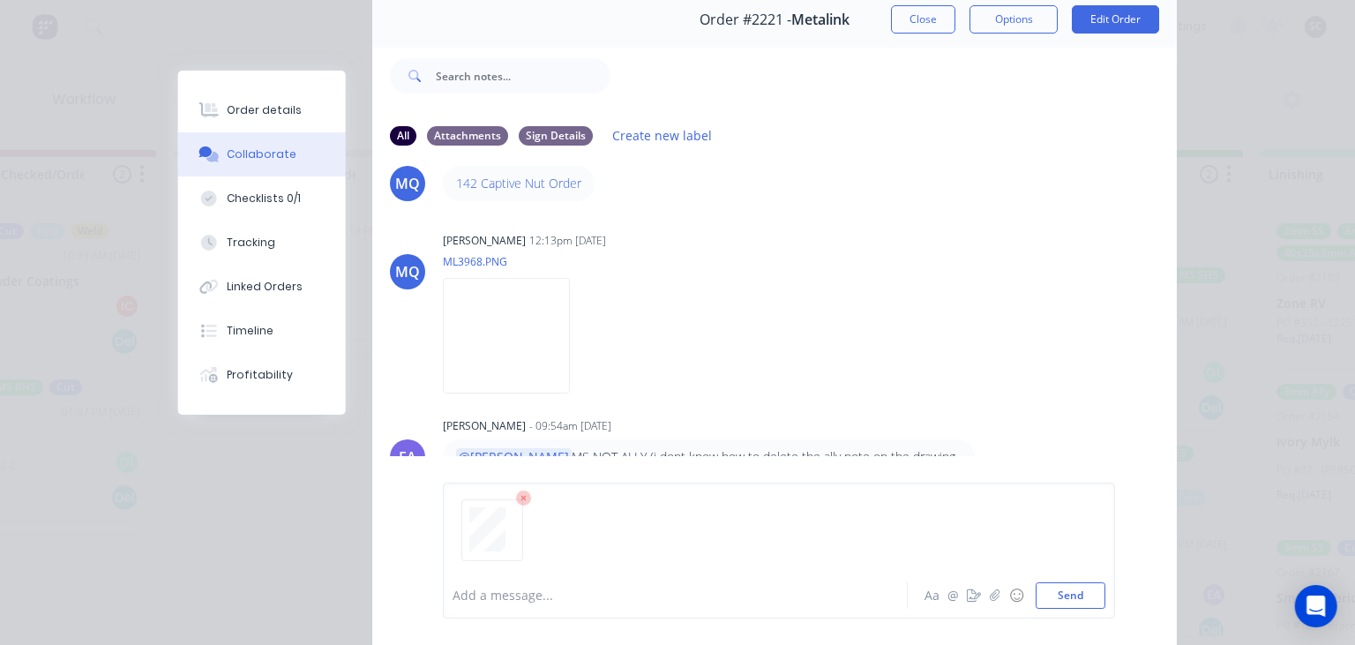
click at [545, 596] on div at bounding box center [681, 596] width 454 height 19
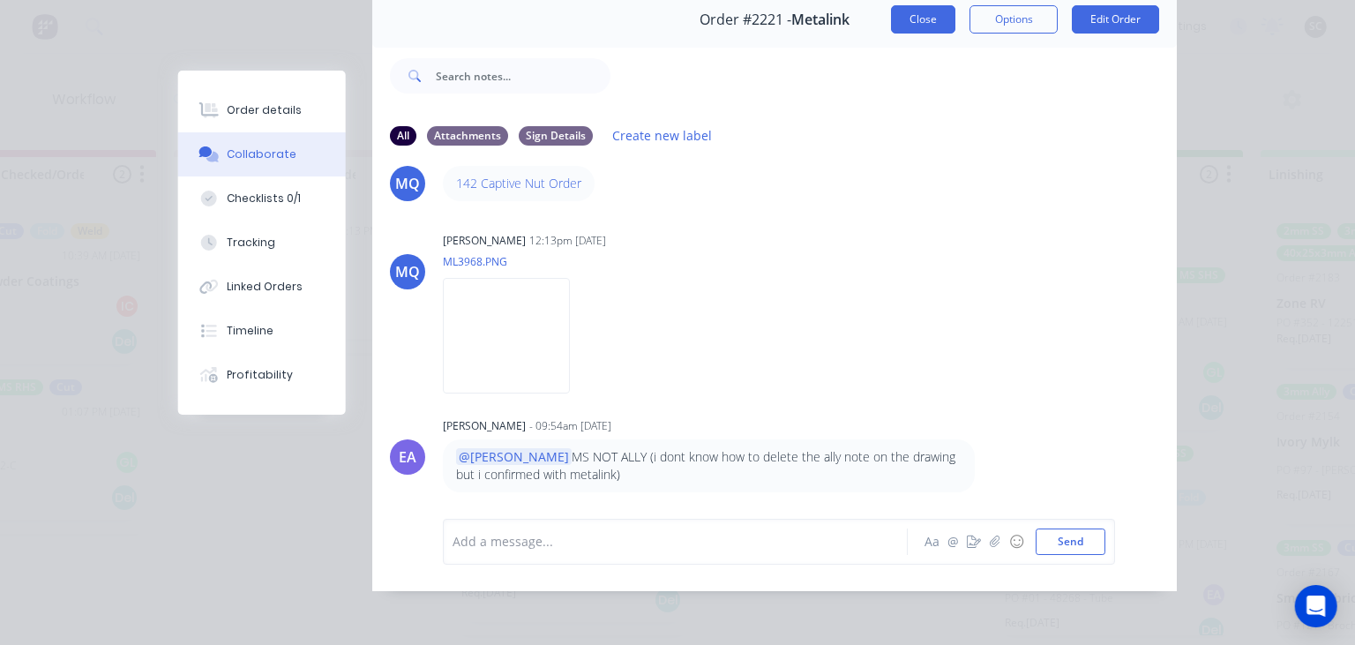
click at [907, 17] on button "Close" at bounding box center [923, 19] width 64 height 28
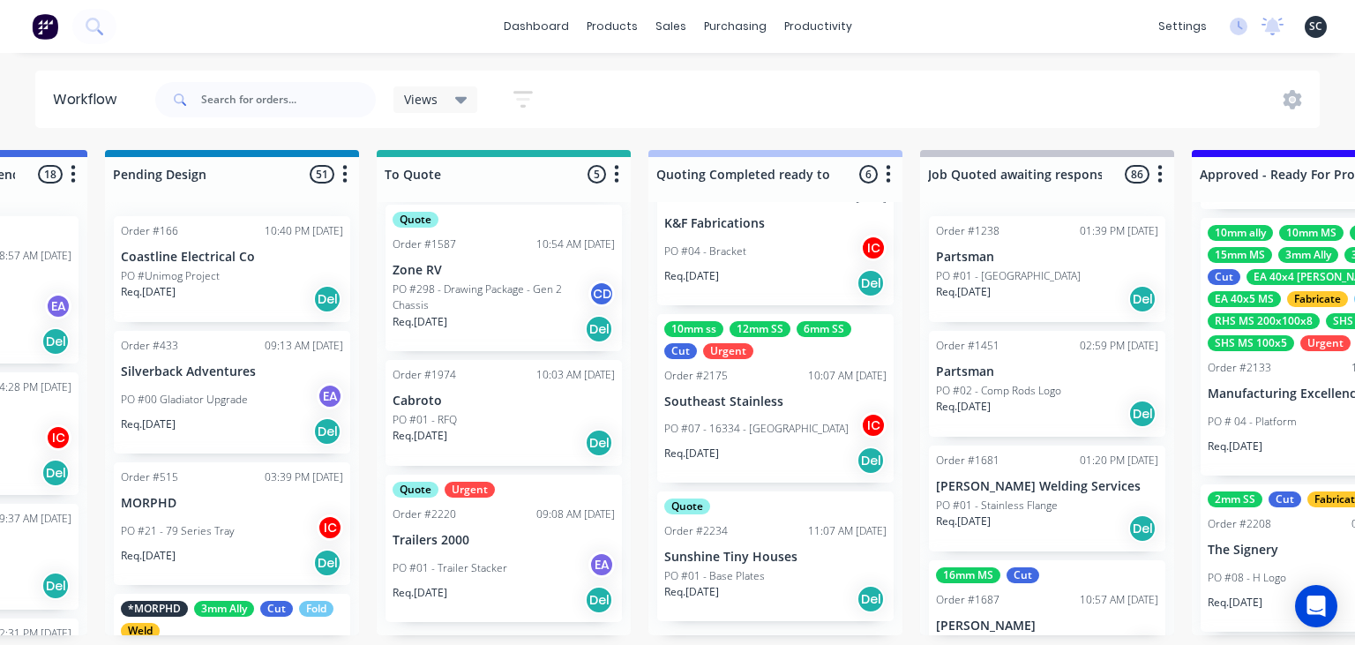
scroll to position [0, 992]
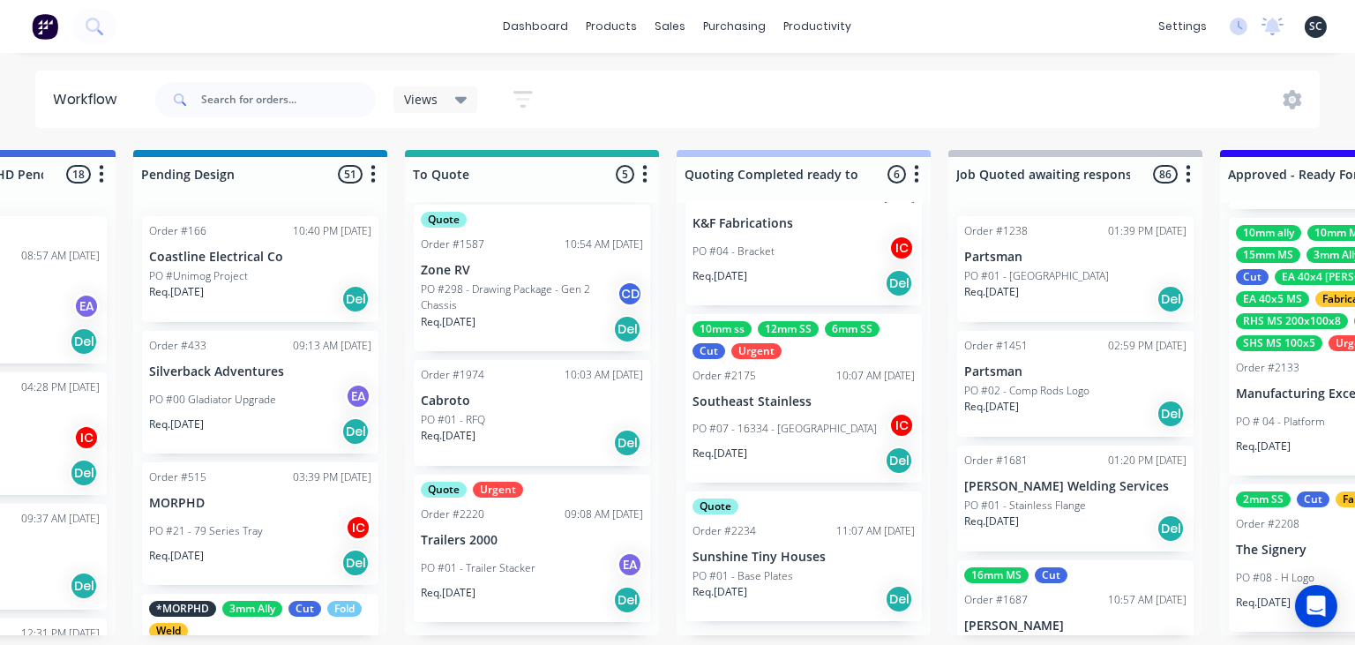
click at [797, 581] on div "PO #01 - Base Plates" at bounding box center [804, 576] width 222 height 16
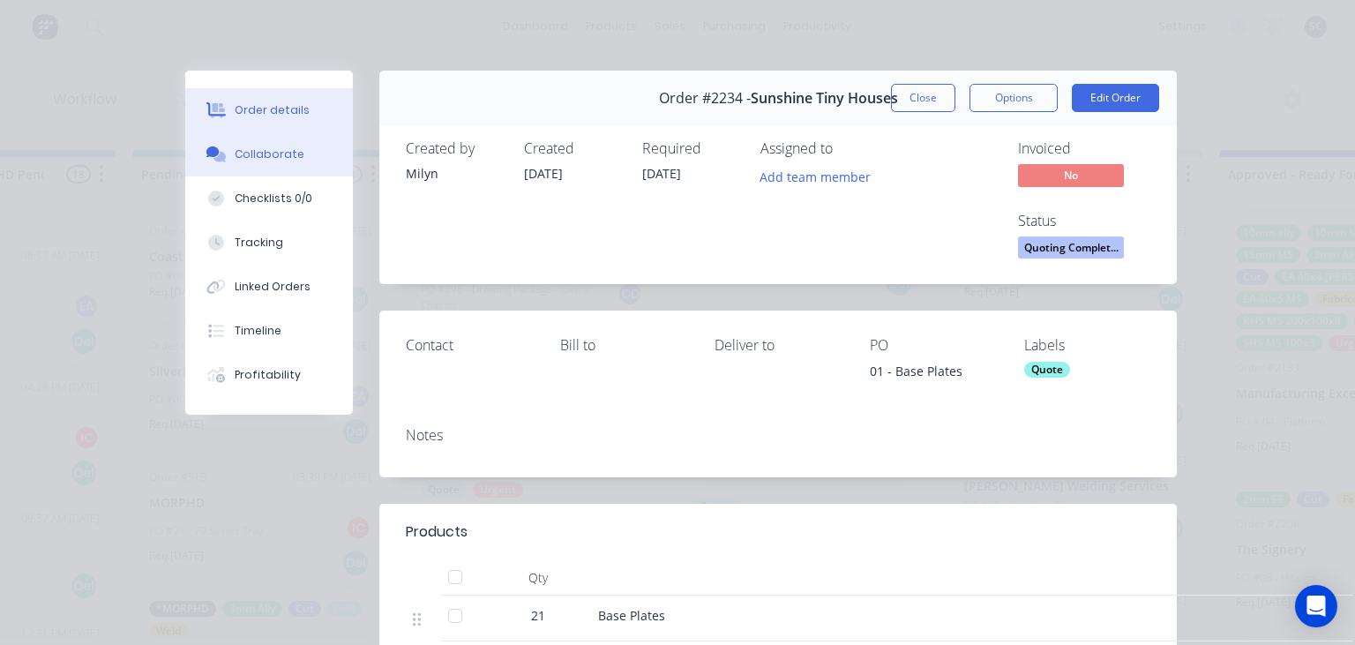
click at [295, 164] on button "Collaborate" at bounding box center [269, 154] width 168 height 44
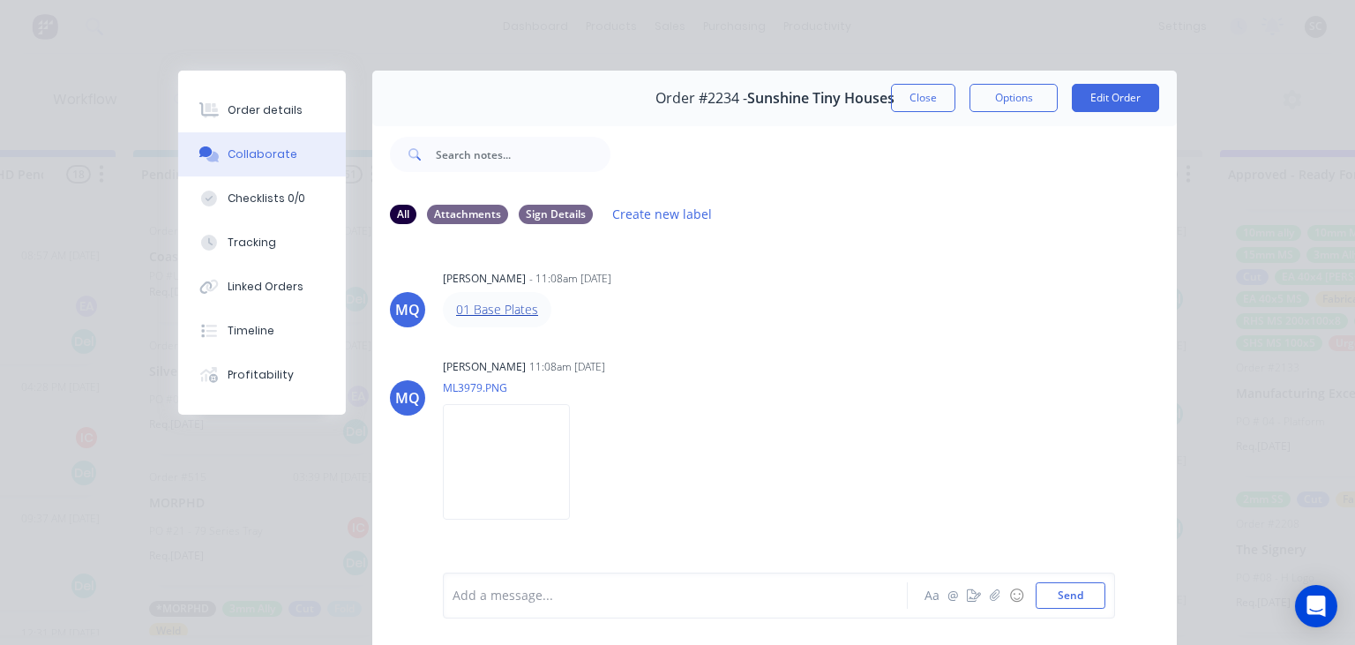
click at [497, 307] on link "01 Base Plates" at bounding box center [497, 309] width 82 height 17
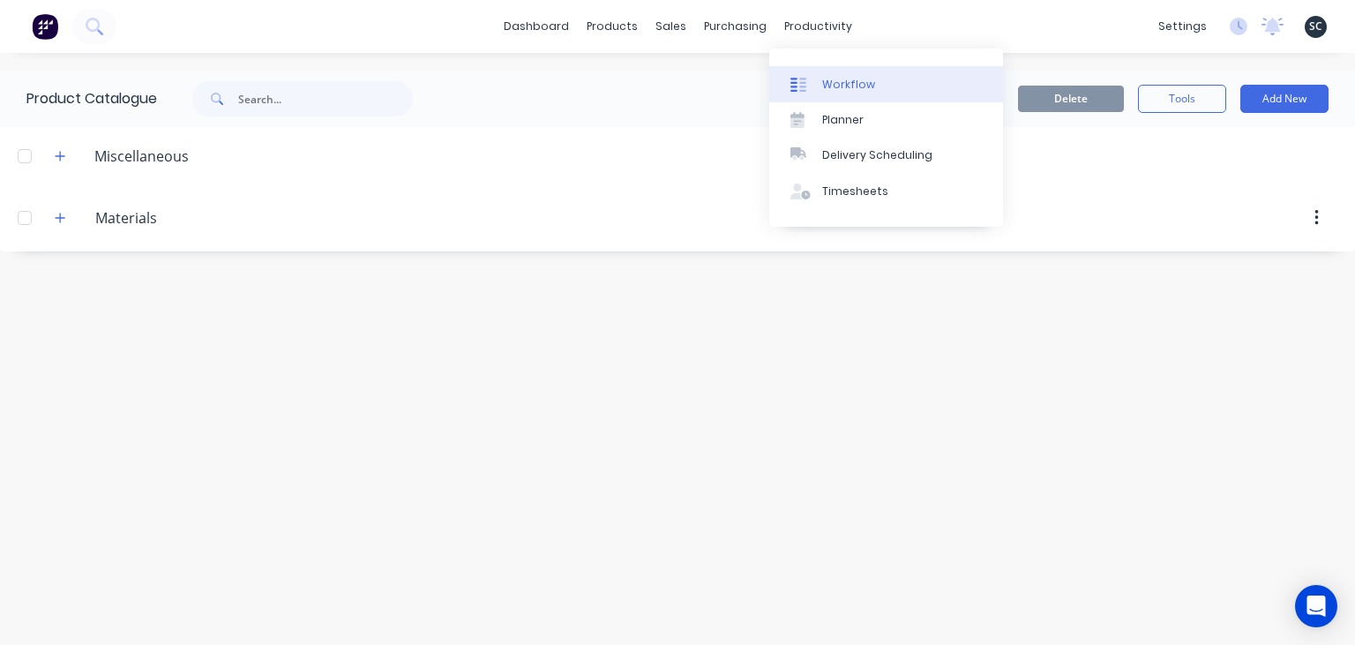
click at [866, 88] on div "Workflow" at bounding box center [848, 85] width 53 height 16
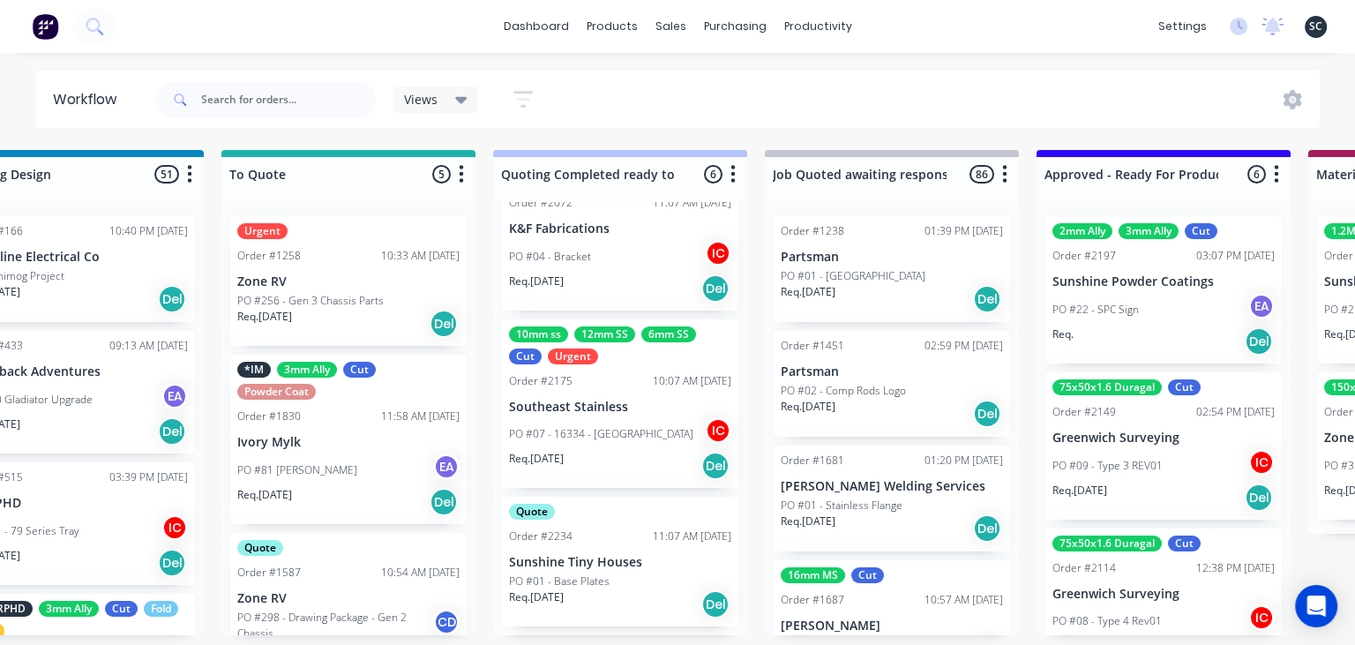
scroll to position [448, 0]
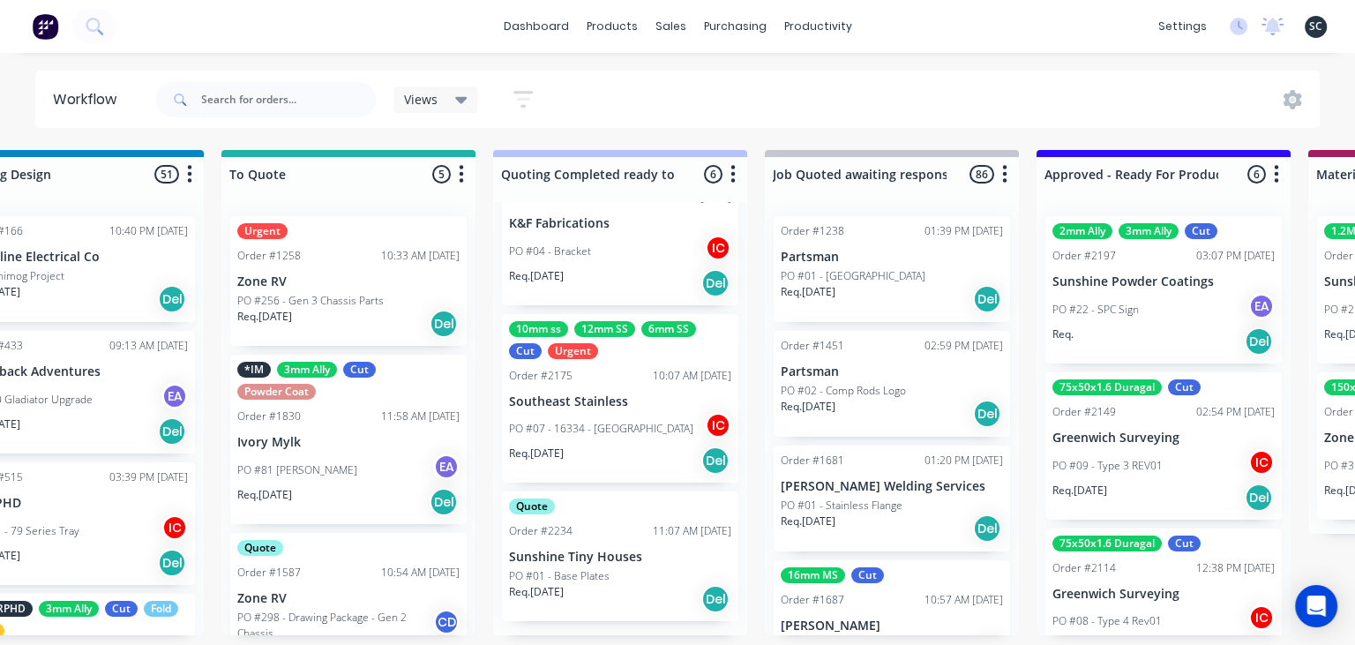
click at [633, 573] on div "PO #01 - Base Plates" at bounding box center [620, 576] width 222 height 16
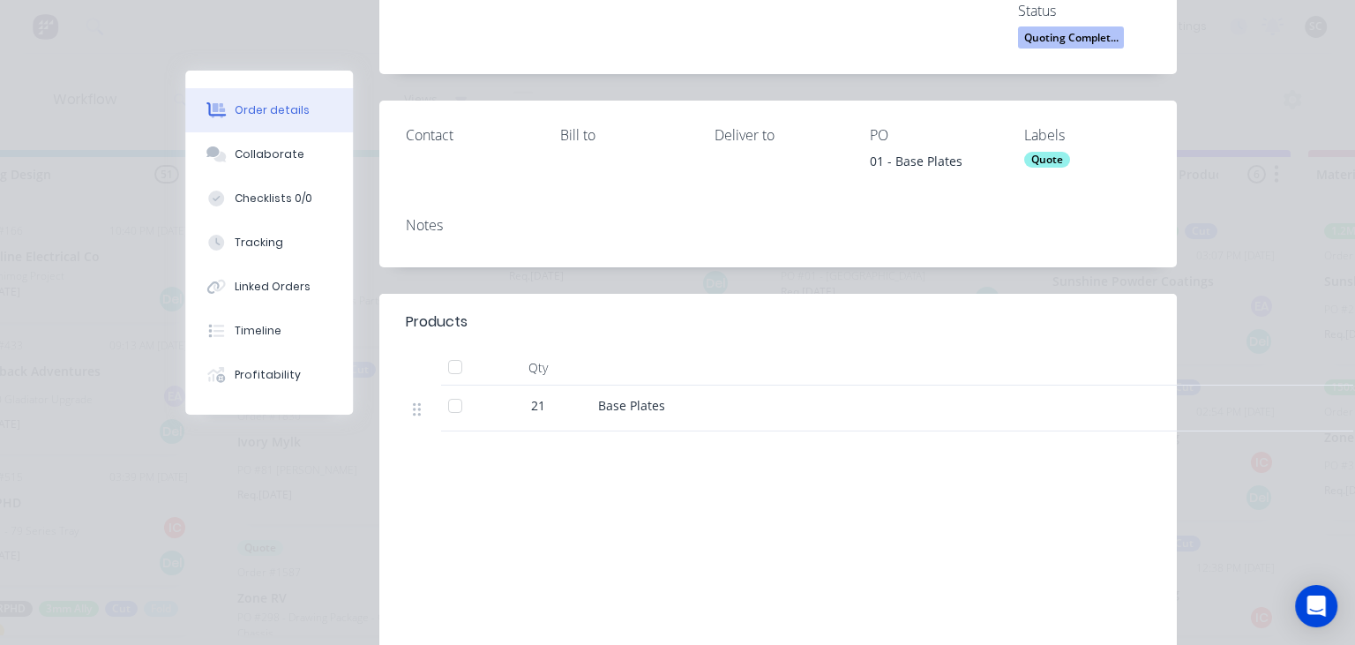
scroll to position [304, 0]
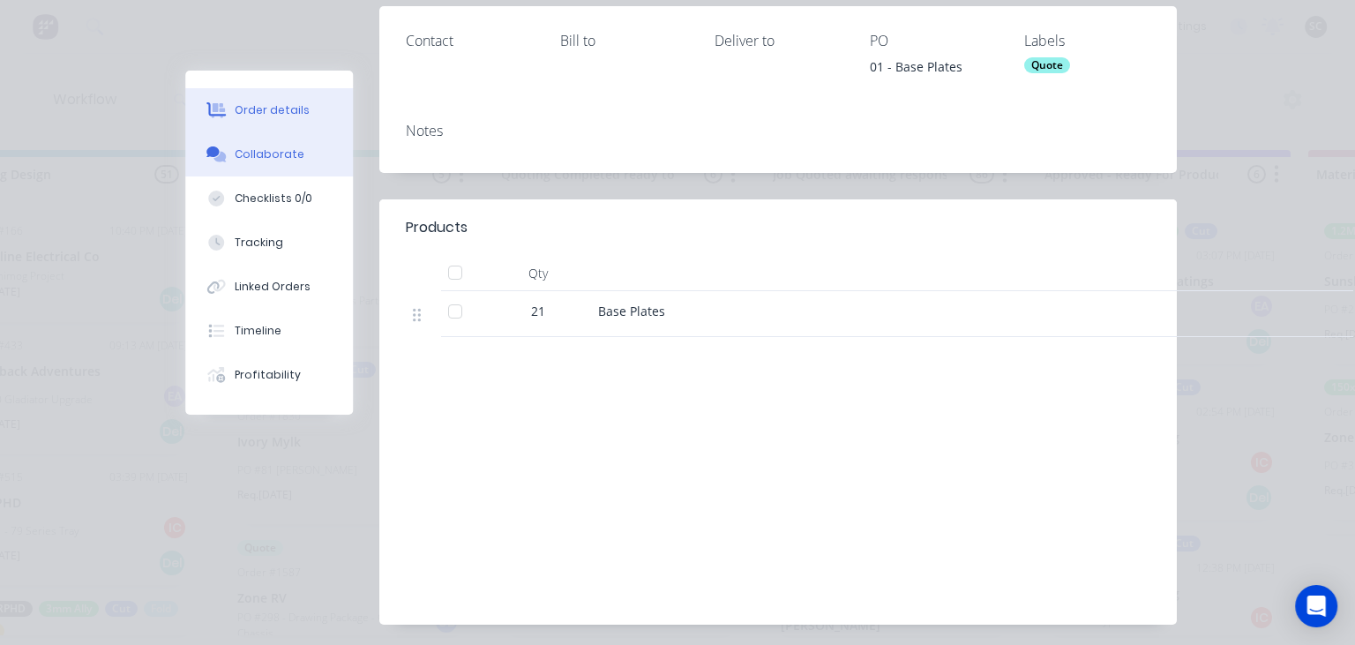
click at [278, 156] on div "Collaborate" at bounding box center [270, 154] width 70 height 16
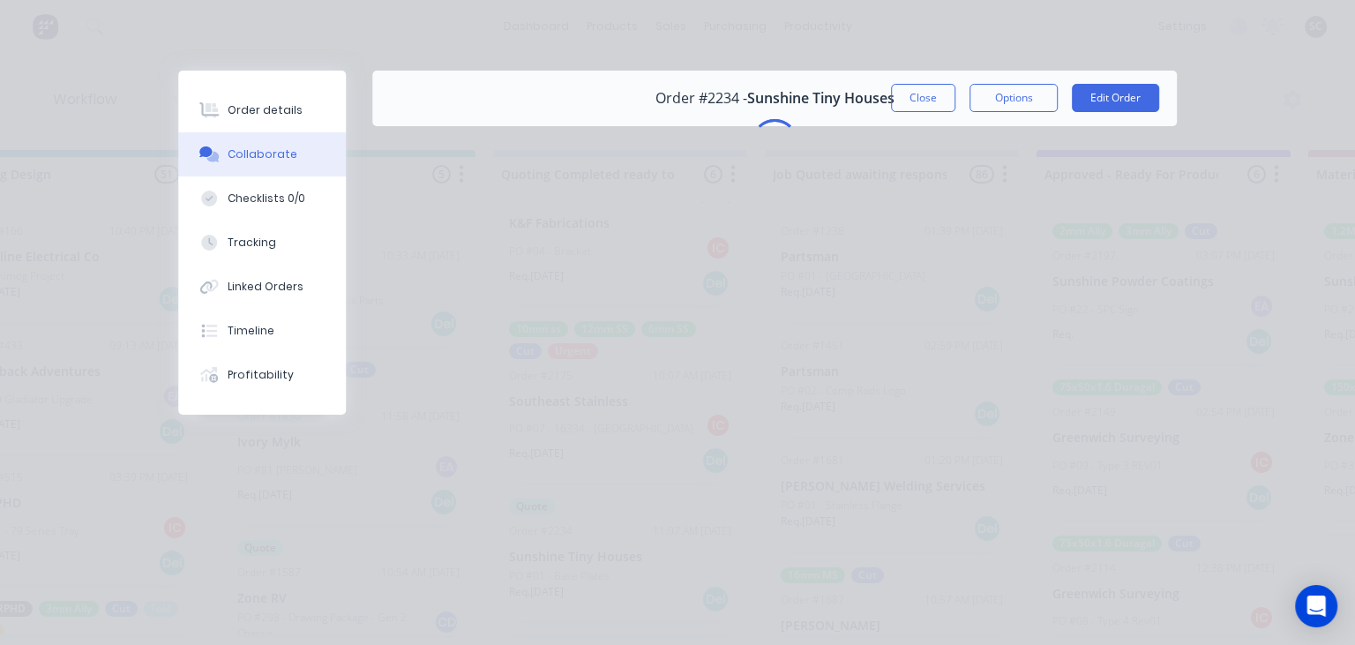
scroll to position [0, 0]
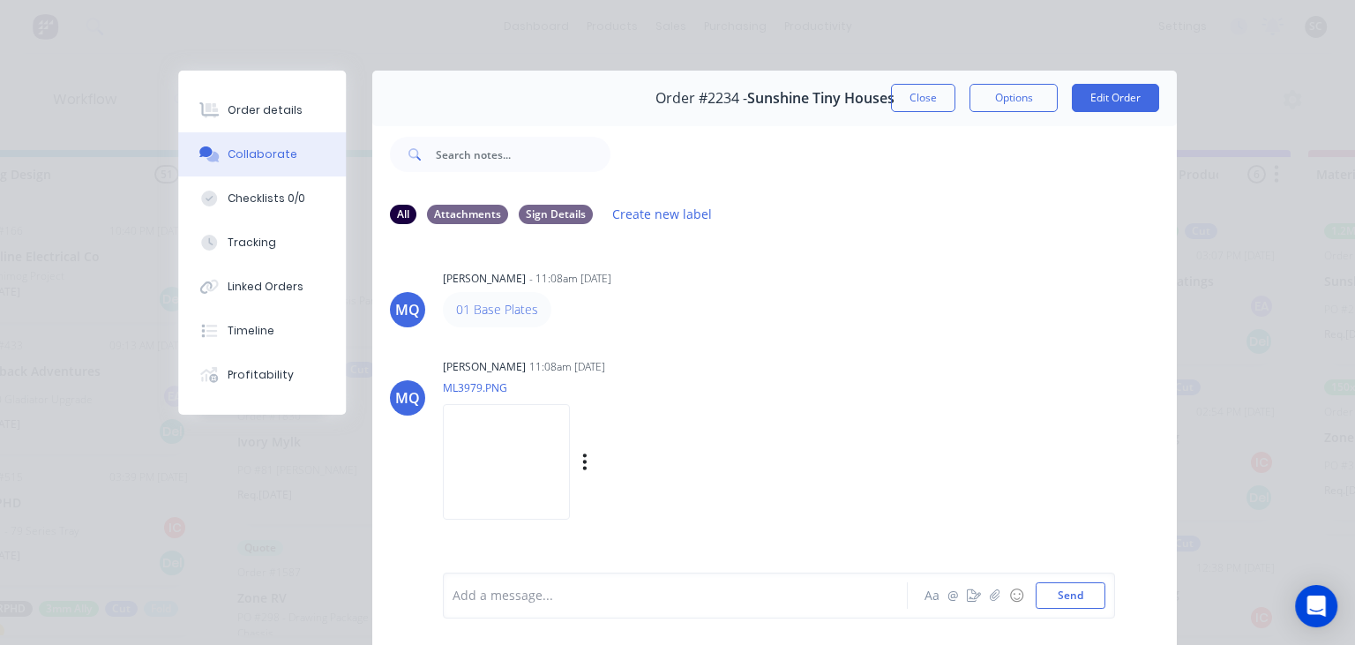
click at [538, 461] on img at bounding box center [506, 462] width 127 height 116
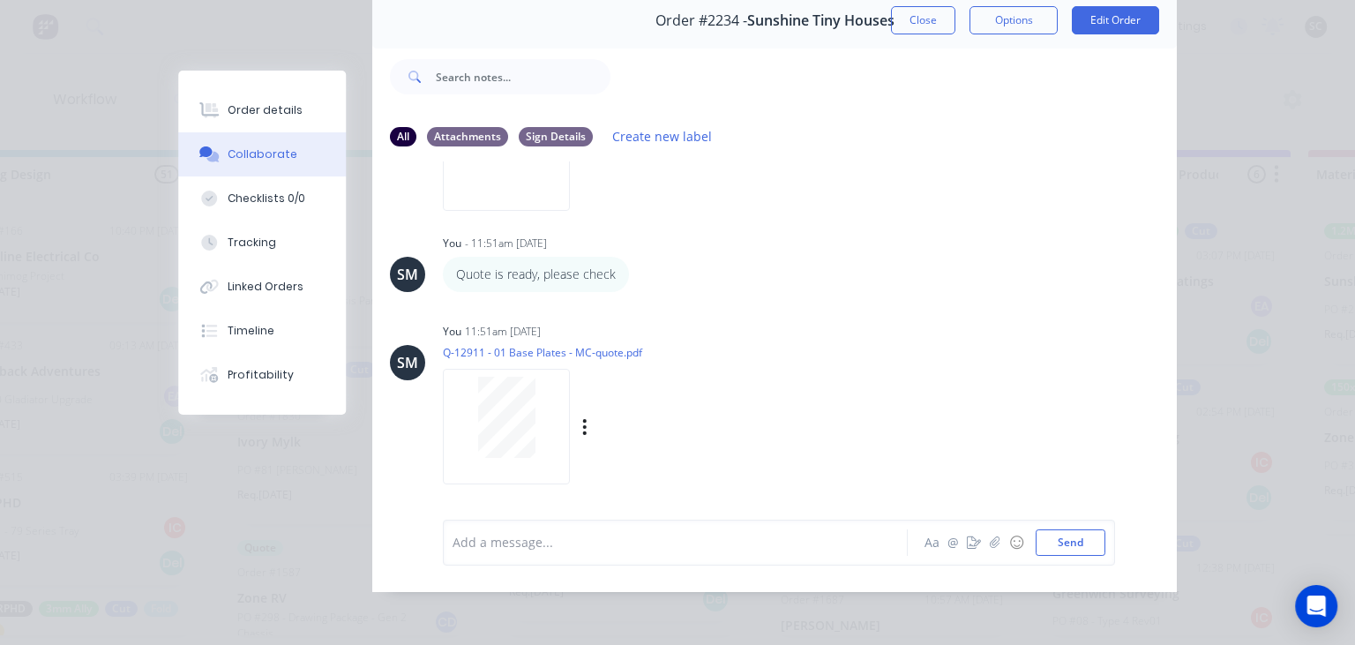
scroll to position [79, 0]
click at [587, 425] on icon "button" at bounding box center [585, 426] width 4 height 16
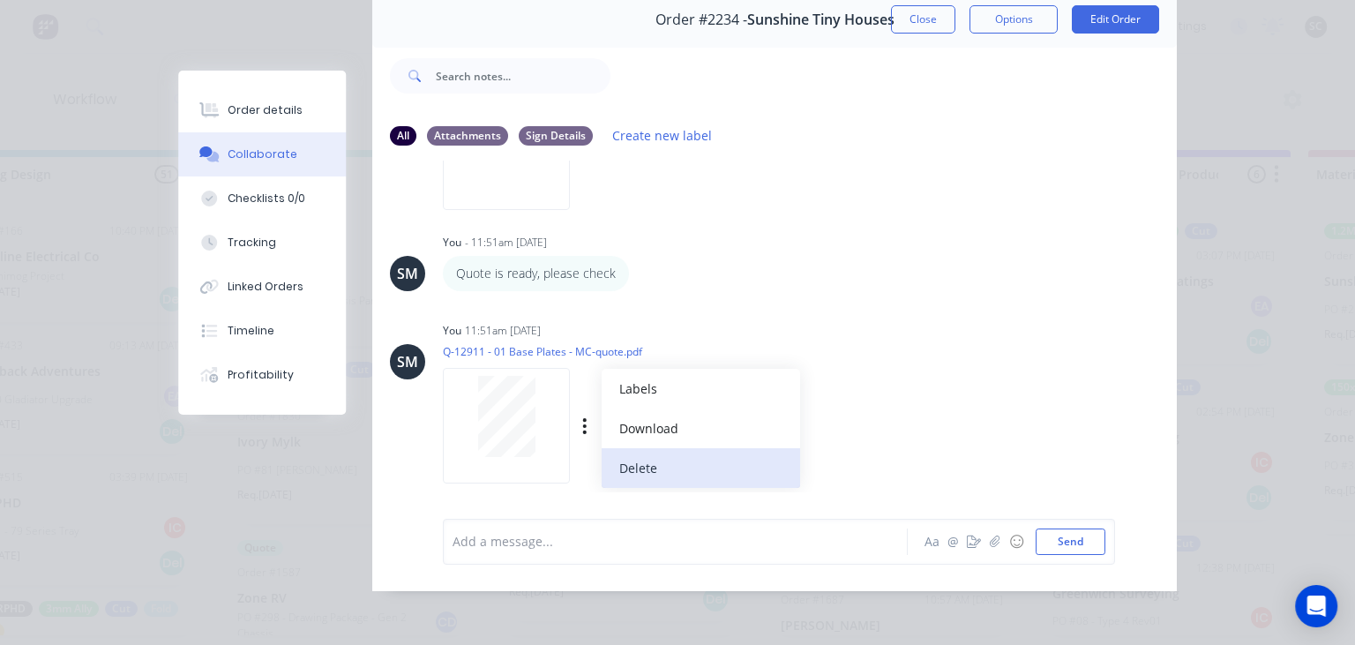
click at [654, 467] on button "Delete" at bounding box center [701, 468] width 199 height 40
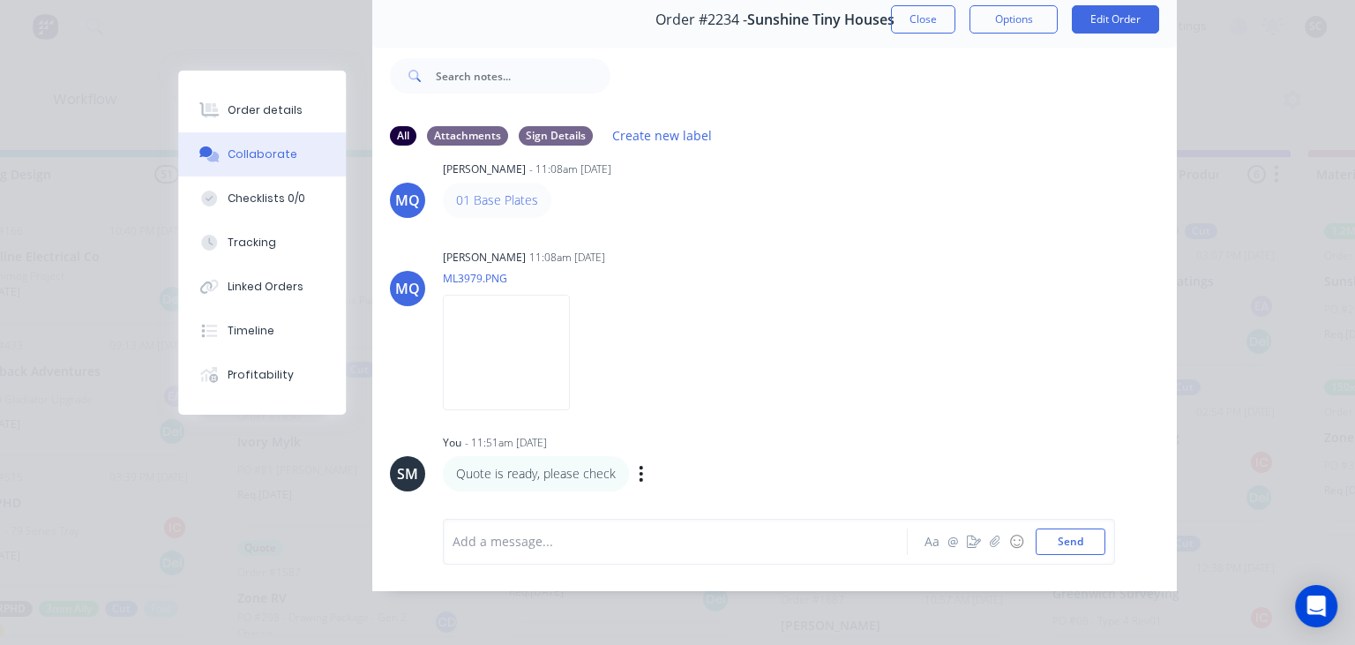
scroll to position [30, 0]
click at [992, 544] on icon "button" at bounding box center [995, 542] width 11 height 12
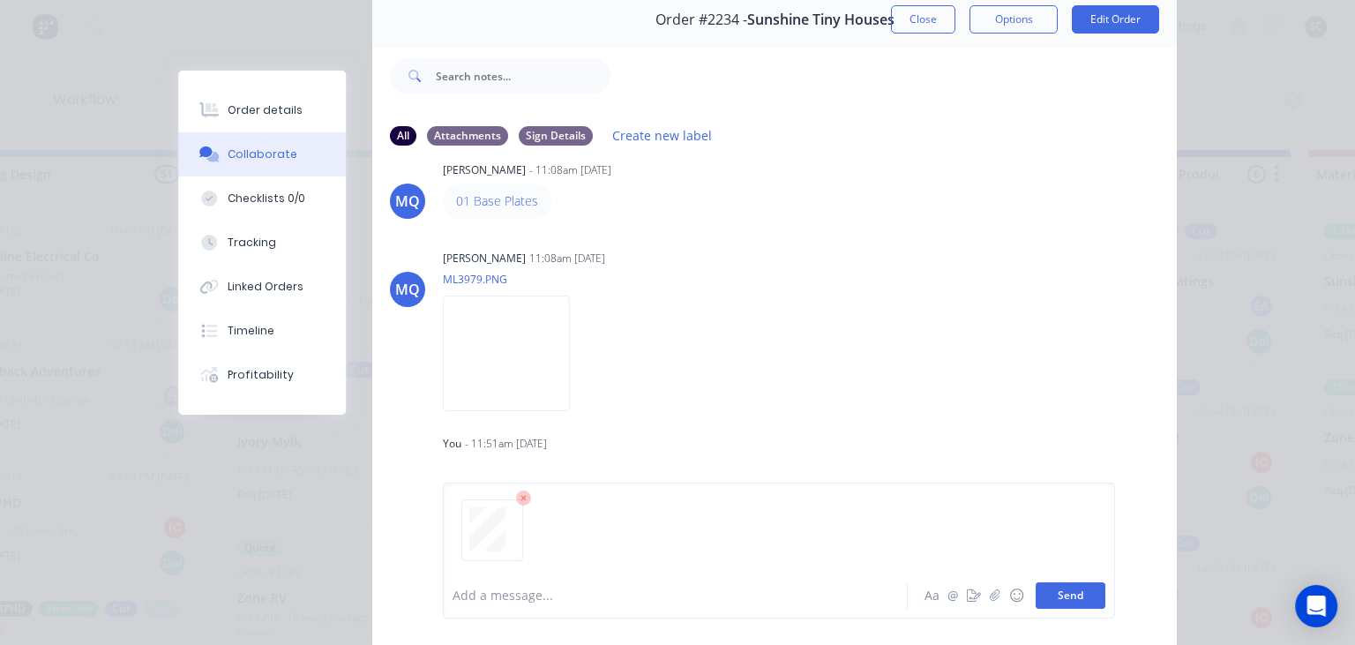
click at [1066, 601] on button "Send" at bounding box center [1071, 595] width 70 height 26
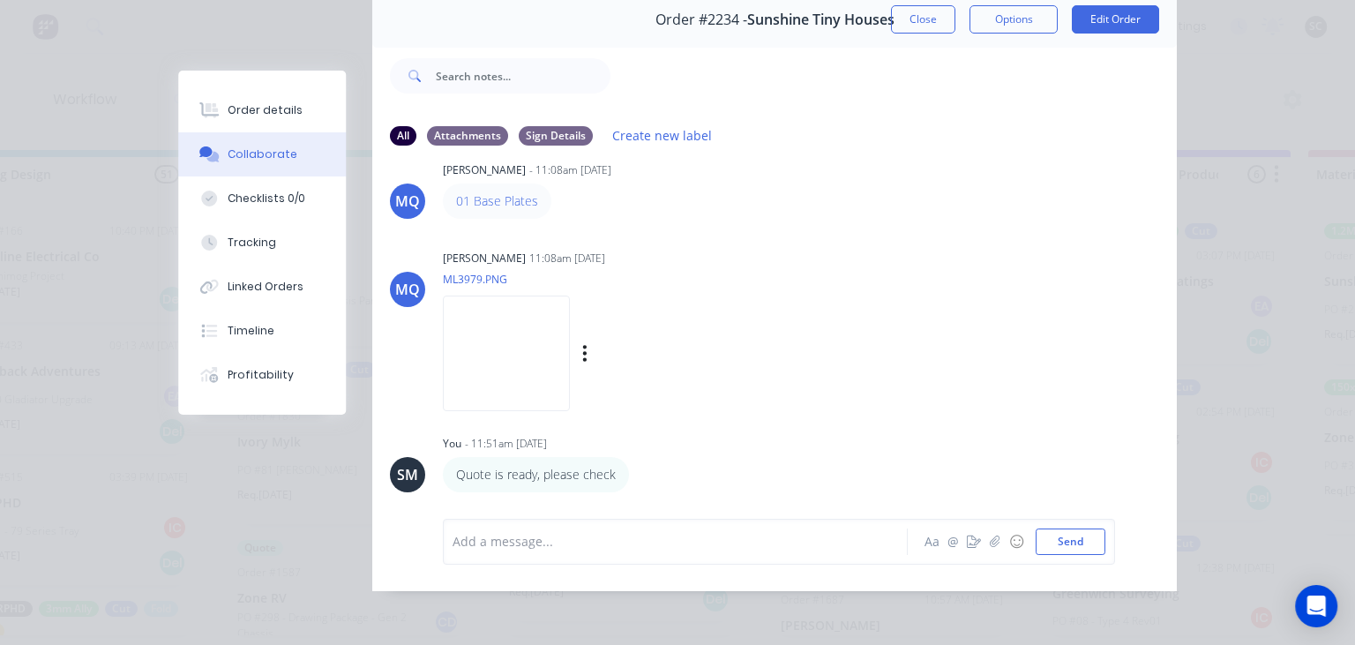
scroll to position [231, 0]
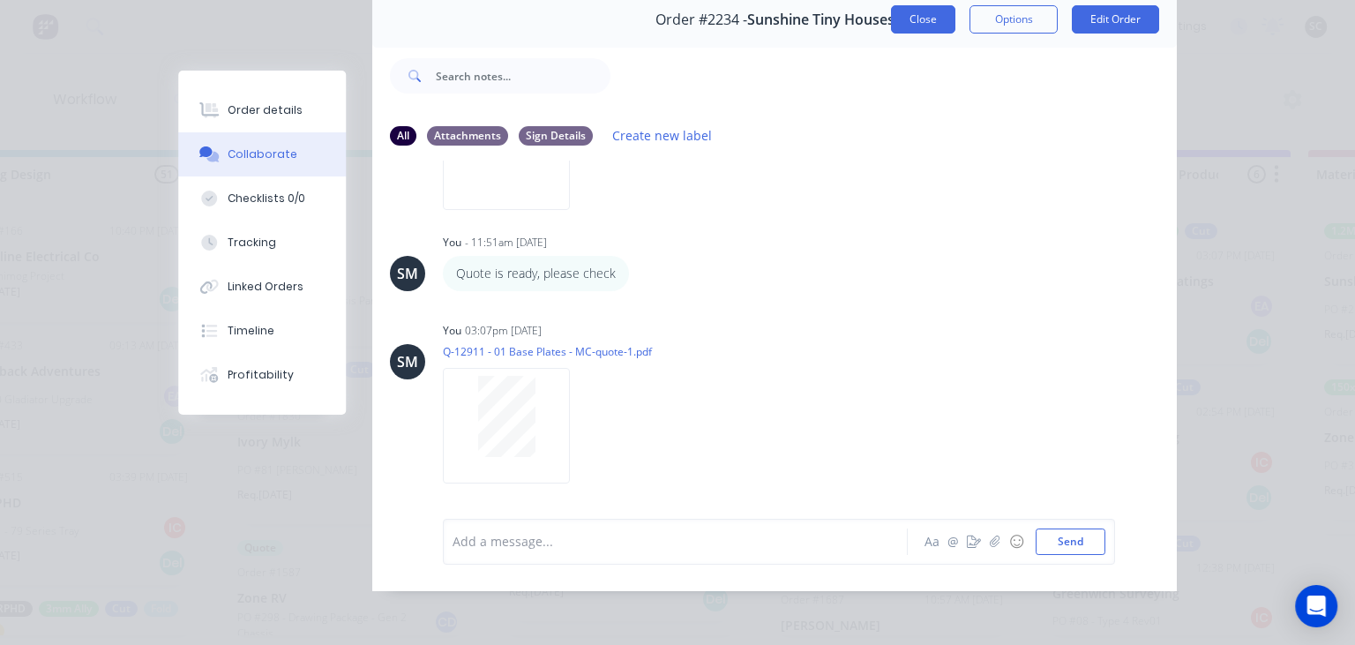
click at [927, 25] on button "Close" at bounding box center [923, 19] width 64 height 28
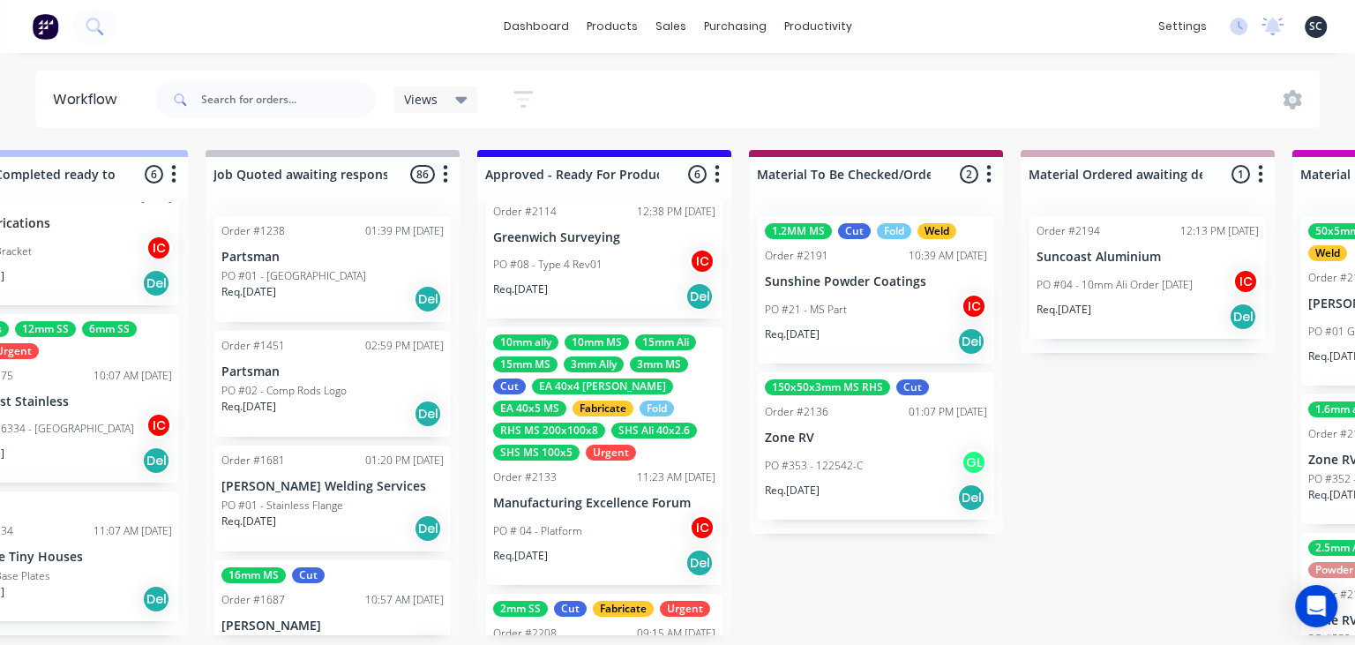
scroll to position [406, 0]
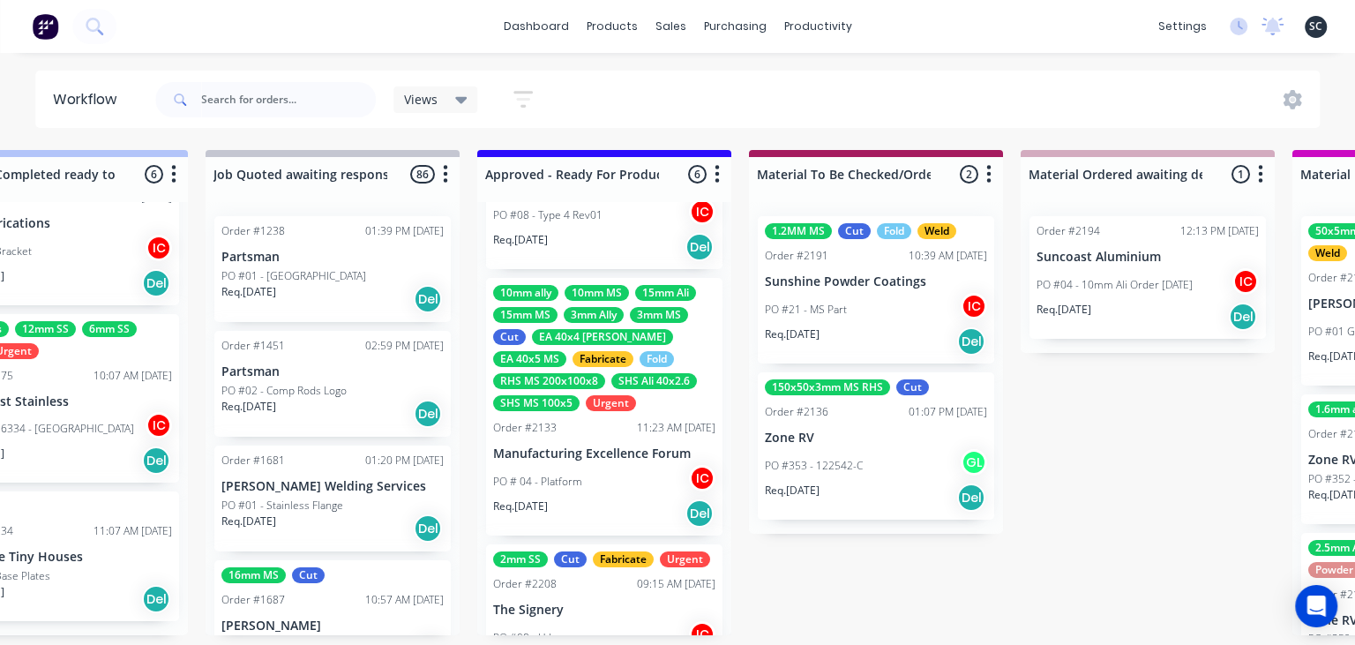
click at [607, 501] on div "Req. 02/09/25 Del" at bounding box center [604, 514] width 222 height 30
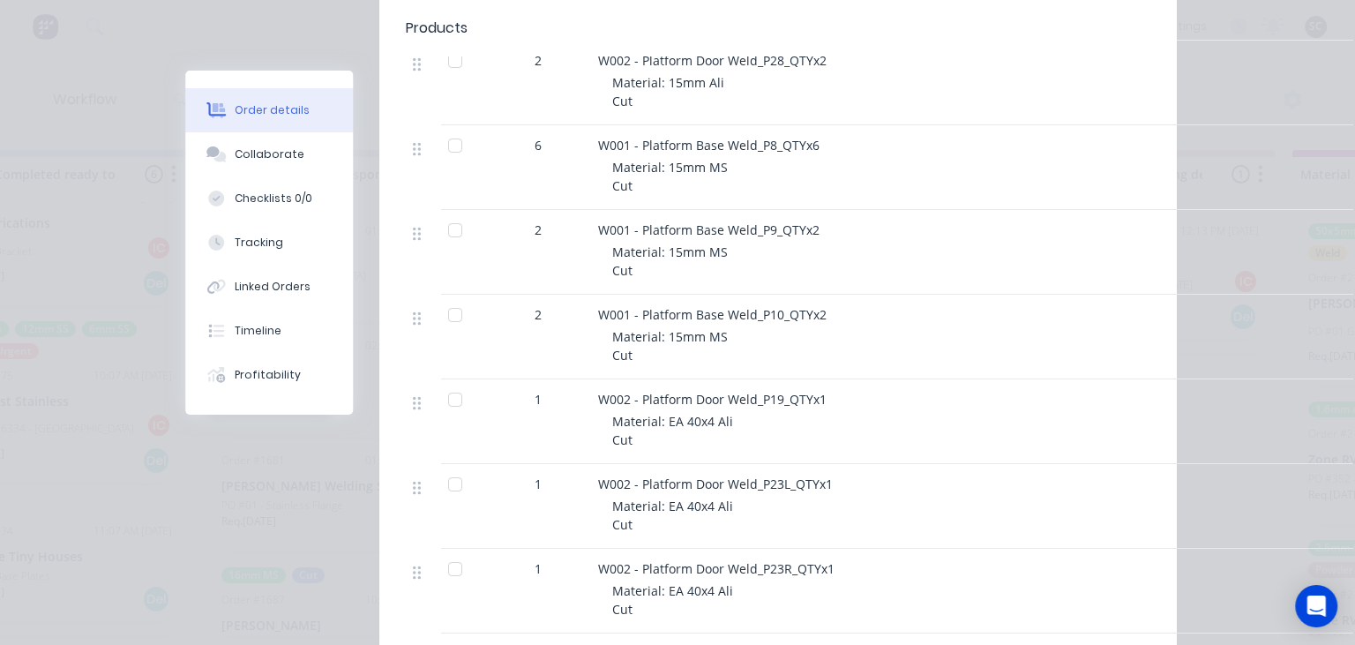
scroll to position [2134, 0]
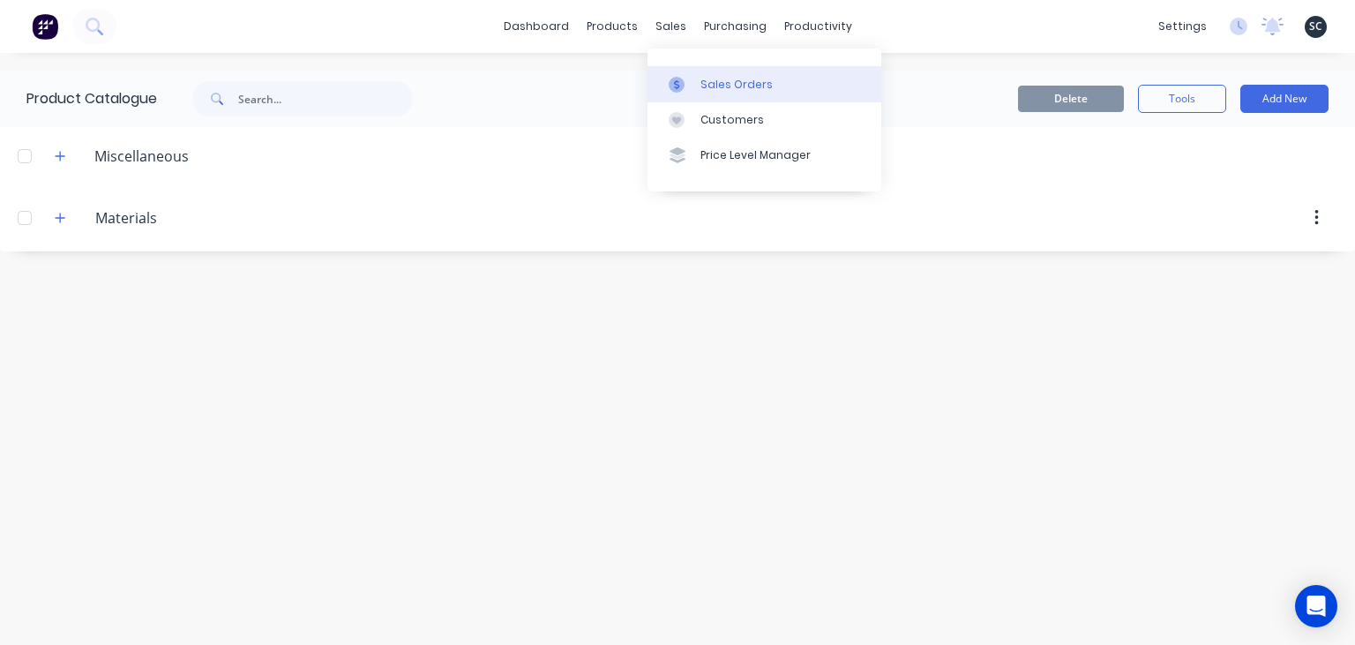
click at [732, 82] on div "Sales Orders" at bounding box center [737, 85] width 72 height 16
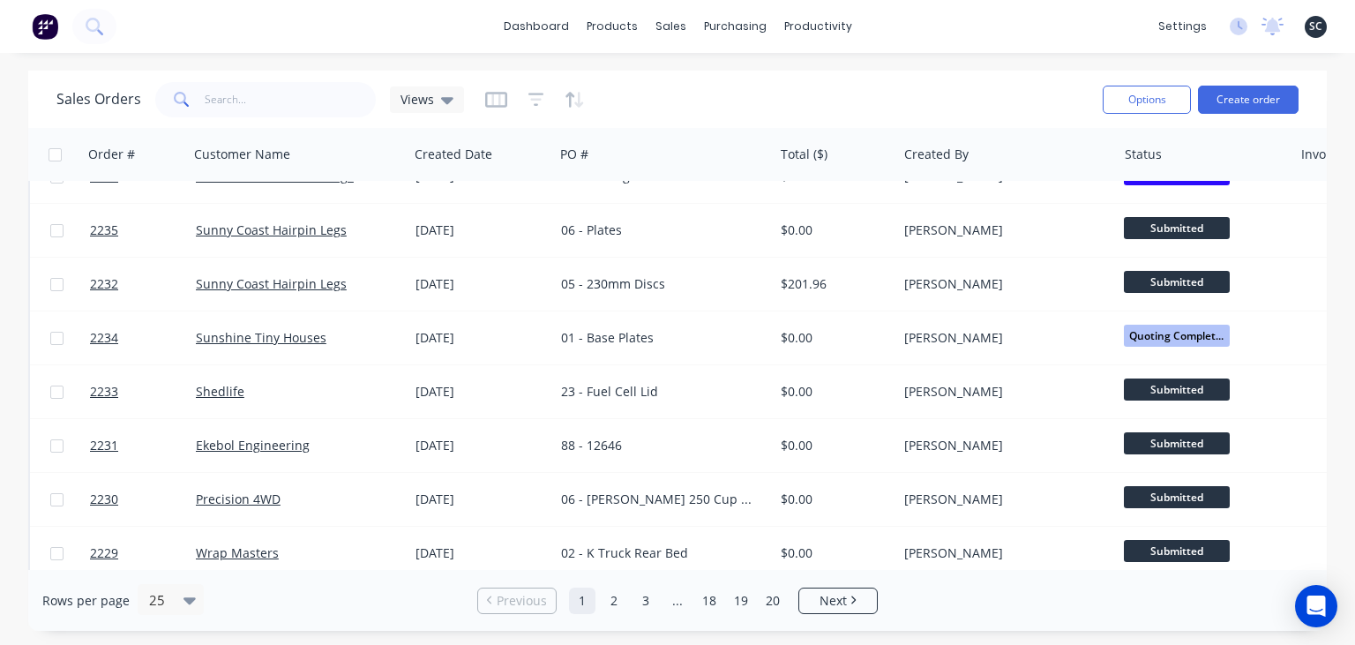
scroll to position [203, 0]
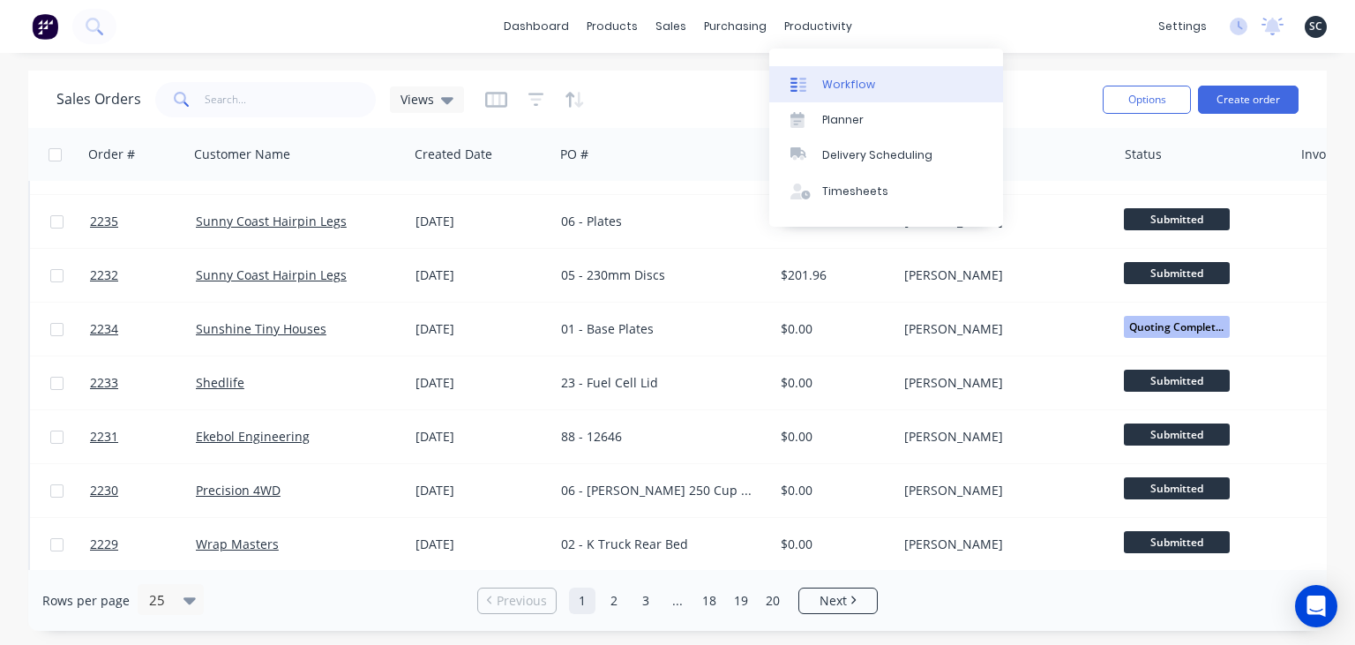
click at [854, 76] on link "Workflow" at bounding box center [886, 83] width 234 height 35
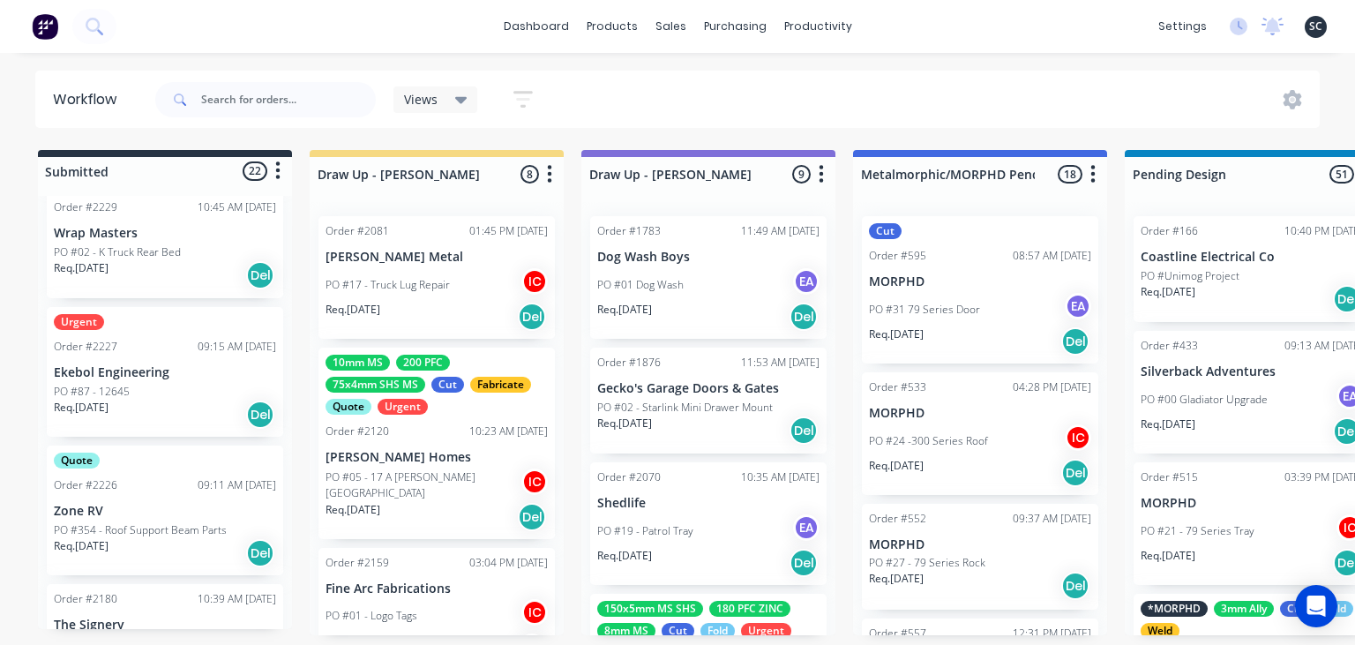
scroll to position [1626, 0]
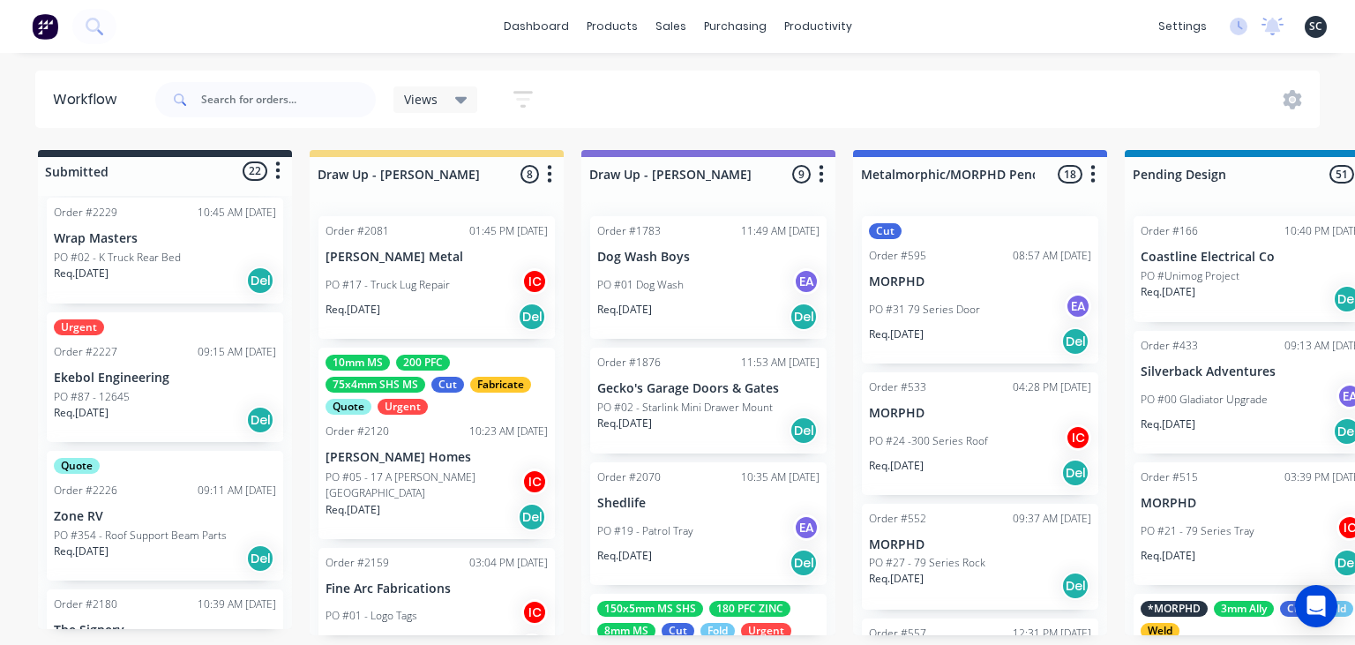
click at [199, 373] on p "Ekebol Engineering" at bounding box center [165, 378] width 222 height 15
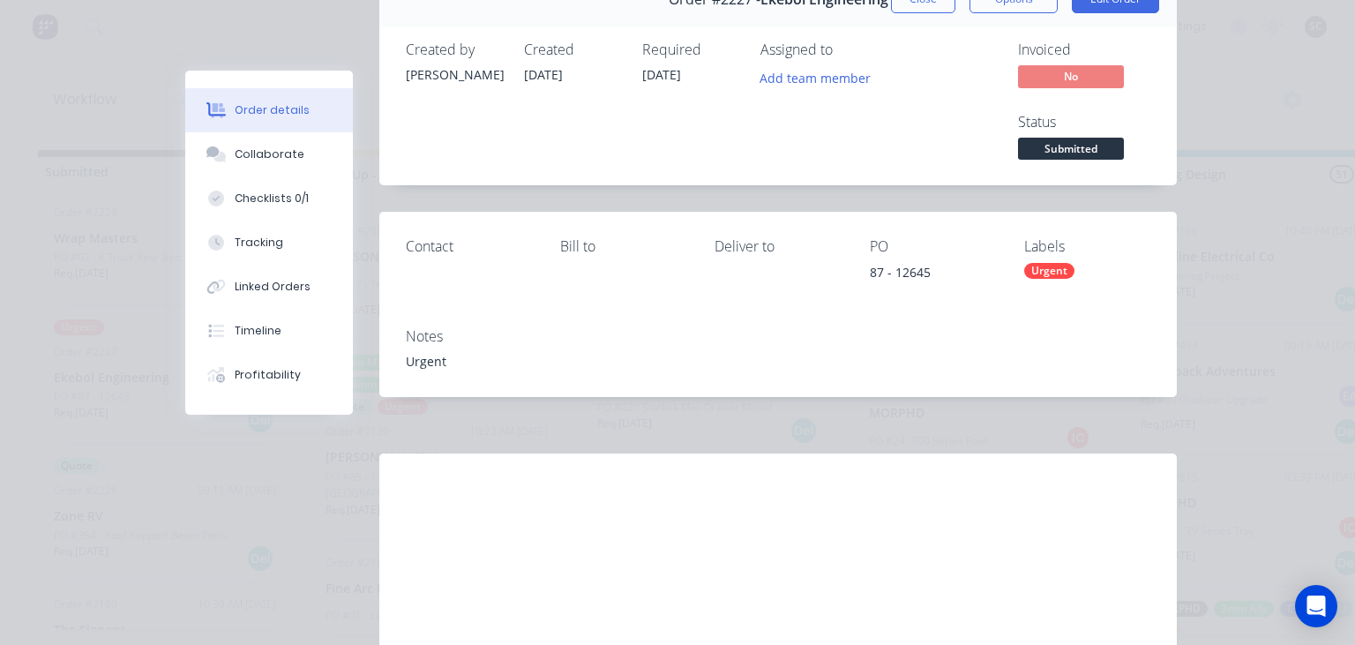
scroll to position [220, 0]
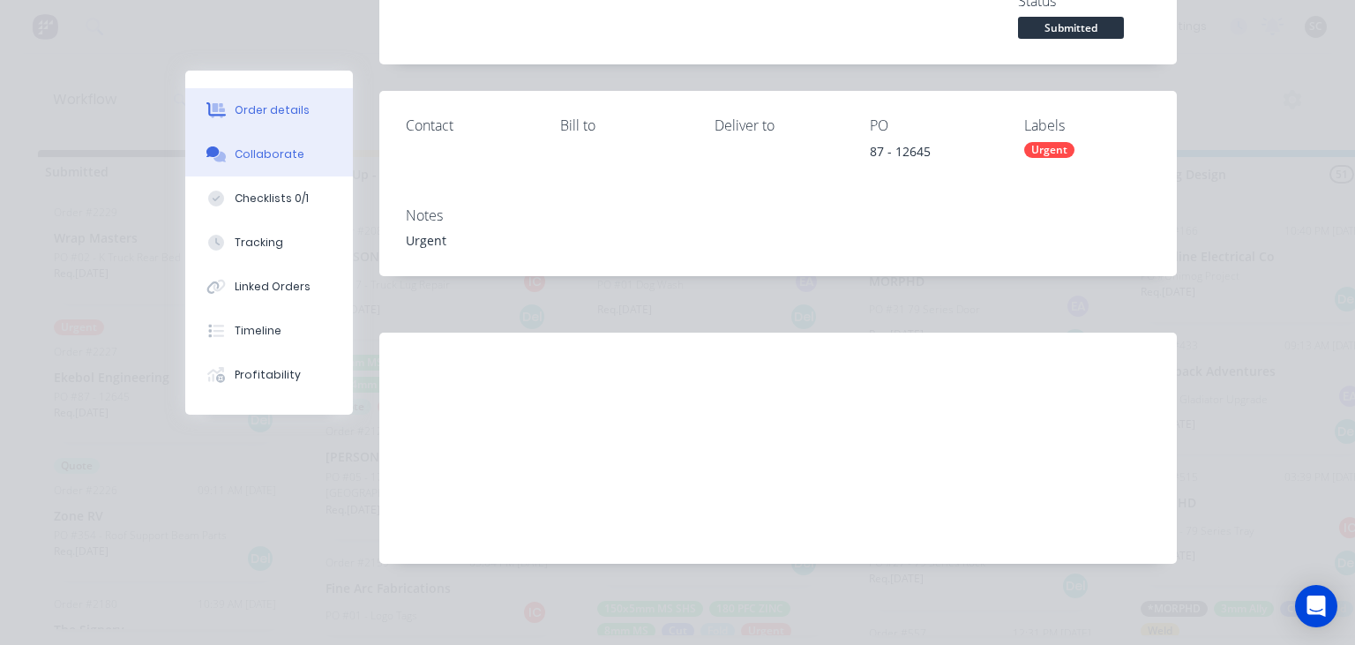
click at [288, 161] on div "Collaborate" at bounding box center [270, 154] width 70 height 16
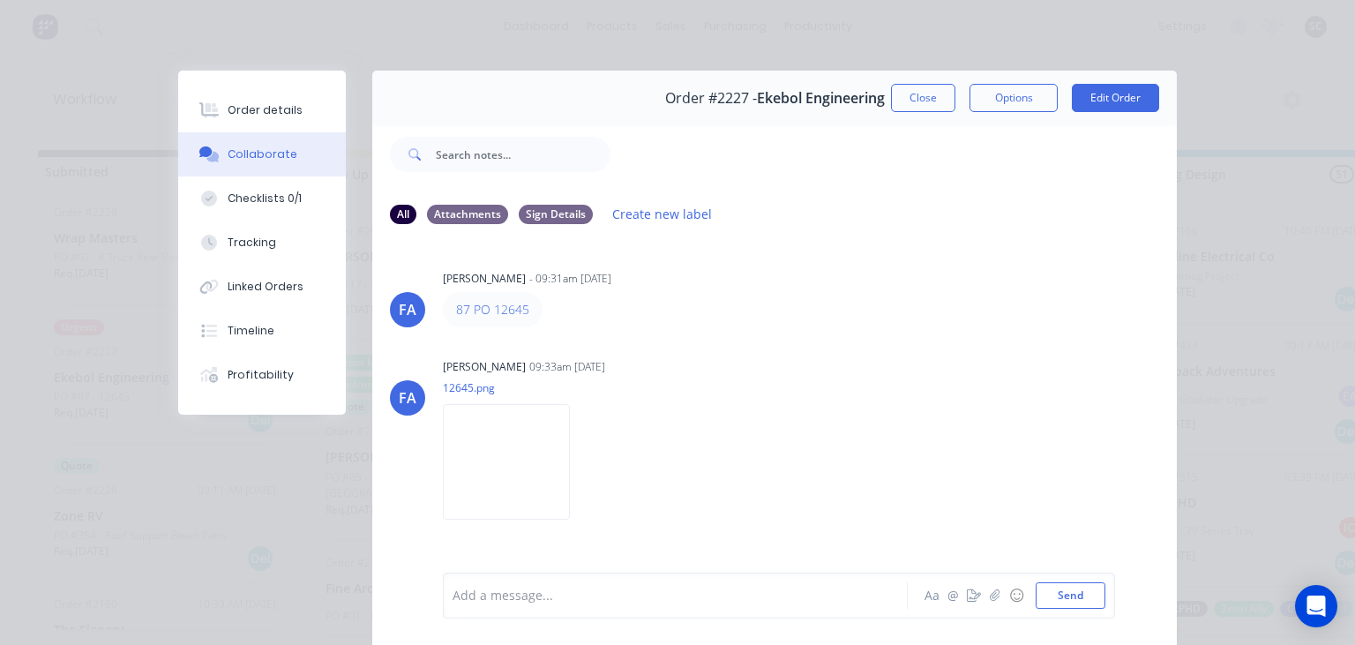
click at [622, 309] on div "87 PO 12645" at bounding box center [718, 309] width 551 height 35
click at [772, 351] on div "FA Francis Adrian Candido - 09:31am 03/09/25 87 PO 12645 FA Francis Adrian Cand…" at bounding box center [774, 405] width 805 height 332
click at [902, 94] on button "Close" at bounding box center [923, 98] width 64 height 28
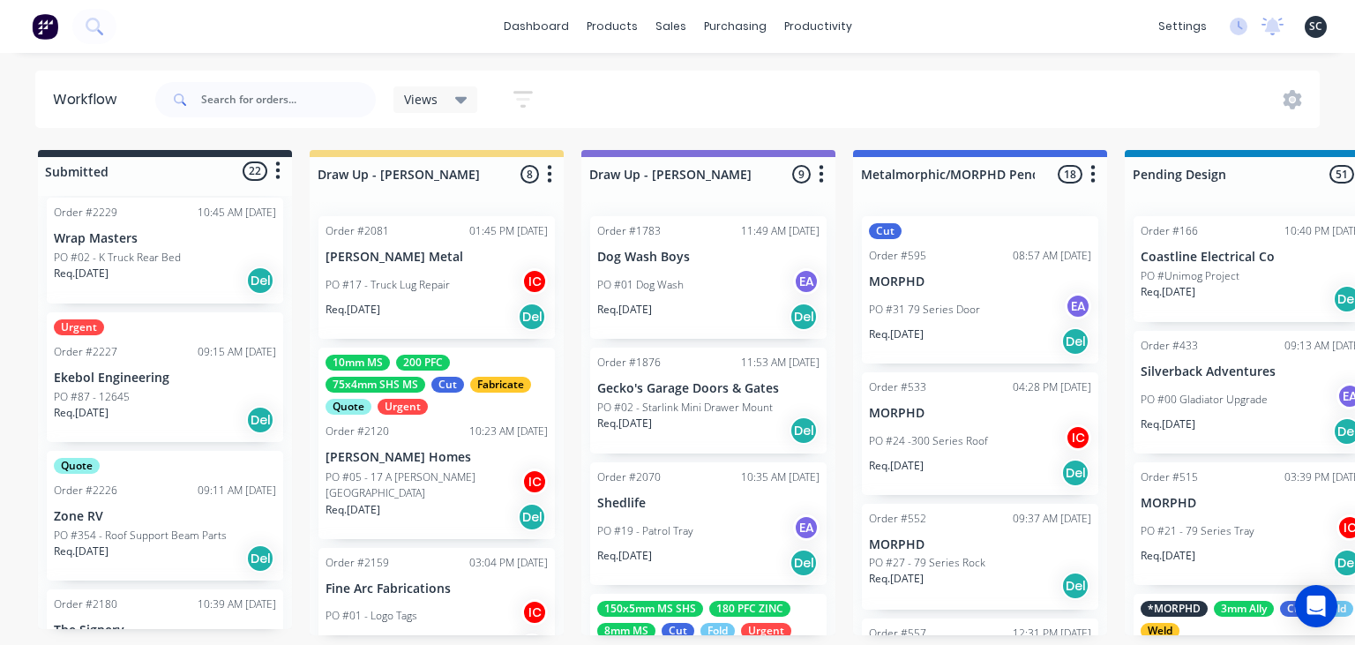
scroll to position [1728, 0]
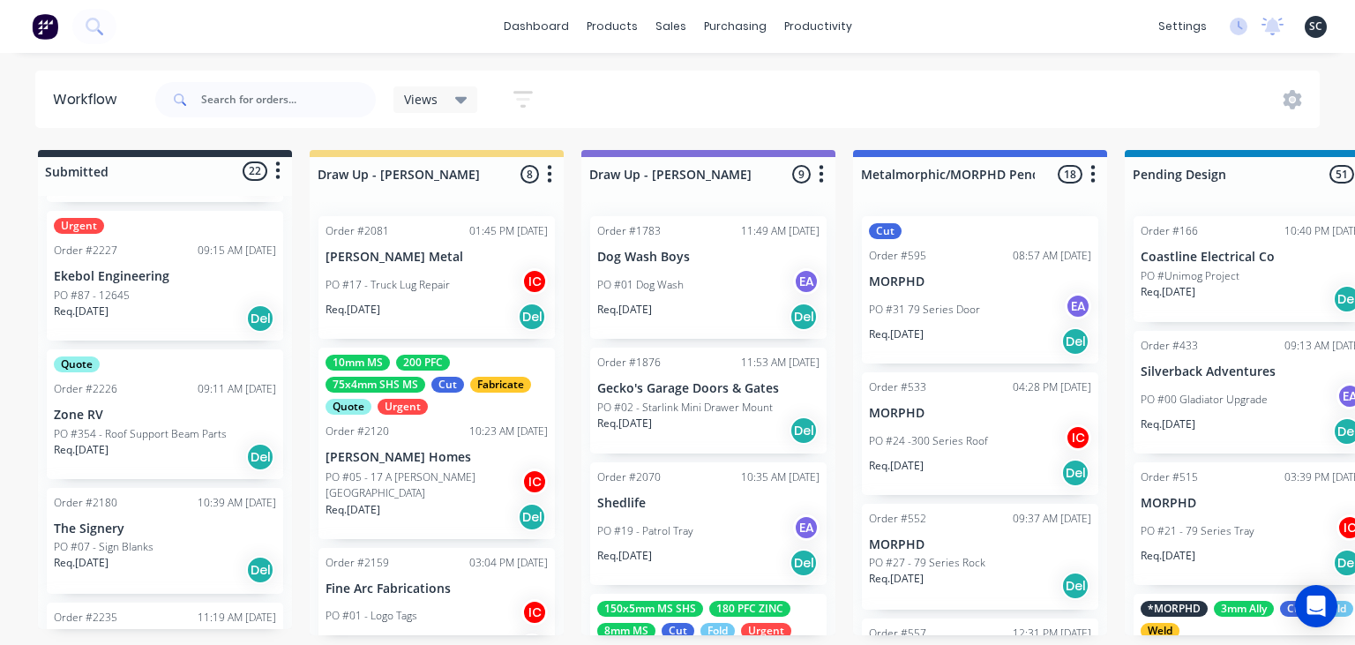
click at [177, 431] on p "PO #354 - Roof Support Beam Parts" at bounding box center [140, 434] width 173 height 16
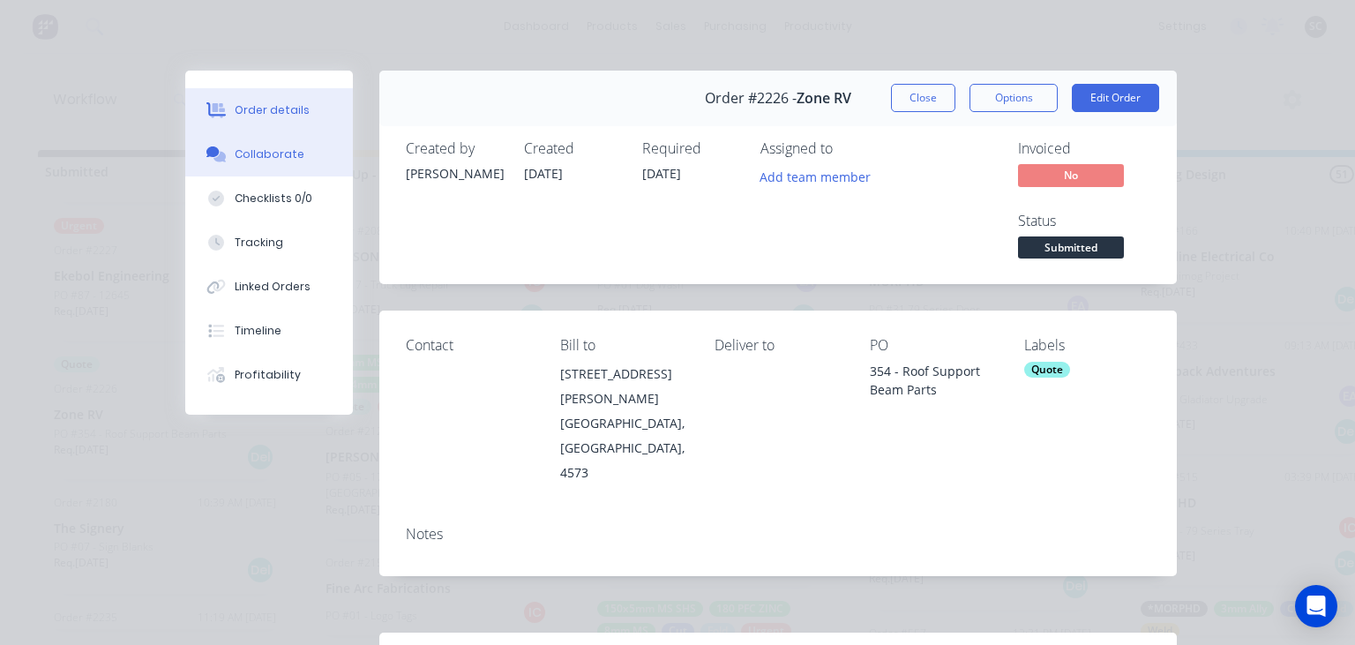
click at [287, 163] on button "Collaborate" at bounding box center [269, 154] width 168 height 44
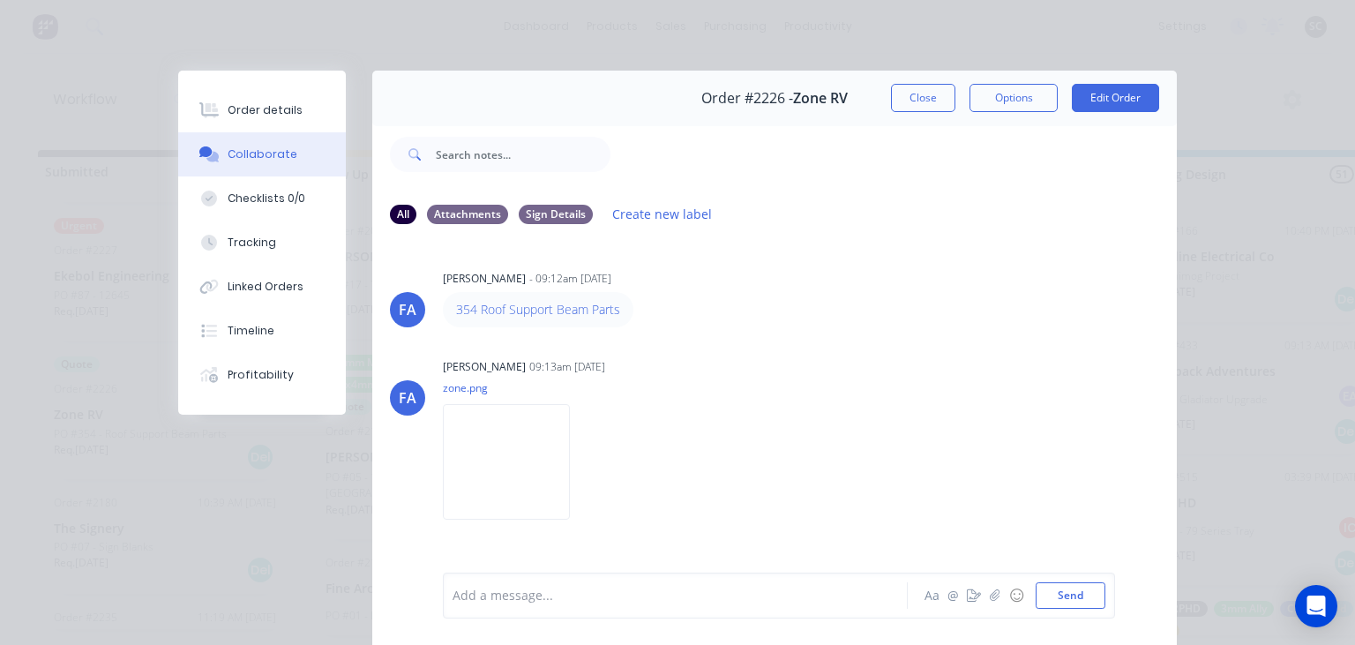
drag, startPoint x: 959, startPoint y: 359, endPoint x: 802, endPoint y: 51, distance: 345.7
click at [960, 359] on div "FA Francis Adrian Candido 09:13am 03/09/25 zone.png Labels Download" at bounding box center [774, 433] width 805 height 159
click at [930, 100] on button "Close" at bounding box center [923, 98] width 64 height 28
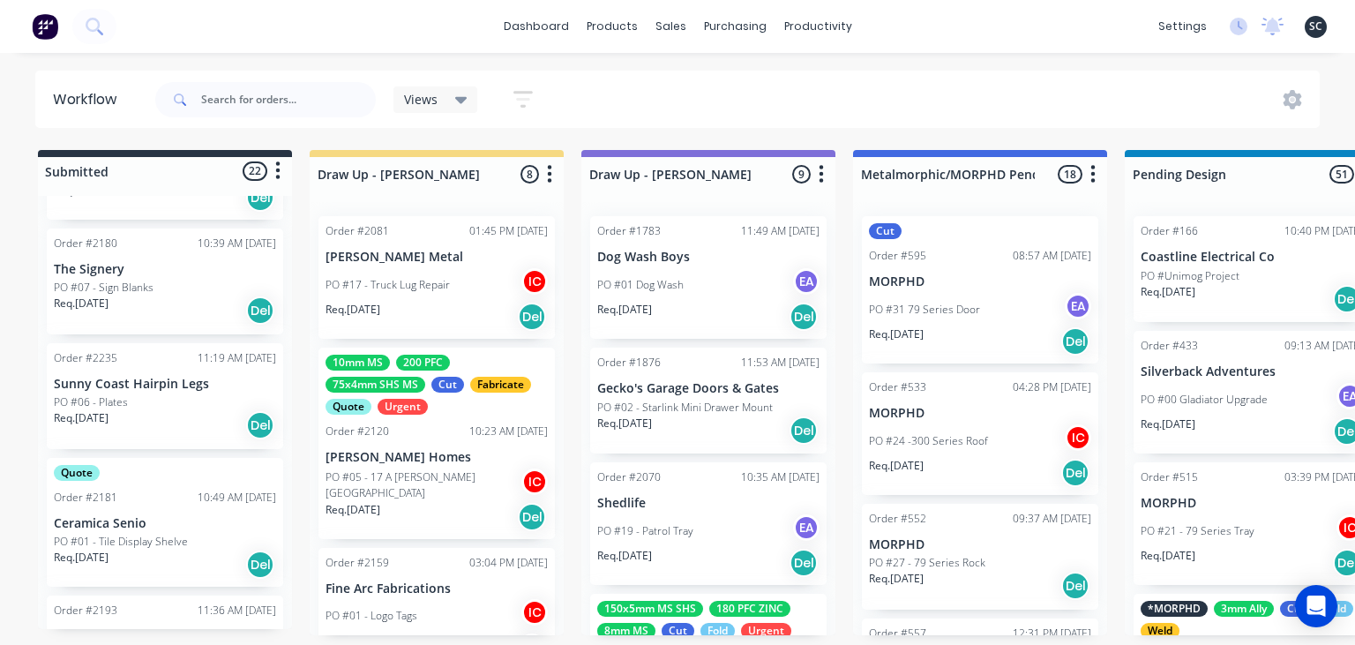
scroll to position [2033, 0]
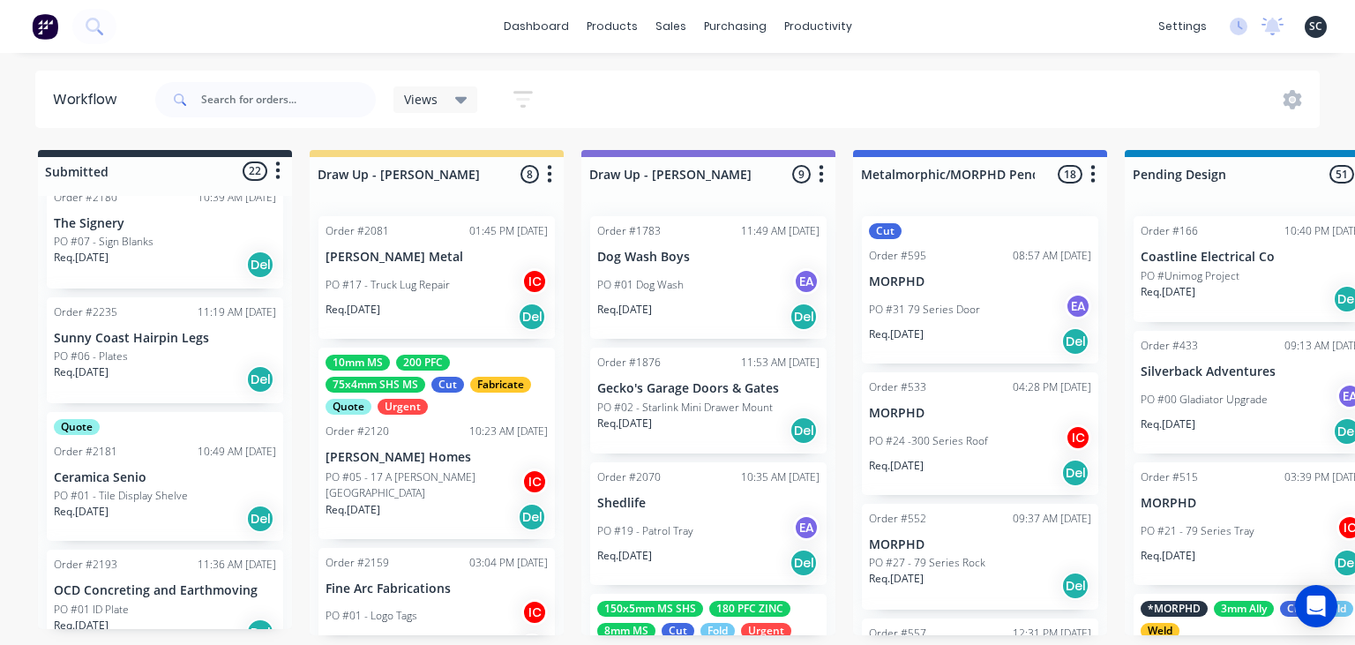
click at [136, 383] on div "Req. 10/09/25 Del" at bounding box center [165, 379] width 222 height 30
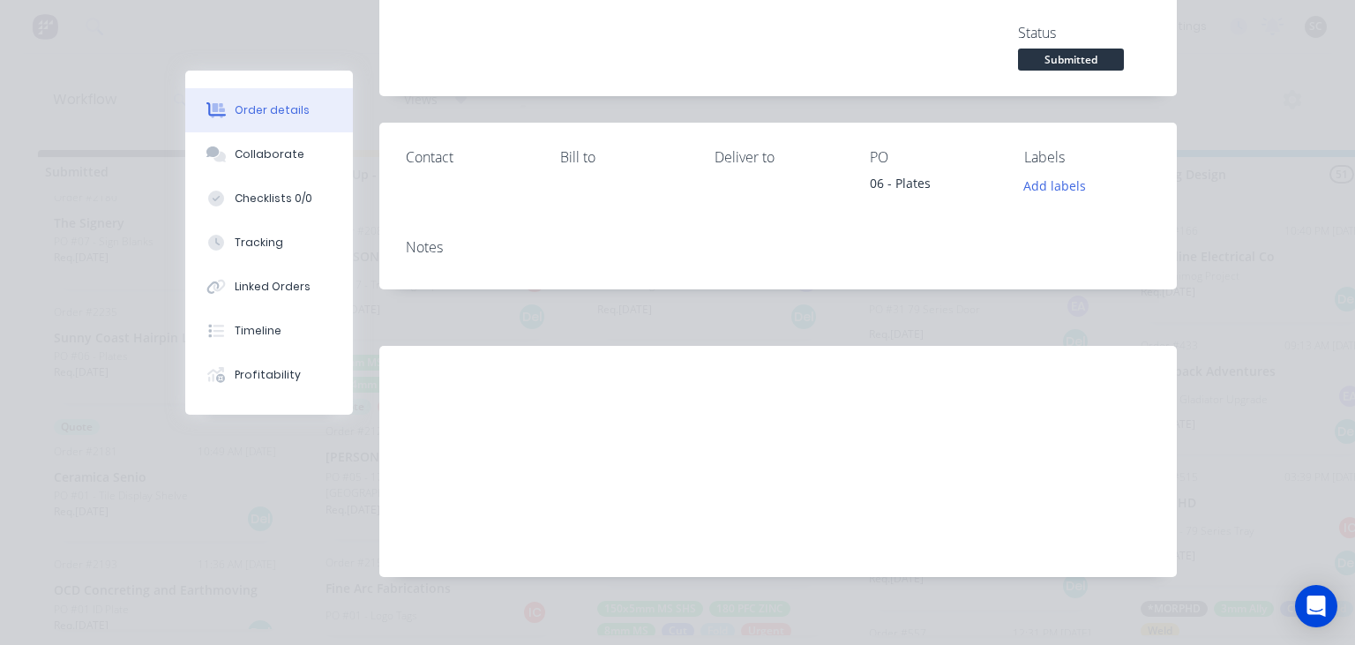
scroll to position [201, 0]
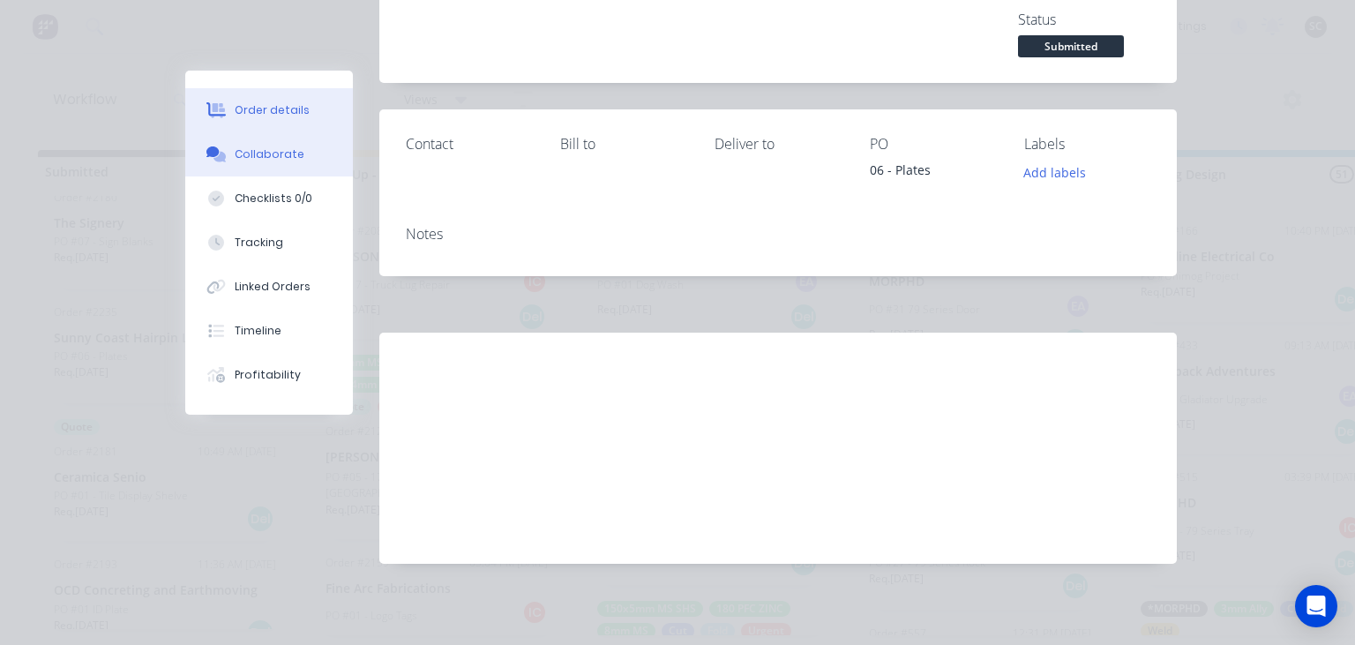
click at [251, 161] on div "Collaborate" at bounding box center [270, 154] width 70 height 16
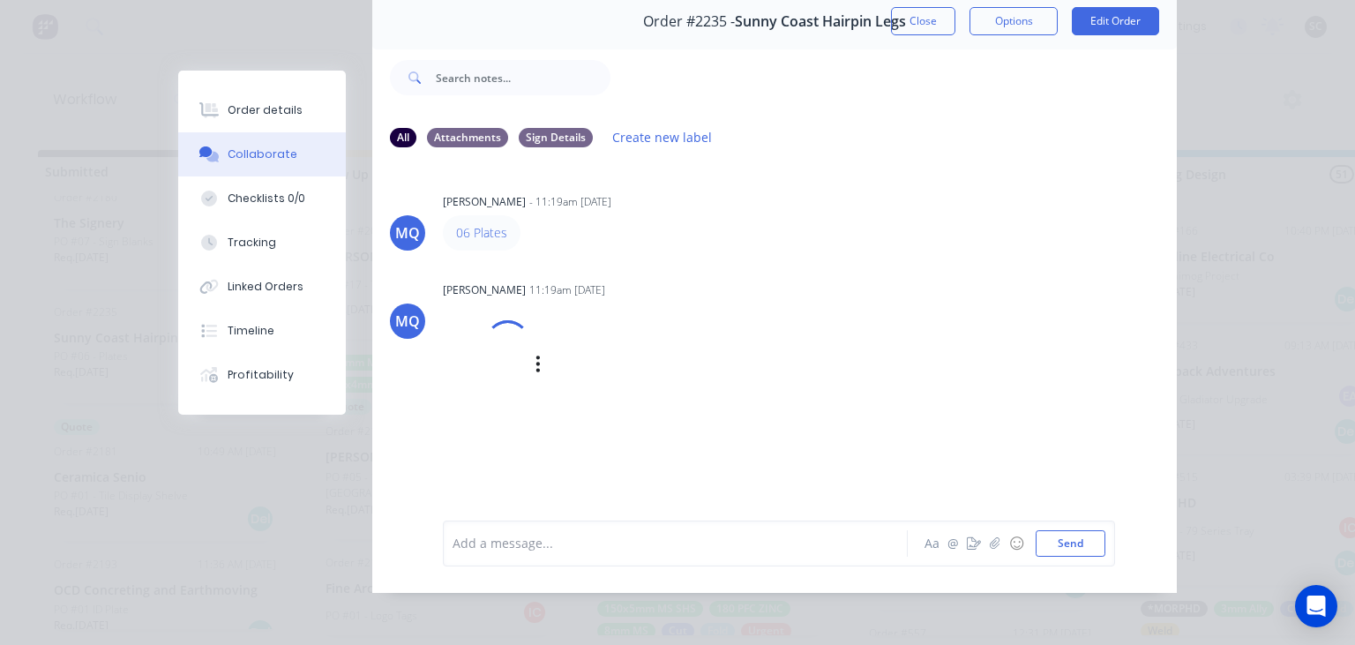
scroll to position [79, 0]
click at [544, 379] on img at bounding box center [506, 384] width 127 height 116
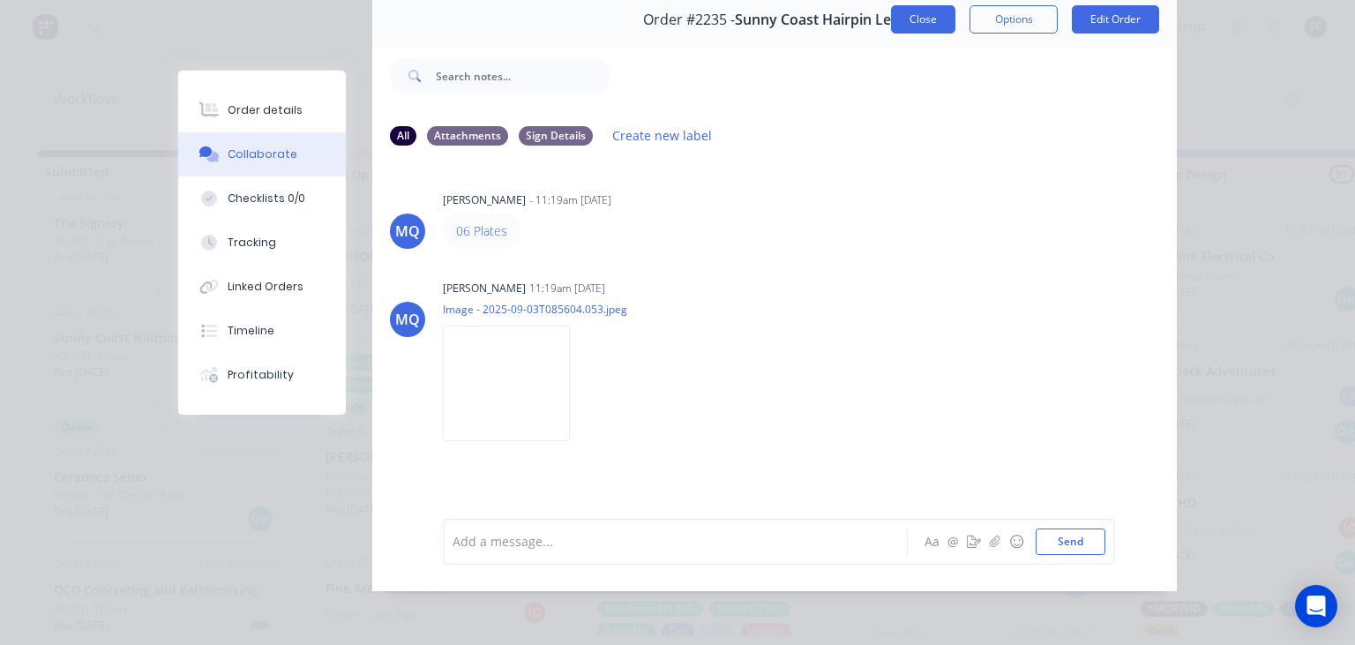
click at [917, 22] on button "Close" at bounding box center [923, 19] width 64 height 28
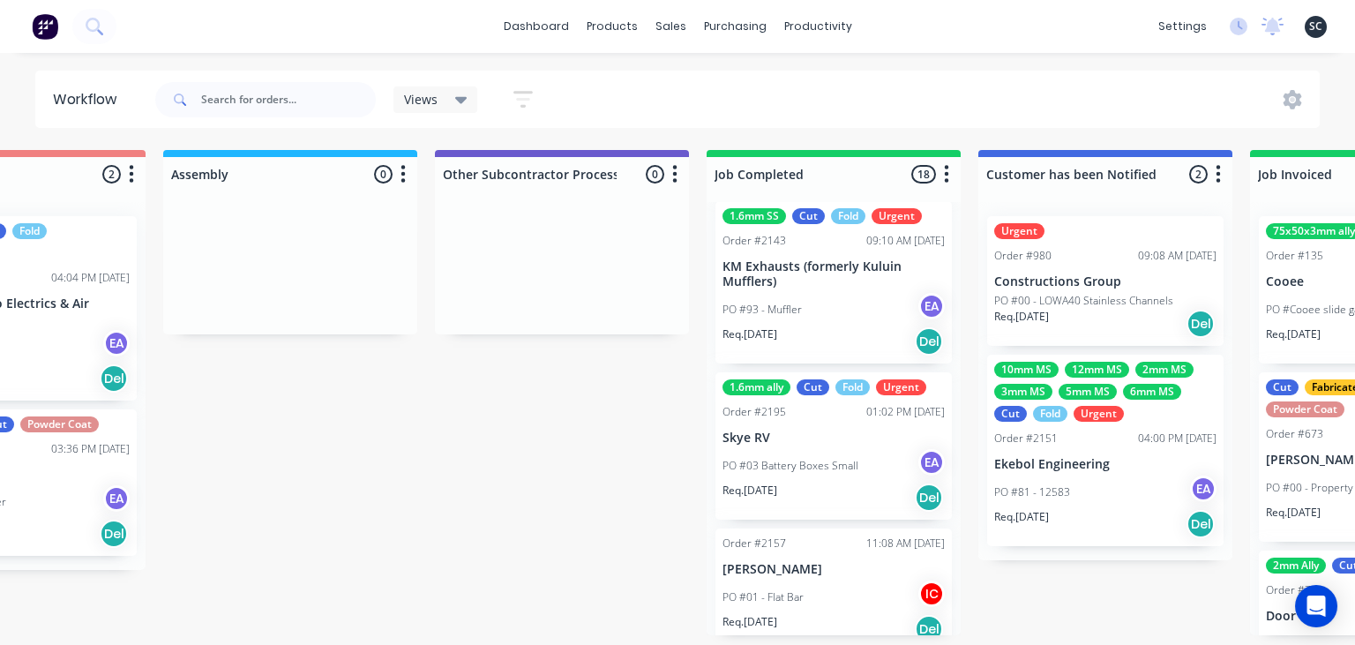
scroll to position [2170, 0]
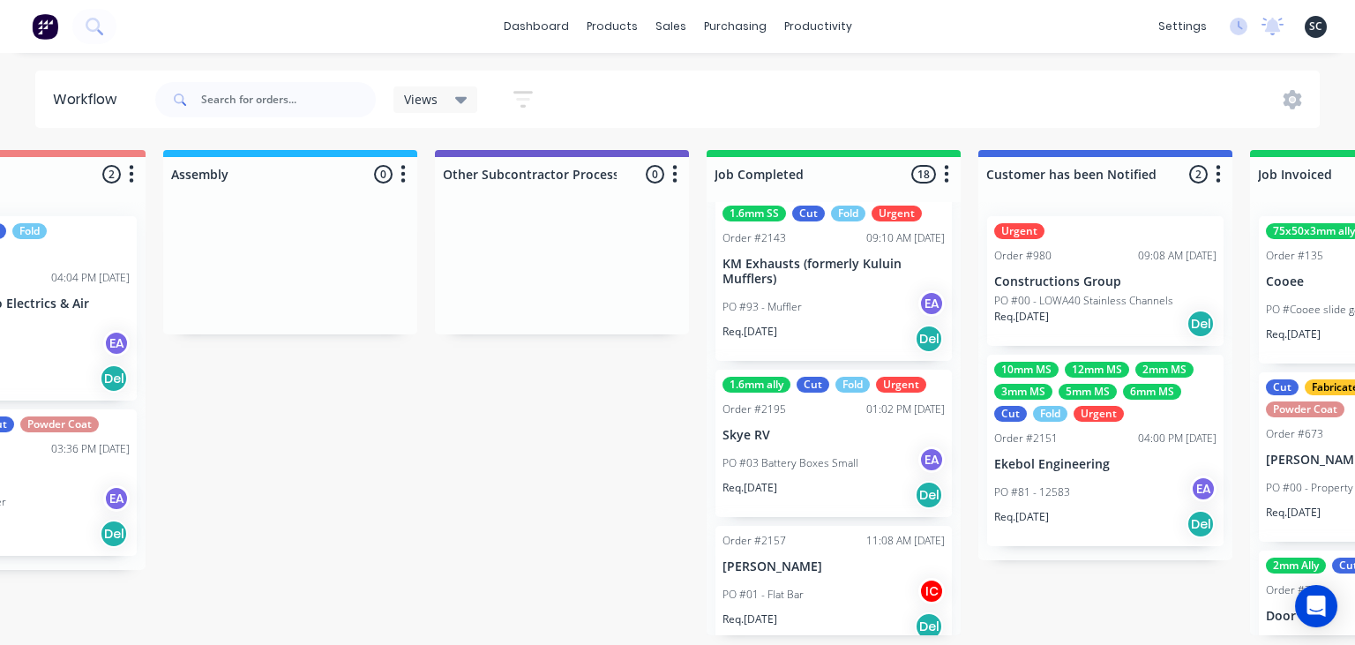
click at [849, 455] on p "PO #03 Battery Boxes Small" at bounding box center [791, 463] width 136 height 16
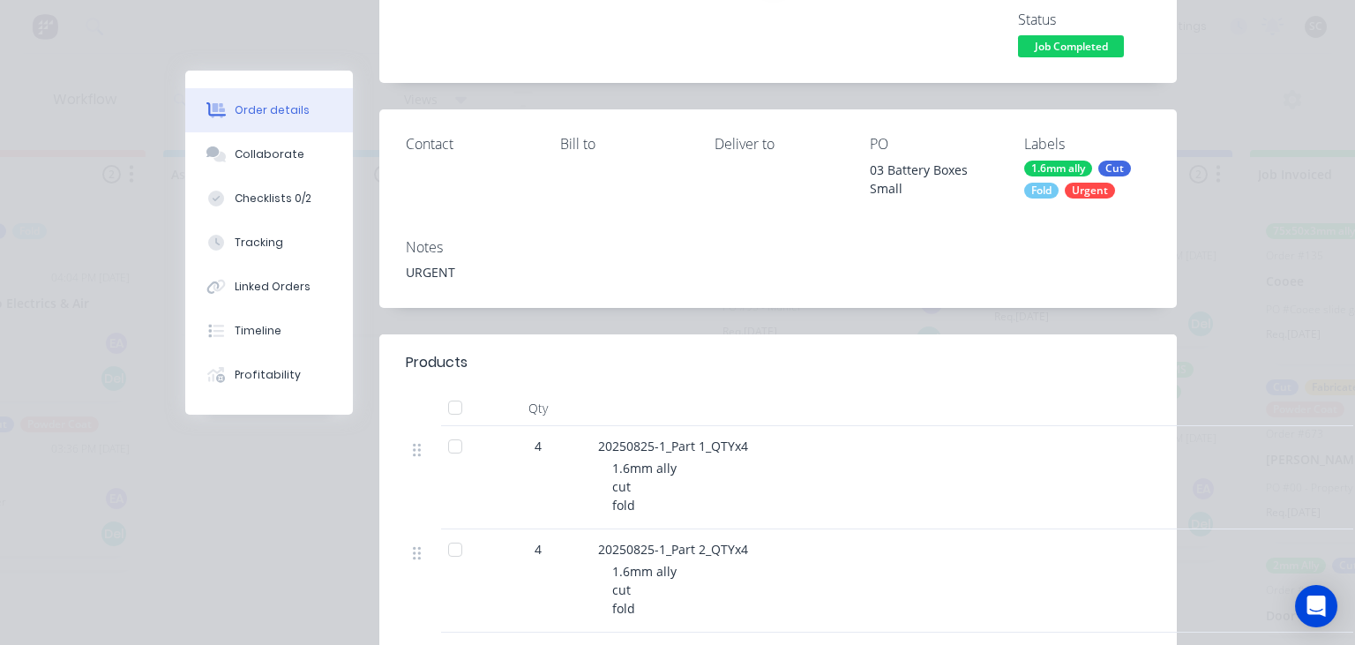
scroll to position [203, 0]
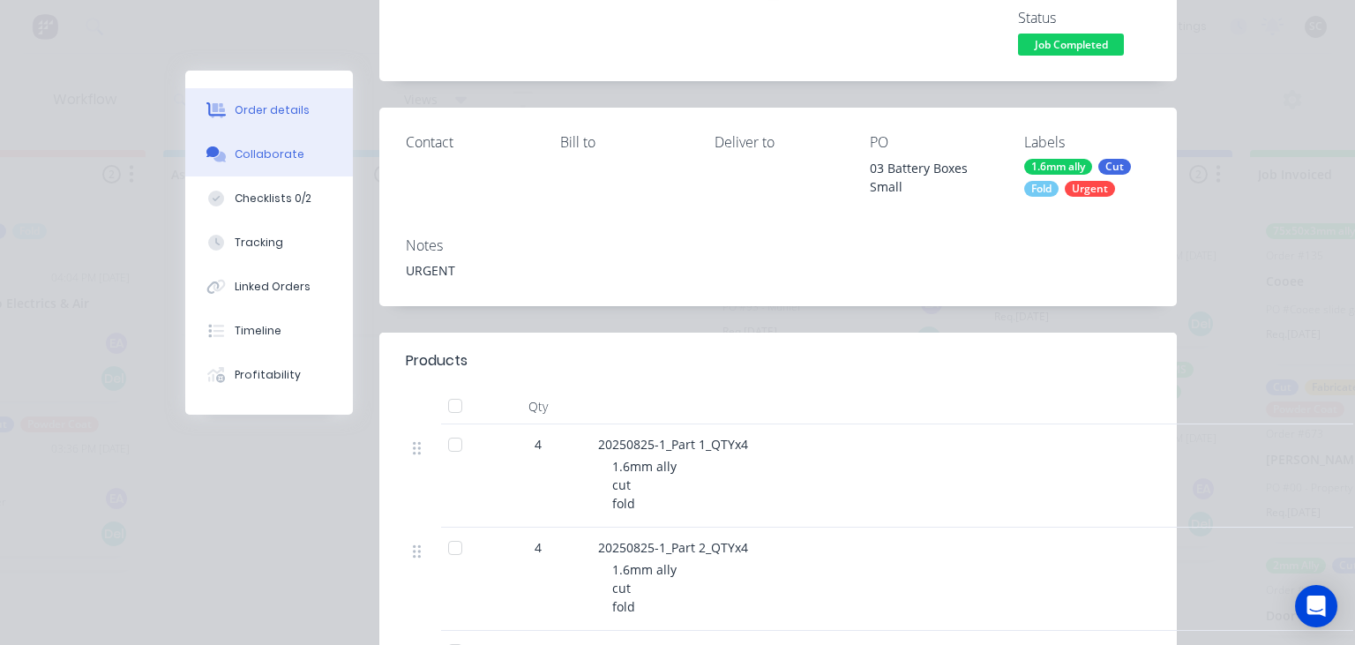
click at [274, 176] on button "Collaborate" at bounding box center [269, 154] width 168 height 44
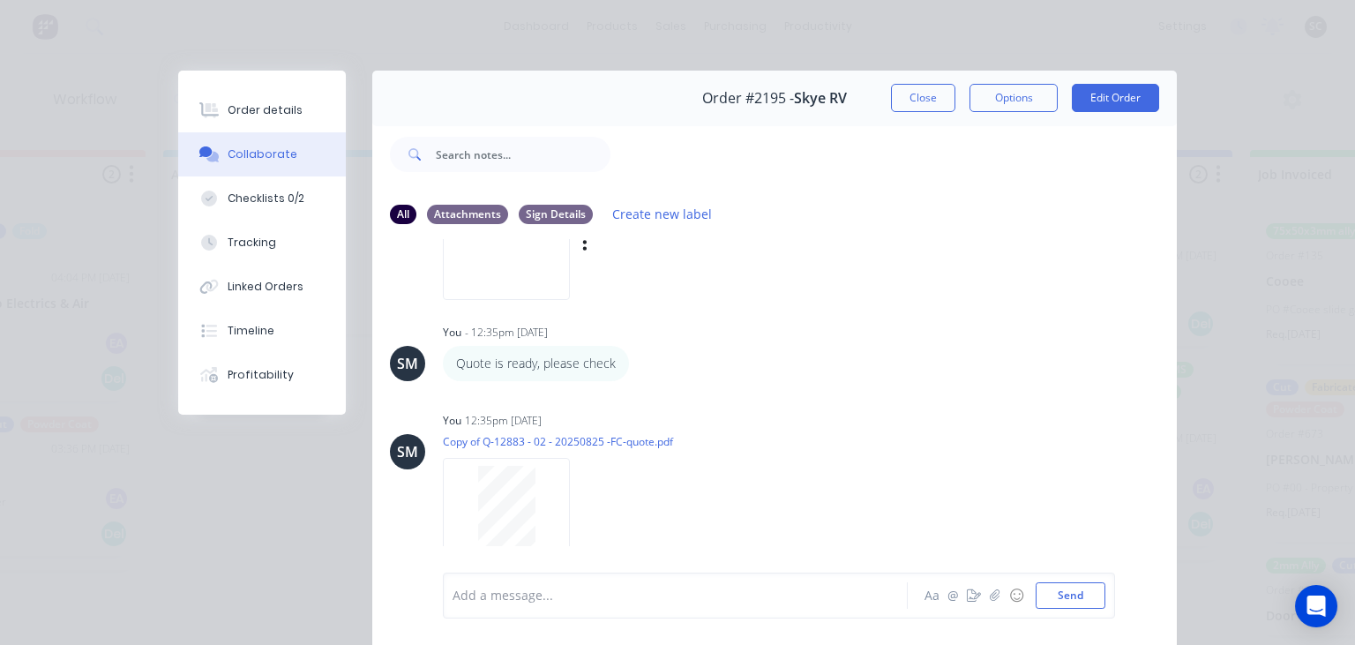
scroll to position [356, 0]
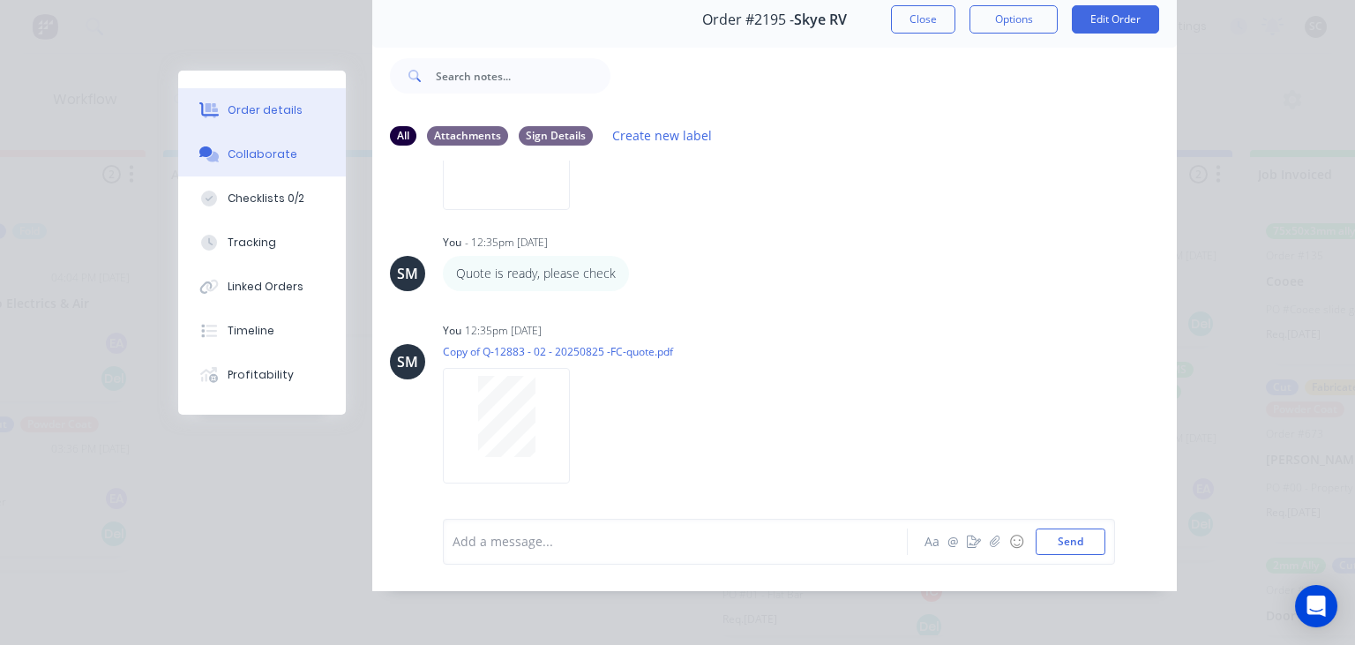
click at [281, 118] on div "Order details" at bounding box center [265, 110] width 75 height 16
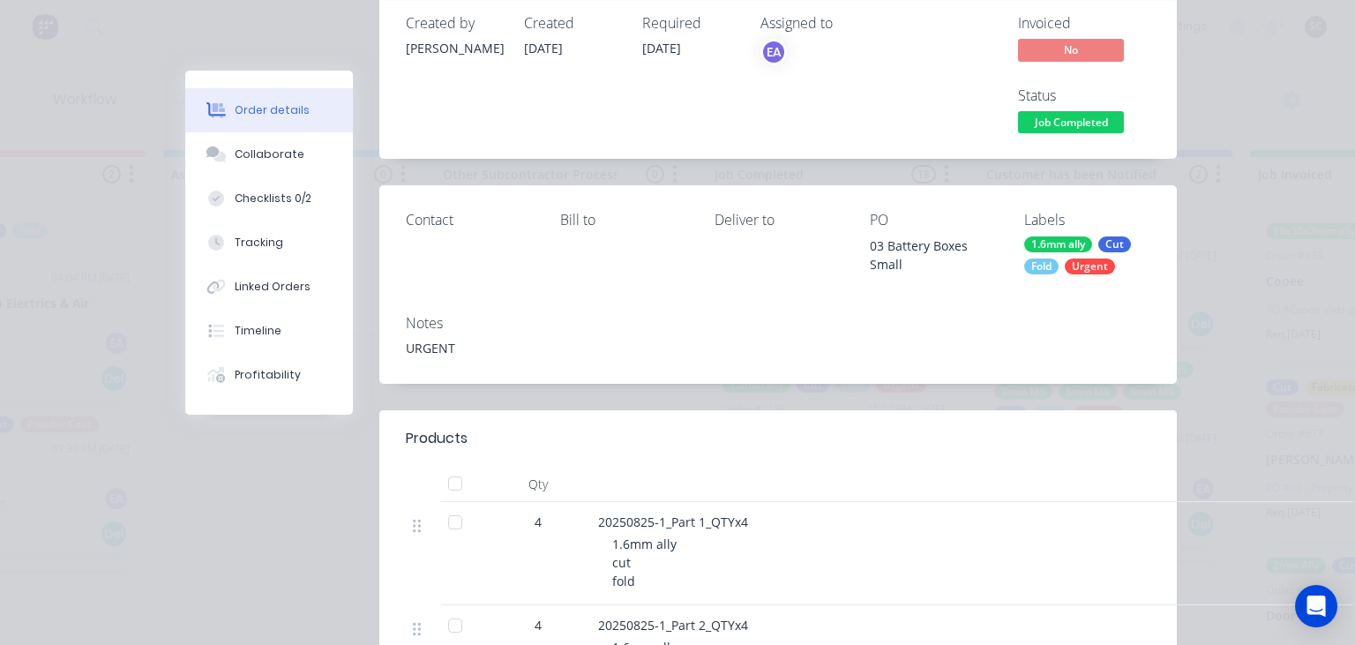
scroll to position [0, 0]
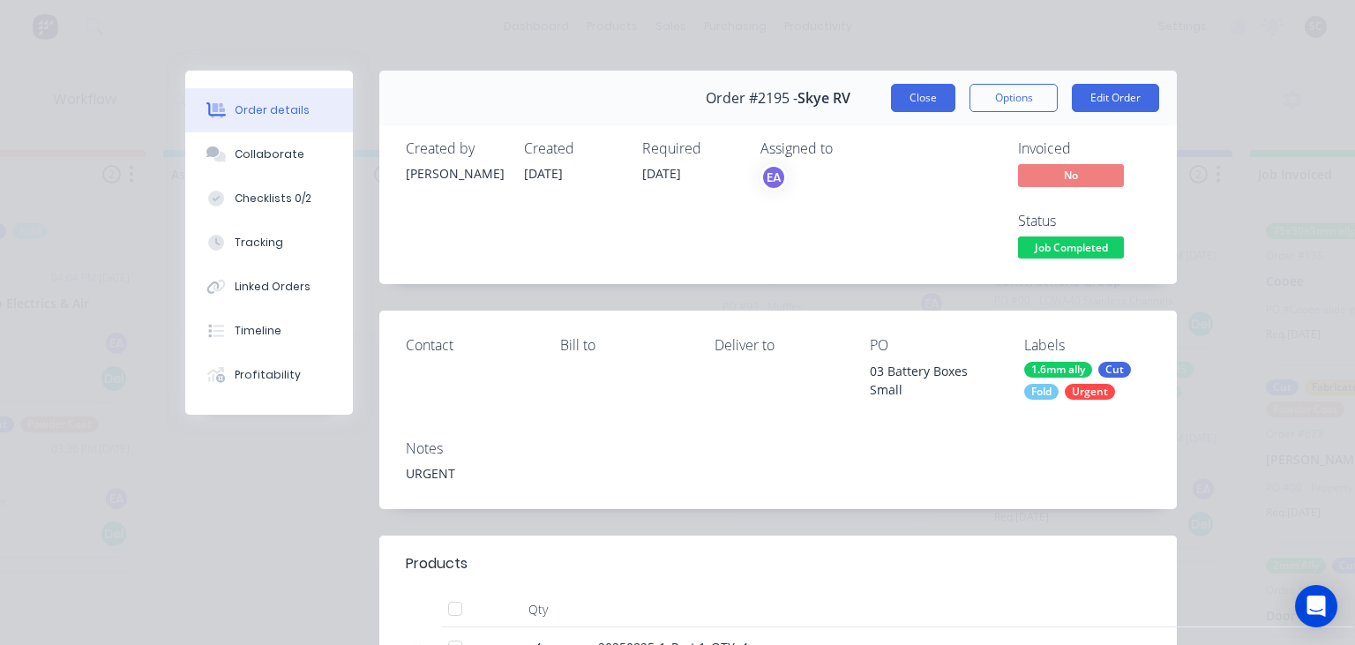
click at [911, 97] on button "Close" at bounding box center [923, 98] width 64 height 28
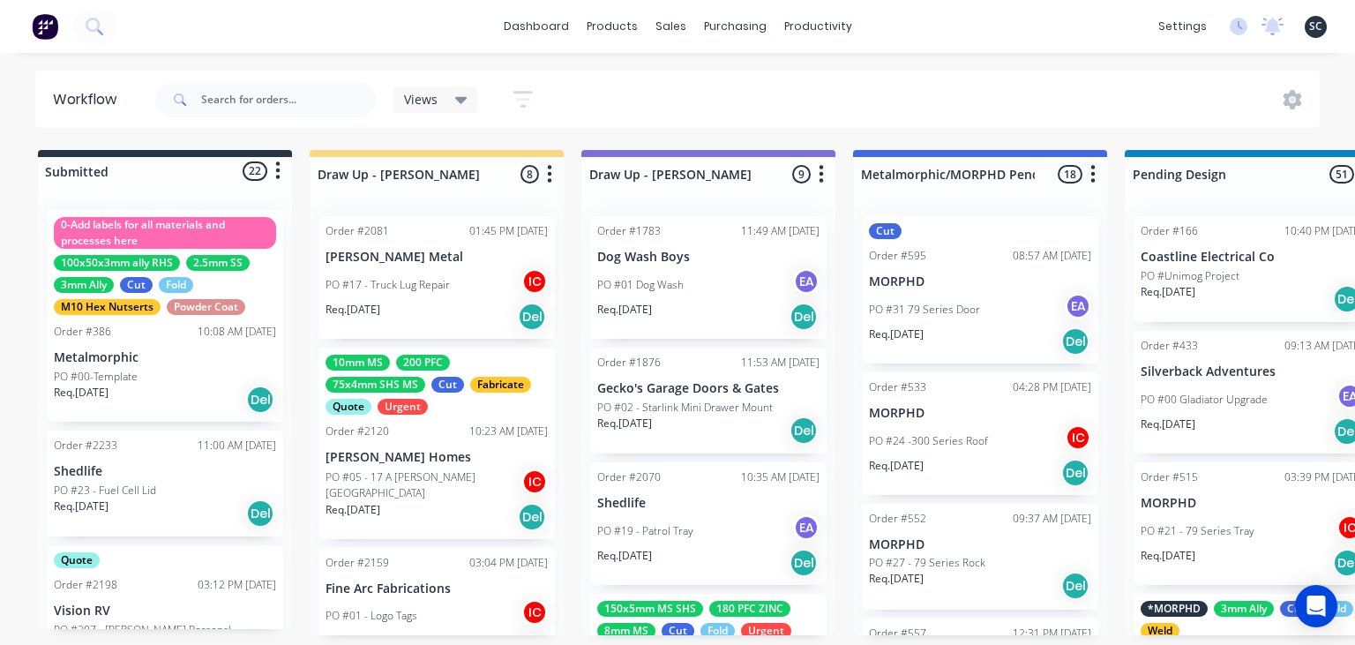
scroll to position [30, 0]
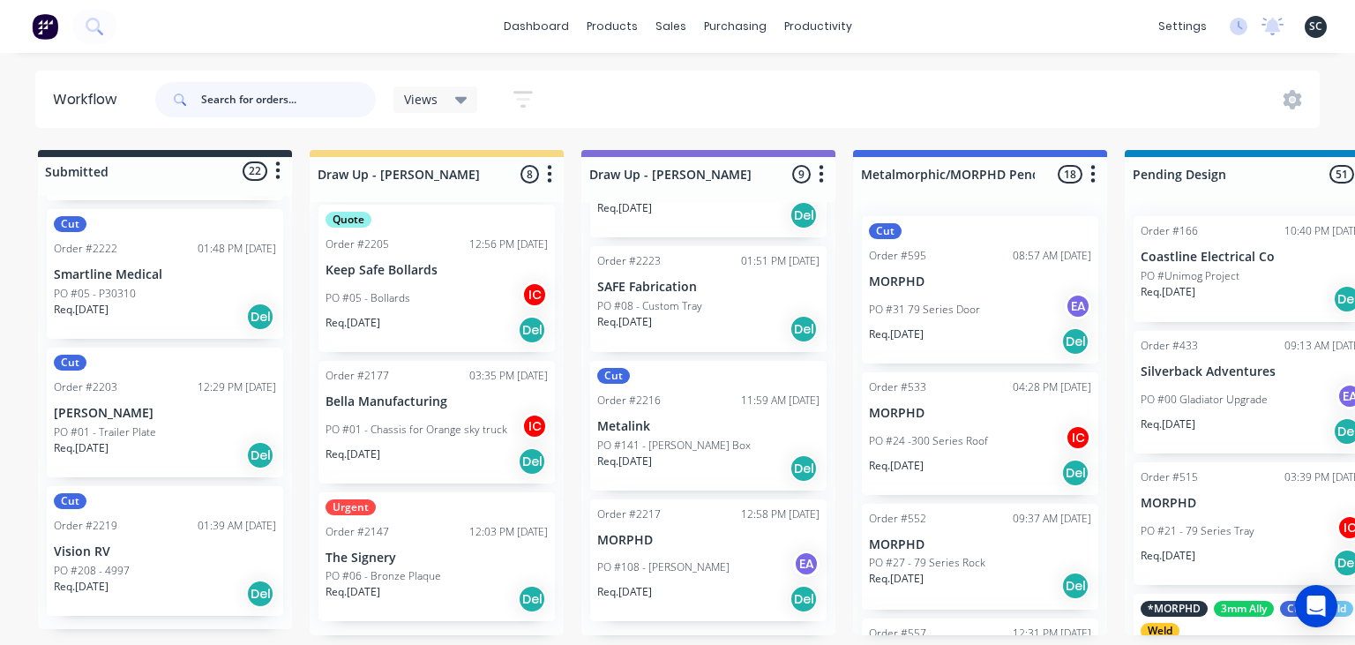
click at [228, 96] on input "text" at bounding box center [288, 99] width 175 height 35
type input "Things of metal and wood"
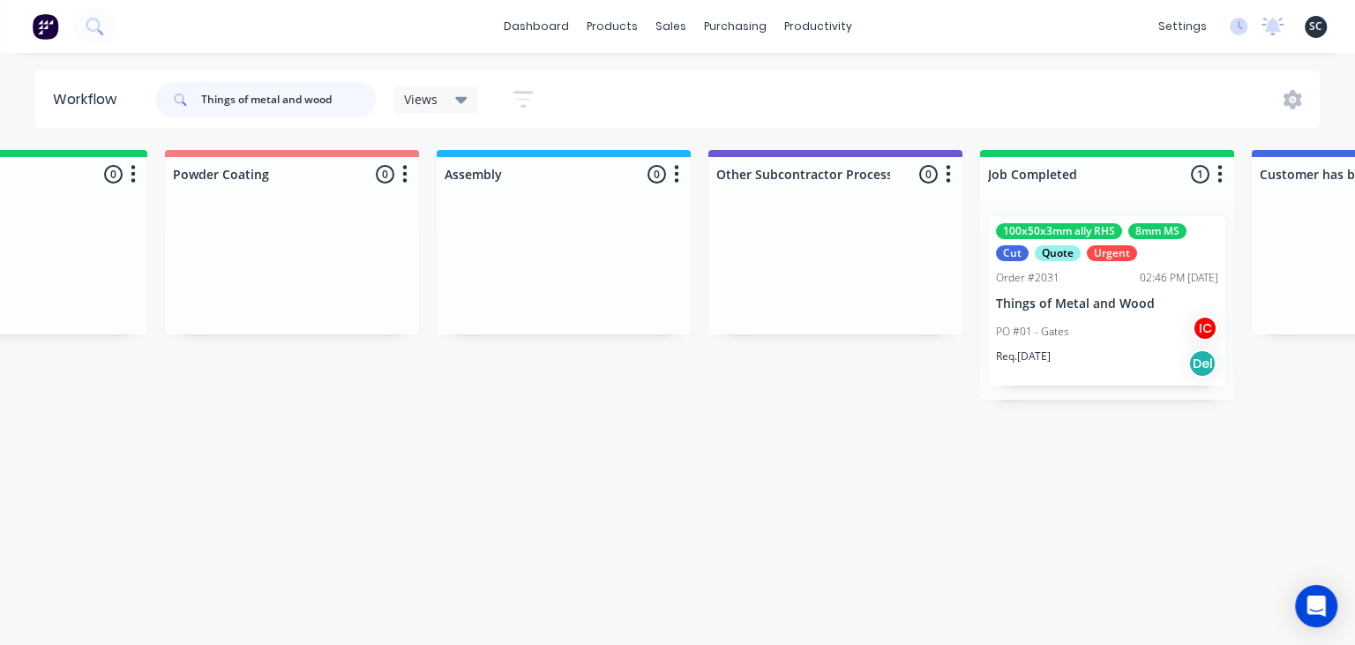
scroll to position [0, 4772]
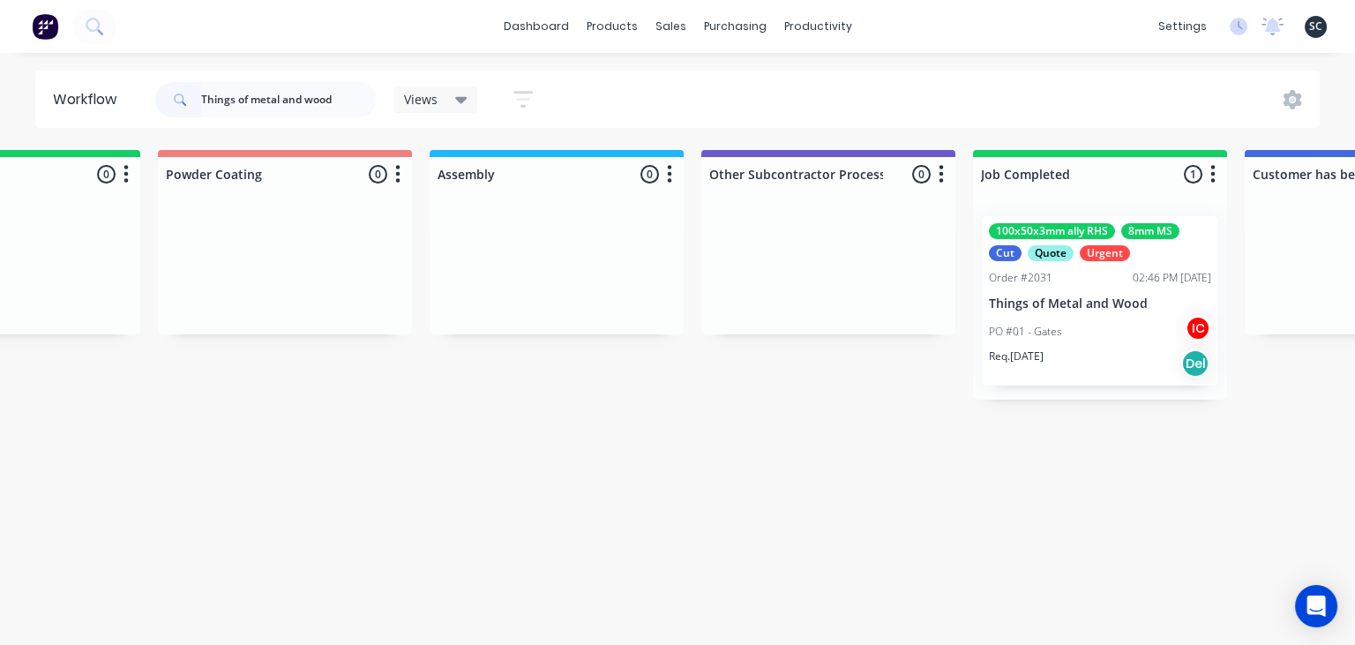
click at [1076, 325] on div "PO #01 - Gates IC" at bounding box center [1100, 332] width 222 height 34
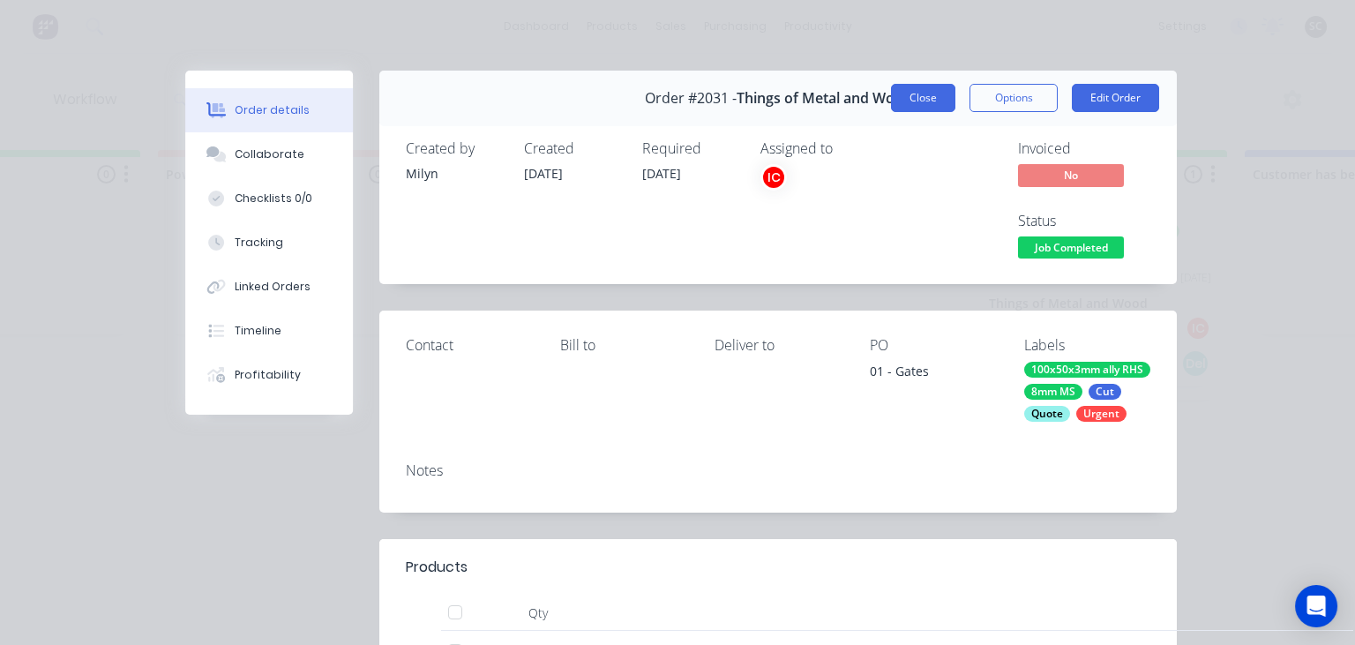
click at [923, 111] on button "Close" at bounding box center [923, 98] width 64 height 28
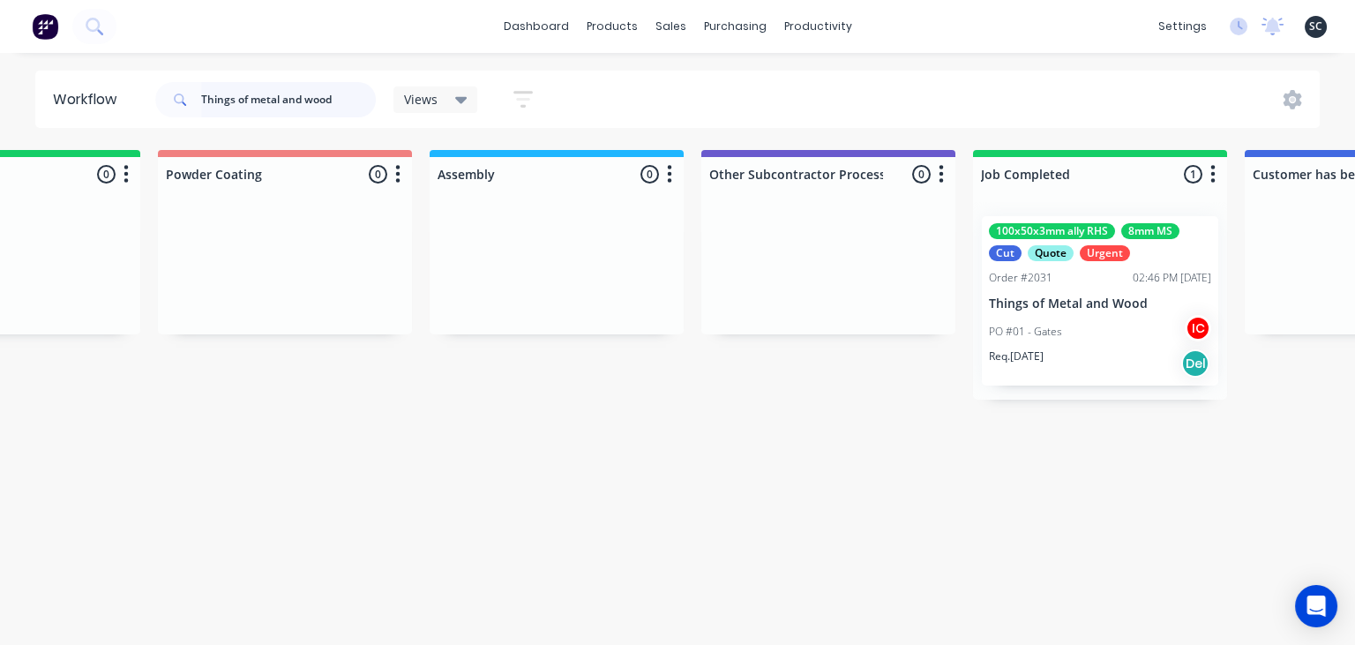
drag, startPoint x: 295, startPoint y: 99, endPoint x: 141, endPoint y: 99, distance: 153.5
click at [201, 99] on input "Things of metal and wood" at bounding box center [288, 99] width 175 height 35
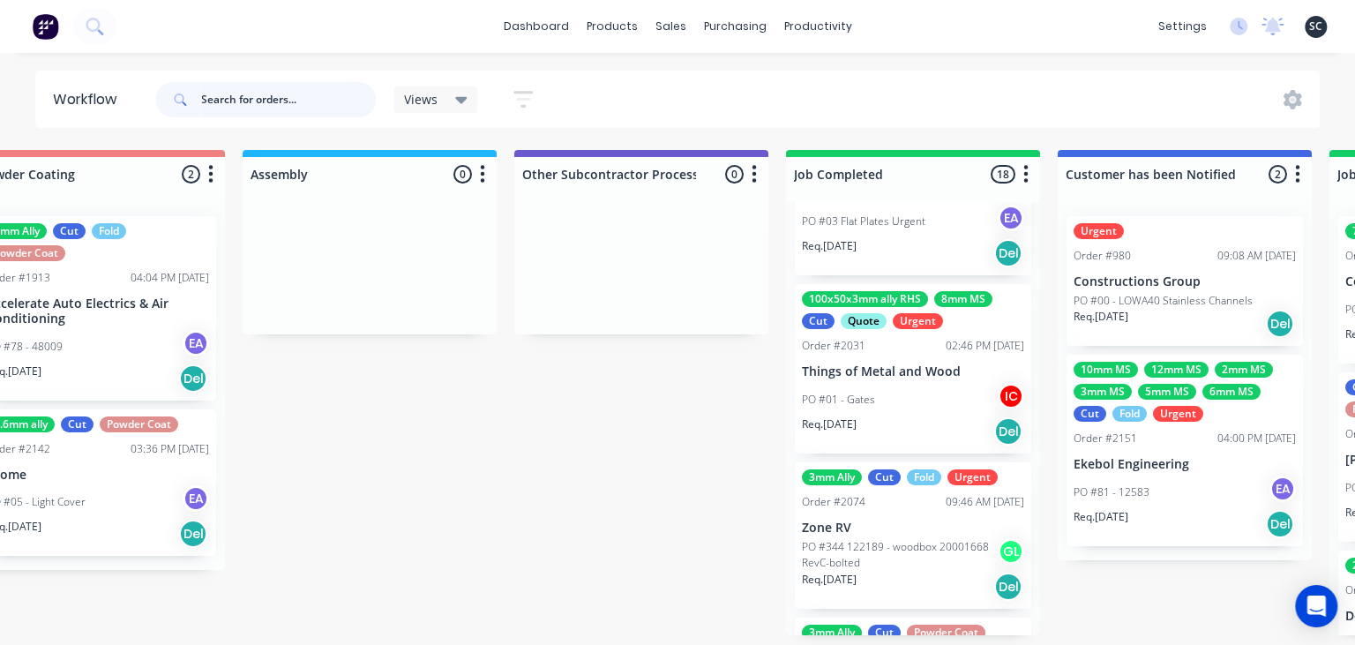
scroll to position [949, 0]
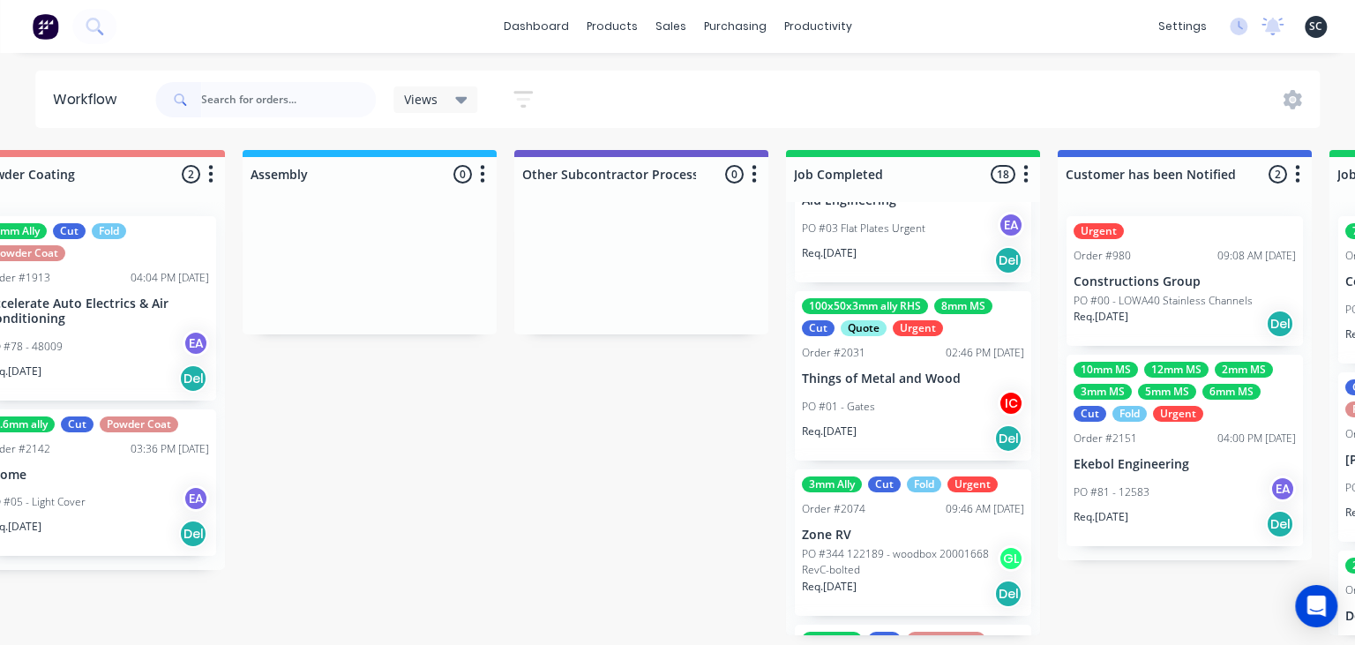
click at [914, 401] on div "PO #01 - Gates IC" at bounding box center [913, 407] width 222 height 34
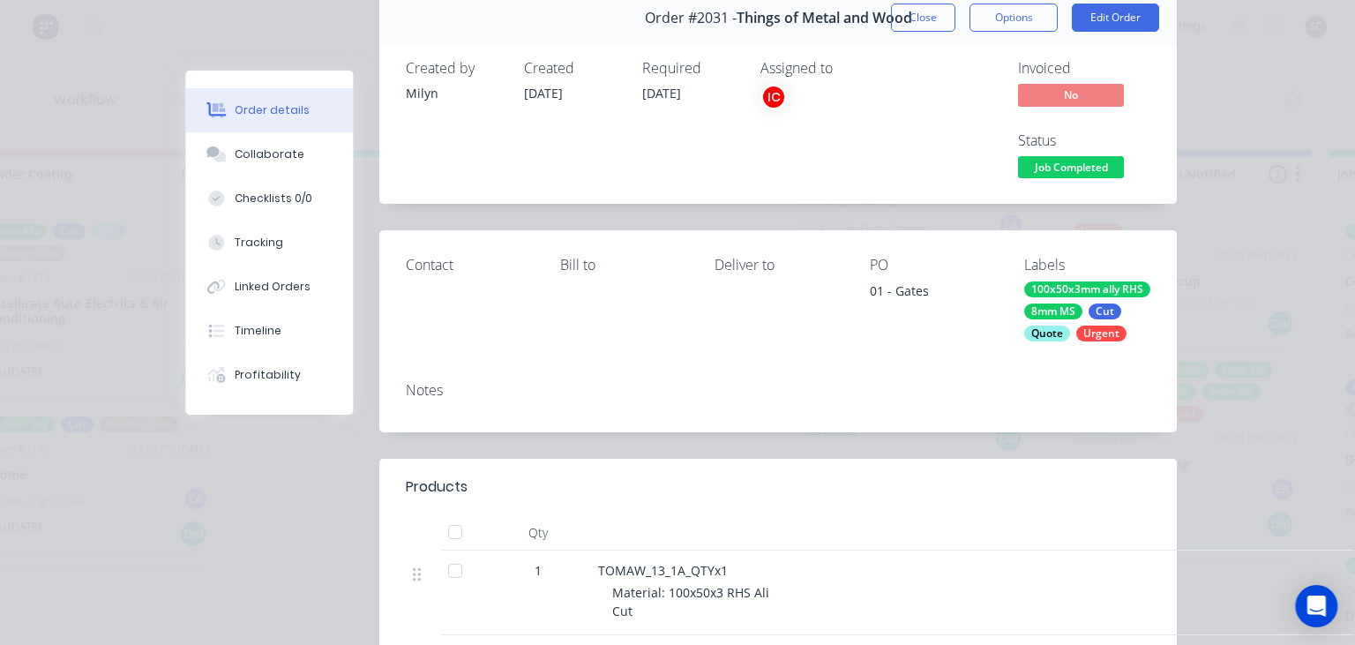
scroll to position [0, 0]
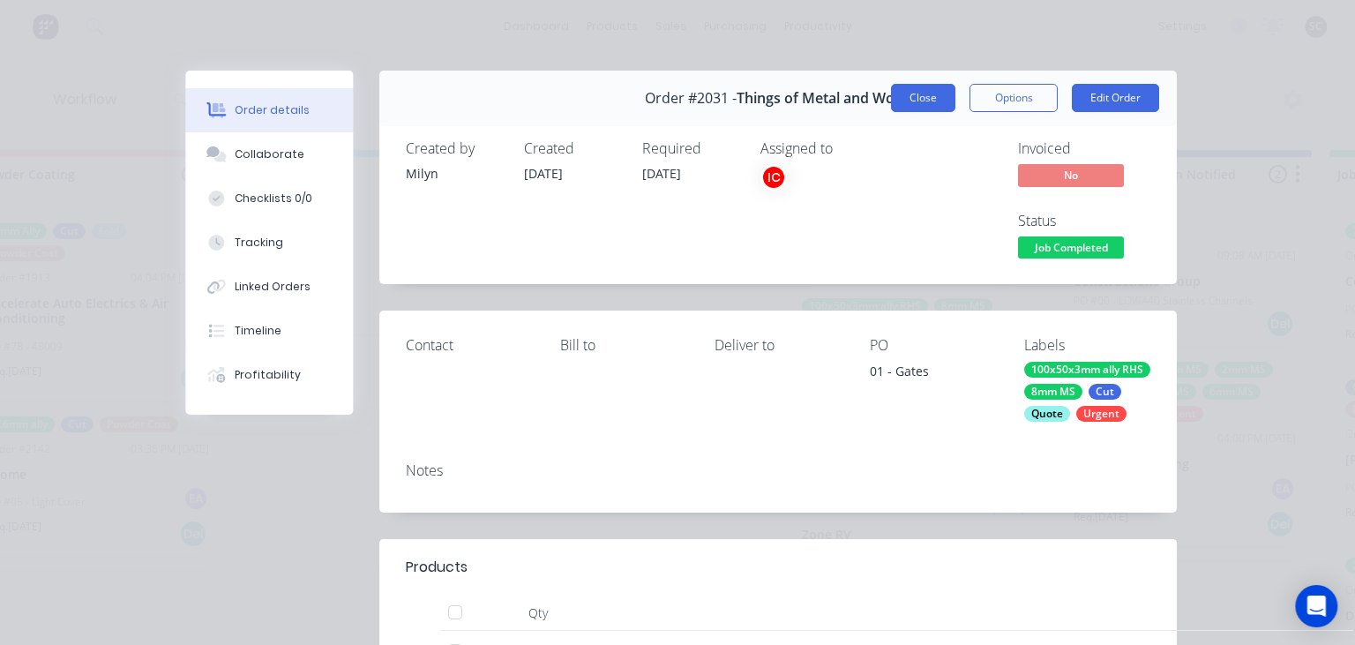
click at [914, 111] on button "Close" at bounding box center [923, 98] width 64 height 28
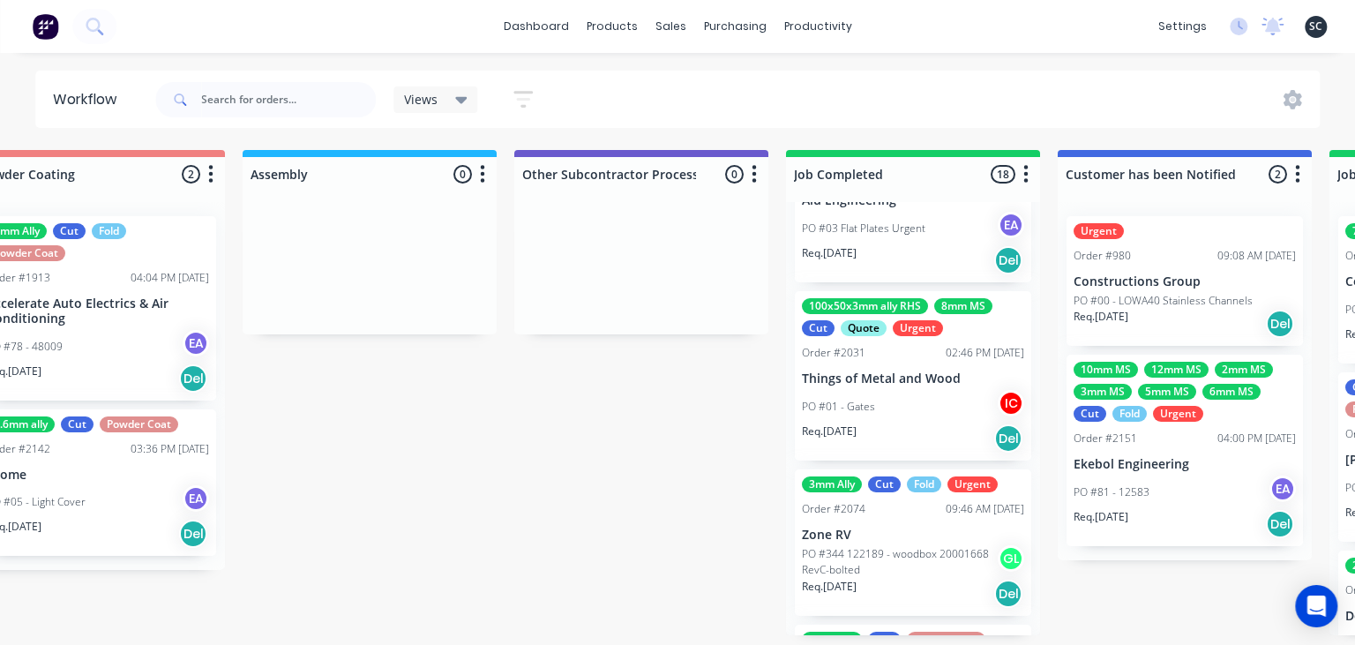
click at [854, 385] on p "Things of Metal and Wood" at bounding box center [913, 378] width 222 height 15
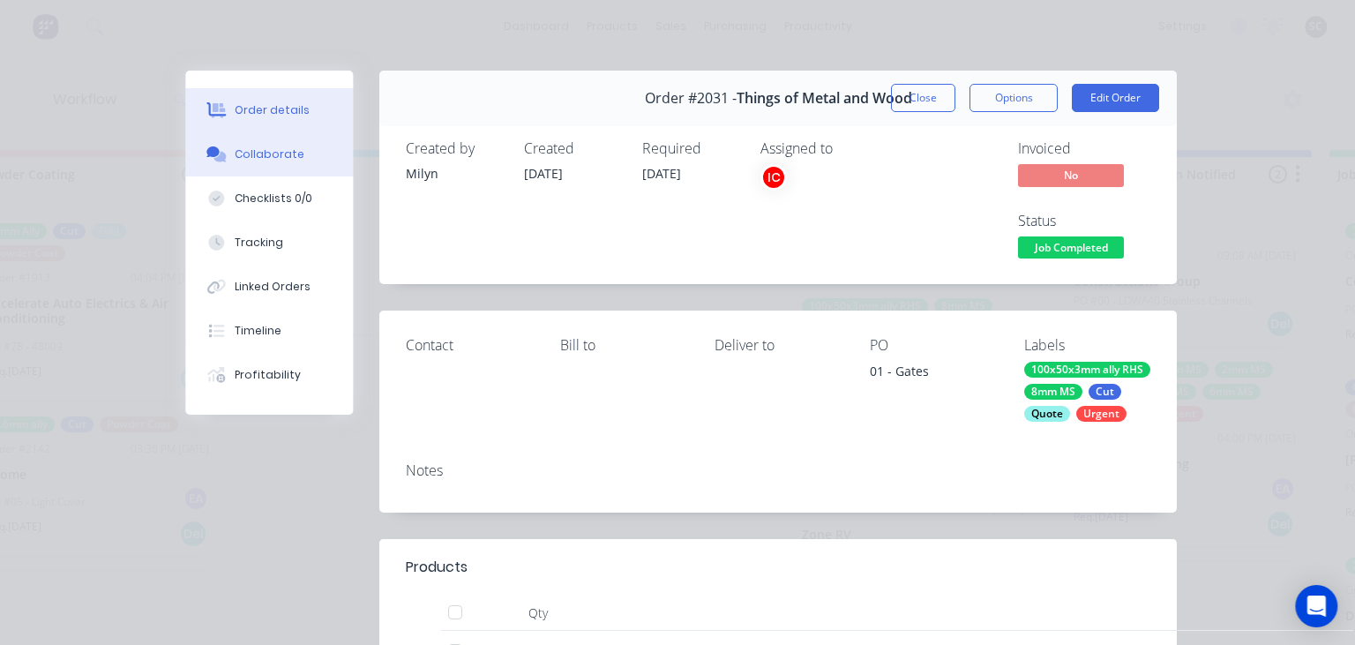
click at [326, 159] on button "Collaborate" at bounding box center [269, 154] width 168 height 44
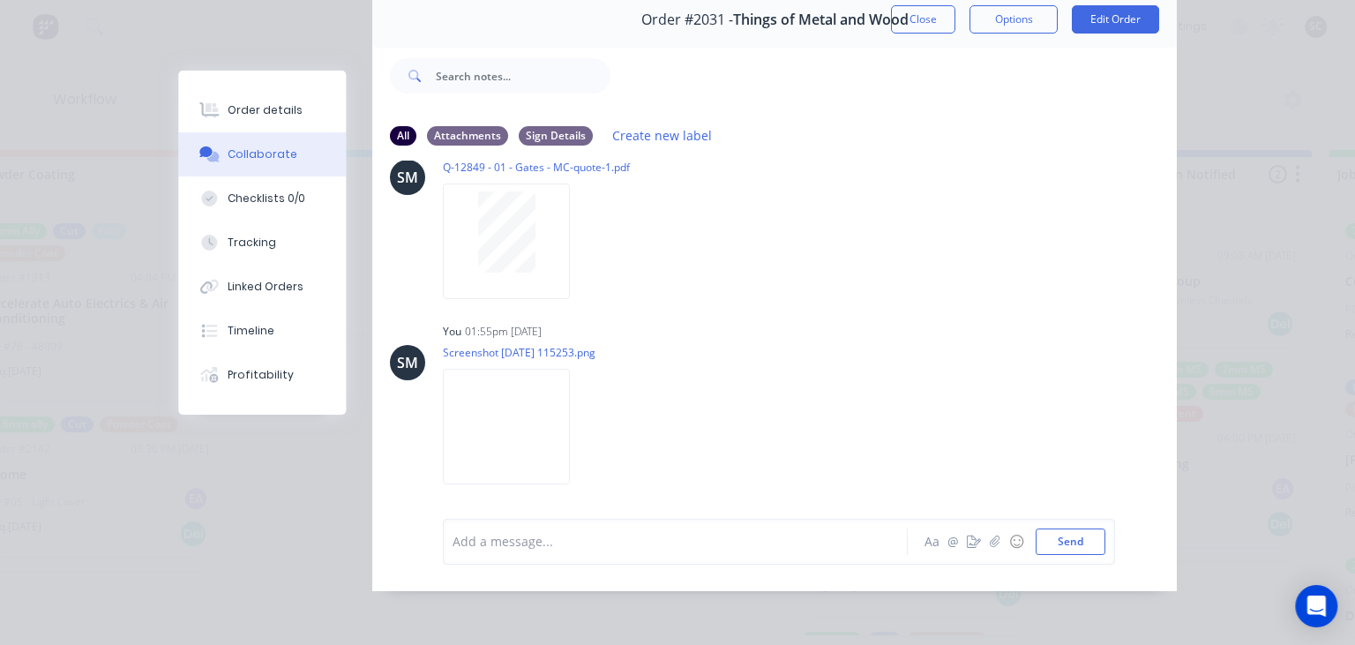
scroll to position [593, 0]
click at [540, 427] on img at bounding box center [506, 427] width 127 height 116
click at [915, 33] on div "Order #2031 - Things of Metal and Wood Close Options Edit Order" at bounding box center [774, 20] width 805 height 56
click at [917, 31] on button "Close" at bounding box center [923, 19] width 64 height 28
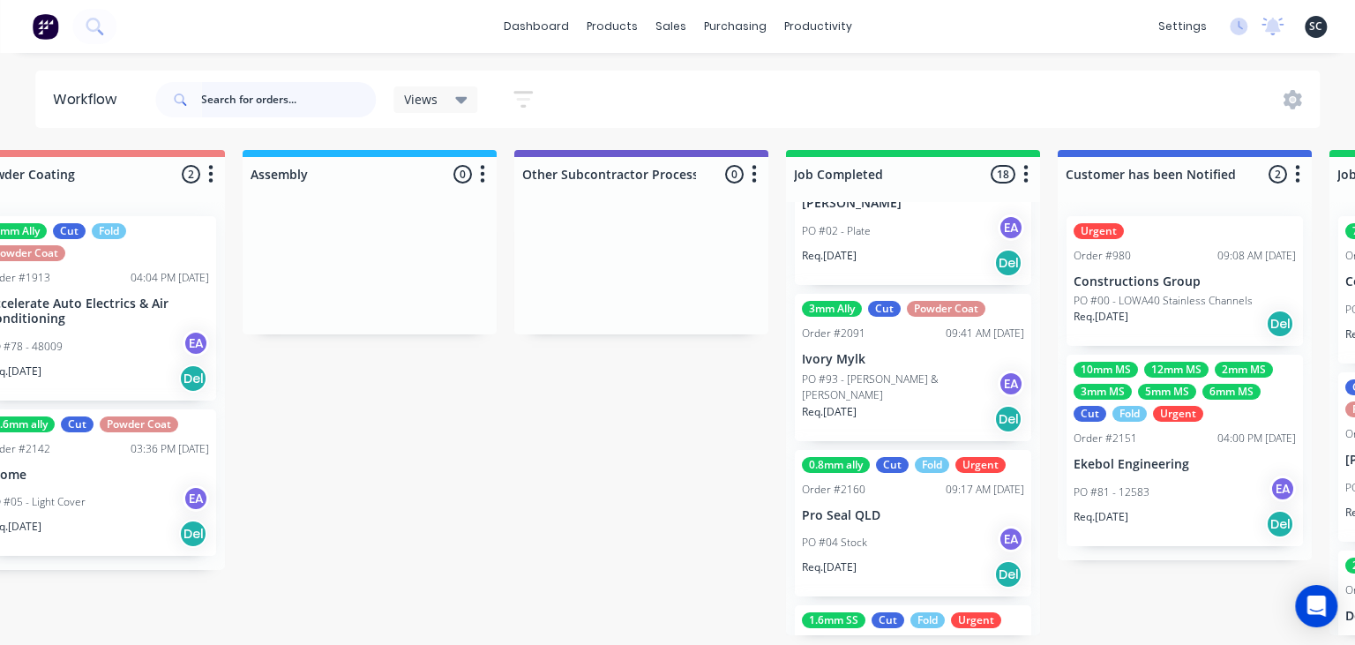
scroll to position [2170, 0]
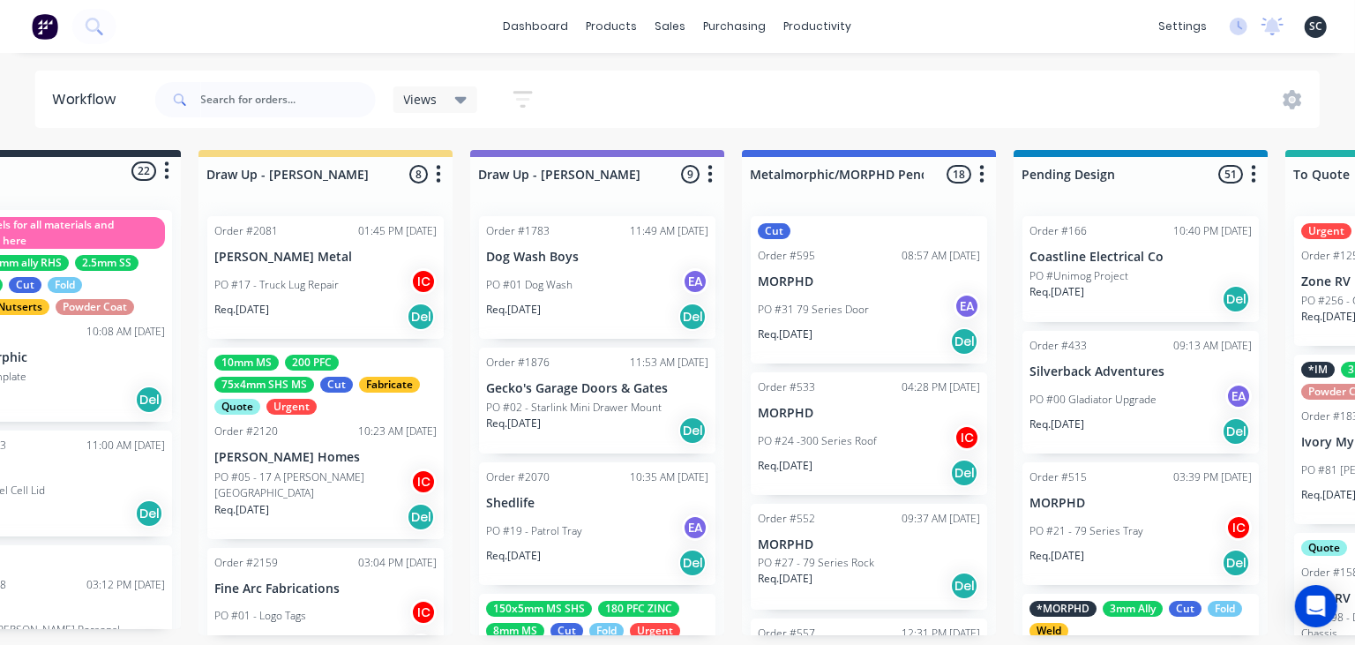
scroll to position [0, 83]
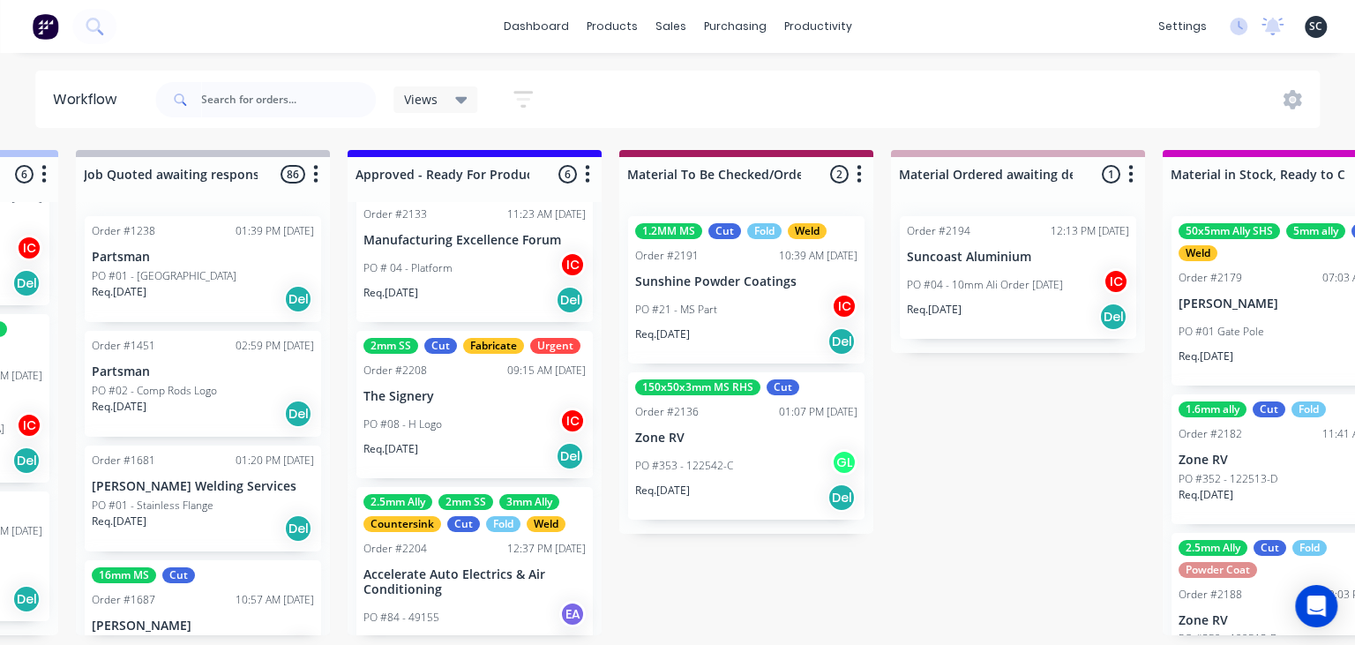
scroll to position [669, 0]
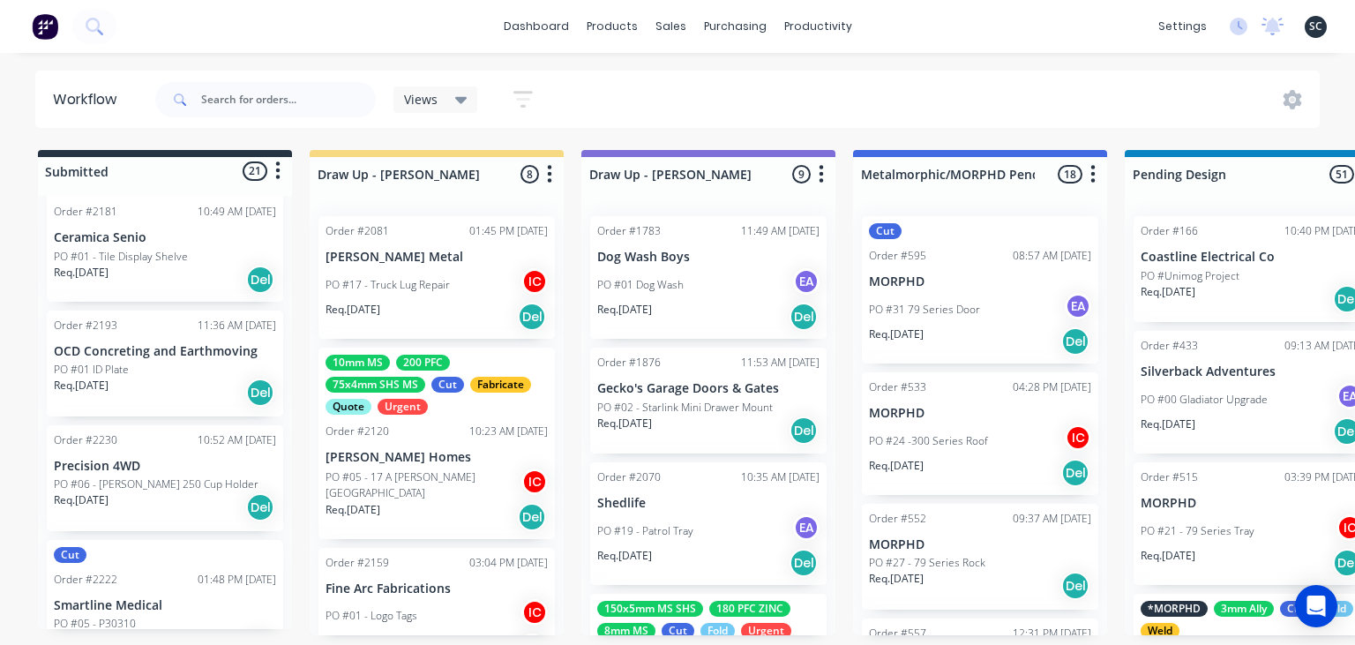
scroll to position [2464, 0]
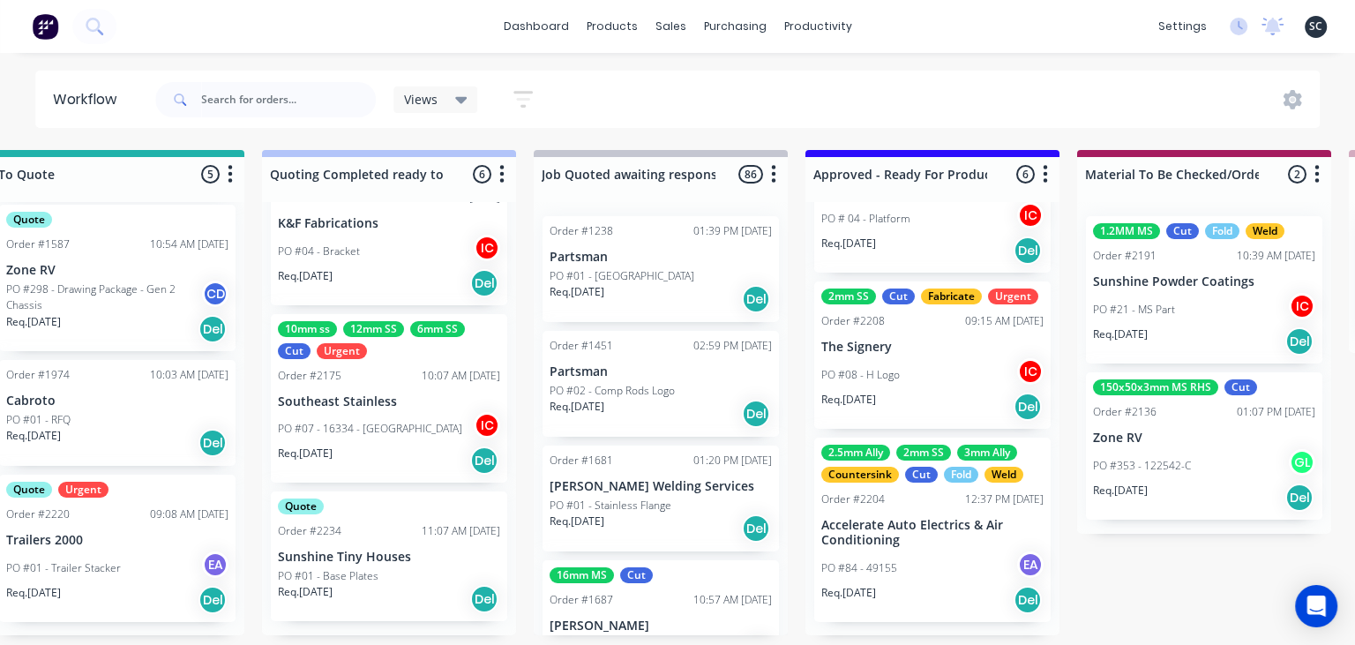
scroll to position [0, 1417]
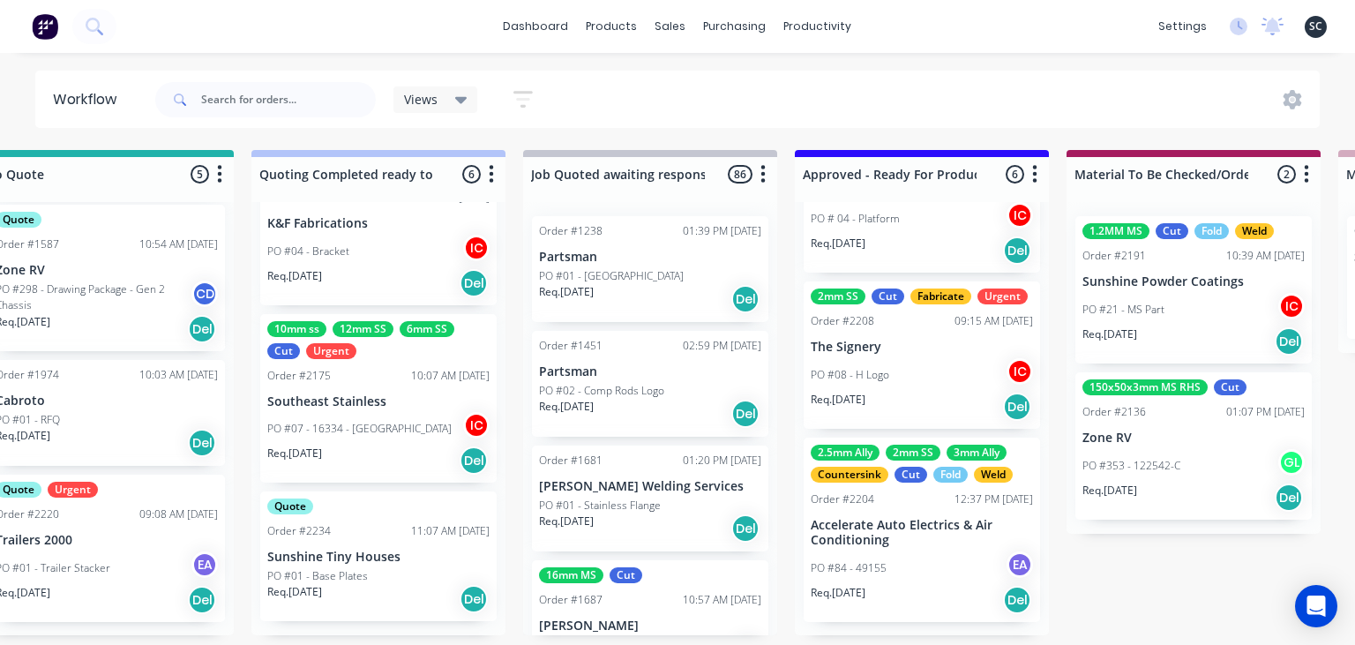
click at [397, 581] on div "PO #01 - Base Plates" at bounding box center [378, 576] width 222 height 16
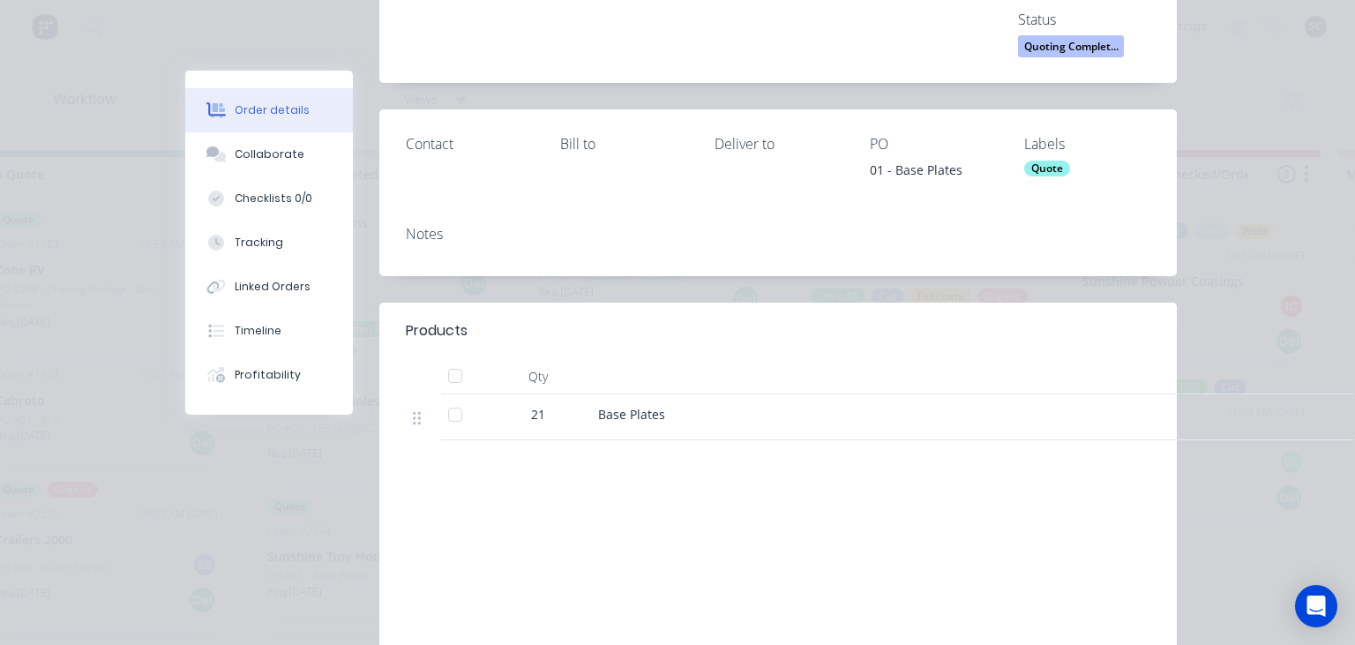
scroll to position [203, 0]
click at [291, 168] on button "Collaborate" at bounding box center [269, 154] width 168 height 44
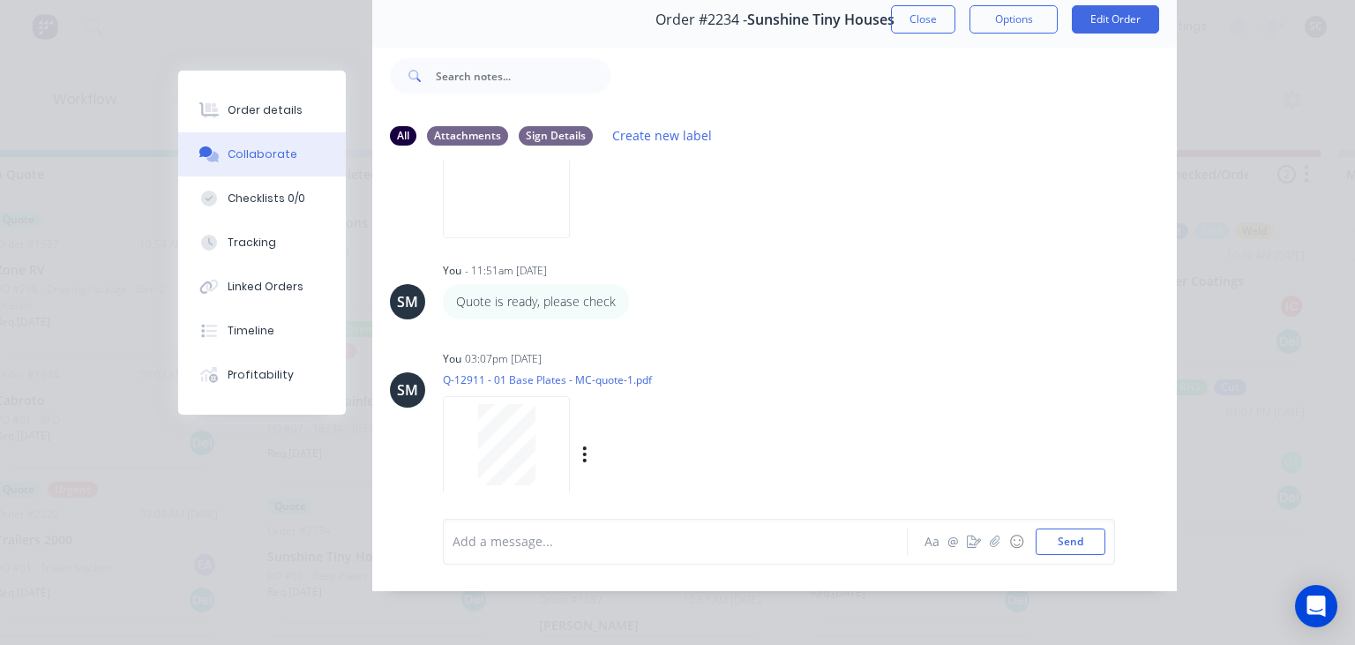
scroll to position [0, 0]
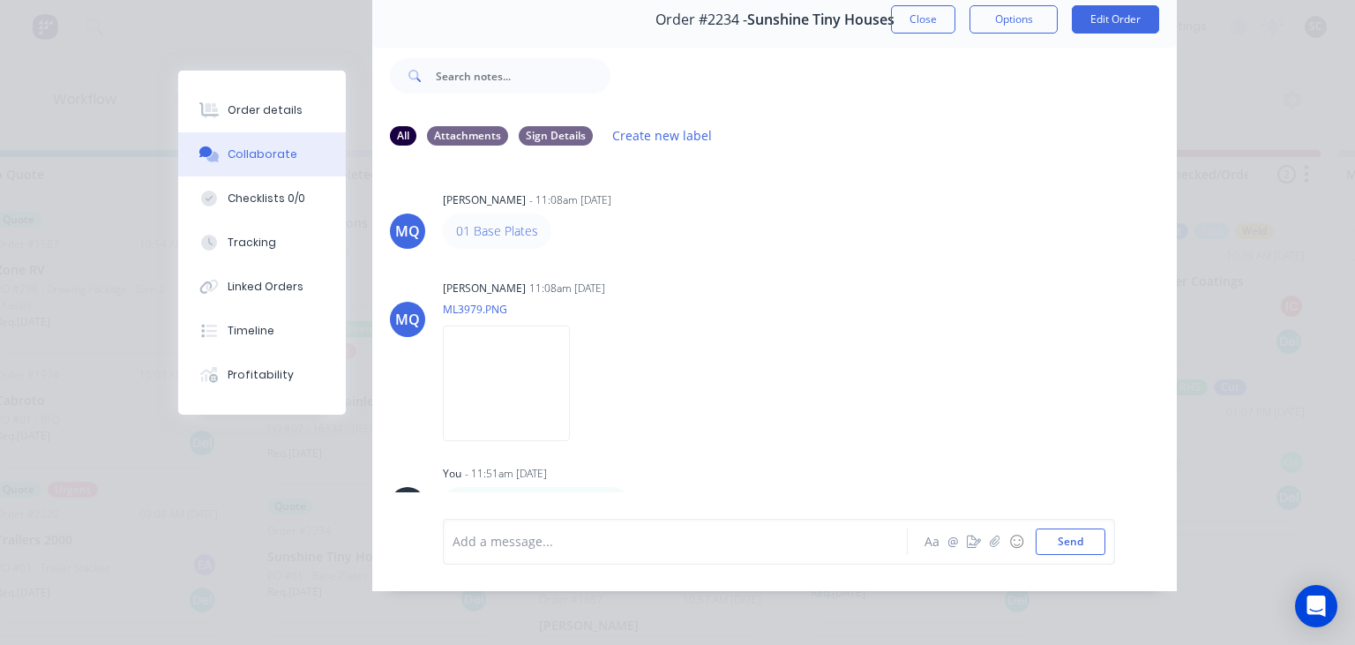
click at [769, 256] on div "MQ Milyn Quinones - 11:08am 03/09/25 01 Base Plates MQ Milyn Quinones 11:08am 0…" at bounding box center [774, 327] width 805 height 332
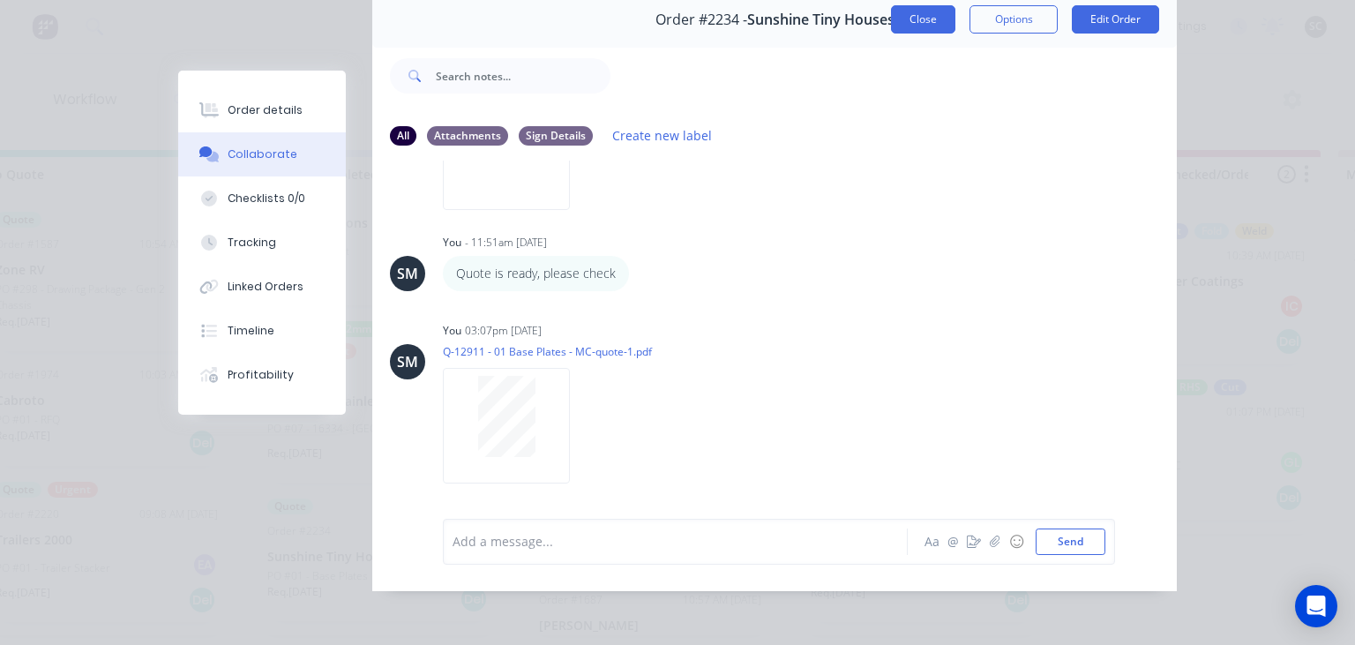
click at [920, 27] on button "Close" at bounding box center [923, 19] width 64 height 28
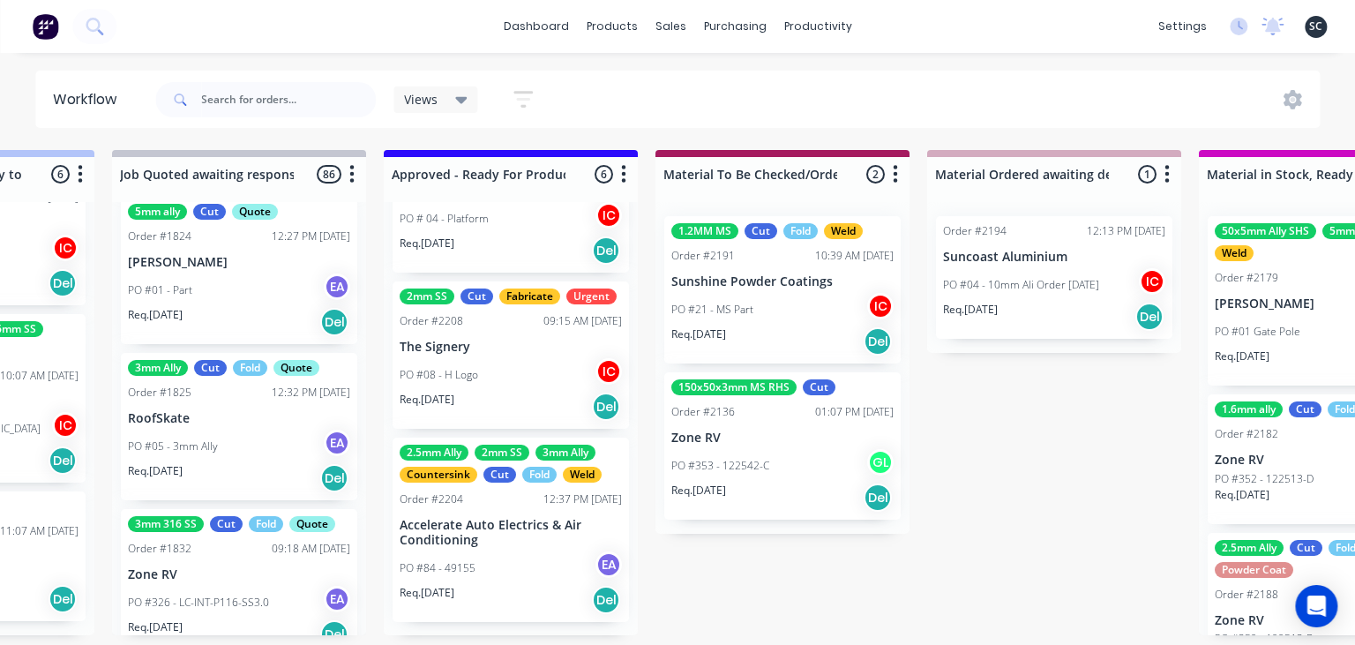
scroll to position [0, 1846]
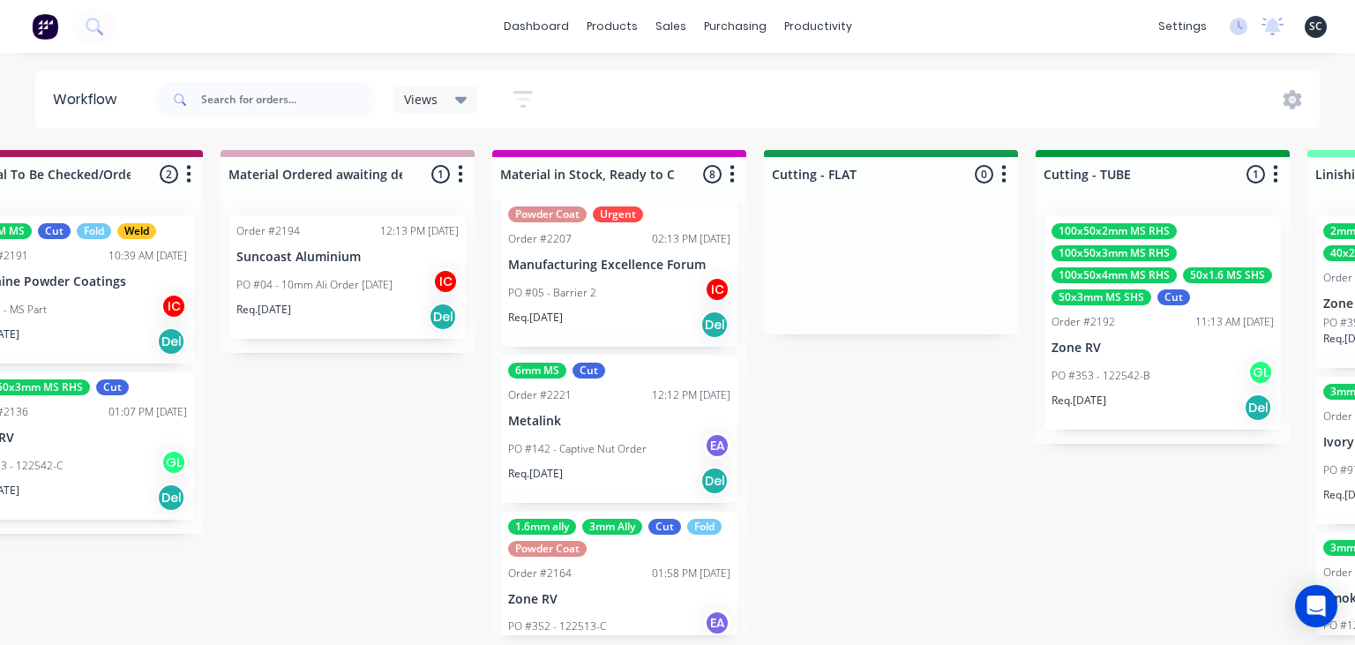
scroll to position [913, 0]
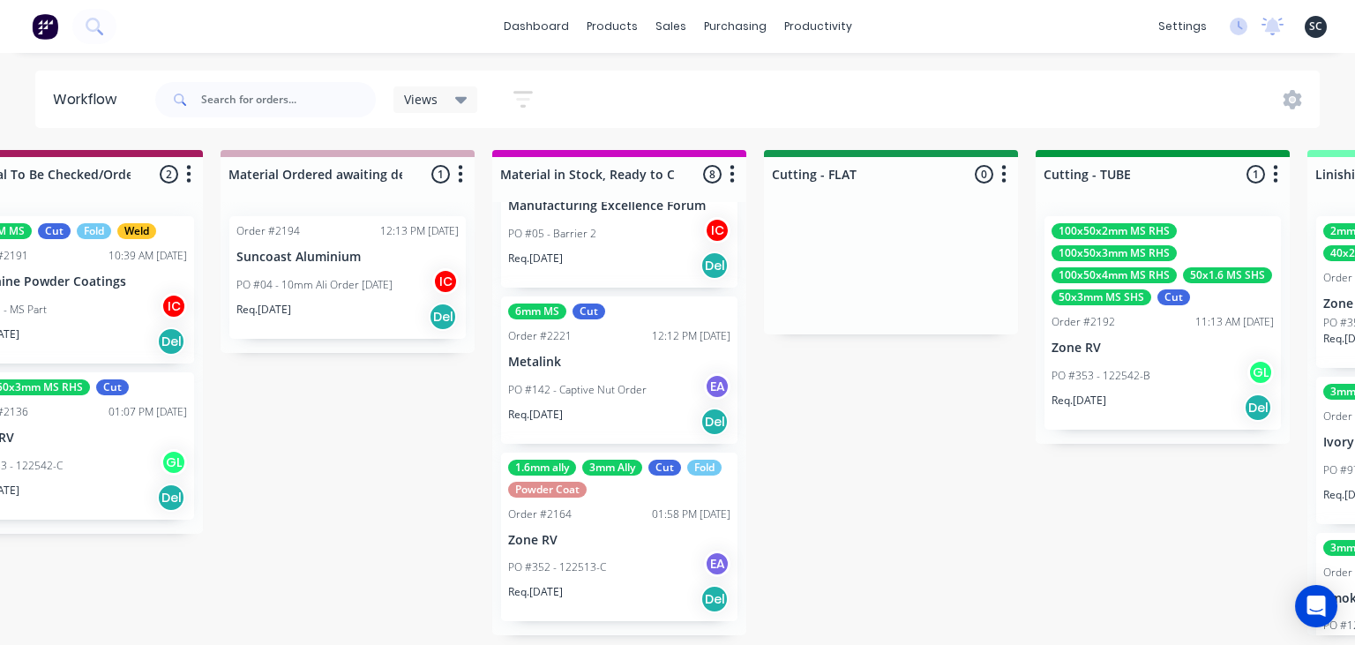
drag, startPoint x: 961, startPoint y: 409, endPoint x: 605, endPoint y: 430, distance: 356.2
click at [959, 409] on div "Submitted 21 Status colour #273444 hex #273444 Save Cancel Summaries Total orde…" at bounding box center [970, 392] width 7037 height 485
click at [862, 547] on div "Submitted 21 Status colour #273444 hex #273444 Save Cancel Summaries Total orde…" at bounding box center [970, 392] width 7037 height 485
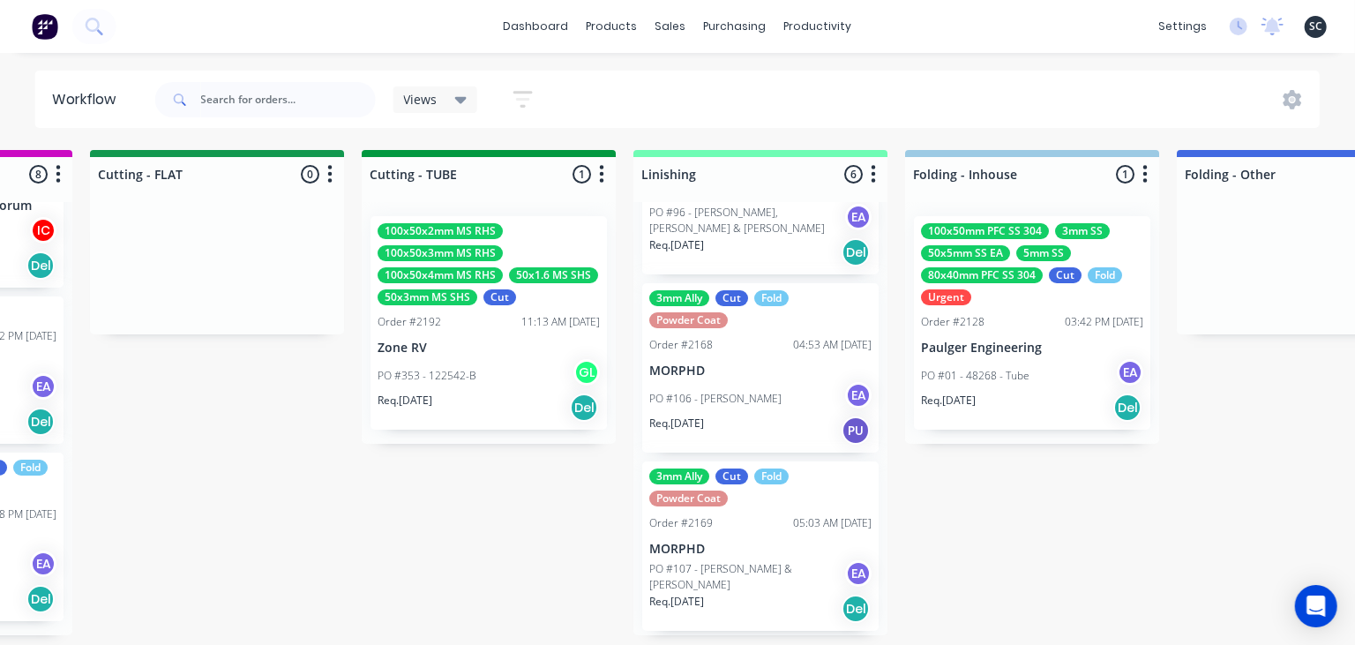
scroll to position [570, 0]
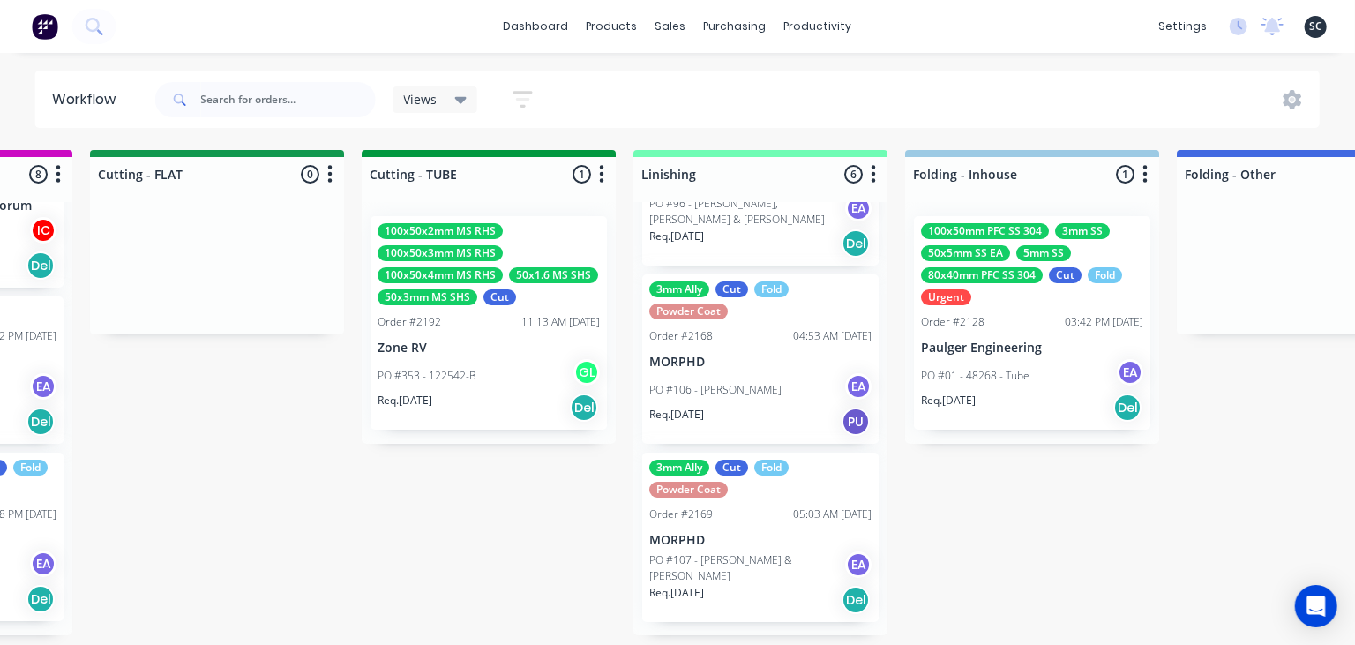
click at [1050, 503] on div "Submitted 21 Status colour #273444 hex #273444 Save Cancel Summaries Total orde…" at bounding box center [296, 392] width 7037 height 485
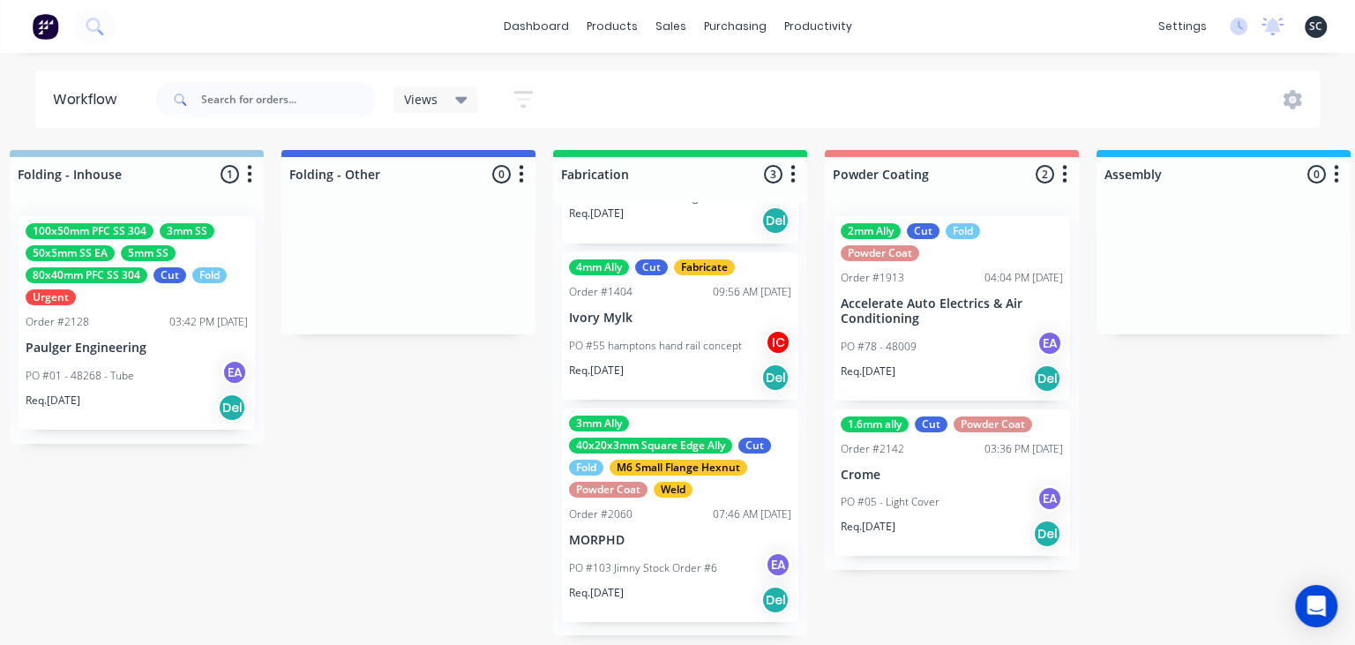
scroll to position [0, 0]
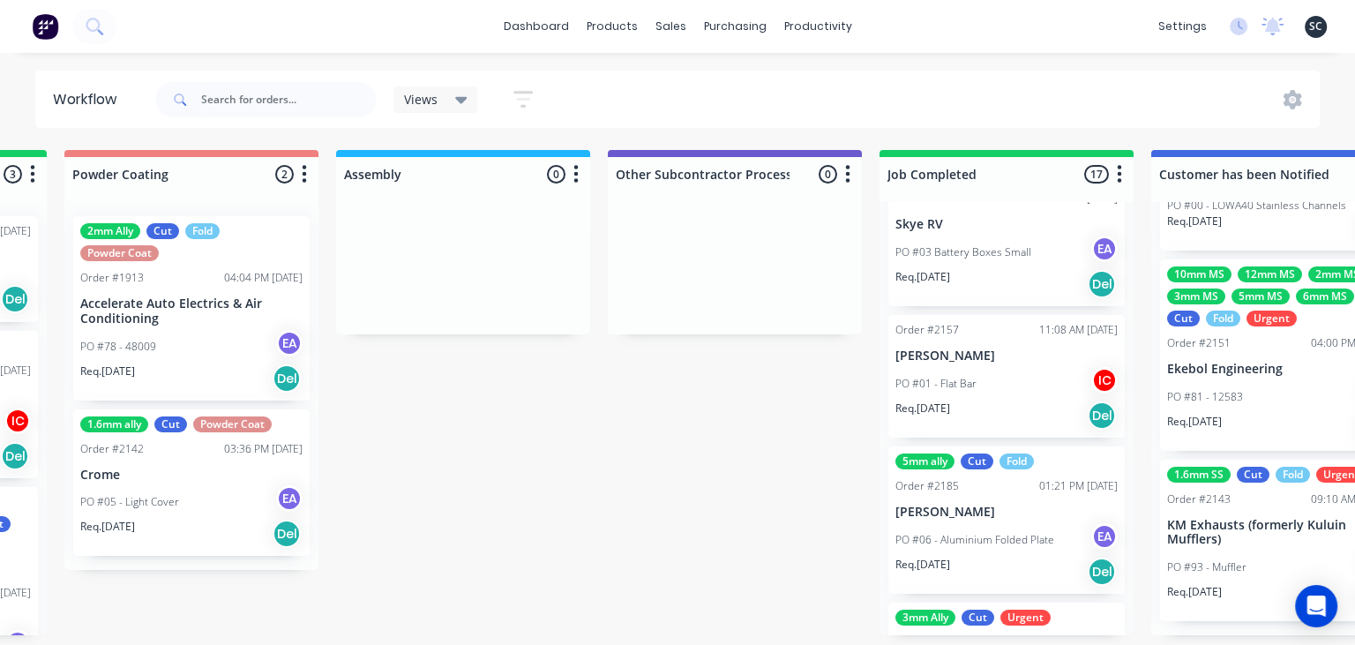
scroll to position [2202, 0]
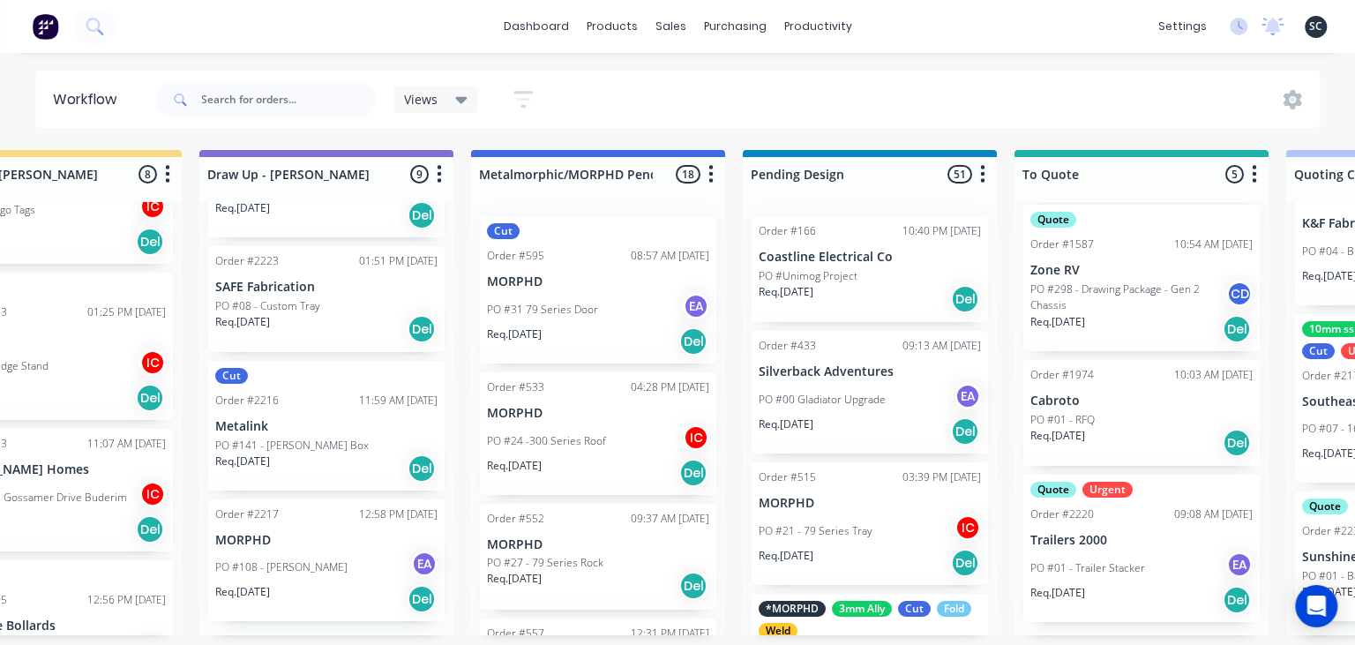
scroll to position [0, 407]
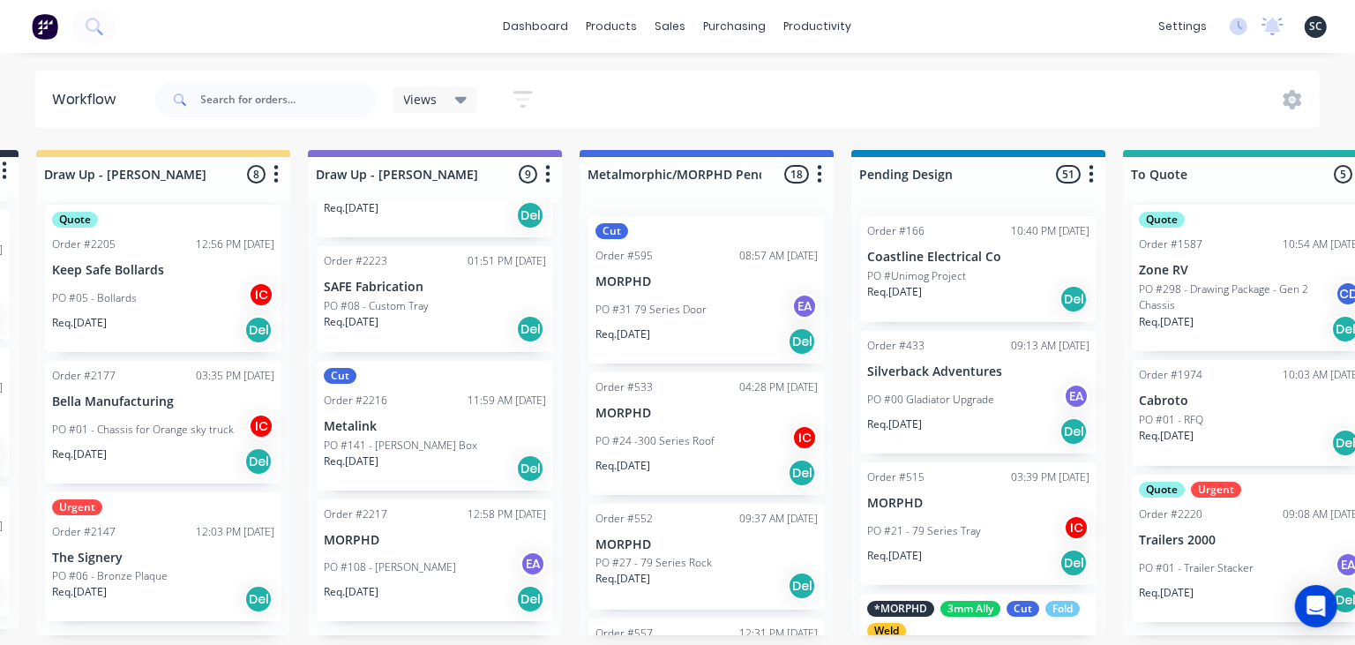
scroll to position [0, 270]
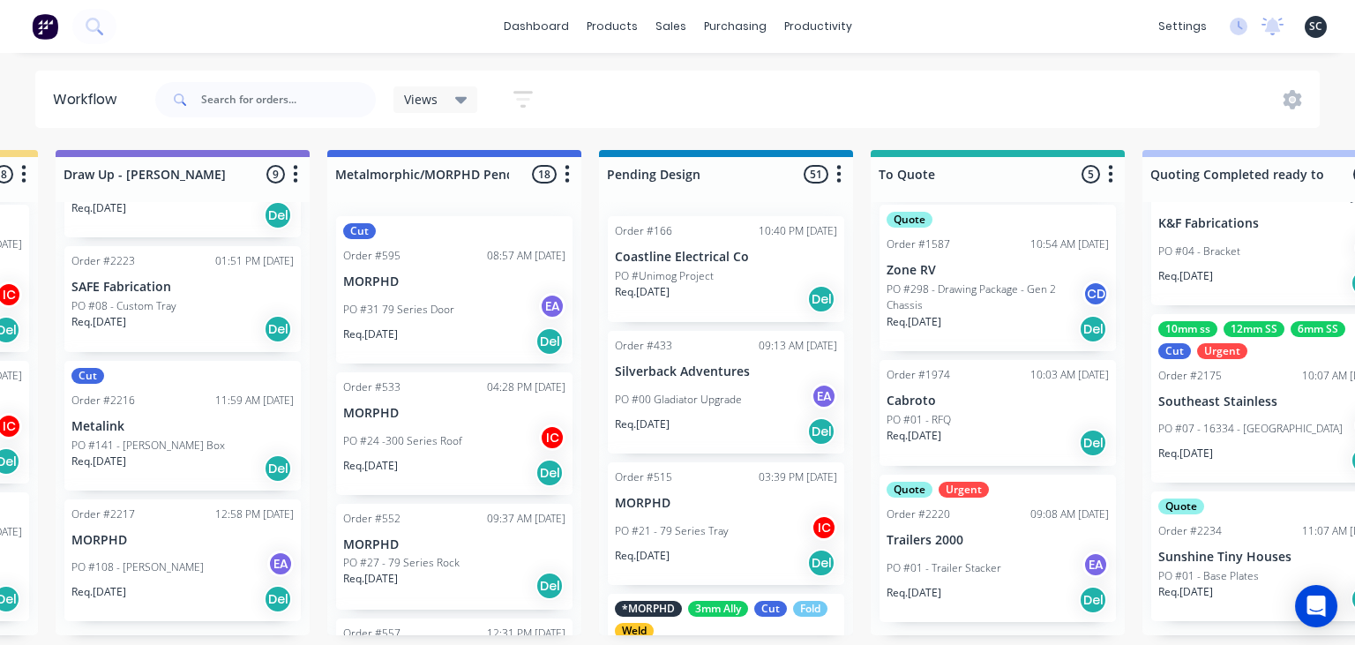
scroll to position [0, 627]
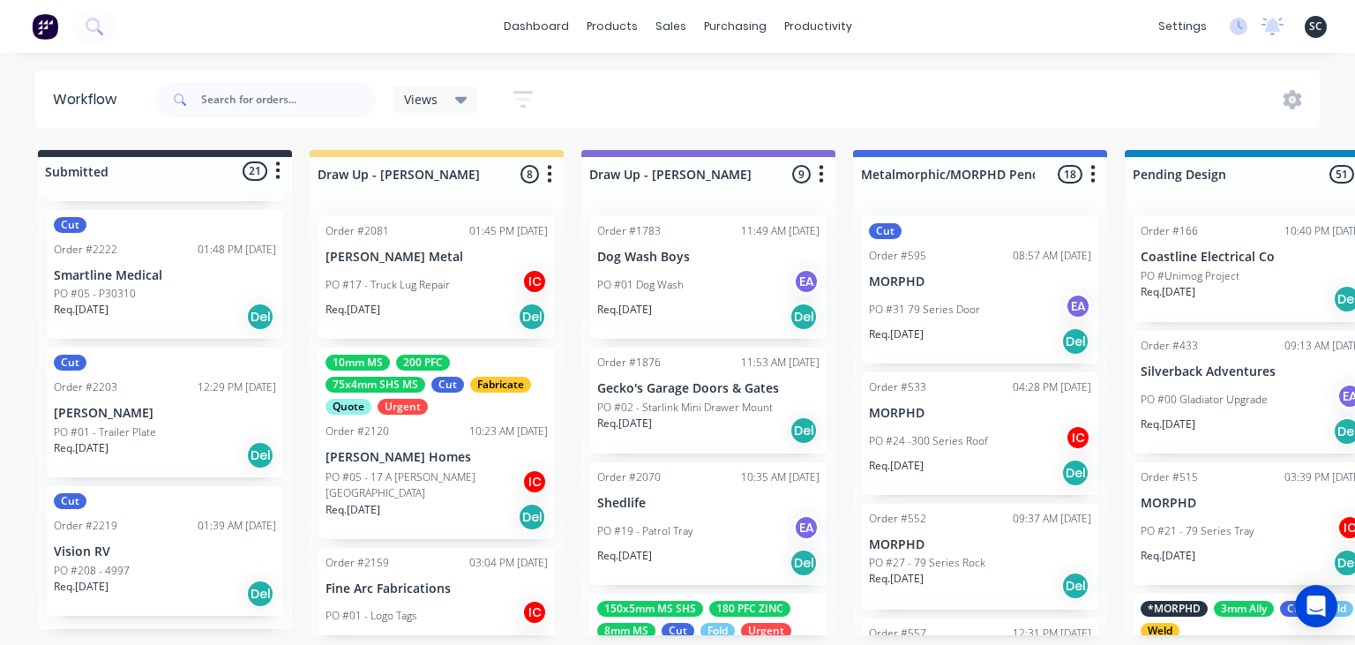
scroll to position [95, 0]
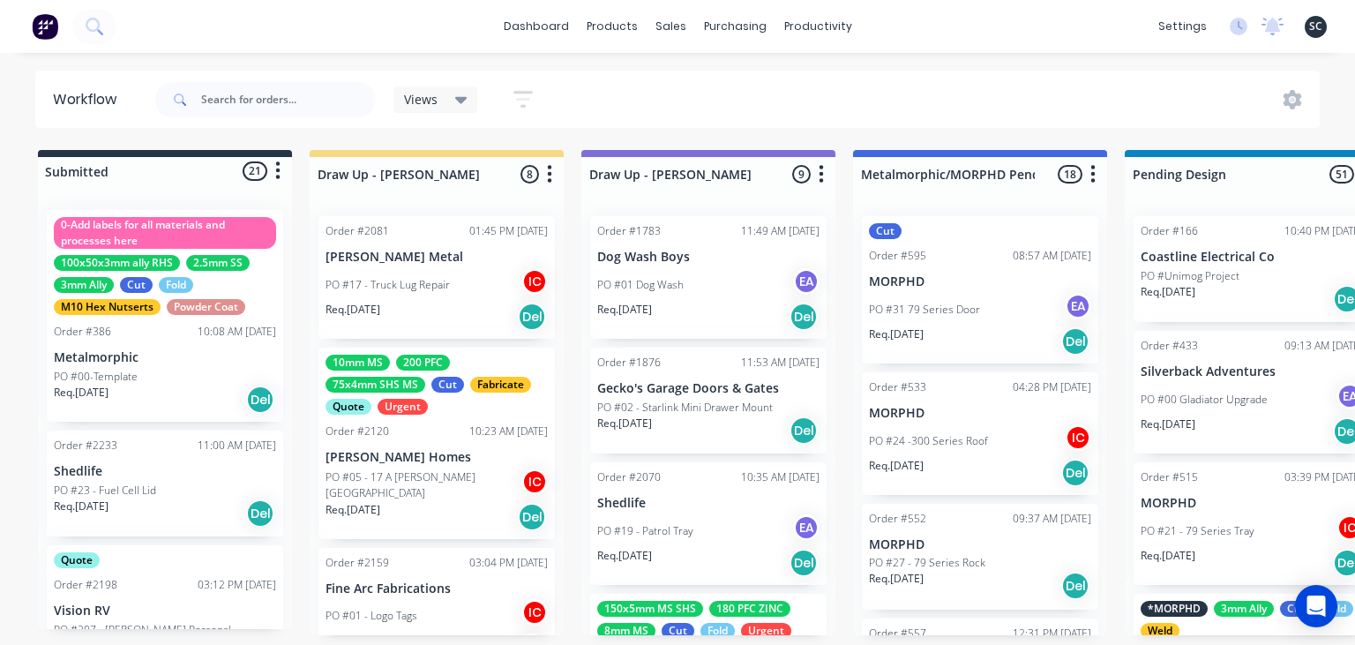
scroll to position [95, 0]
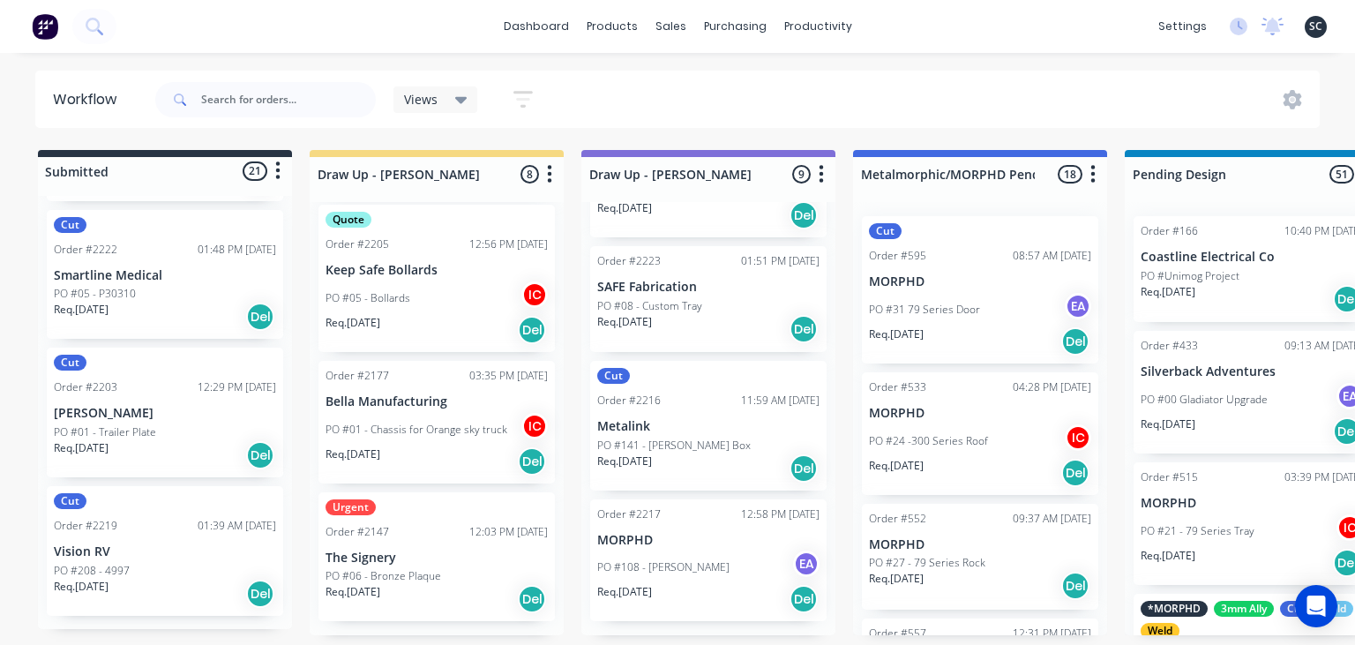
click at [955, 67] on div "dashboard products sales purchasing productivity dashboard products Product Cat…" at bounding box center [677, 269] width 1355 height 539
click at [949, 65] on div "dashboard products sales purchasing productivity dashboard products Product Cat…" at bounding box center [677, 269] width 1355 height 539
click at [969, 56] on div "dashboard products sales purchasing productivity dashboard products Product Cat…" at bounding box center [677, 269] width 1355 height 539
click at [974, 54] on div "dashboard products sales purchasing productivity dashboard products Product Cat…" at bounding box center [677, 269] width 1355 height 539
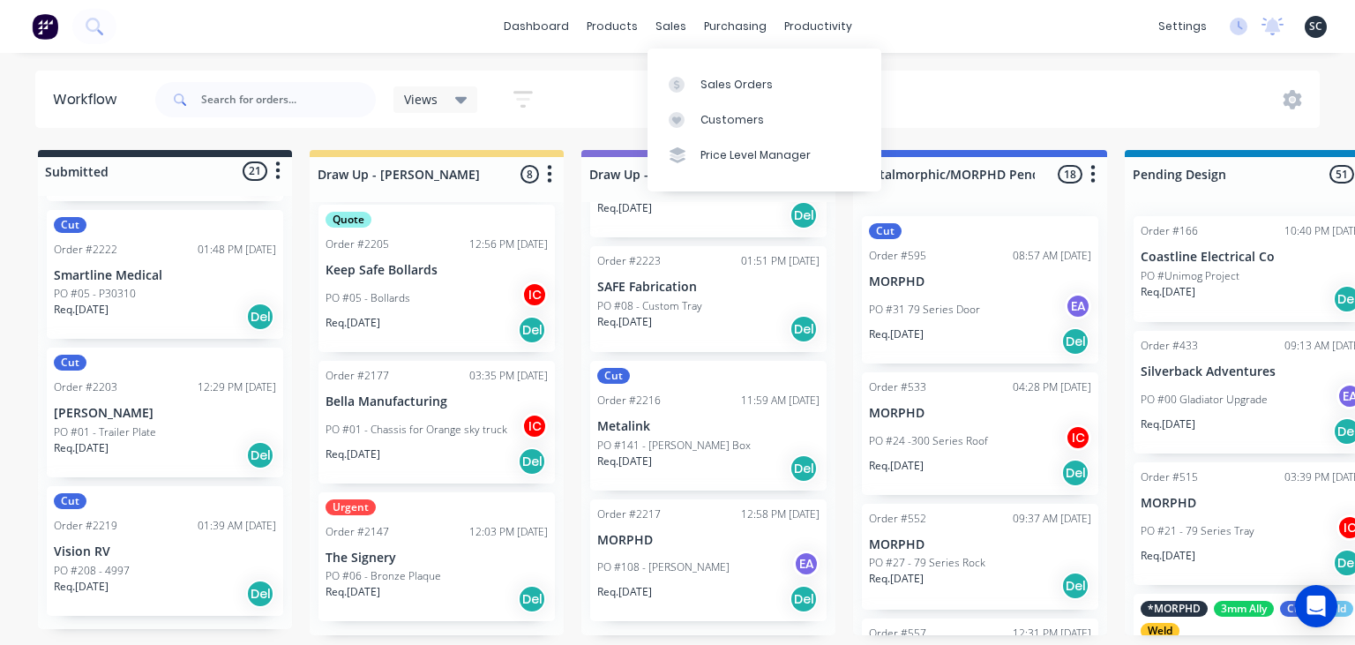
click at [1018, 66] on div "dashboard products sales purchasing productivity dashboard products Product Cat…" at bounding box center [677, 269] width 1355 height 539
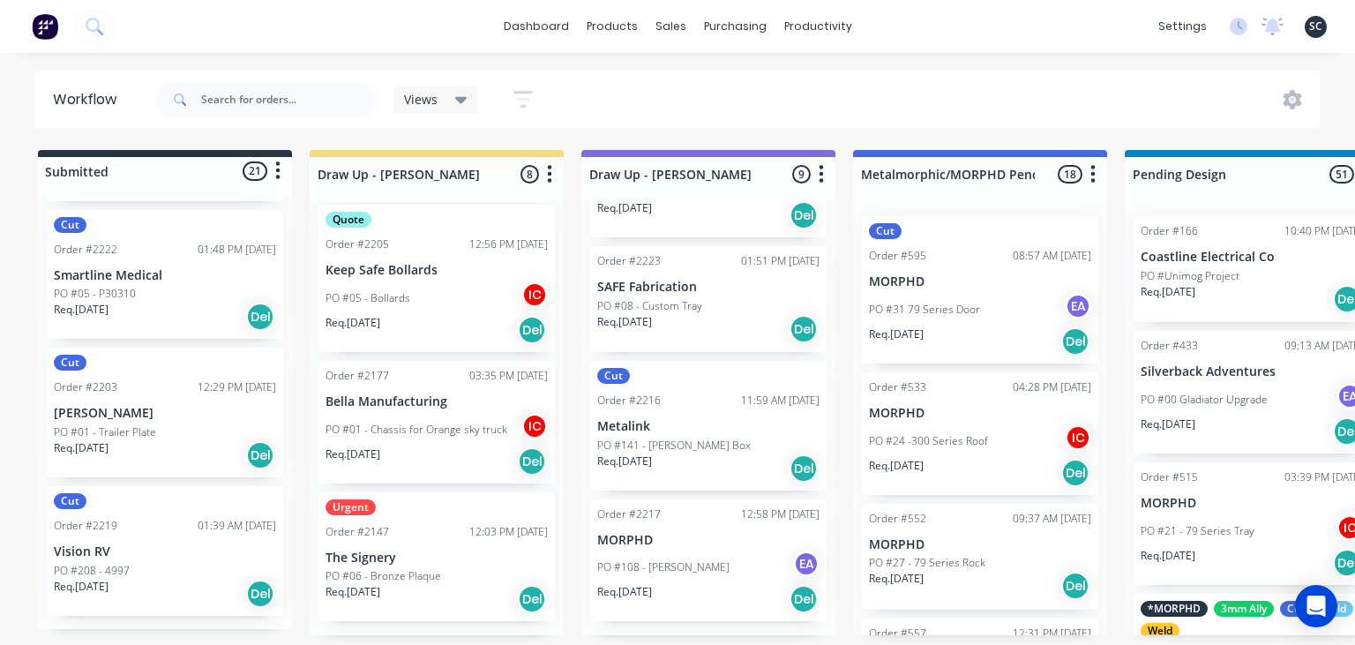
click at [349, 62] on div "dashboard products sales purchasing productivity dashboard products Product Cat…" at bounding box center [677, 269] width 1355 height 539
click at [994, 56] on div "dashboard products sales purchasing productivity dashboard products Product Cat…" at bounding box center [677, 269] width 1355 height 539
click at [967, 59] on div "dashboard products sales purchasing productivity dashboard products Product Cat…" at bounding box center [677, 269] width 1355 height 539
click at [905, 55] on div "dashboard products sales purchasing productivity dashboard products Product Cat…" at bounding box center [677, 269] width 1355 height 539
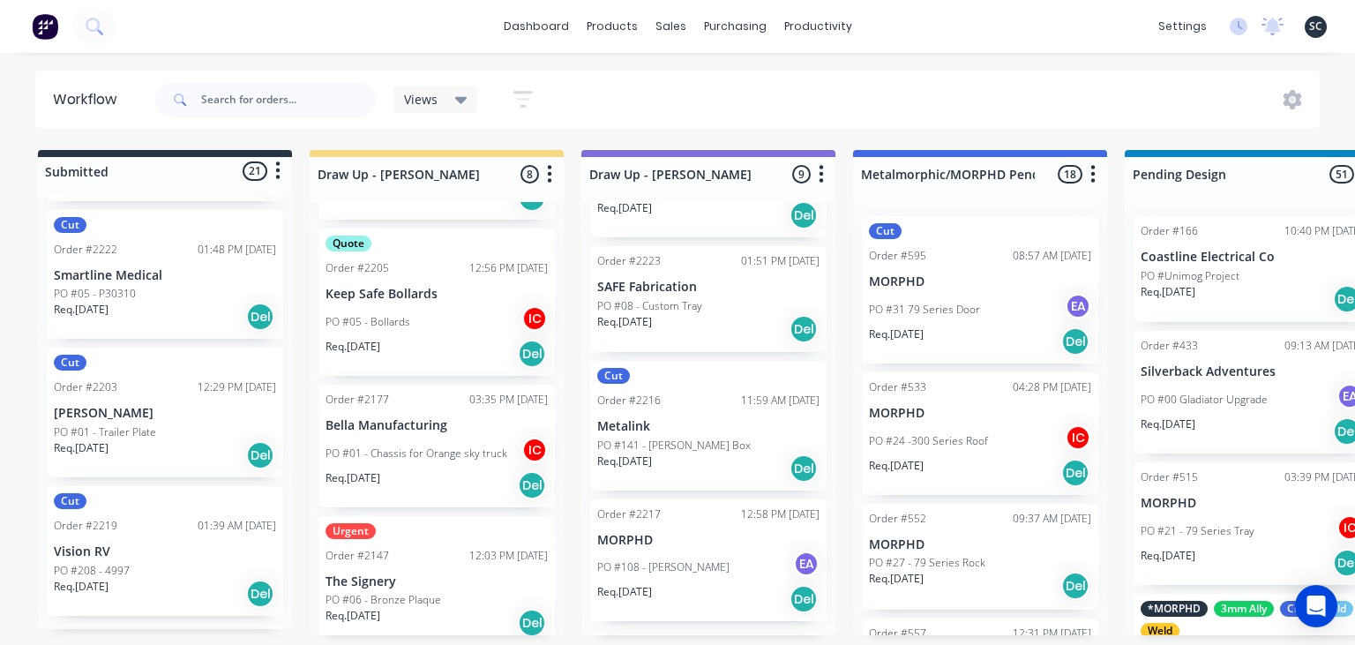
scroll to position [761, 0]
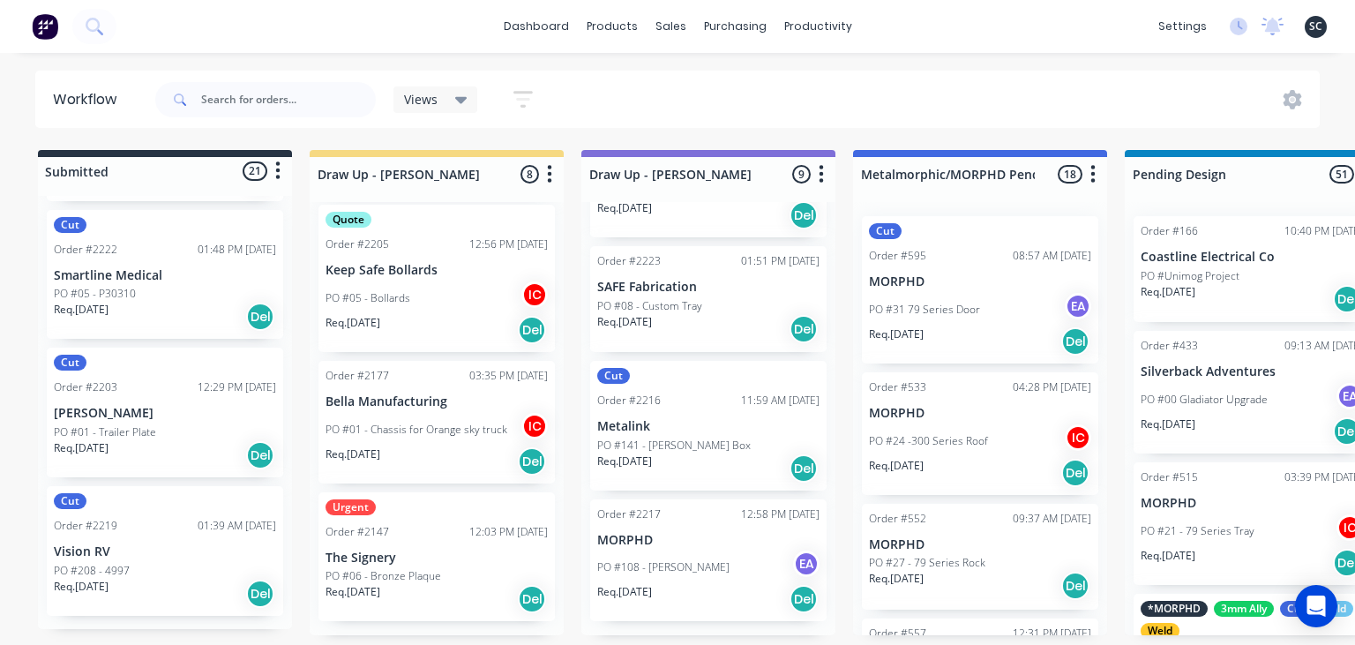
click at [883, 55] on div "dashboard products sales purchasing productivity dashboard products Product Cat…" at bounding box center [677, 269] width 1355 height 539
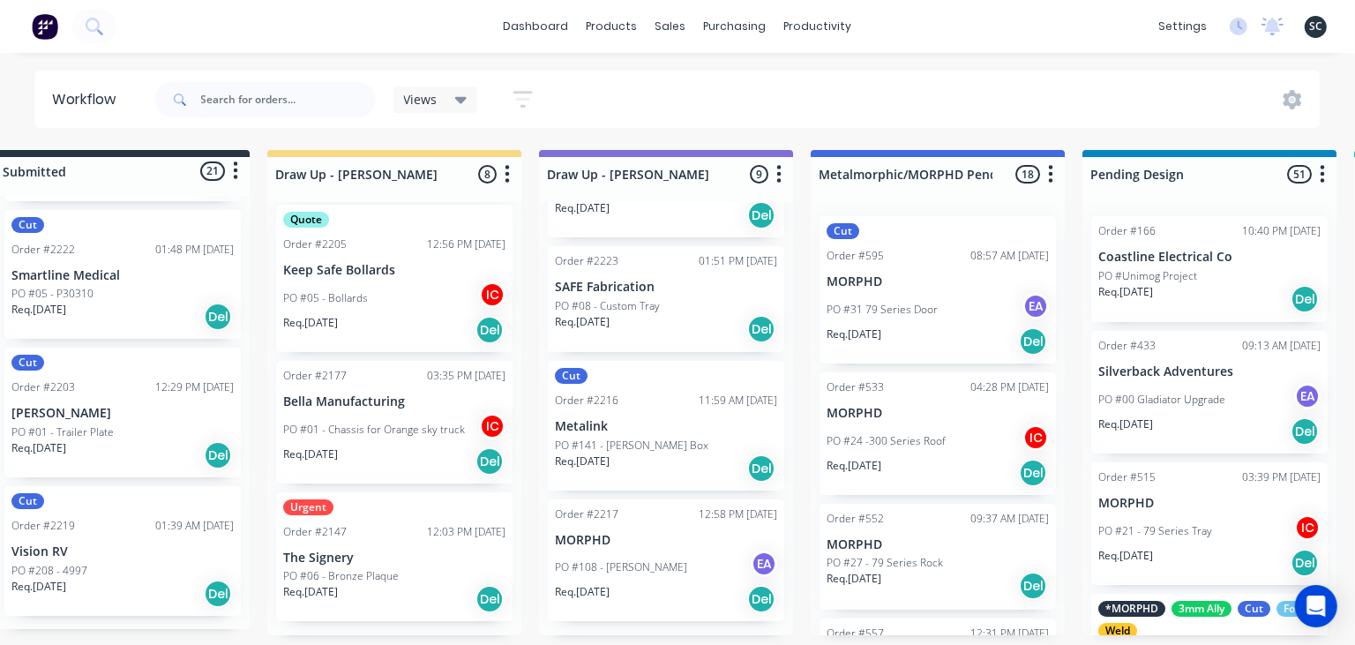
scroll to position [0, 0]
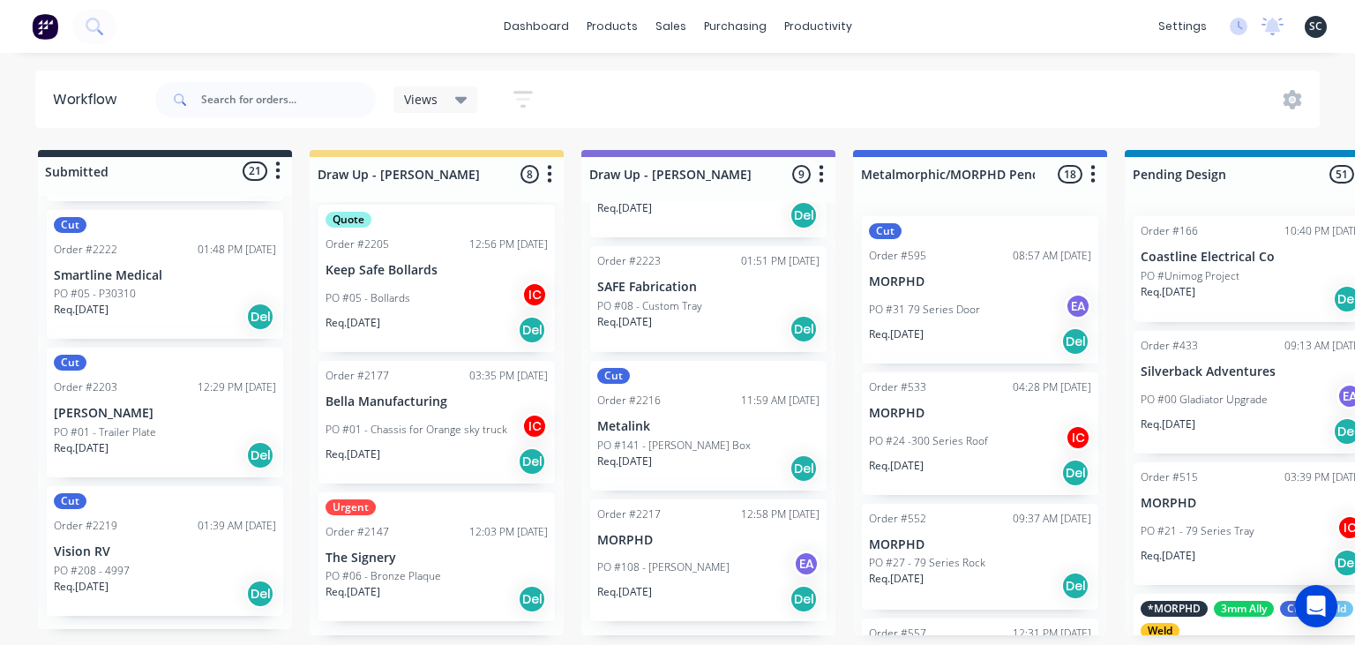
click at [395, 54] on div "dashboard products sales purchasing productivity dashboard products Product Cat…" at bounding box center [677, 269] width 1355 height 539
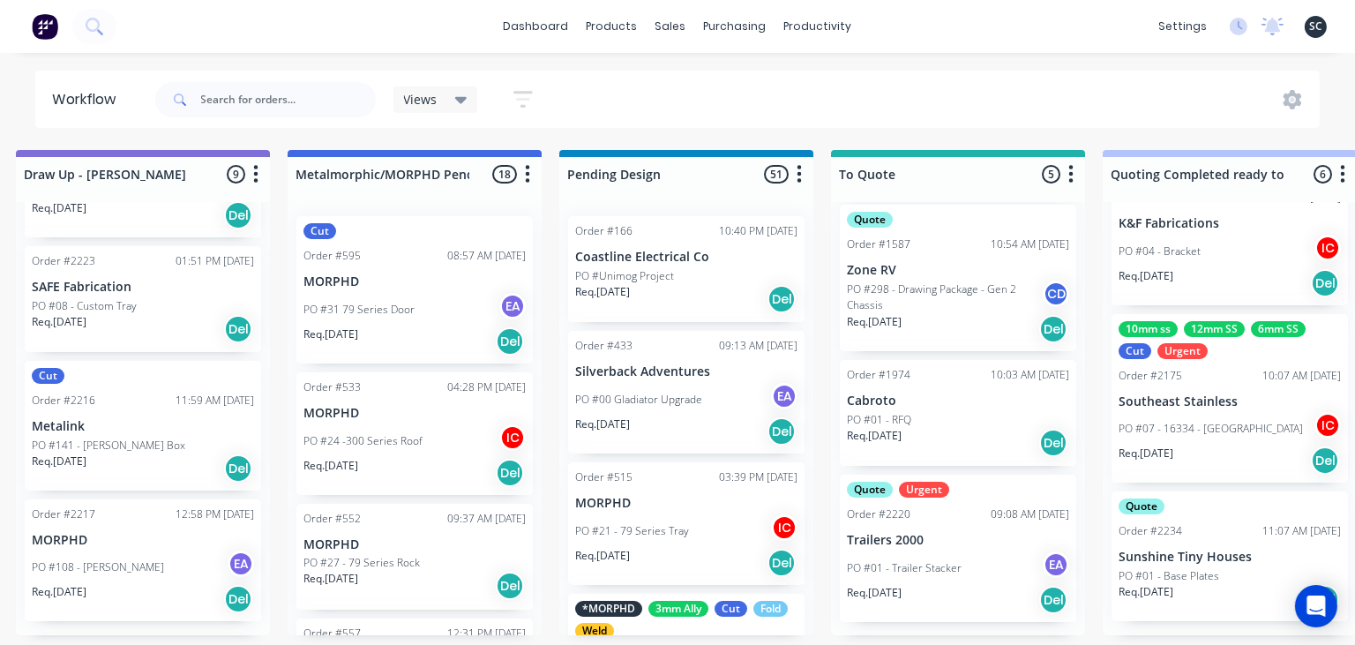
scroll to position [0, 577]
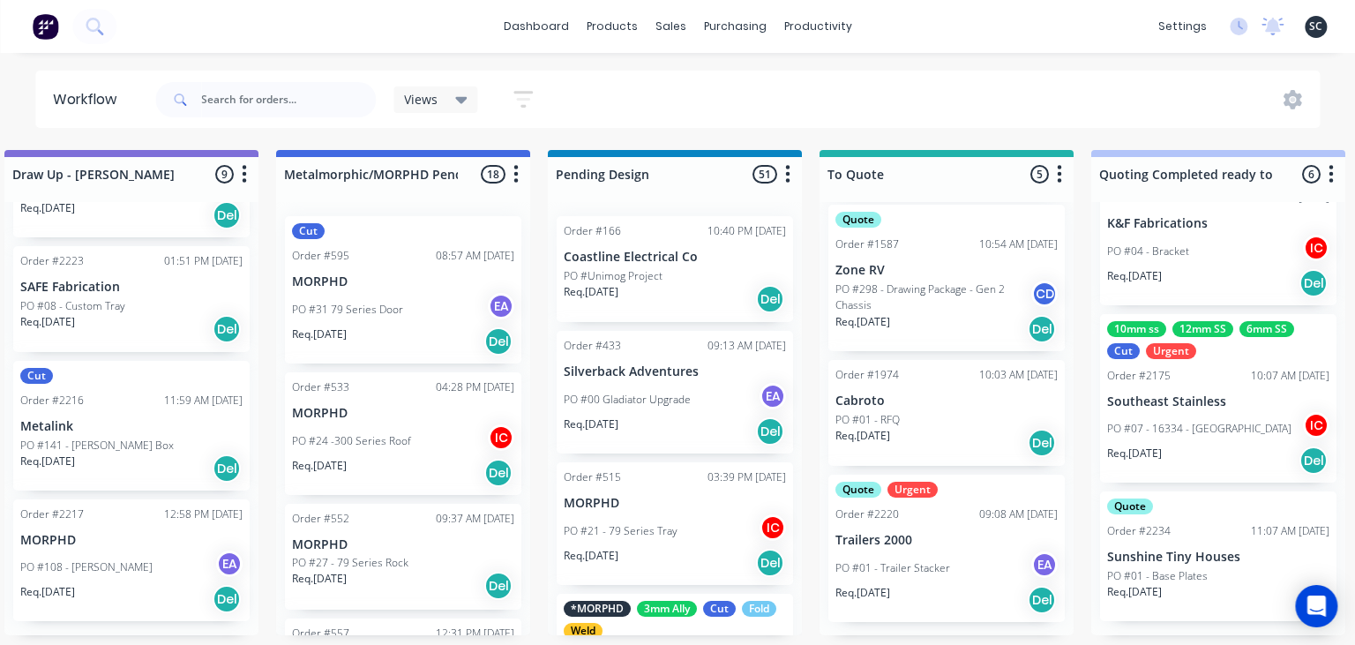
click at [778, 57] on html "dashboard products sales purchasing productivity dashboard products Product Cat…" at bounding box center [100, 269] width 1355 height 539
click at [932, 35] on div "dashboard products sales purchasing productivity dashboard products Product Cat…" at bounding box center [677, 26] width 1355 height 53
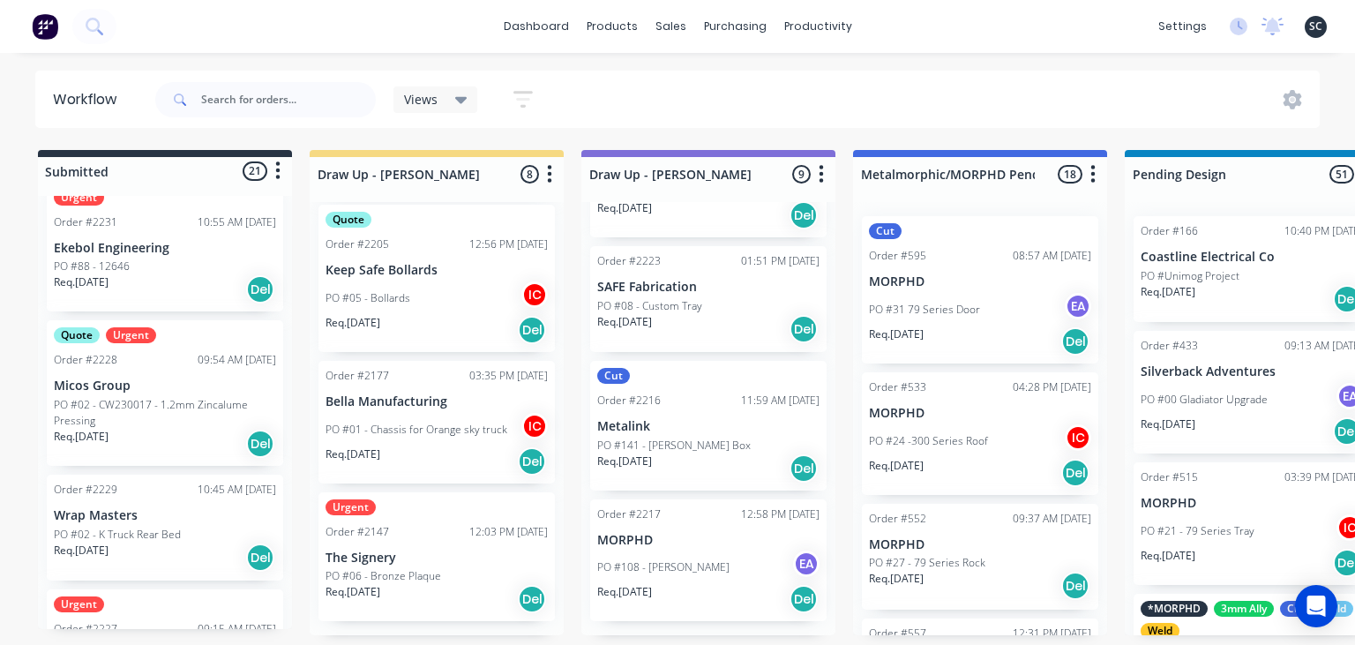
scroll to position [1190, 0]
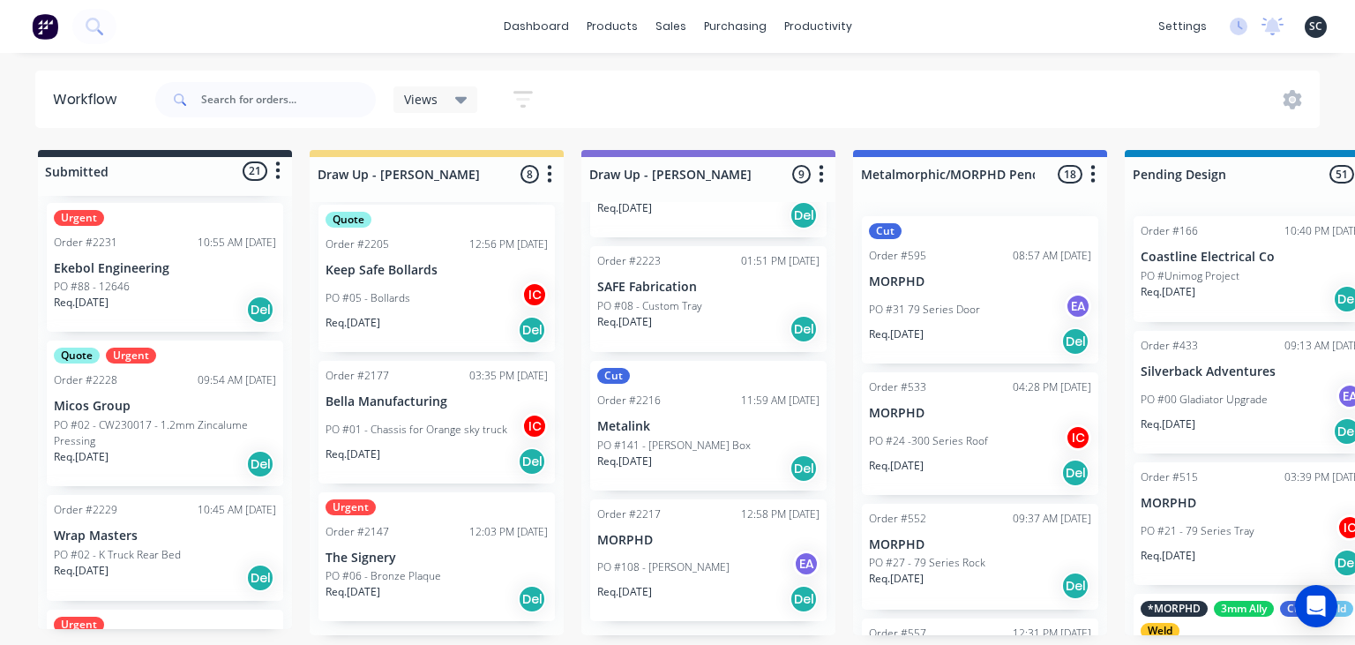
click at [952, 60] on div "dashboard products sales purchasing productivity dashboard products Product Cat…" at bounding box center [677, 269] width 1355 height 539
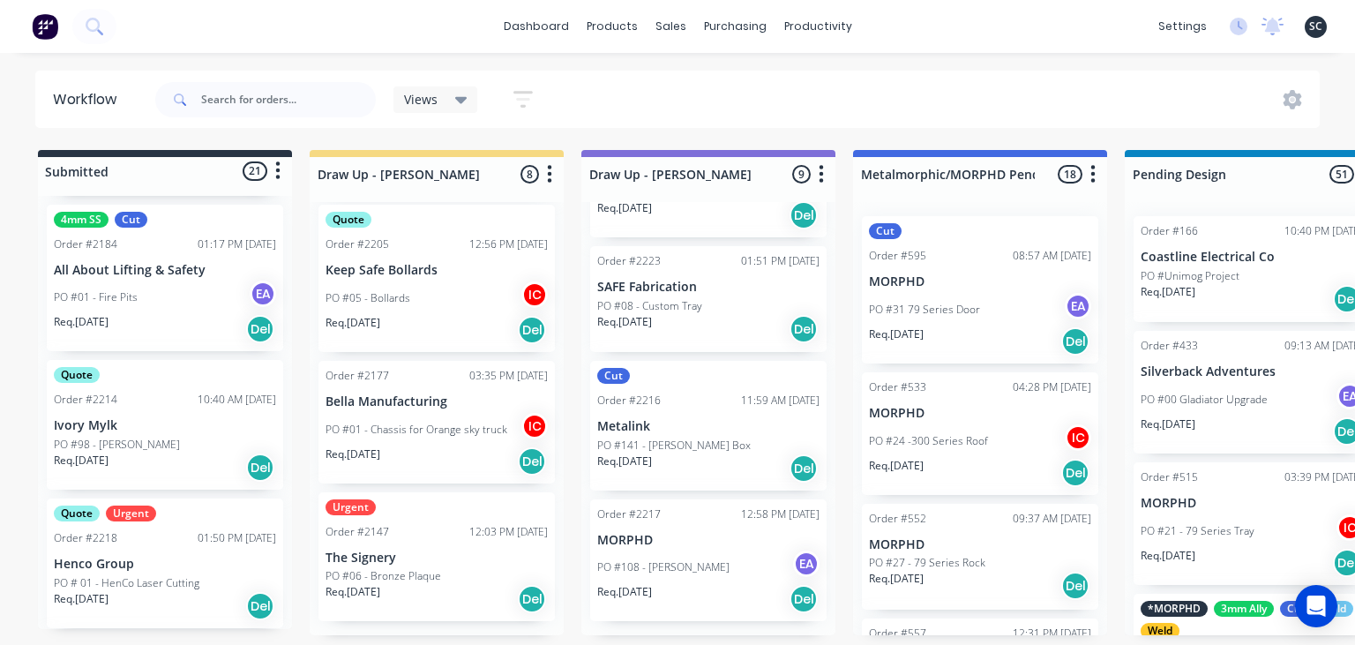
scroll to position [581, 0]
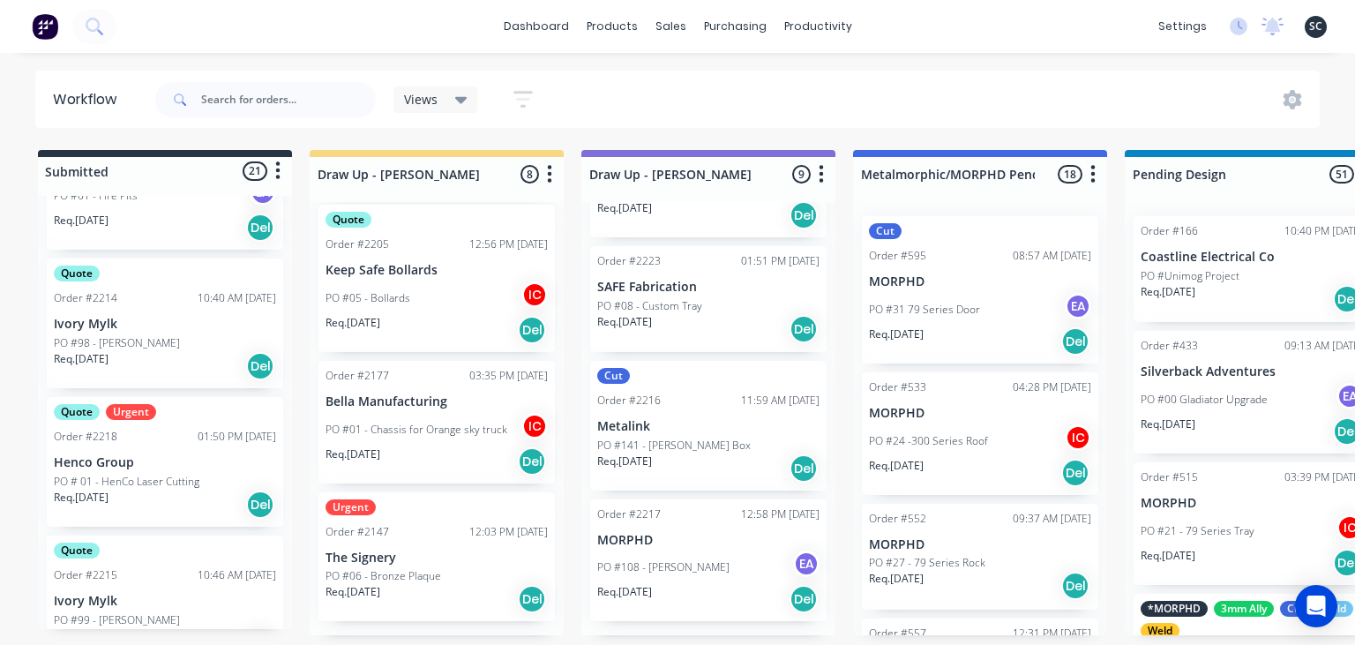
click at [180, 468] on p "Henco Group" at bounding box center [165, 462] width 222 height 15
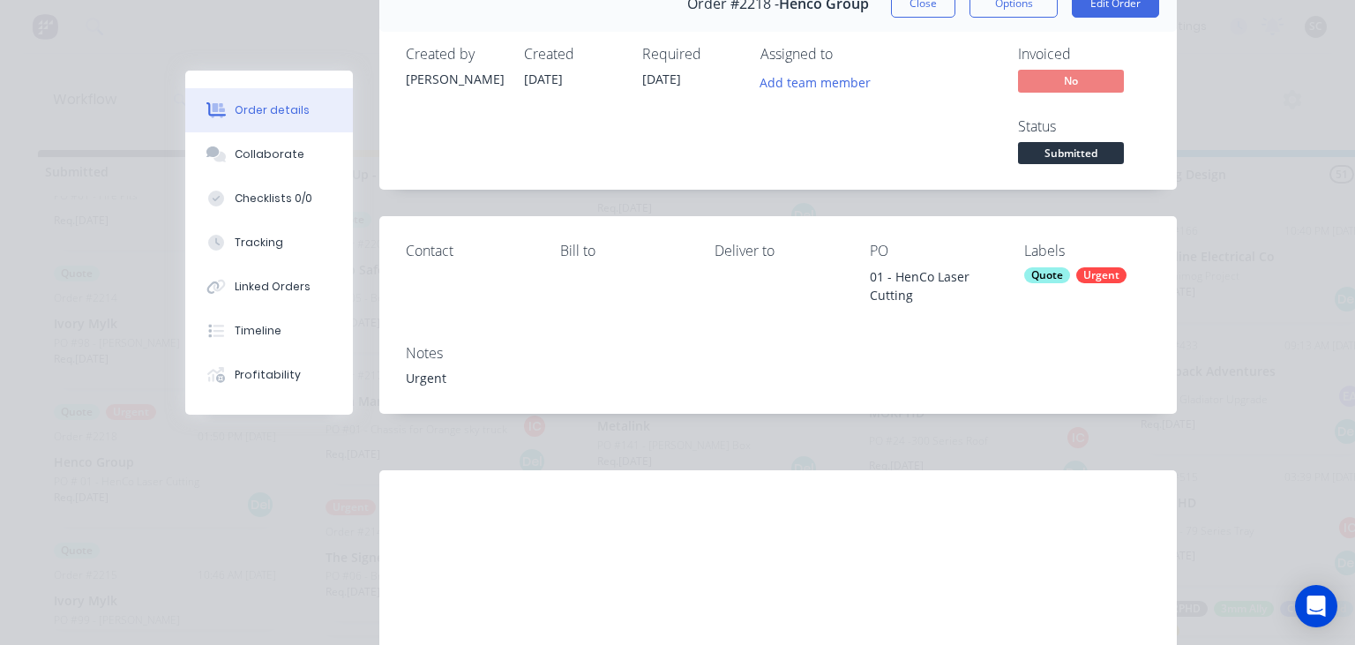
scroll to position [203, 0]
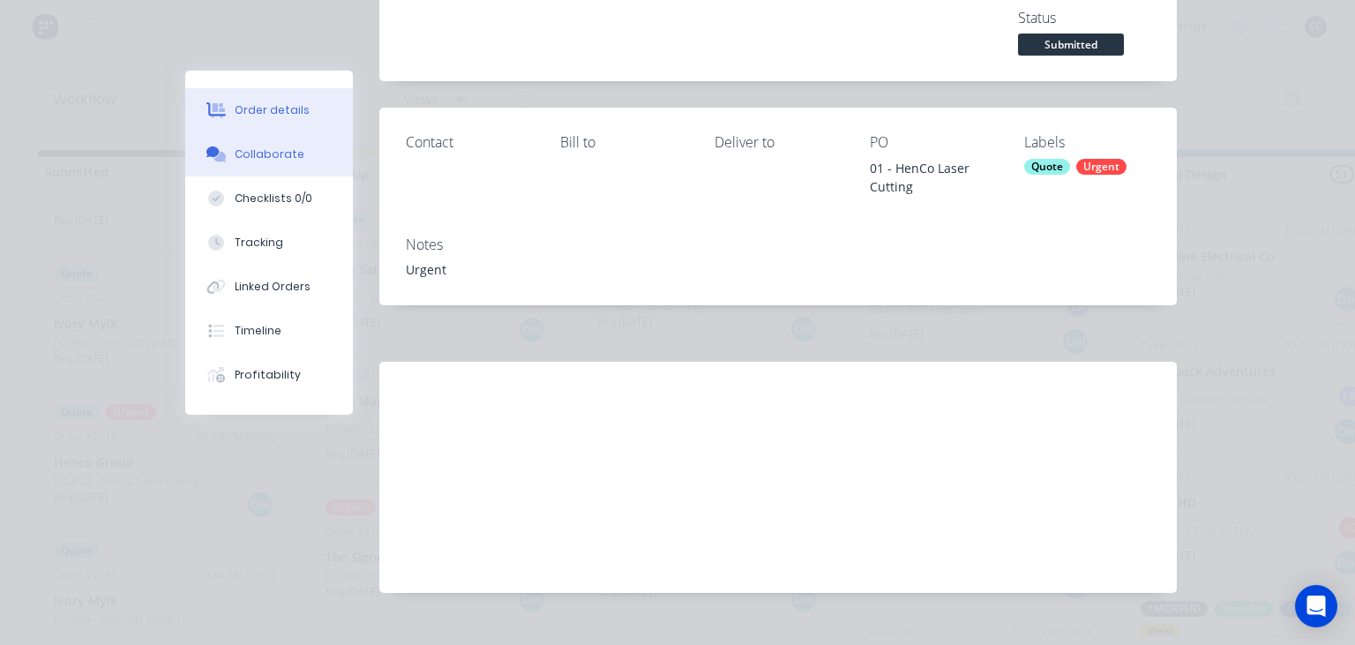
click at [281, 168] on button "Collaborate" at bounding box center [269, 154] width 168 height 44
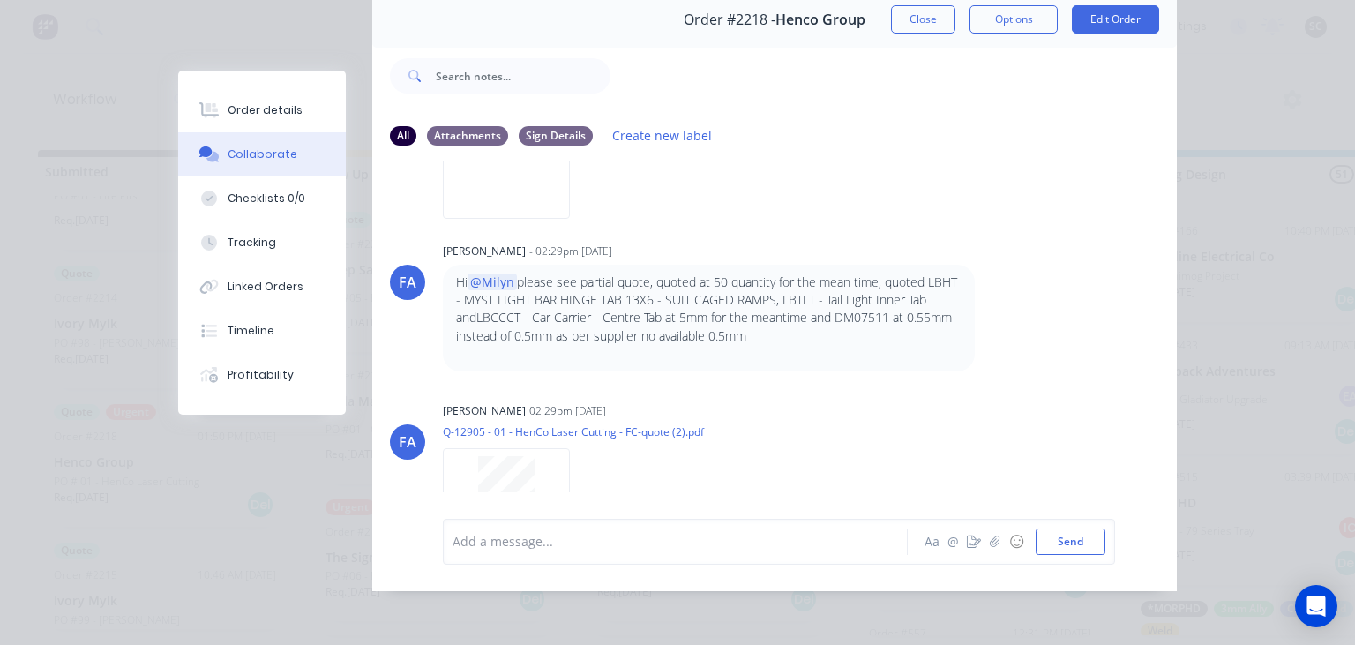
scroll to position [303, 0]
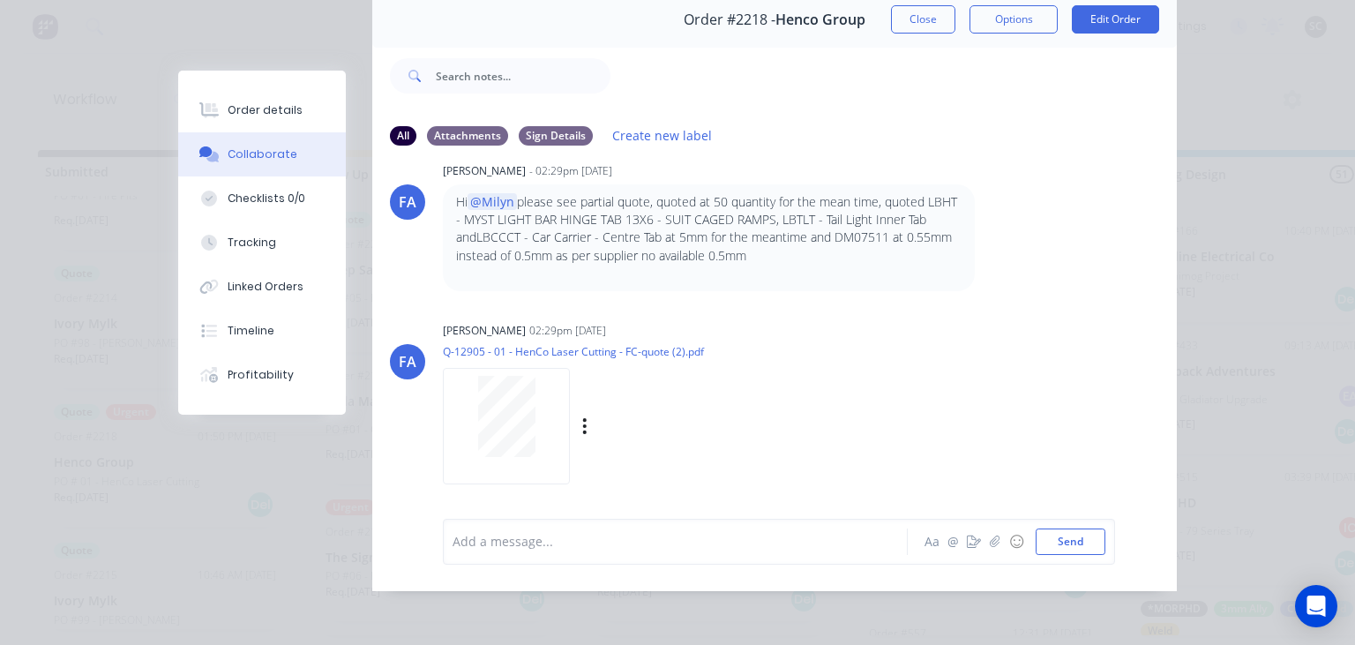
click at [895, 376] on div "FA Francis Adrian Candido 02:29pm 03/09/25 Q-12905 - 01 - HenCo Laser Cutting -…" at bounding box center [774, 397] width 805 height 159
click at [926, 29] on button "Close" at bounding box center [923, 19] width 64 height 28
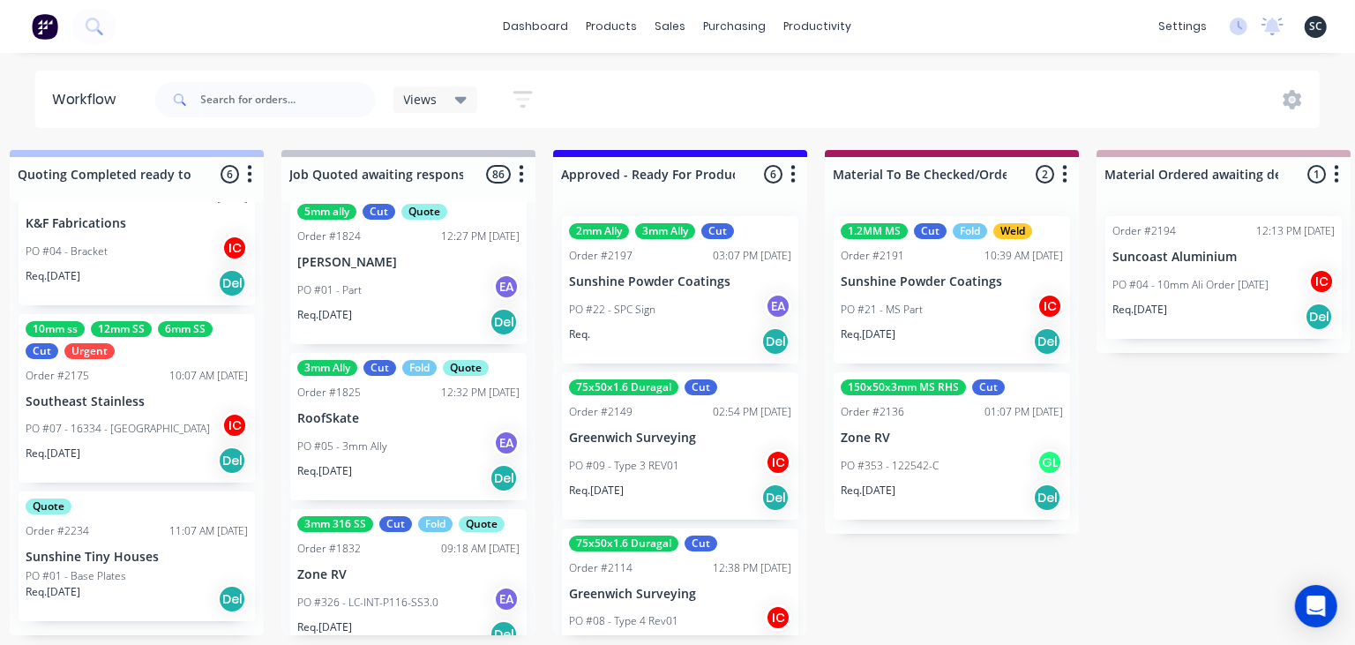
scroll to position [0, 1662]
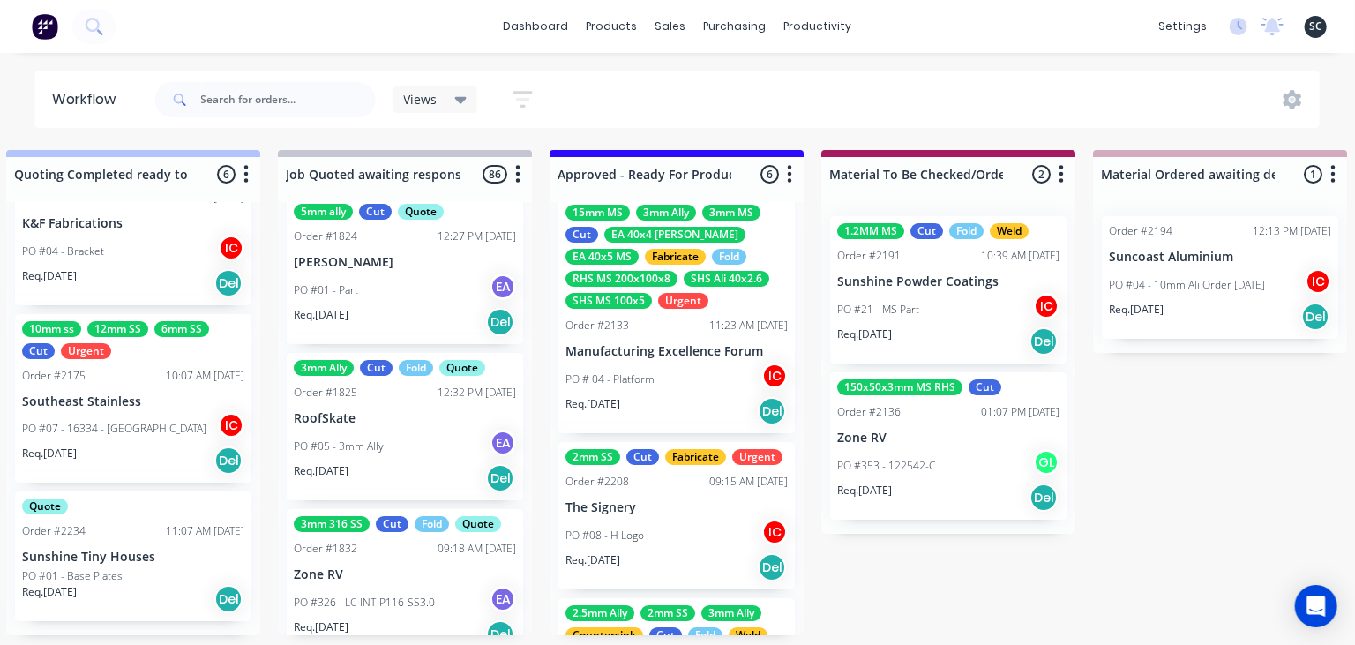
scroll to position [0, 0]
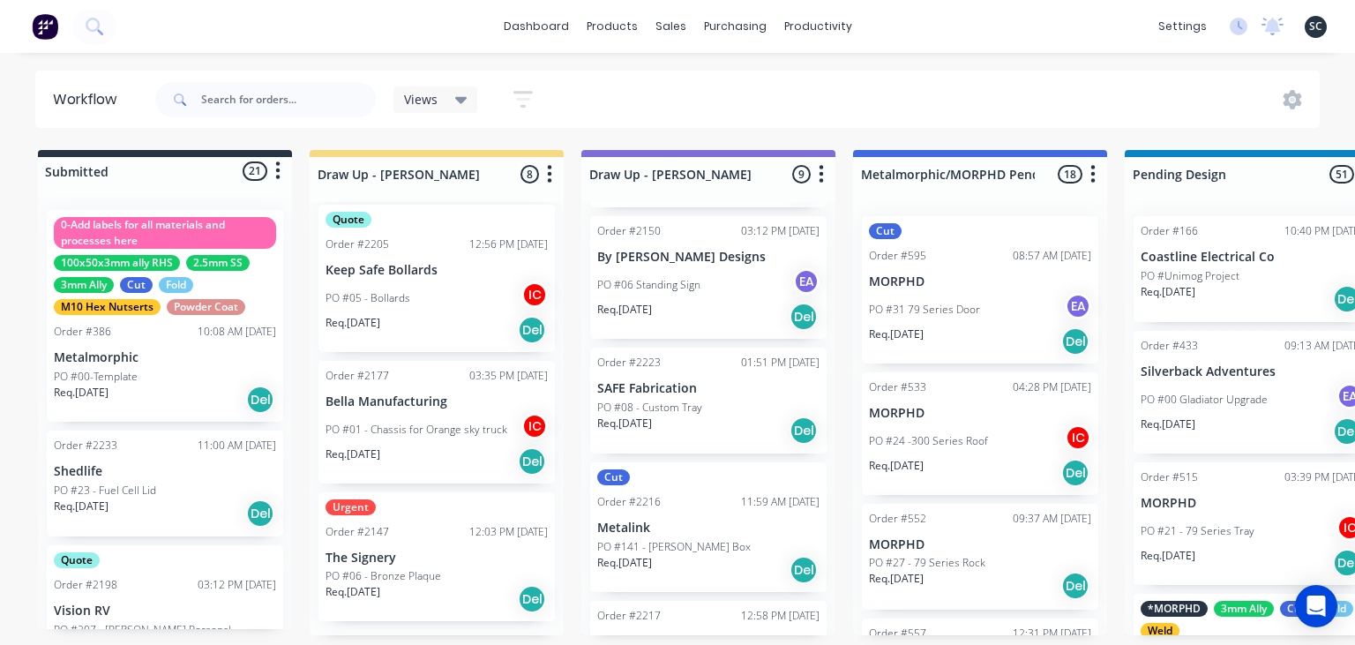
click at [569, 58] on div "dashboard products sales purchasing productivity dashboard products Product Cat…" at bounding box center [677, 269] width 1355 height 539
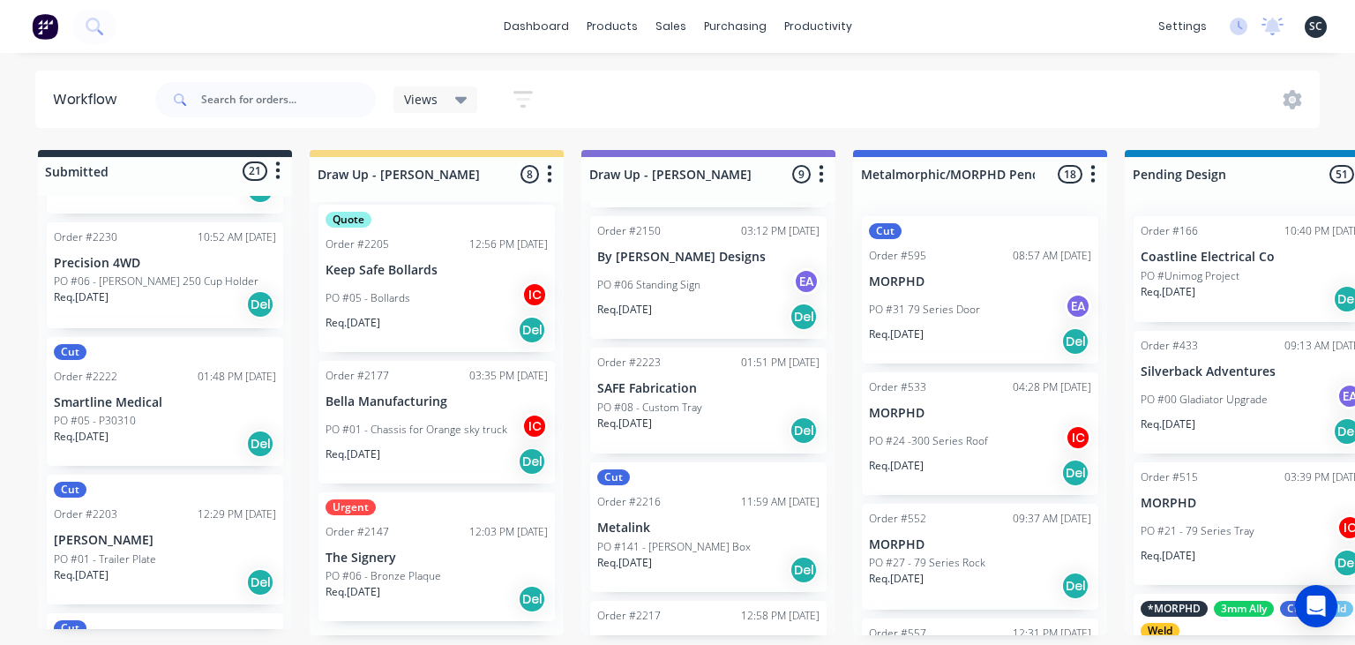
scroll to position [2464, 0]
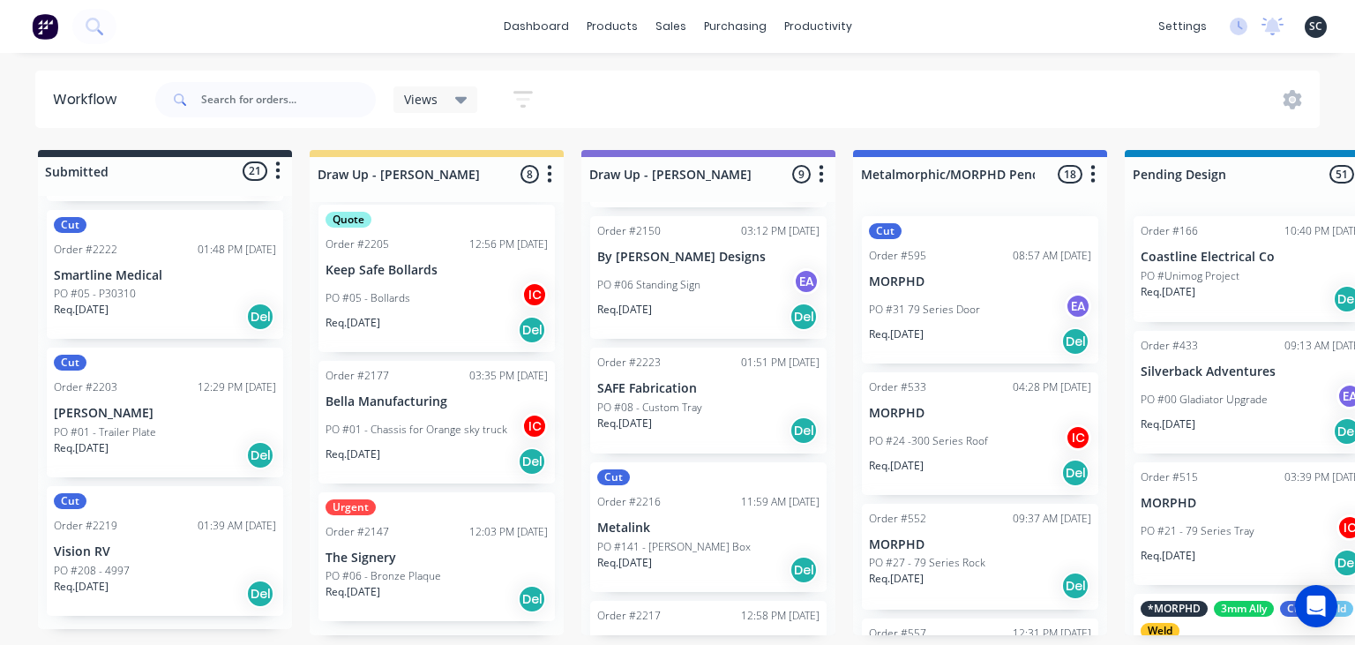
click at [787, 55] on div "dashboard products sales purchasing productivity dashboard products Product Cat…" at bounding box center [677, 269] width 1355 height 539
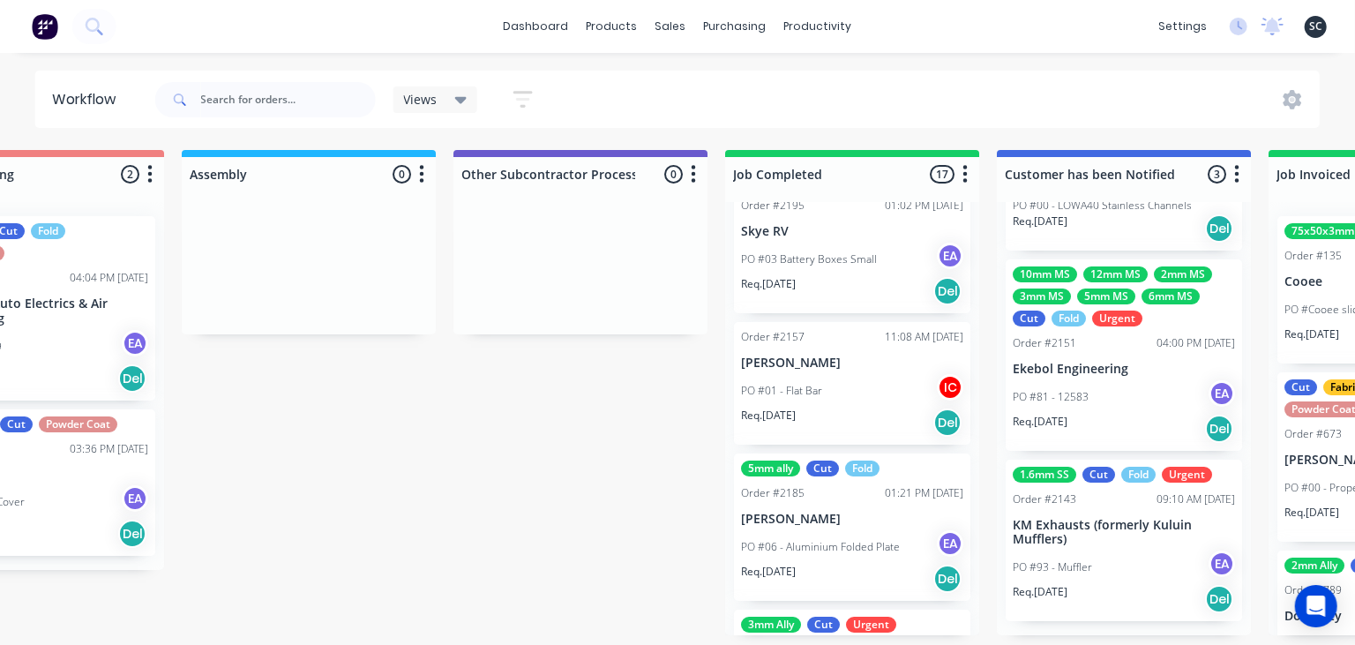
scroll to position [0, 5024]
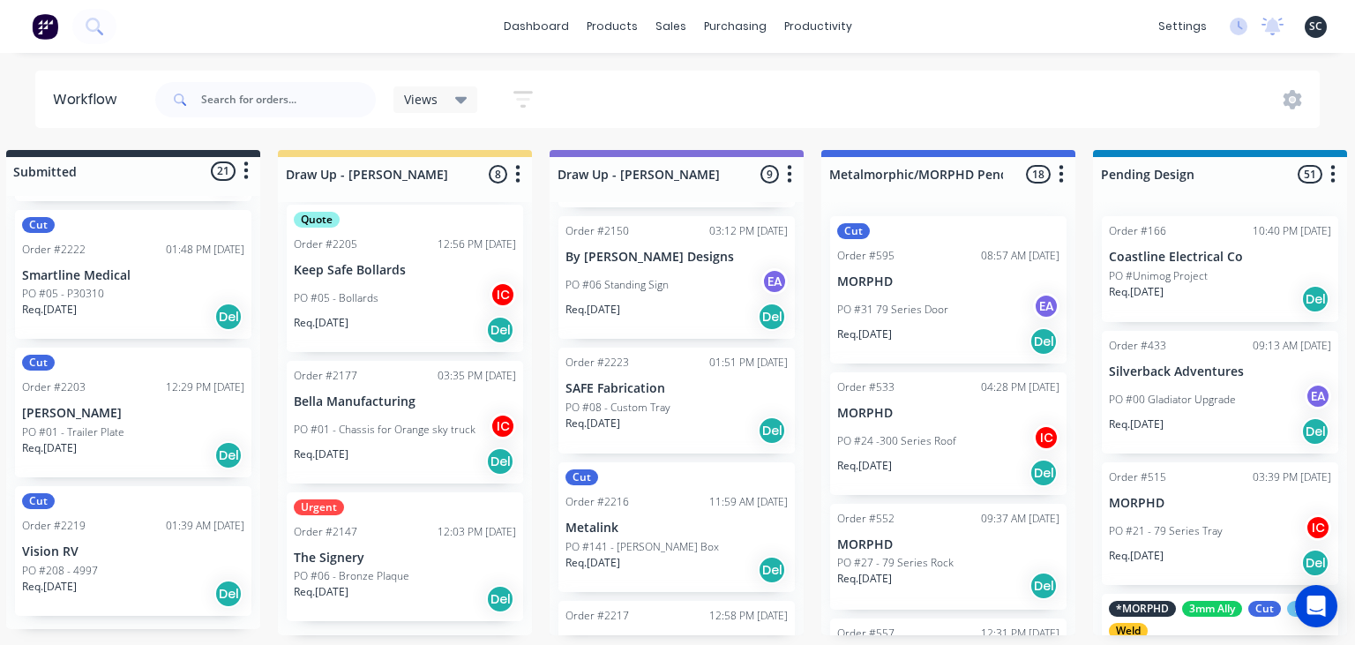
scroll to position [0, 0]
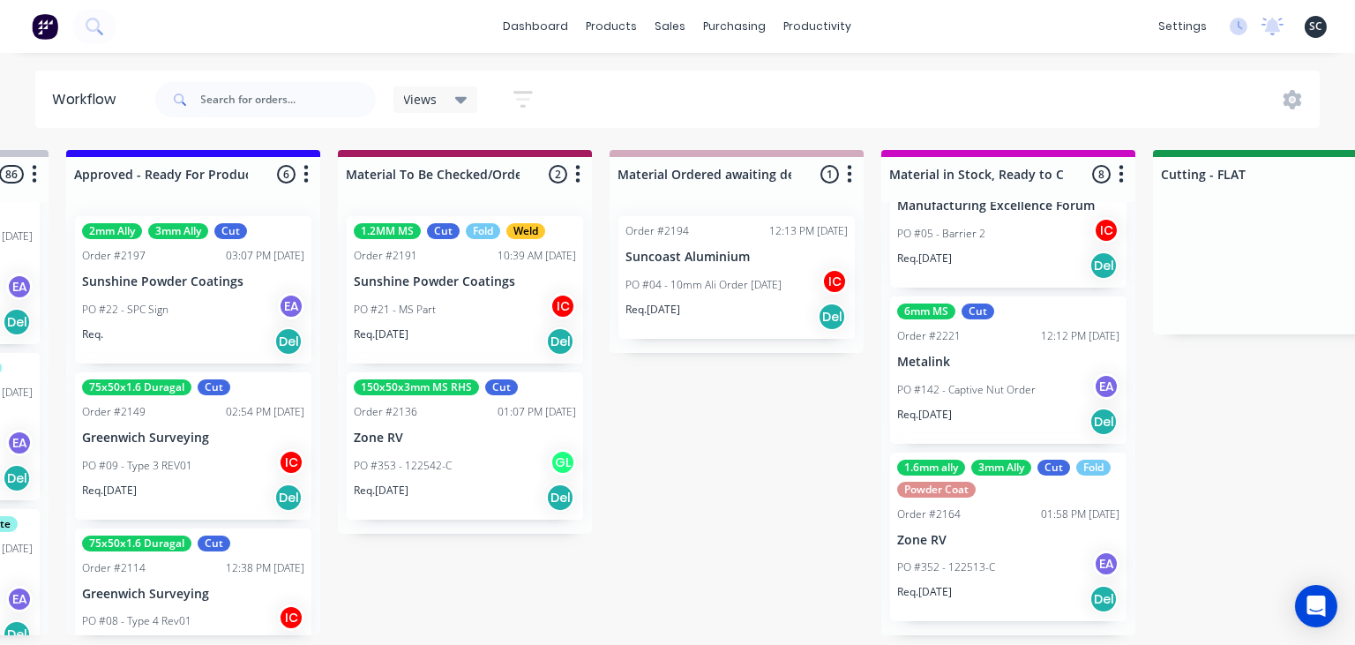
scroll to position [0, 2347]
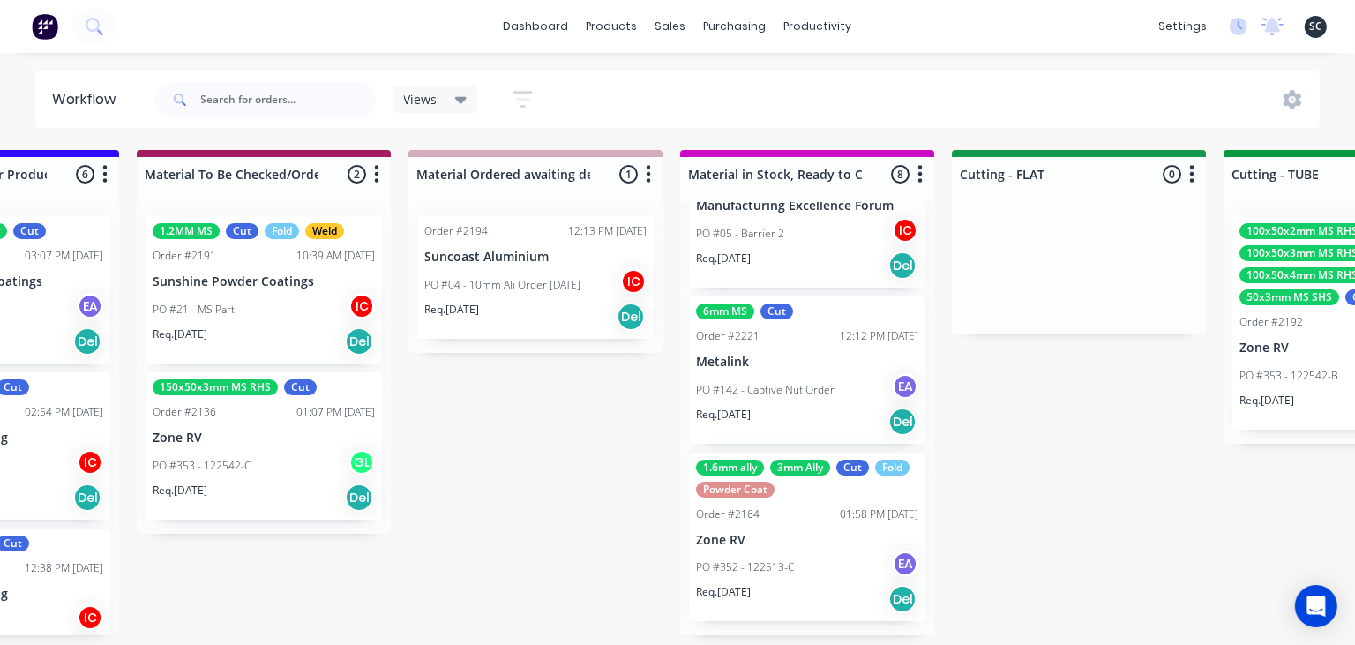
click at [521, 559] on div "Submitted 21 Status colour #273444 hex #273444 Save Cancel Summaries Total orde…" at bounding box center [1158, 392] width 7037 height 485
click at [1020, 508] on div "Submitted 21 Status colour #273444 hex #273444 Save Cancel Summaries Total orde…" at bounding box center [1158, 392] width 7037 height 485
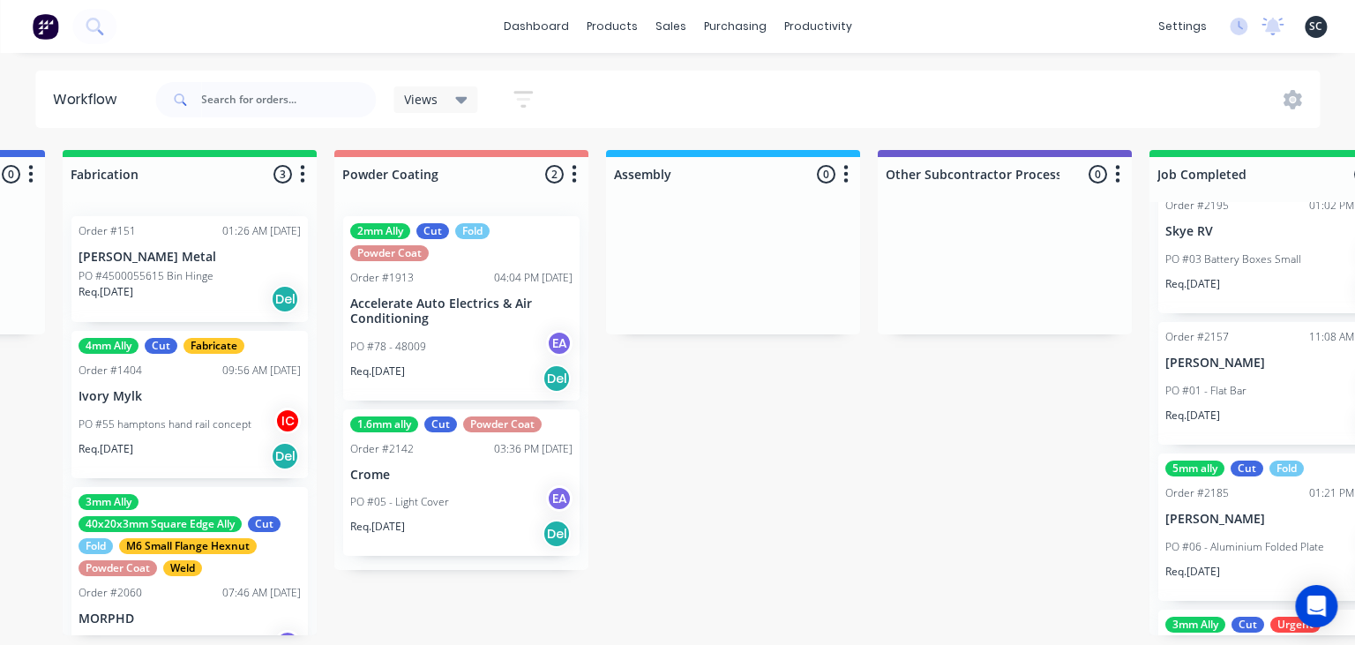
scroll to position [0, 4602]
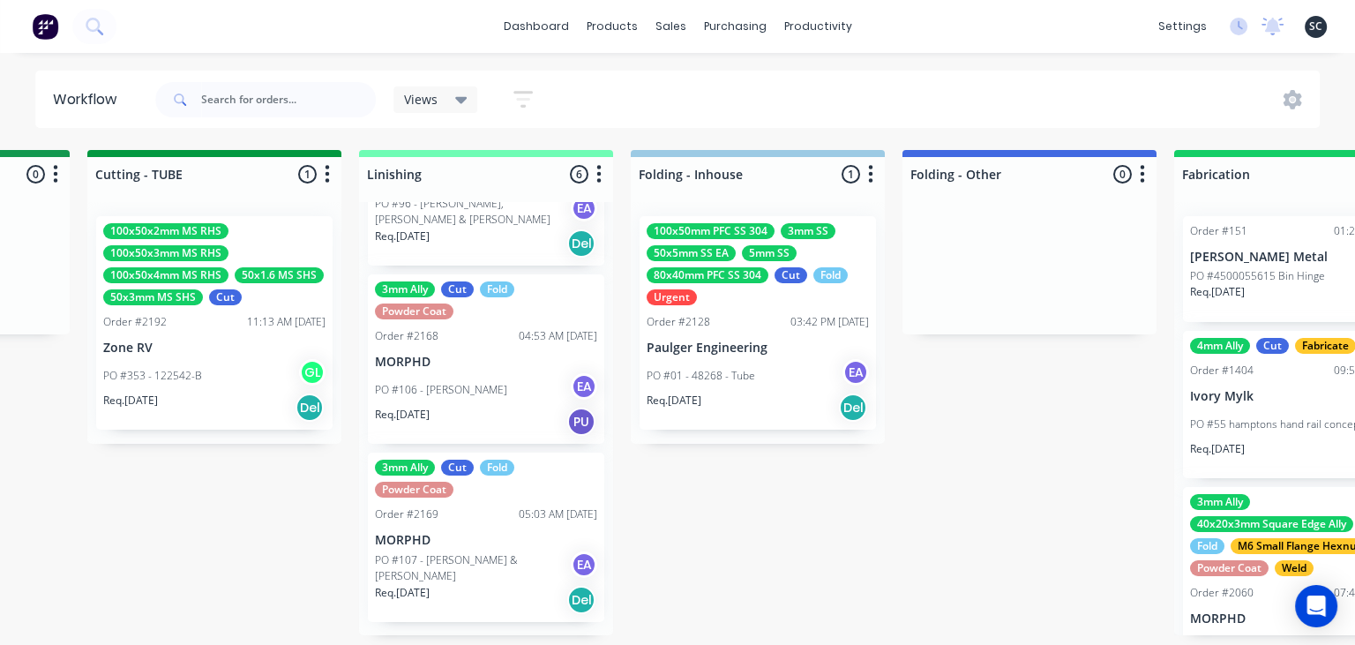
scroll to position [0, 3459]
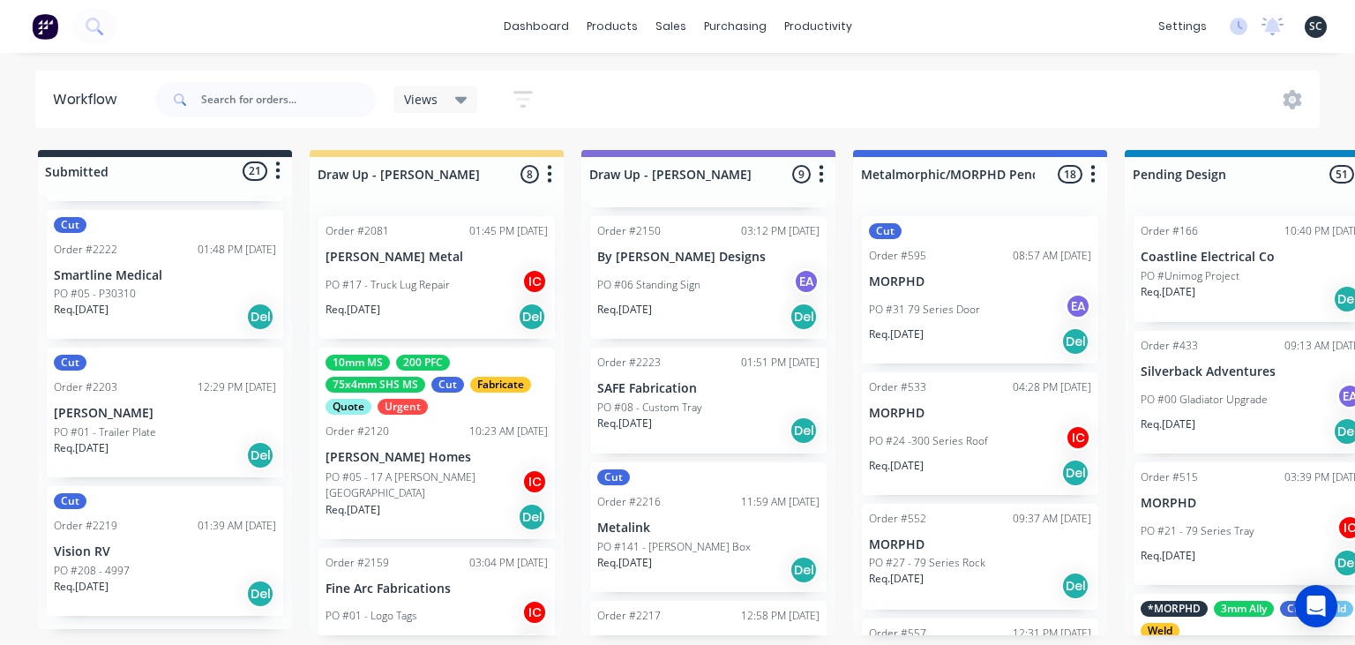
scroll to position [95, 0]
